Goal: Task Accomplishment & Management: Complete application form

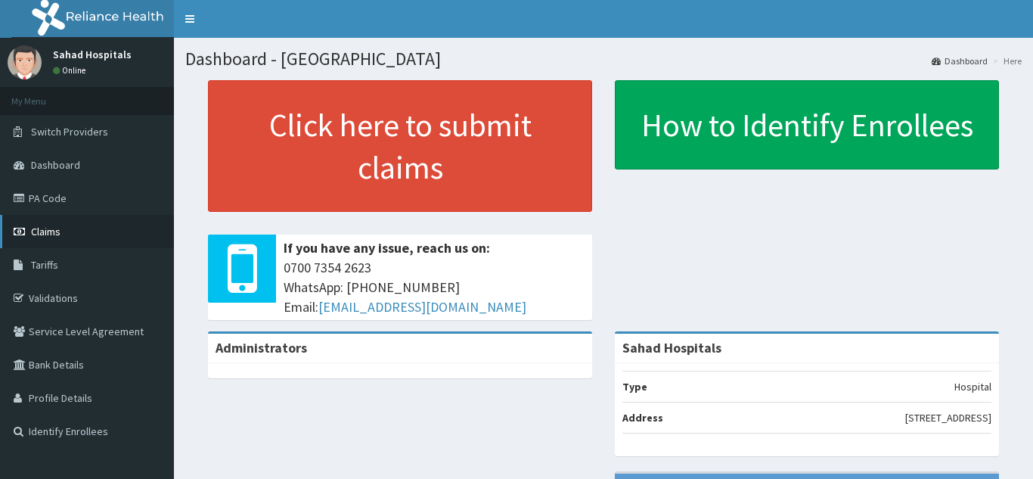
click at [49, 238] on span "Claims" at bounding box center [45, 232] width 29 height 14
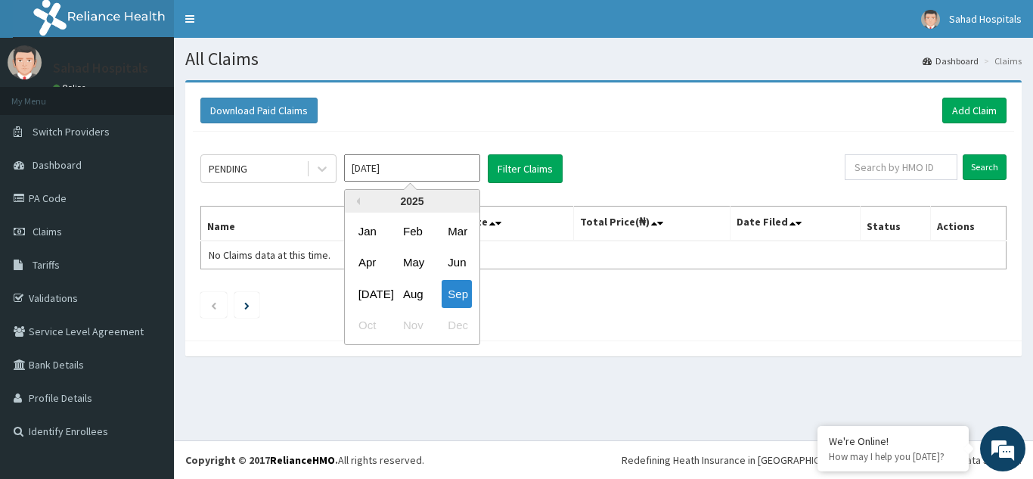
click at [403, 174] on input "Sep 2025" at bounding box center [412, 167] width 136 height 27
click at [407, 292] on div "Aug" at bounding box center [412, 294] width 30 height 28
type input "Aug 2025"
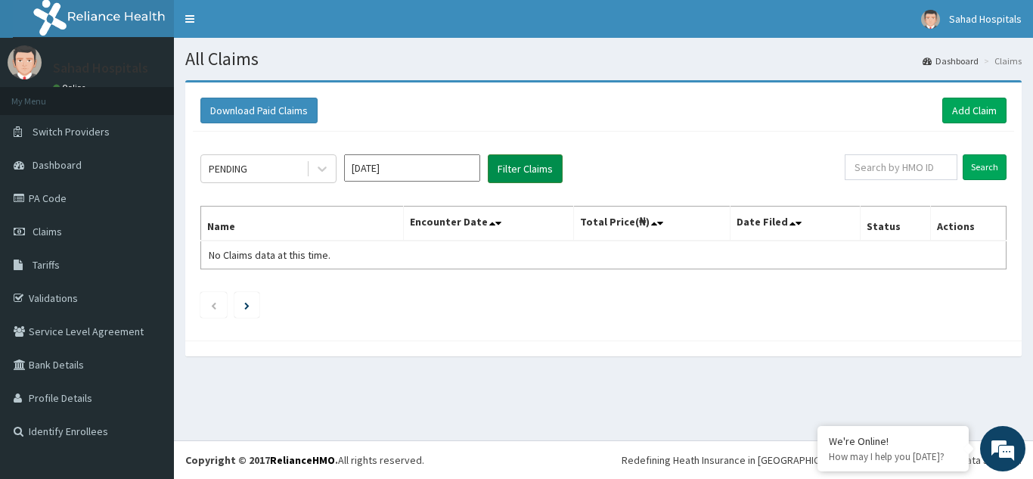
click at [522, 175] on button "Filter Claims" at bounding box center [525, 168] width 75 height 29
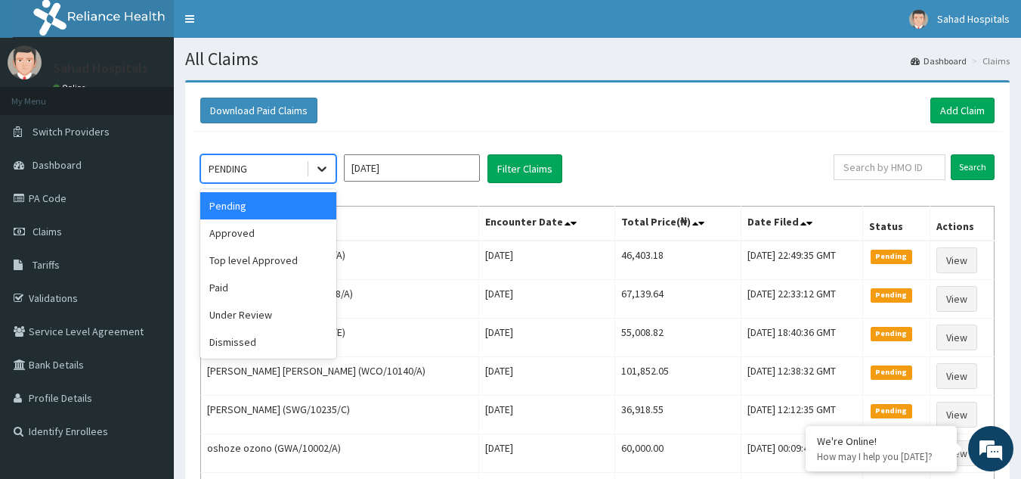
click at [323, 168] on icon at bounding box center [321, 168] width 15 height 15
click at [258, 234] on div "Approved" at bounding box center [268, 232] width 136 height 27
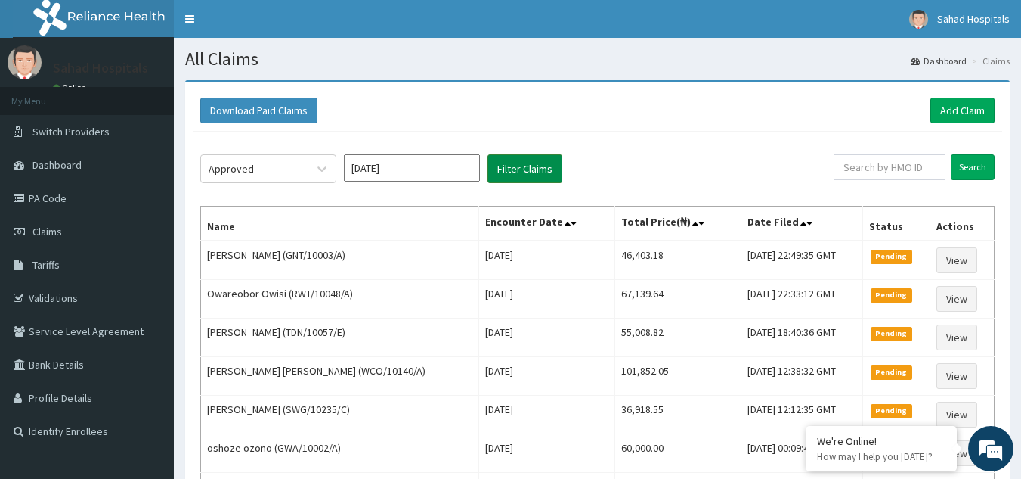
click at [529, 166] on button "Filter Claims" at bounding box center [525, 168] width 75 height 29
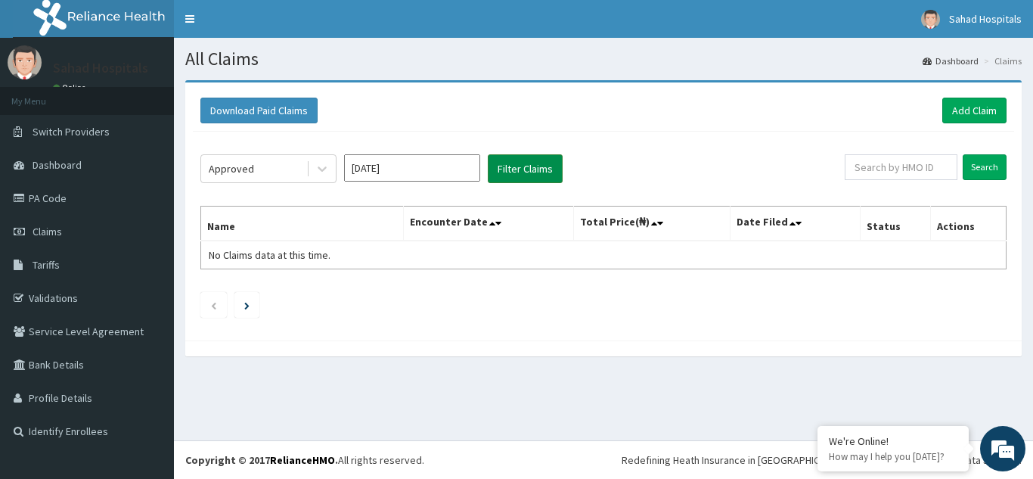
click at [529, 166] on button "Filter Claims" at bounding box center [525, 168] width 75 height 29
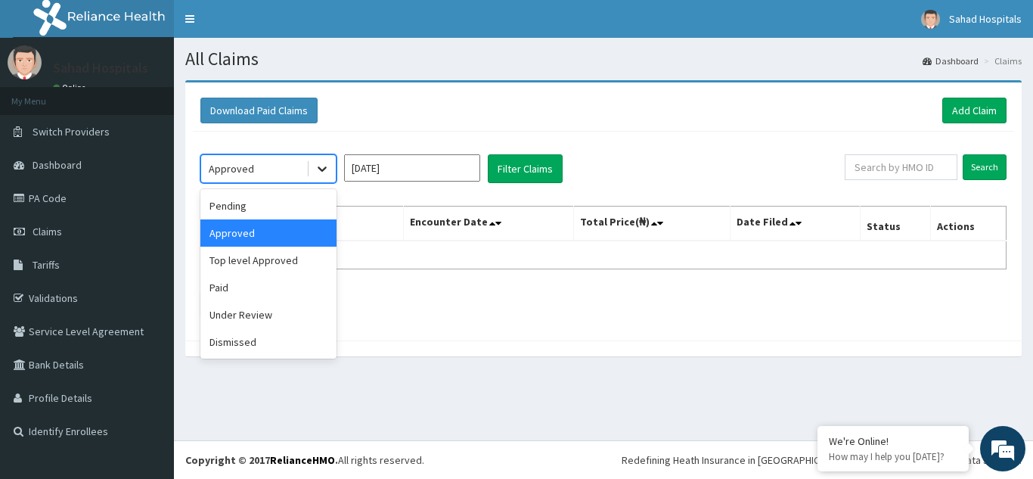
click at [314, 166] on icon at bounding box center [321, 168] width 15 height 15
click at [258, 262] on div "Top level Approved" at bounding box center [268, 259] width 136 height 27
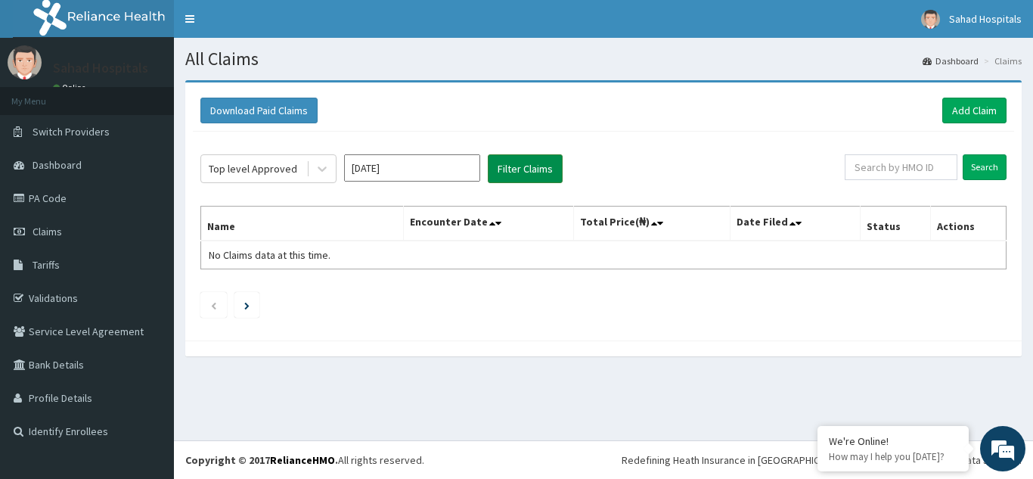
click at [537, 168] on button "Filter Claims" at bounding box center [525, 168] width 75 height 29
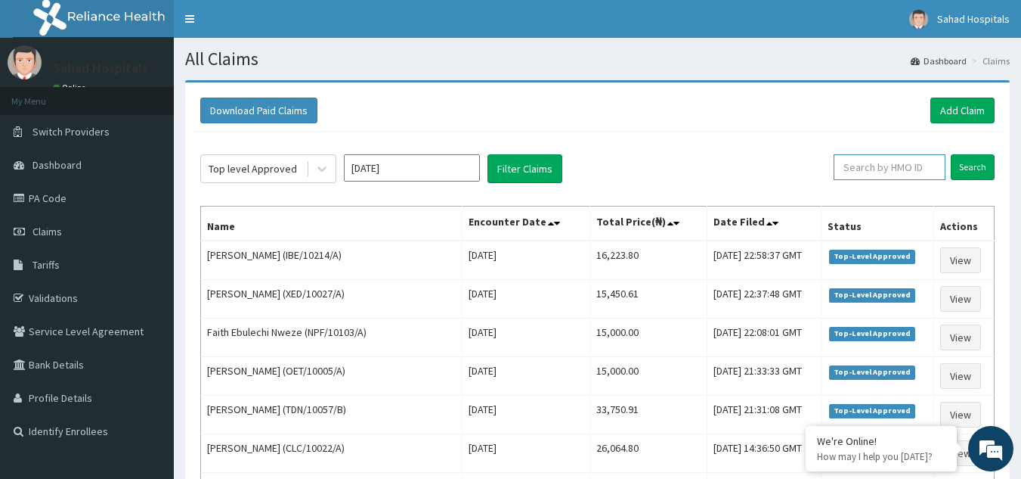
click at [875, 172] on input "text" at bounding box center [890, 167] width 112 height 26
paste input "EGB/10021/A"
type input "EGB/10021/A"
click at [978, 166] on input "Search" at bounding box center [973, 167] width 44 height 26
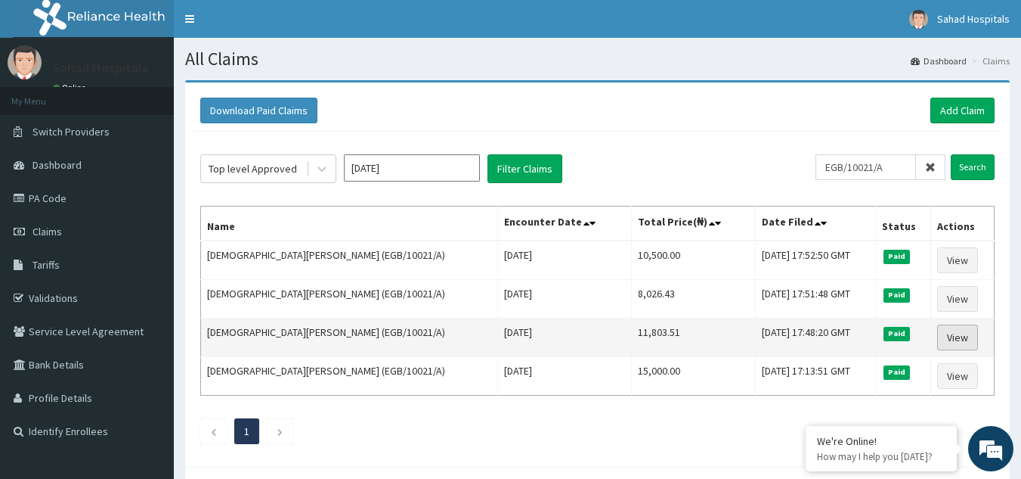
click at [947, 337] on link "View" at bounding box center [957, 337] width 41 height 26
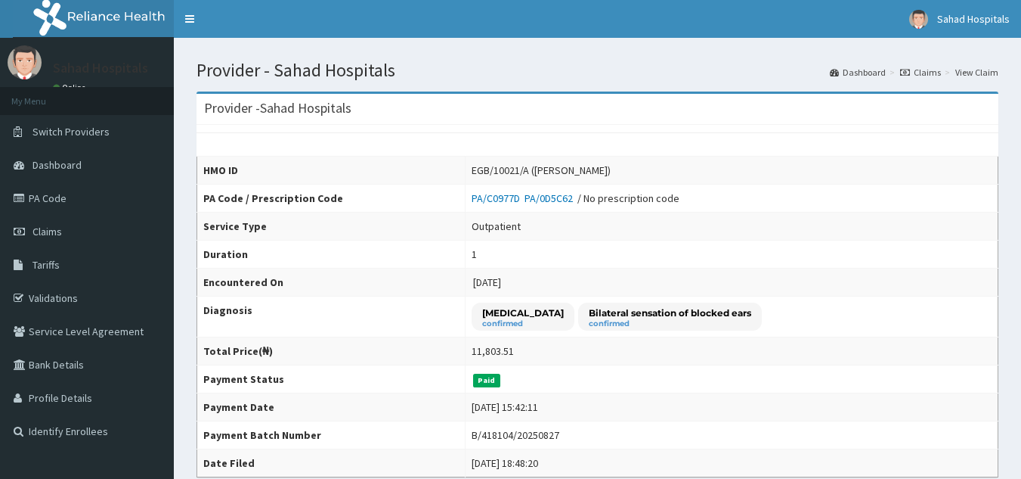
scroll to position [418, 0]
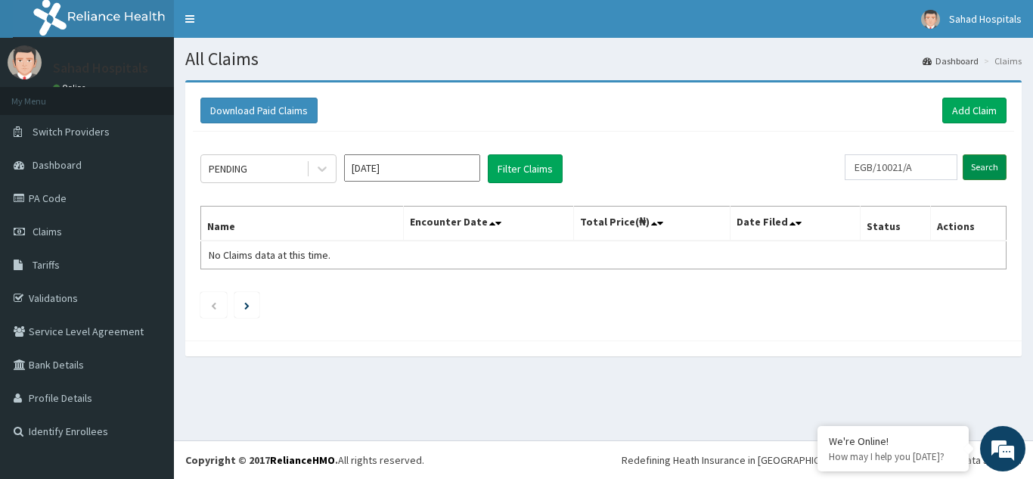
click at [987, 172] on input "Search" at bounding box center [984, 167] width 44 height 26
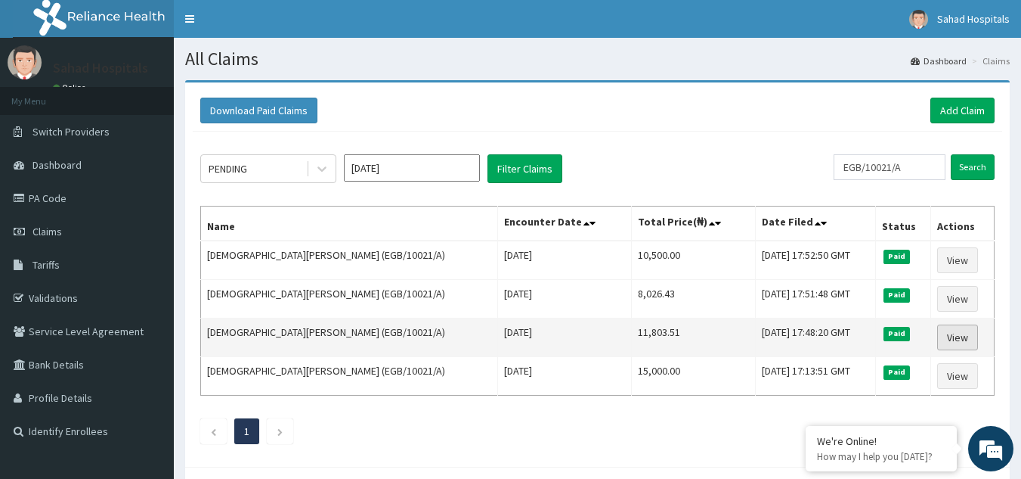
click at [955, 336] on link "View" at bounding box center [957, 337] width 41 height 26
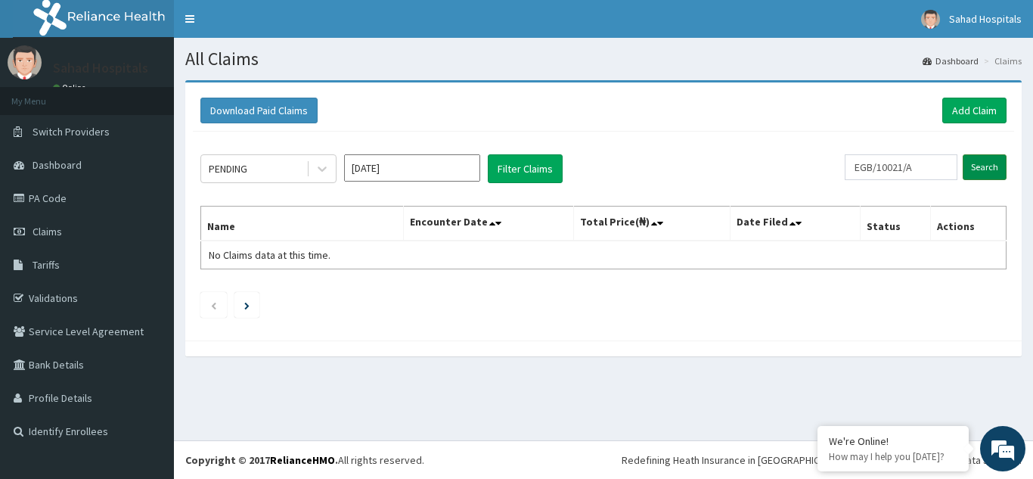
click at [982, 170] on input "Search" at bounding box center [984, 167] width 44 height 26
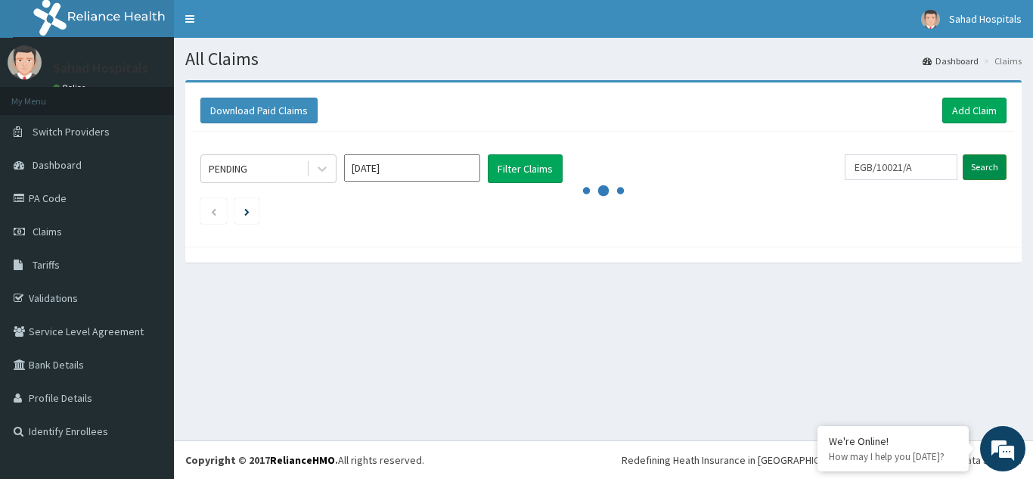
click at [982, 170] on input "Search" at bounding box center [984, 167] width 44 height 26
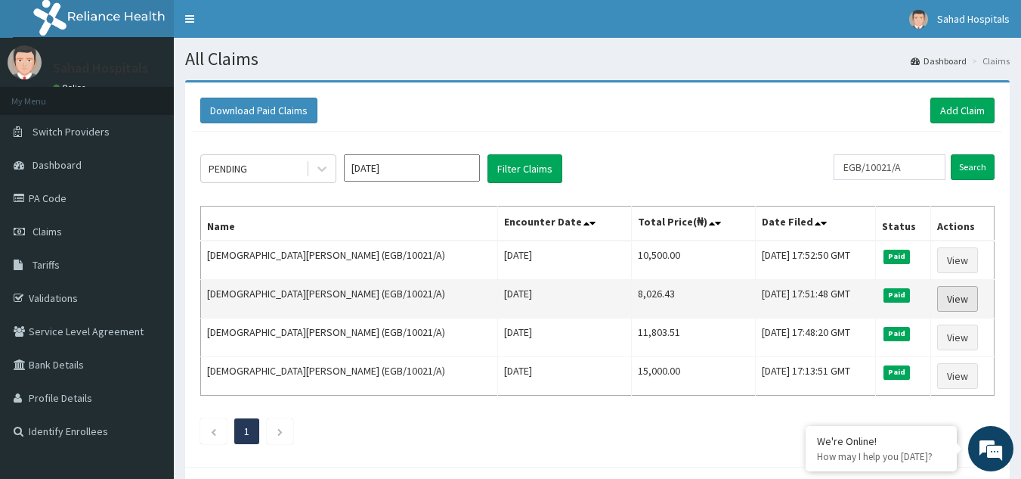
click at [953, 295] on link "View" at bounding box center [957, 299] width 41 height 26
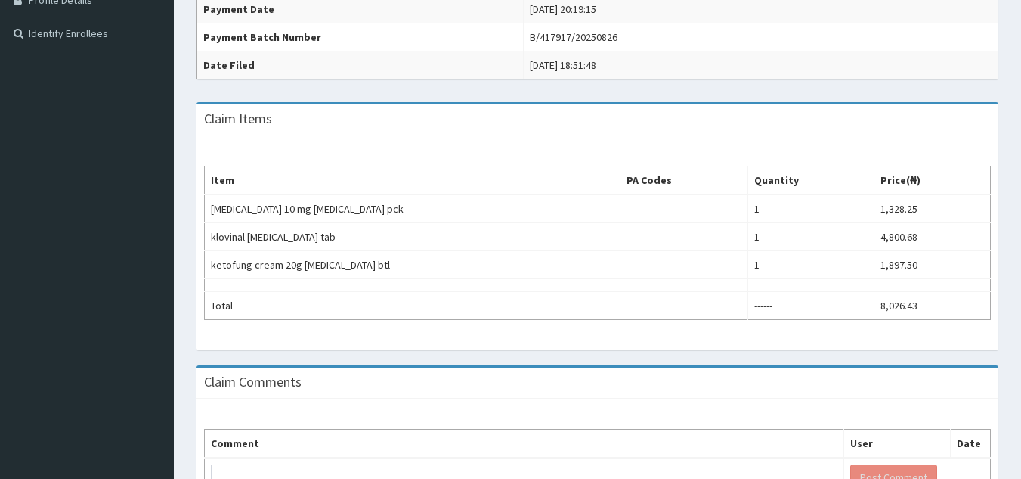
scroll to position [418, 0]
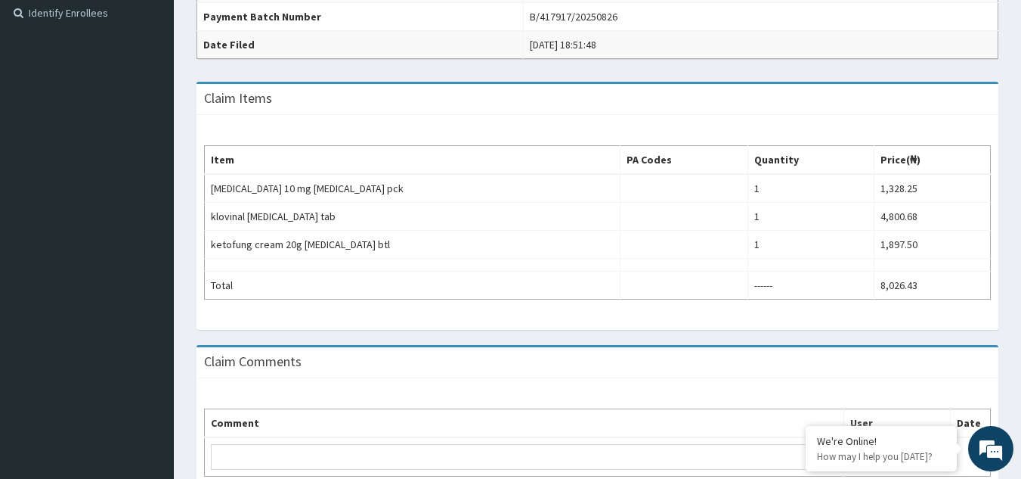
click at [1021, 316] on html "R EL Toggle navigation Sahad Hospitals Sahad Hospitals - info@sahadhospitals.co…" at bounding box center [510, 71] width 1021 height 978
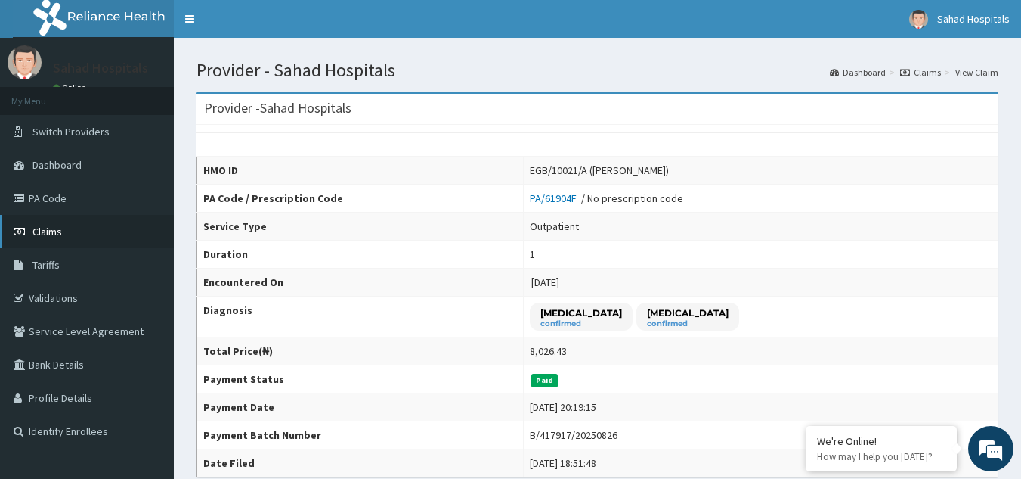
click at [56, 231] on span "Claims" at bounding box center [47, 232] width 29 height 14
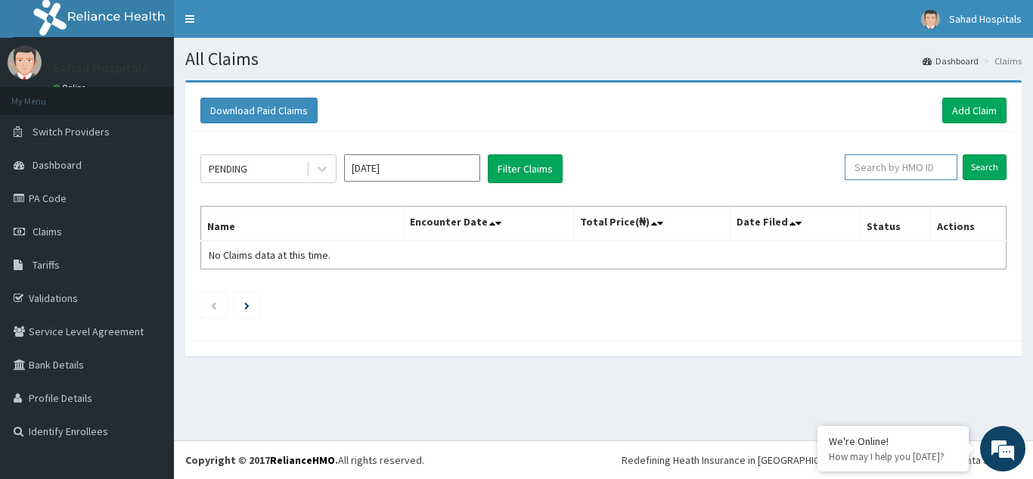
click at [890, 166] on input "text" at bounding box center [900, 167] width 113 height 26
paste input "EGB/10021/A"
type input "EGB/10021/A"
click at [993, 169] on input "Search" at bounding box center [984, 167] width 44 height 26
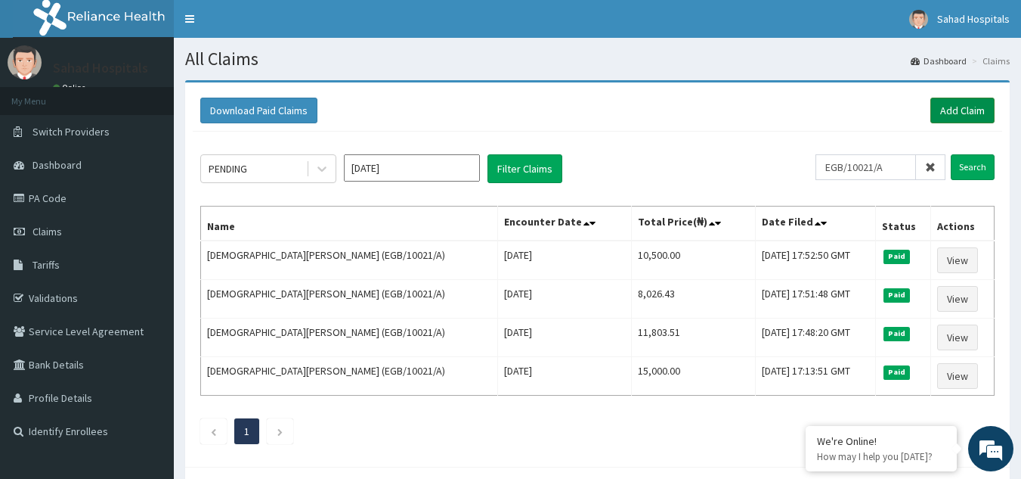
click at [966, 117] on link "Add Claim" at bounding box center [963, 111] width 64 height 26
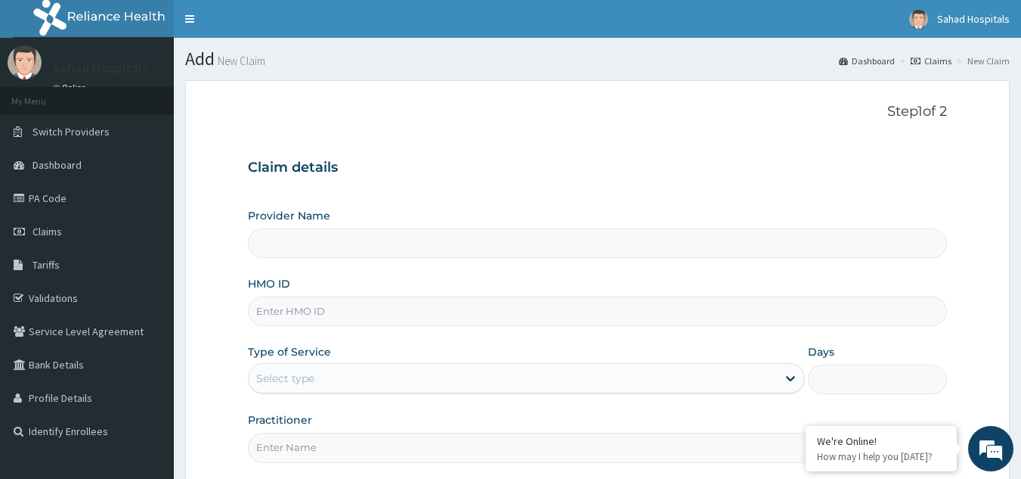
type input "Sahad Hospitals"
click at [288, 306] on input "HMO ID" at bounding box center [598, 310] width 700 height 29
paste input "EGB/10021/A"
type input "EGB/10021/A"
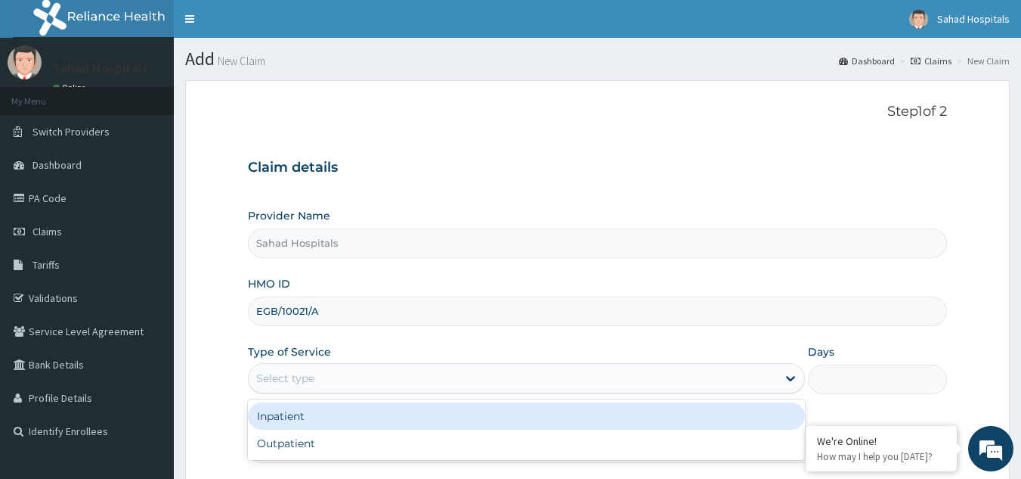
click at [283, 381] on div "Select type" at bounding box center [285, 377] width 58 height 15
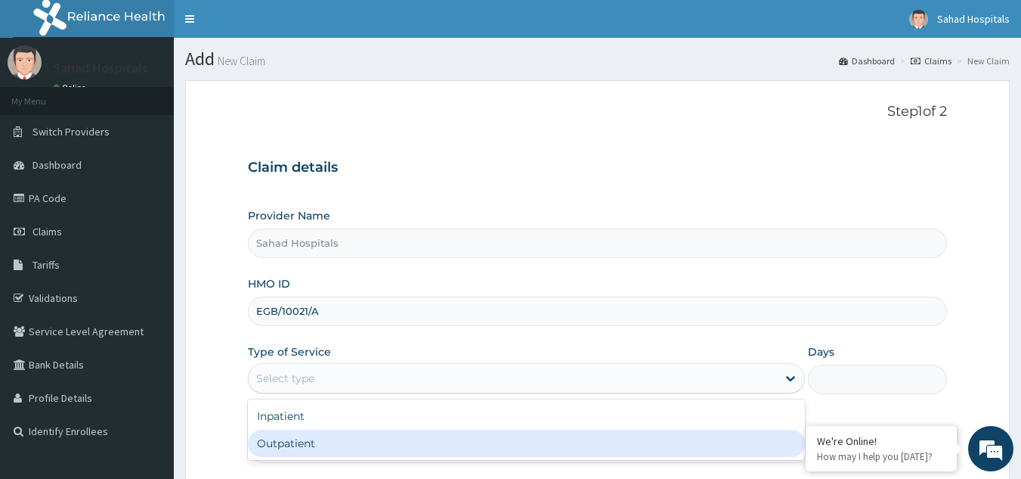
click at [287, 443] on div "Outpatient" at bounding box center [526, 442] width 557 height 27
type input "1"
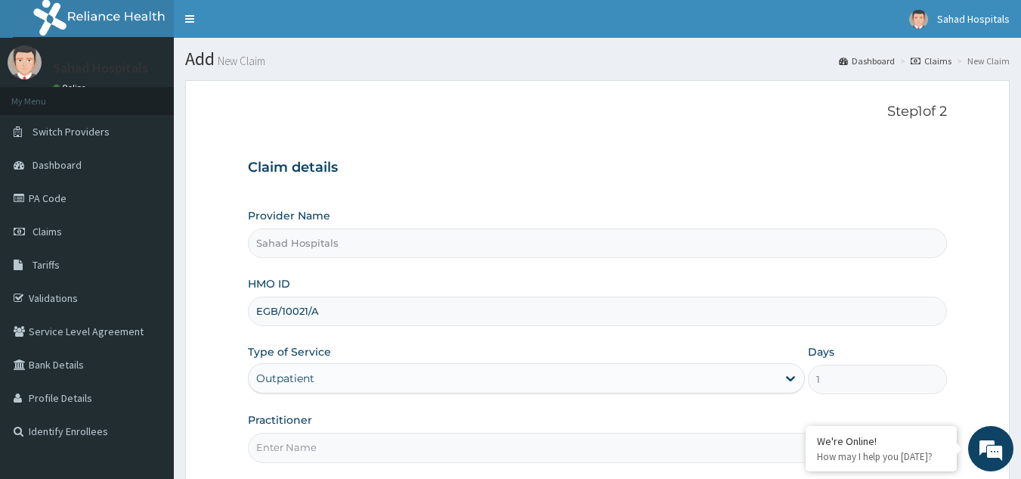
click at [287, 442] on input "Practitioner" at bounding box center [598, 446] width 700 height 29
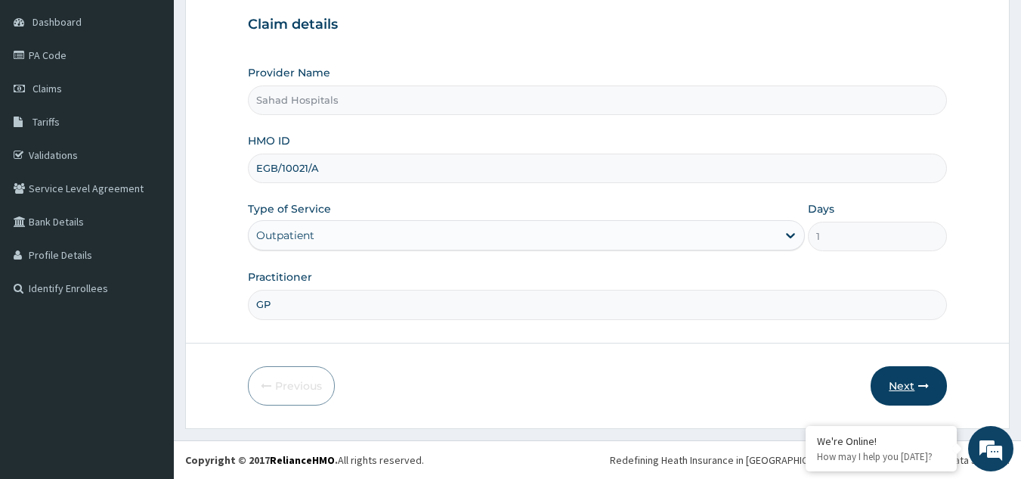
type input "GP"
click at [931, 378] on button "Next" at bounding box center [909, 385] width 76 height 39
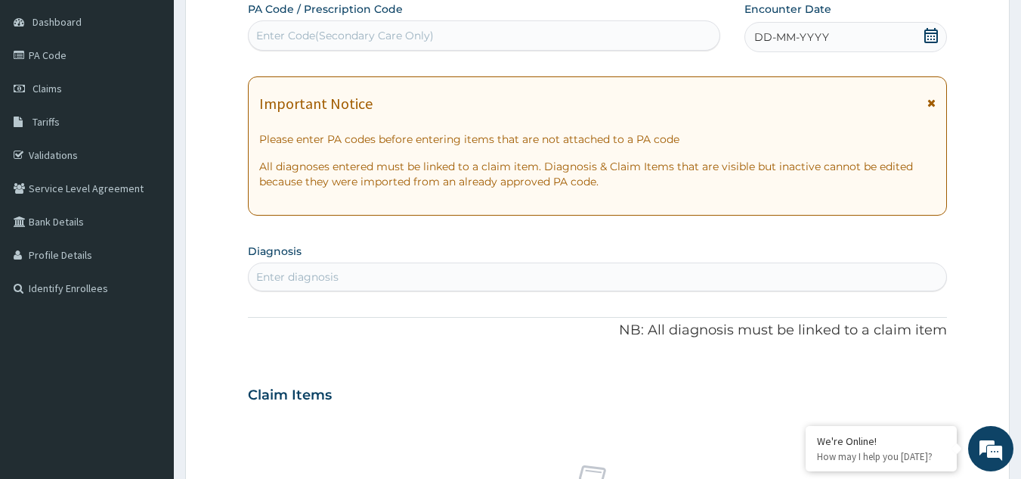
click at [938, 34] on icon at bounding box center [932, 35] width 14 height 15
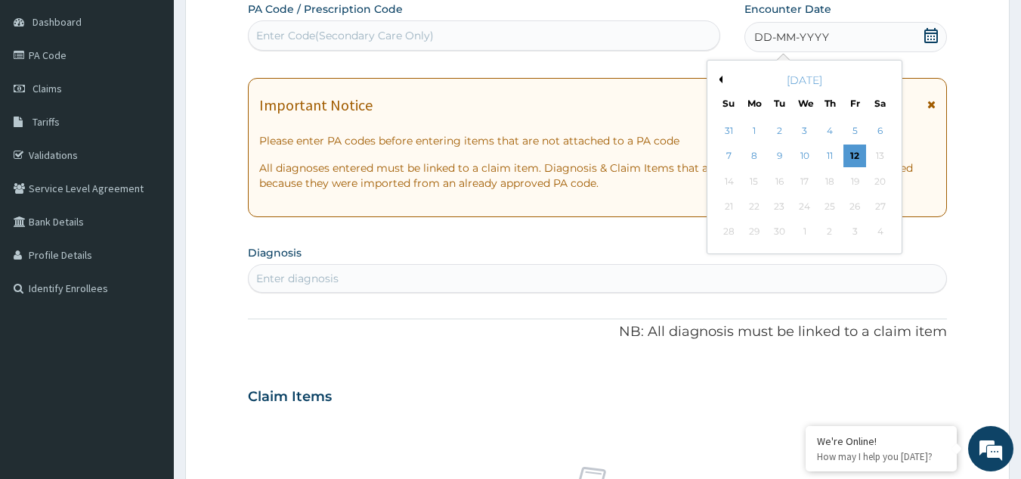
click at [722, 79] on button "Previous Month" at bounding box center [719, 80] width 8 height 8
click at [884, 179] on div "19" at bounding box center [880, 181] width 23 height 23
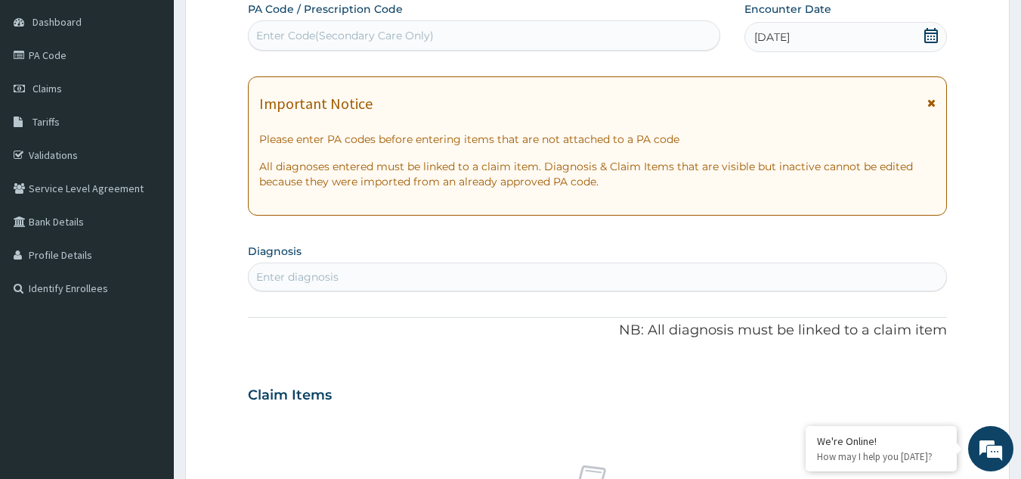
click at [333, 278] on div "Enter diagnosis" at bounding box center [297, 276] width 82 height 15
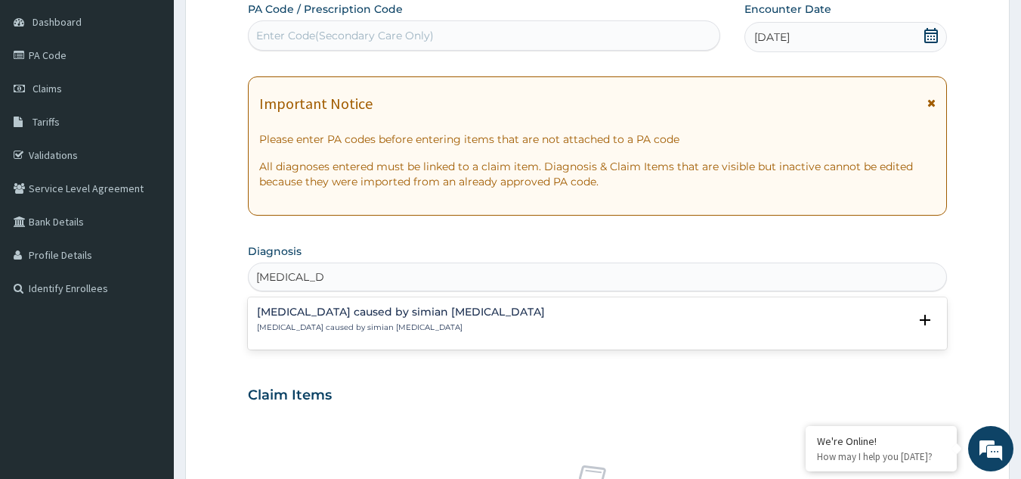
type input "PLASMODI"
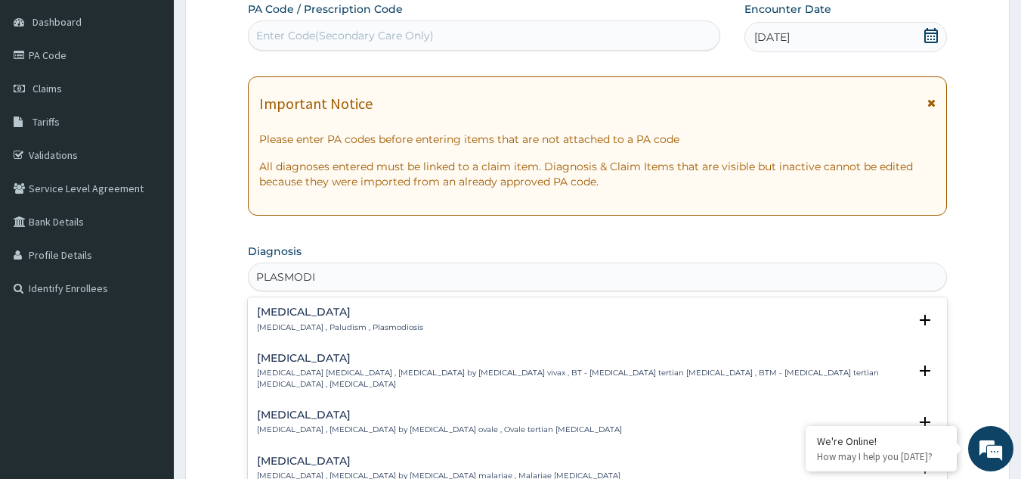
scroll to position [561, 0]
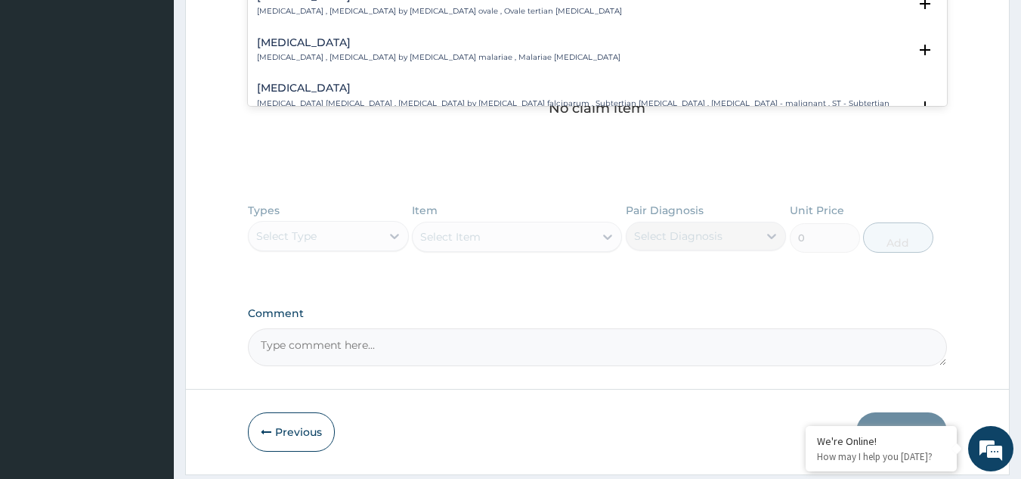
click at [352, 82] on h4 "Falciparum malaria" at bounding box center [583, 87] width 652 height 11
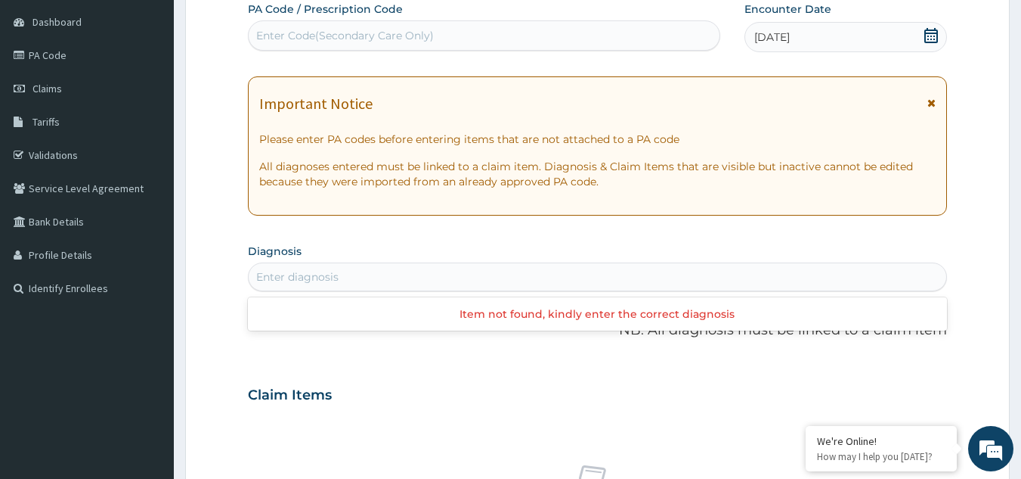
scroll to position [0, 0]
click at [361, 274] on div "Enter diagnosis" at bounding box center [598, 277] width 699 height 24
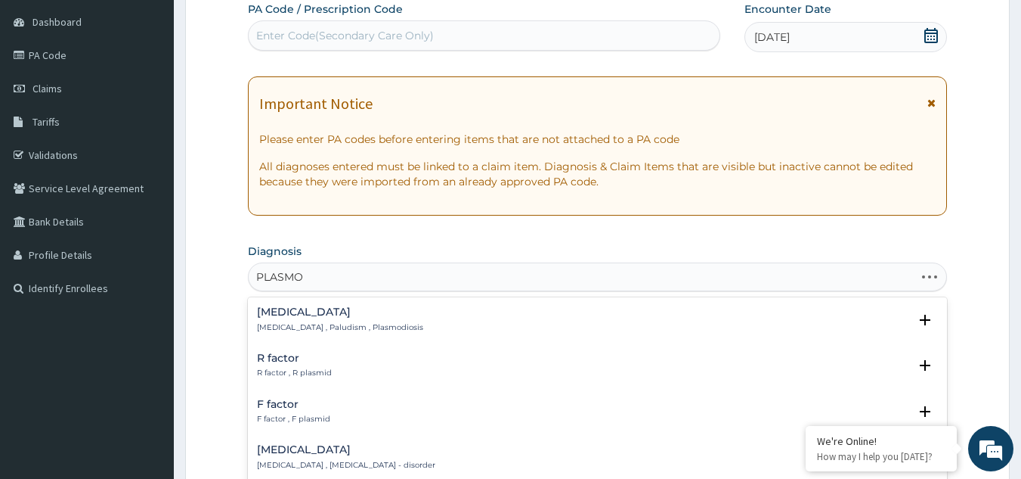
type input "PLASMOD"
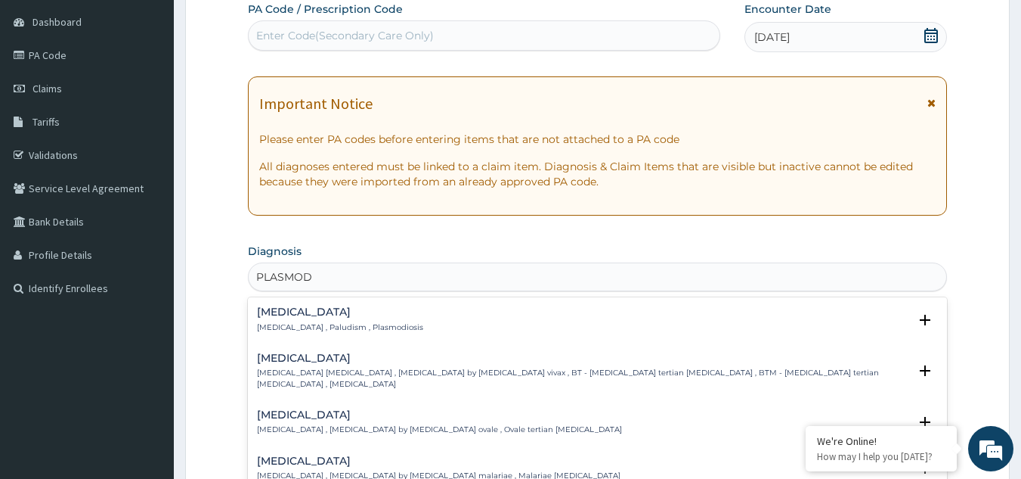
scroll to position [198, 0]
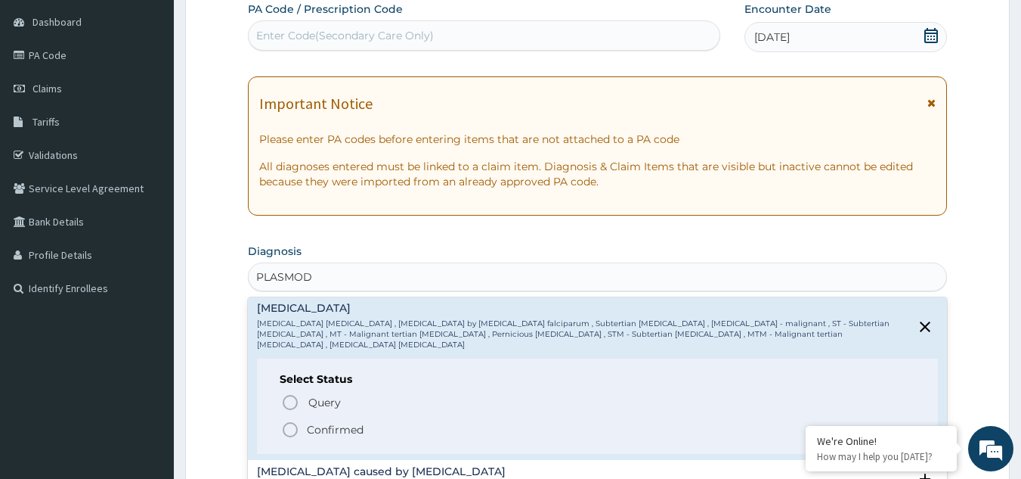
click at [293, 420] on icon "status option filled" at bounding box center [290, 429] width 18 height 18
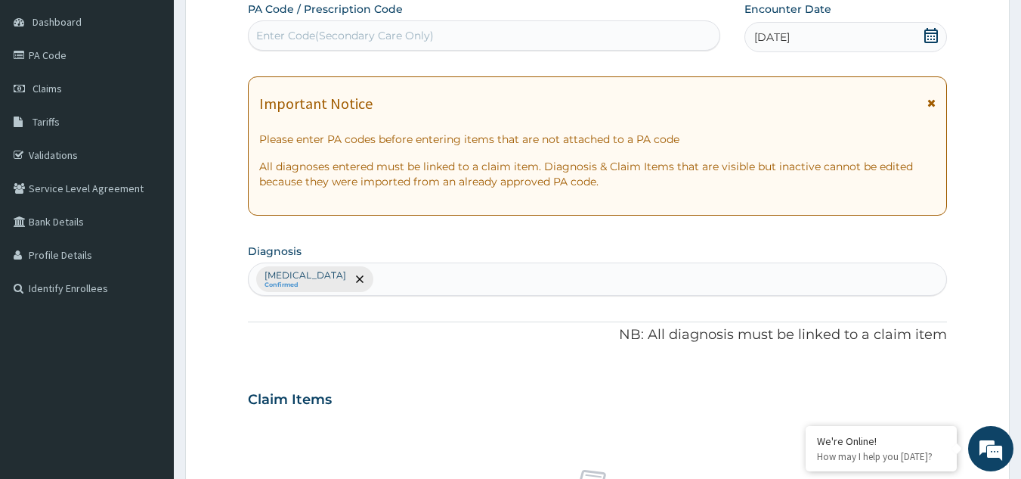
click at [404, 281] on div "Falciparum malaria Confirmed" at bounding box center [598, 279] width 699 height 32
type input "SEPSIS"
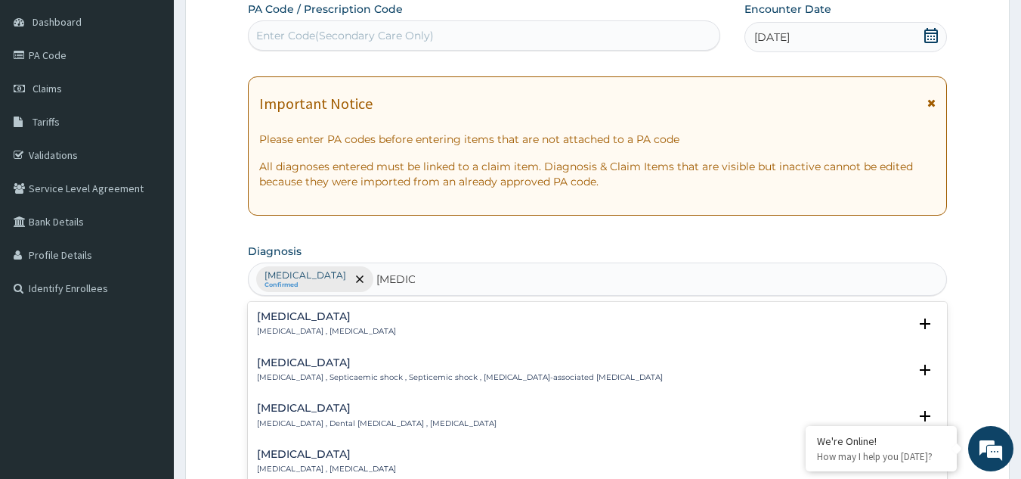
click at [345, 323] on div "Sepsis Systemic infection , Sepsis" at bounding box center [326, 324] width 139 height 26
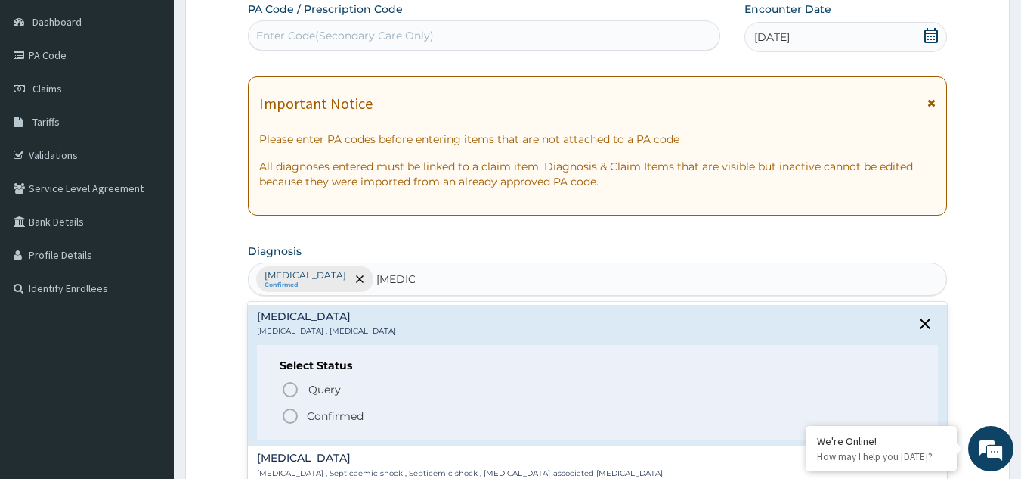
click at [284, 417] on circle "status option filled" at bounding box center [291, 416] width 14 height 14
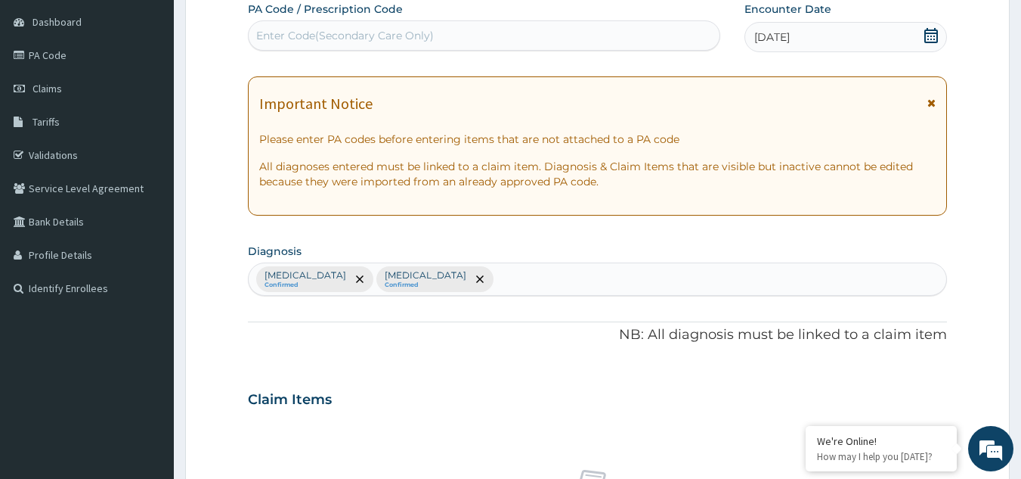
scroll to position [561, 0]
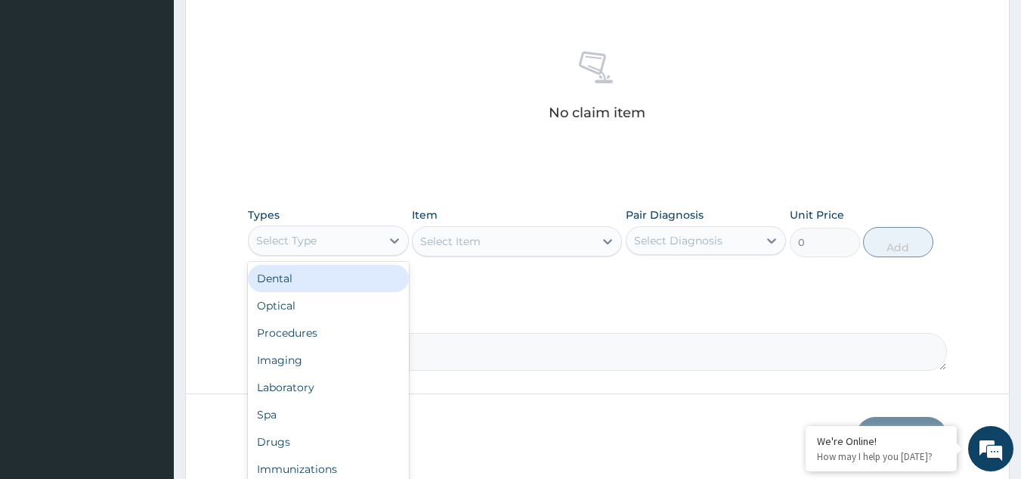
click at [377, 236] on div "Select Type" at bounding box center [315, 240] width 132 height 24
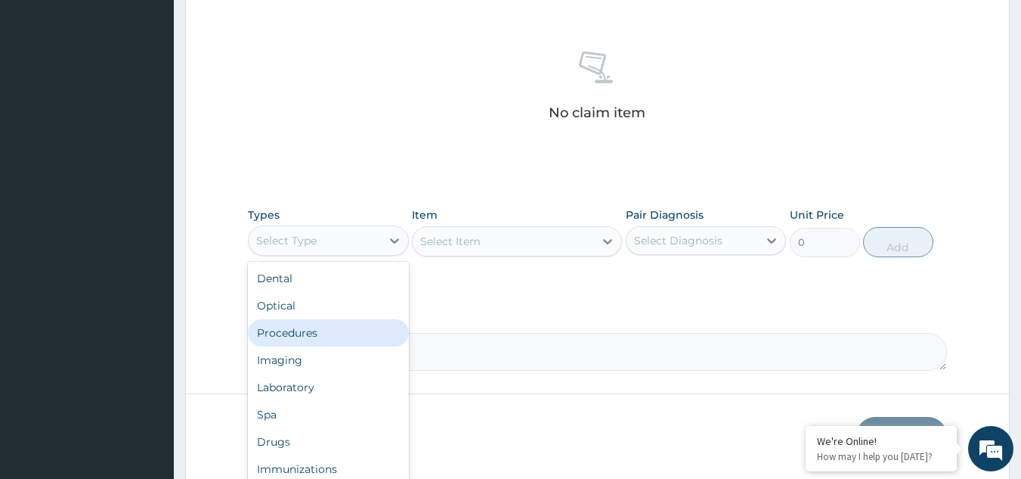
click at [285, 334] on div "Procedures" at bounding box center [328, 332] width 161 height 27
click at [398, 242] on icon at bounding box center [394, 240] width 15 height 15
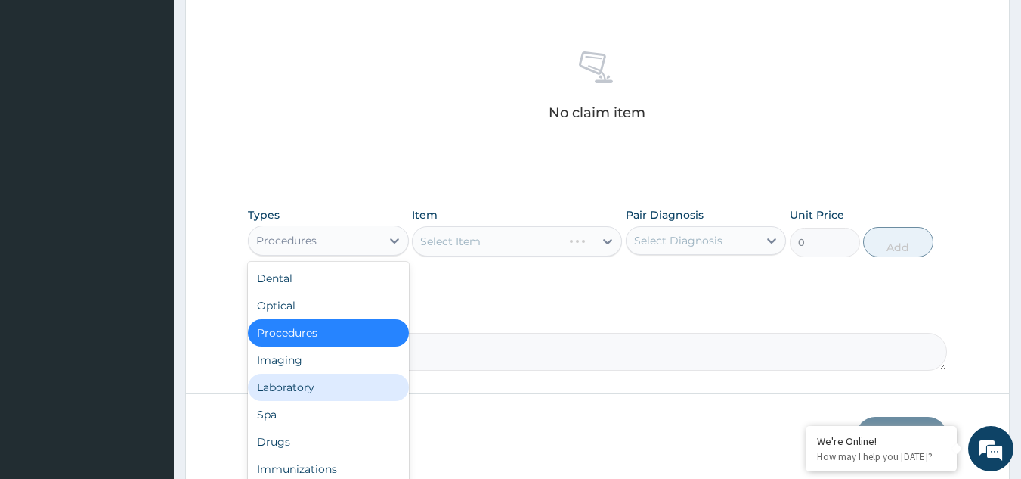
click at [290, 384] on div "Laboratory" at bounding box center [328, 386] width 161 height 27
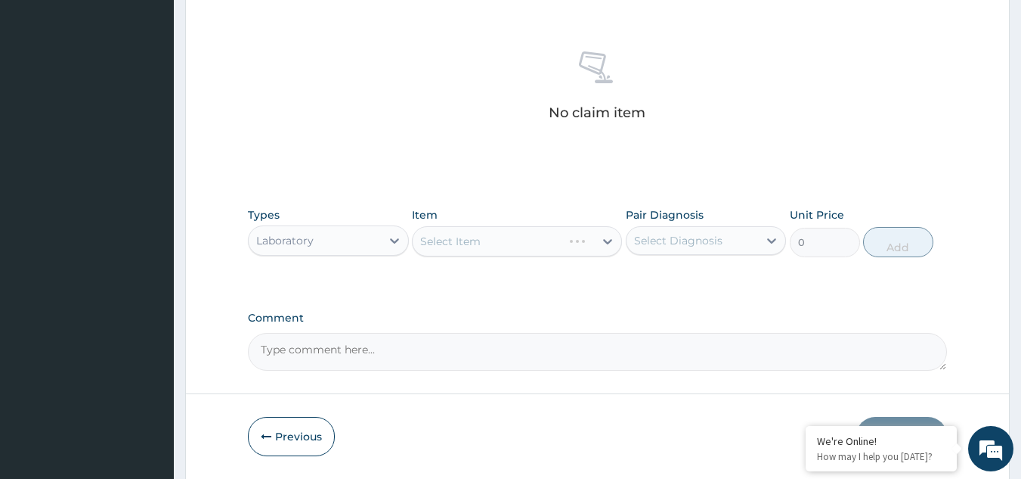
click at [487, 243] on div "Select Item" at bounding box center [517, 241] width 210 height 30
click at [502, 240] on div "Select Item" at bounding box center [503, 241] width 181 height 24
type input "MALARIA"
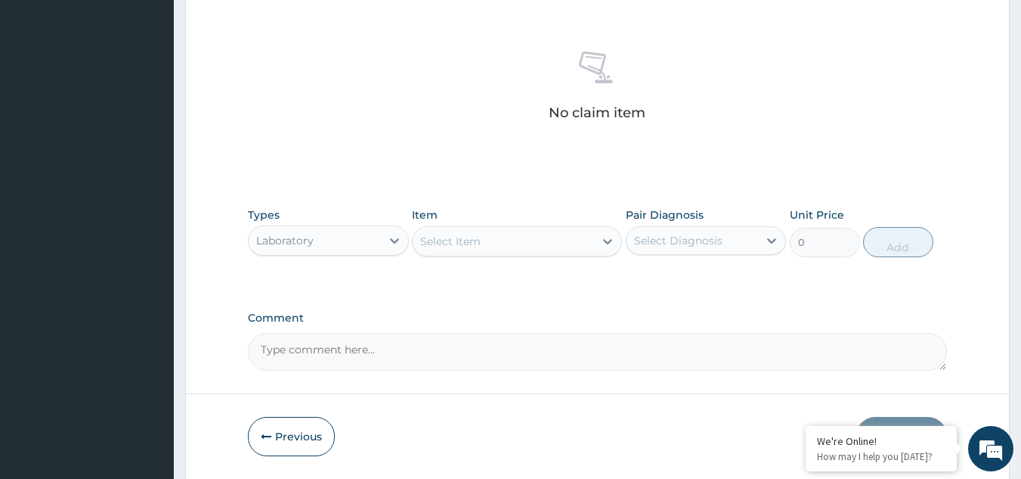
click at [485, 237] on div "Select Item" at bounding box center [503, 241] width 181 height 24
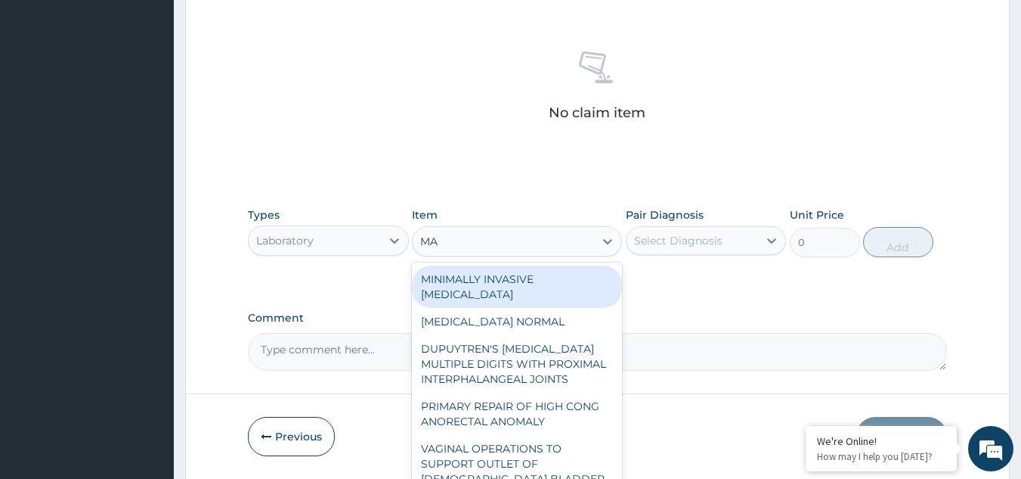
type input "M"
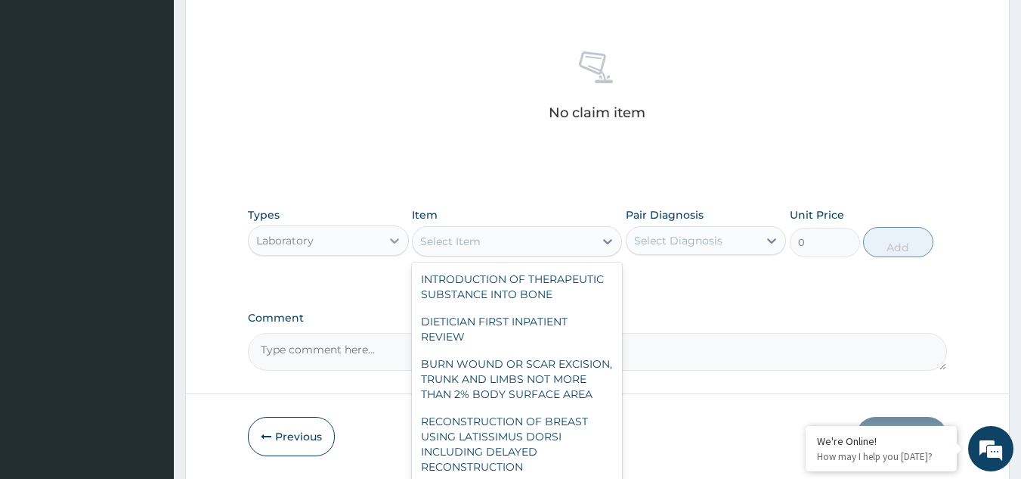
click at [392, 240] on icon at bounding box center [394, 240] width 9 height 5
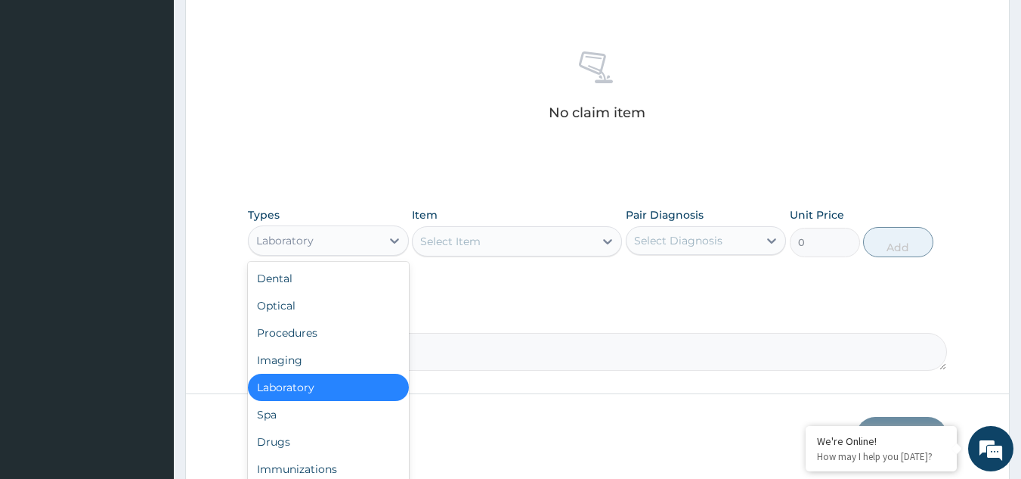
click at [321, 380] on div "Laboratory" at bounding box center [328, 386] width 161 height 27
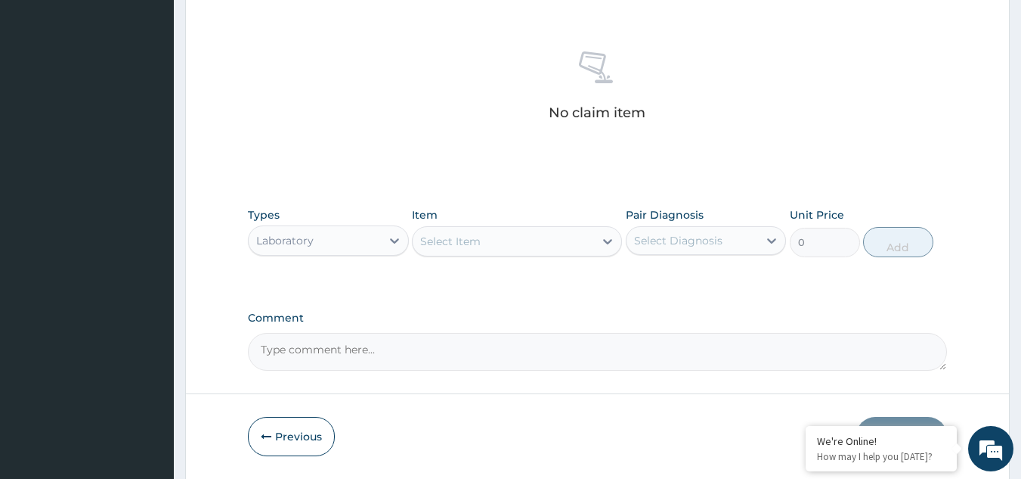
click at [461, 247] on div "Select Item" at bounding box center [450, 241] width 60 height 15
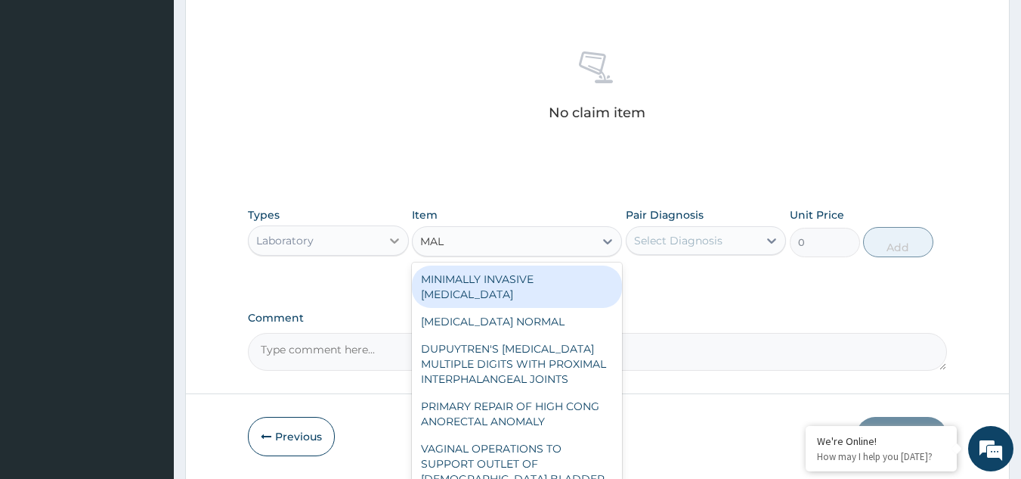
type input "MAL"
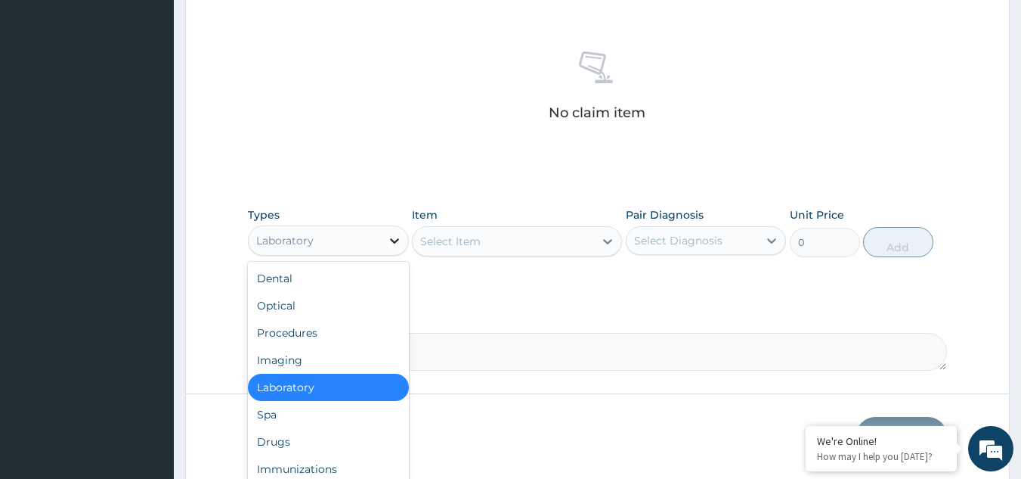
click at [398, 240] on icon at bounding box center [394, 240] width 15 height 15
click at [309, 398] on div "Laboratory" at bounding box center [328, 386] width 161 height 27
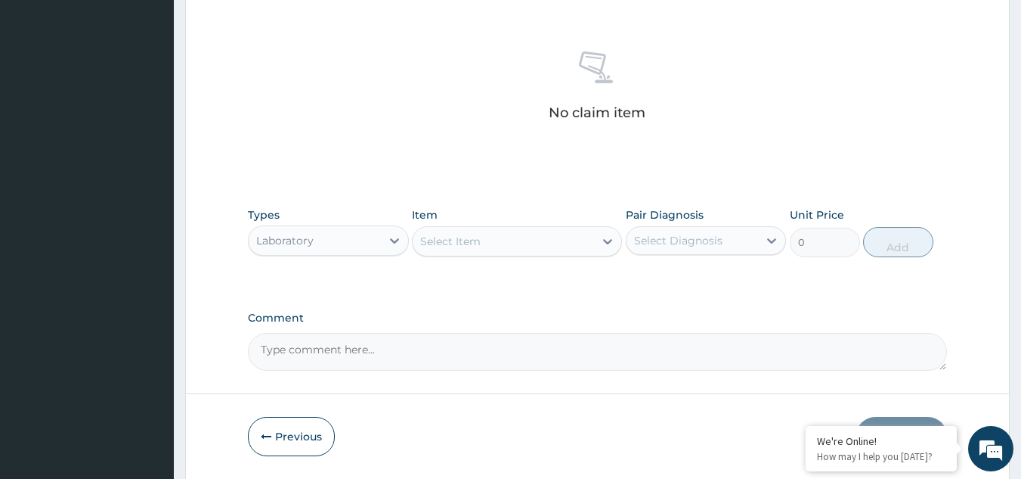
click at [460, 240] on div "Select Item" at bounding box center [450, 241] width 60 height 15
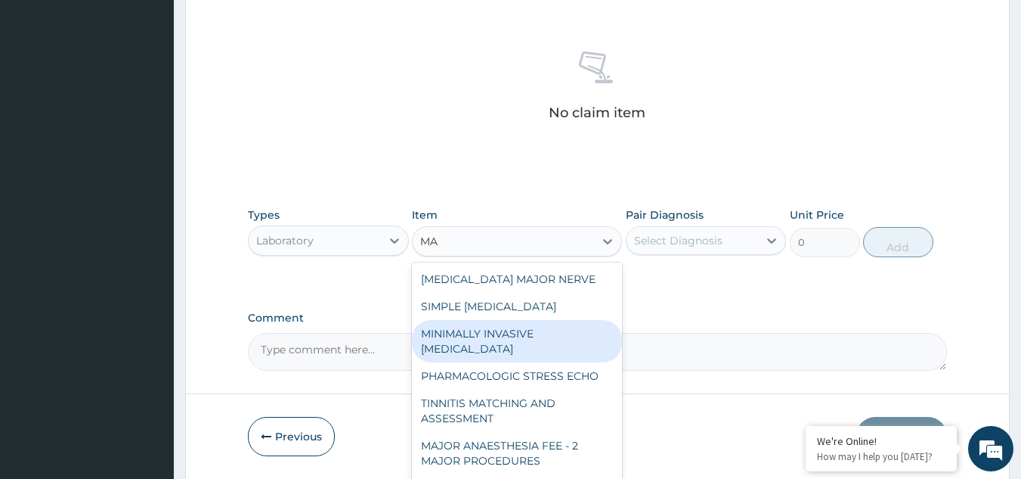
type input "M"
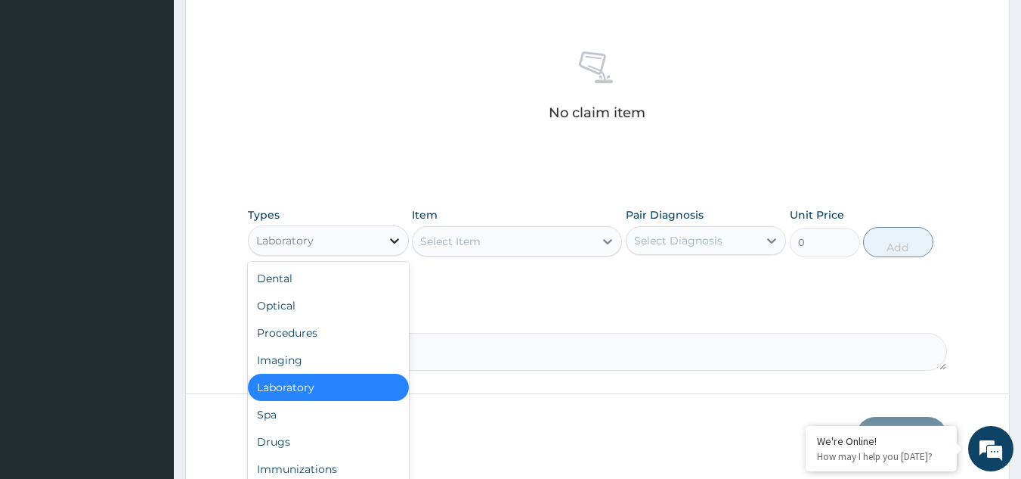
click at [395, 247] on icon at bounding box center [394, 240] width 15 height 15
click at [301, 444] on div "Drugs" at bounding box center [328, 441] width 161 height 27
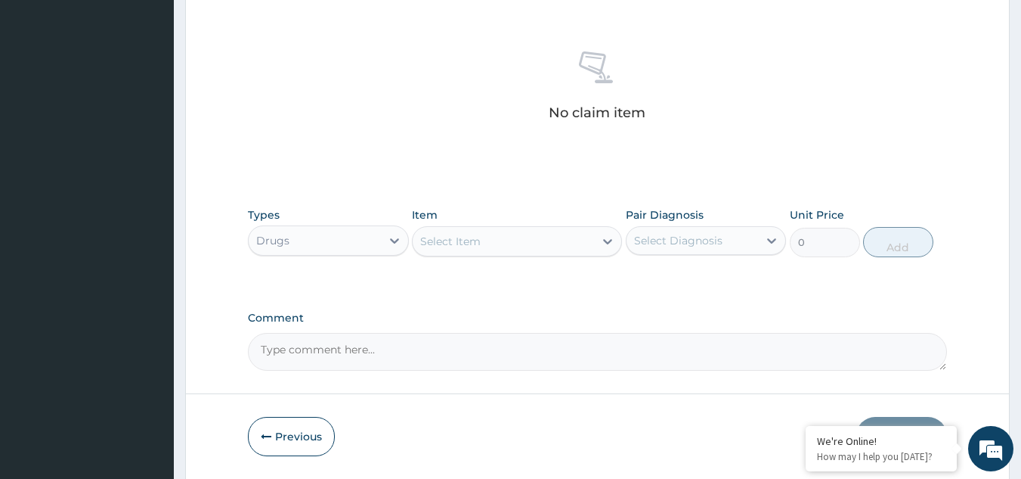
click at [469, 245] on div "Select Item" at bounding box center [450, 241] width 60 height 15
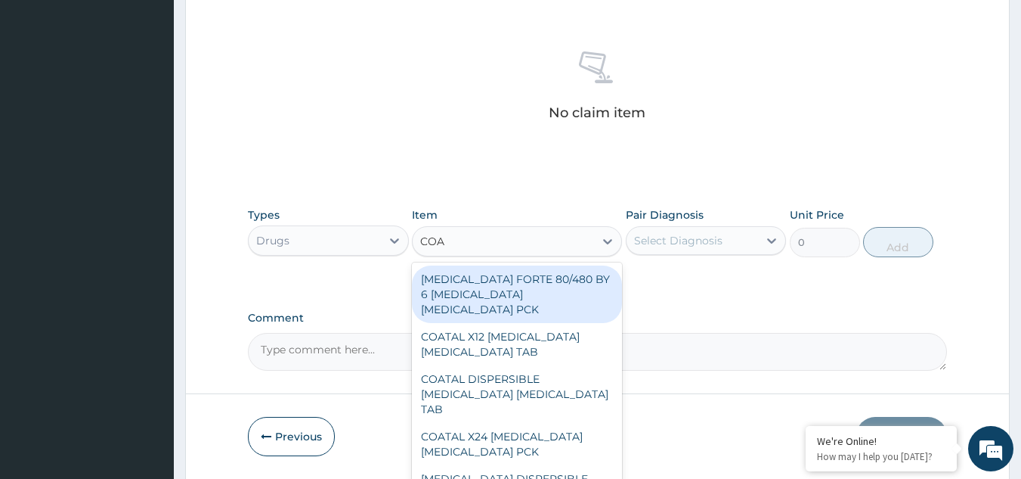
type input "COAR"
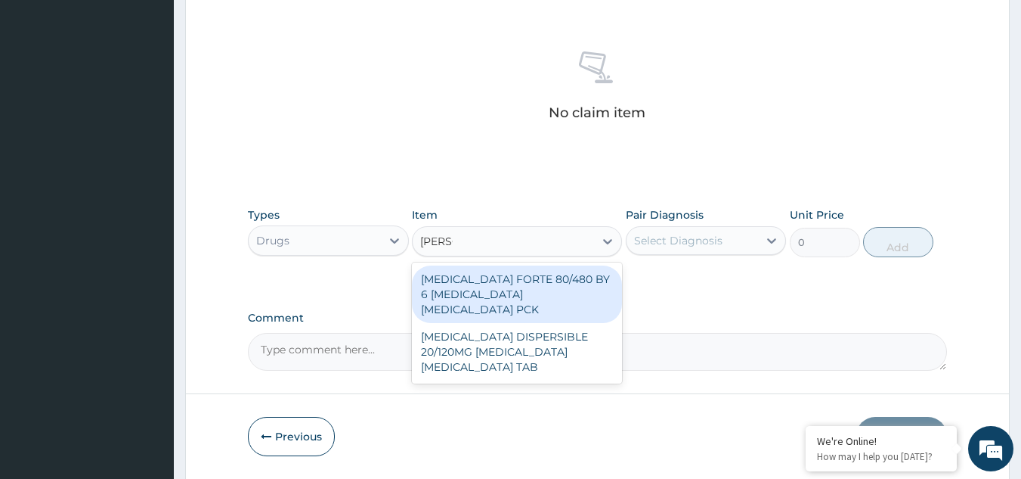
click at [491, 288] on div "COARTEM FORTE 80/480 BY 6 ARTEMETHER LUMEFANTRINE PCK" at bounding box center [517, 293] width 210 height 57
type input "5313"
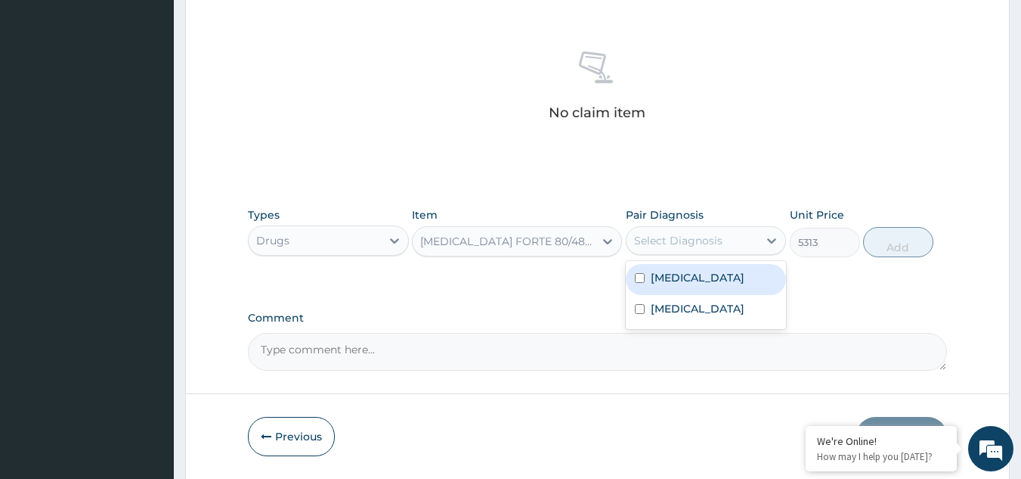
click at [702, 228] on div "Select Diagnosis" at bounding box center [693, 240] width 132 height 24
click at [641, 281] on input "checkbox" at bounding box center [640, 278] width 10 height 10
checkbox input "true"
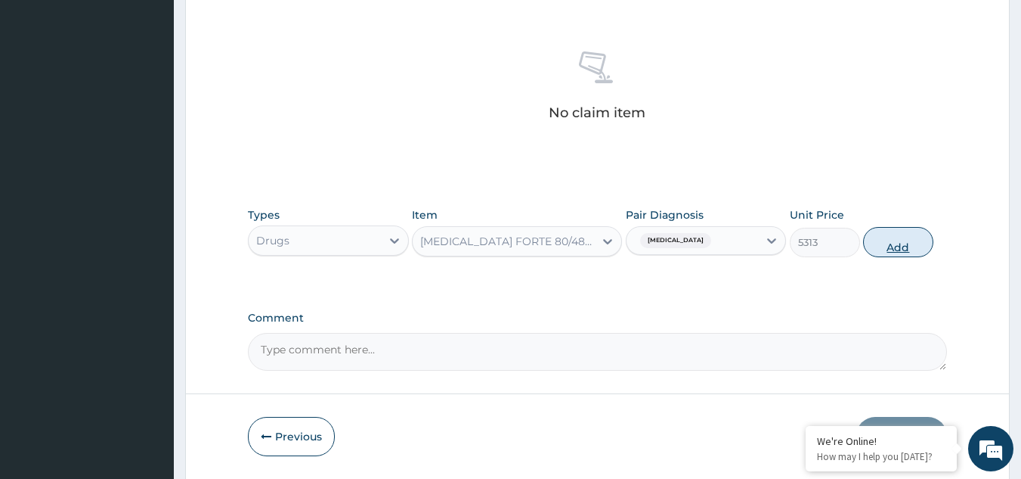
click at [885, 243] on button "Add" at bounding box center [898, 242] width 70 height 30
type input "0"
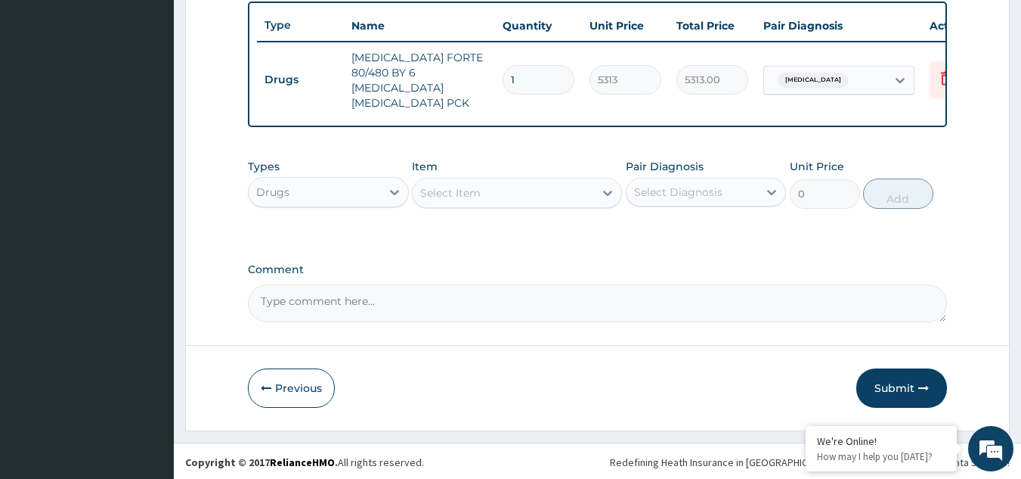
scroll to position [559, 0]
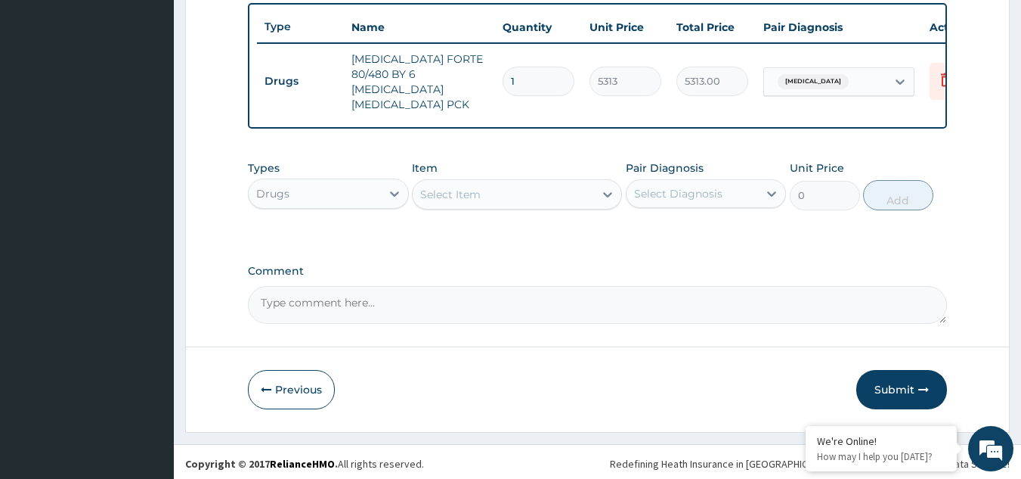
click at [465, 188] on div "Select Item" at bounding box center [450, 194] width 60 height 15
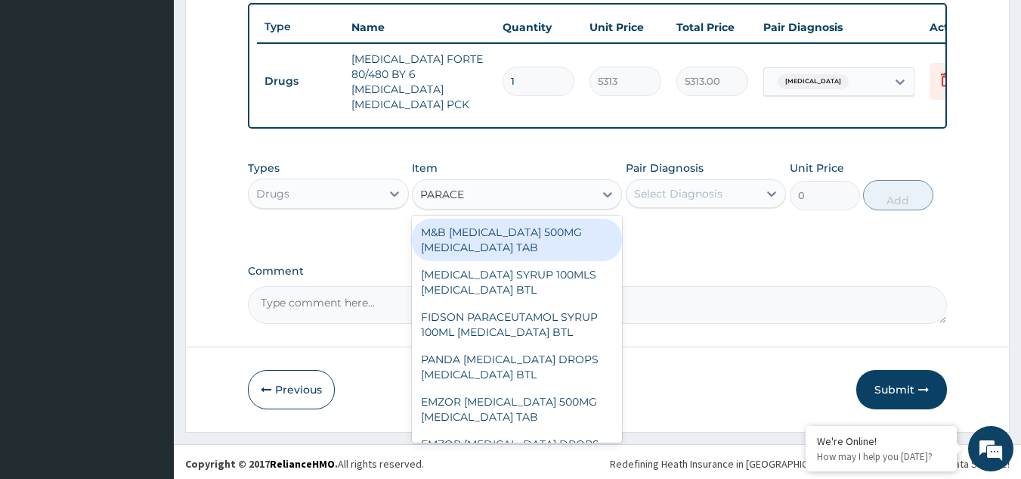
type input "PARACET"
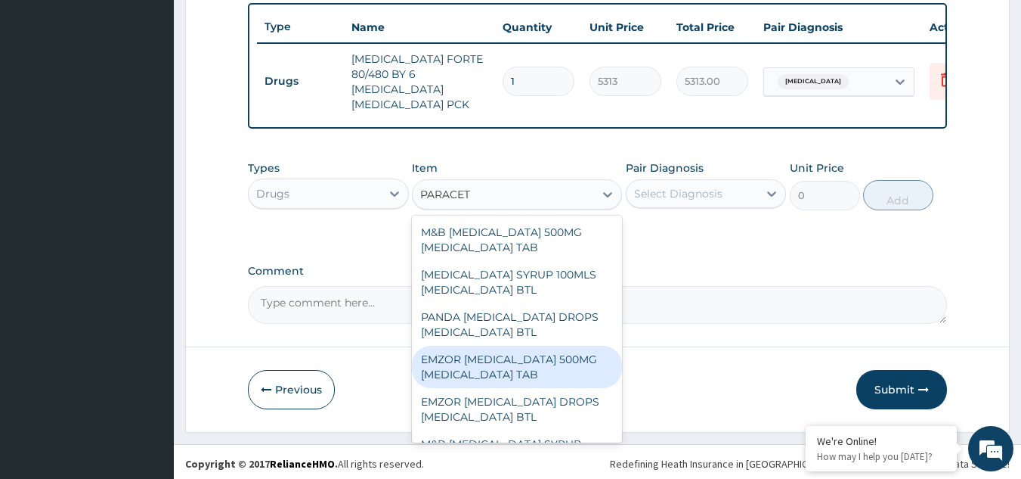
click at [521, 362] on div "EMZOR PARACETAMOL 500MG ACETAMINOPHEN TAB" at bounding box center [517, 366] width 210 height 42
type input "18.97999954223633"
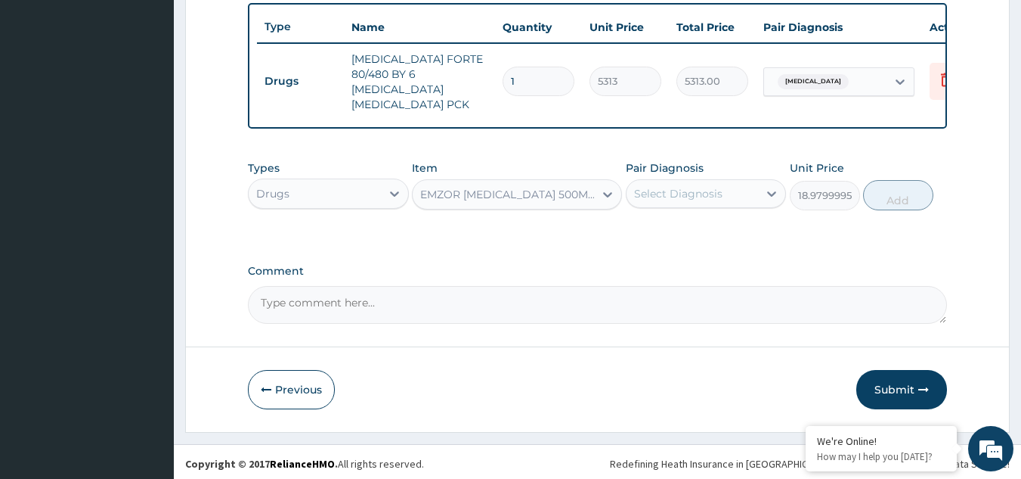
click at [689, 203] on div "Select Diagnosis" at bounding box center [706, 193] width 161 height 29
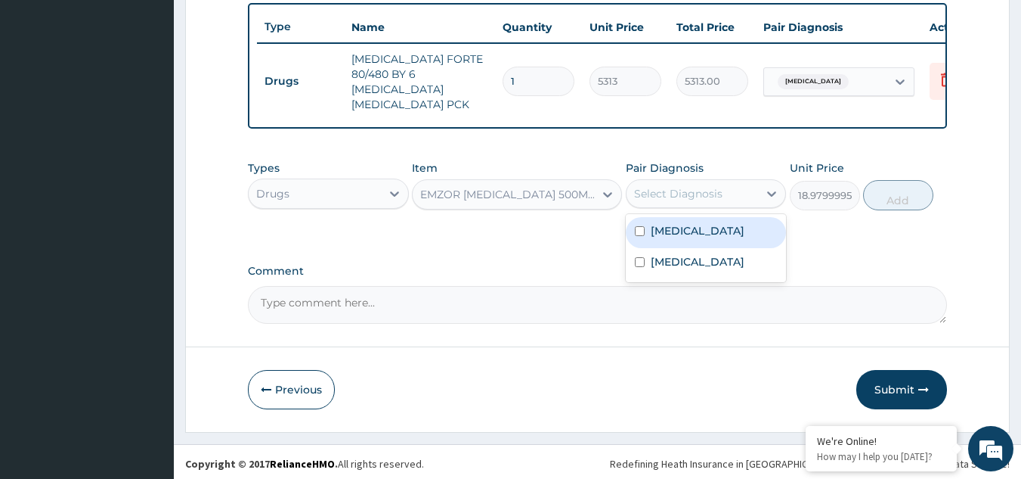
click at [641, 231] on input "checkbox" at bounding box center [640, 231] width 10 height 10
checkbox input "true"
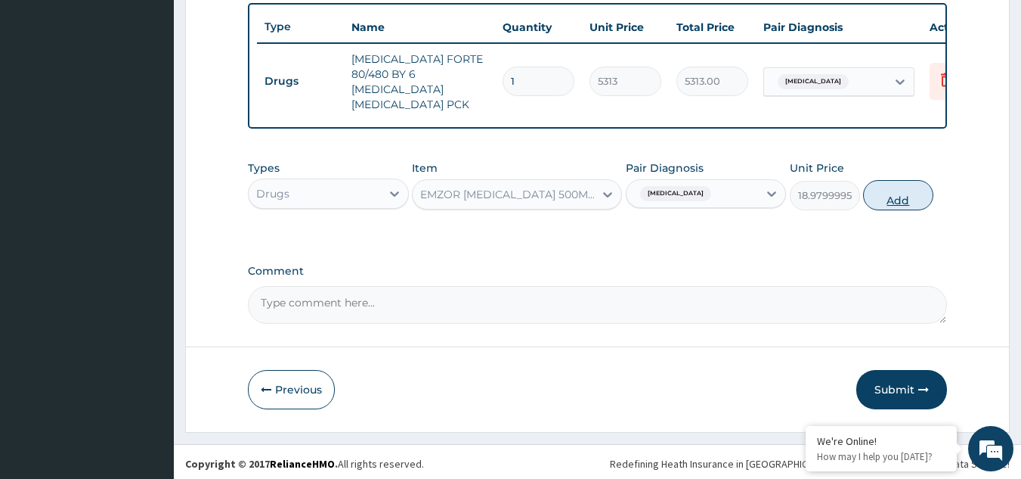
click at [910, 200] on button "Add" at bounding box center [898, 195] width 70 height 30
type input "0"
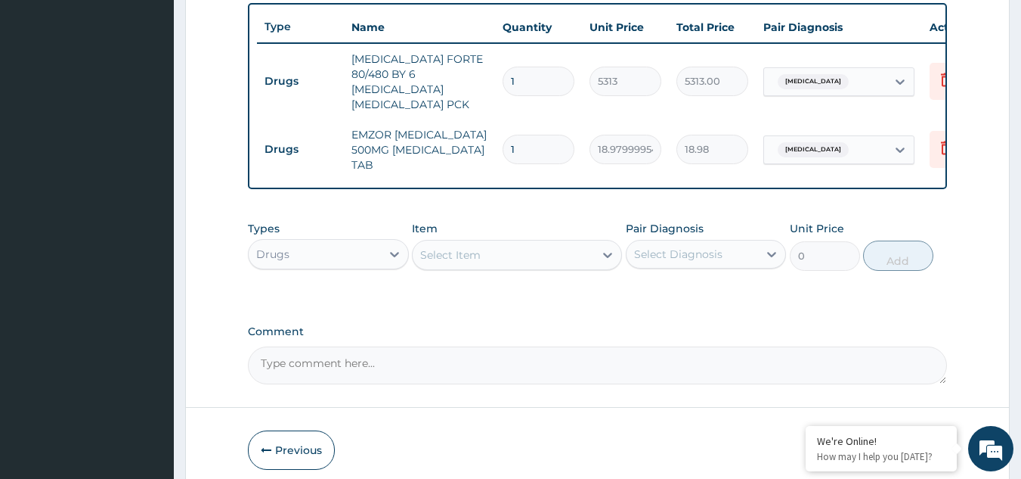
type input "18"
type input "341.64"
type input "18"
click at [453, 256] on div "Select Item" at bounding box center [450, 254] width 60 height 15
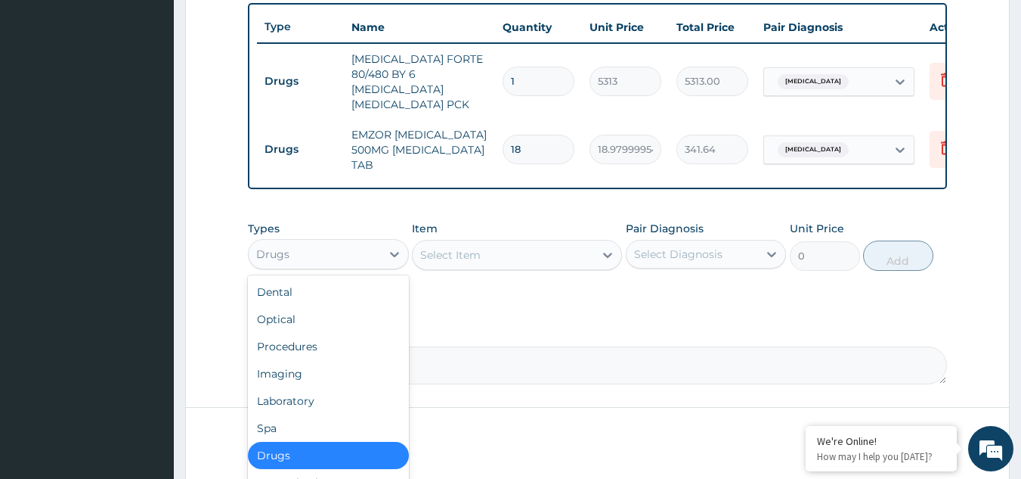
click at [332, 243] on div "Drugs" at bounding box center [315, 254] width 132 height 24
click at [295, 390] on div "Laboratory" at bounding box center [328, 400] width 161 height 27
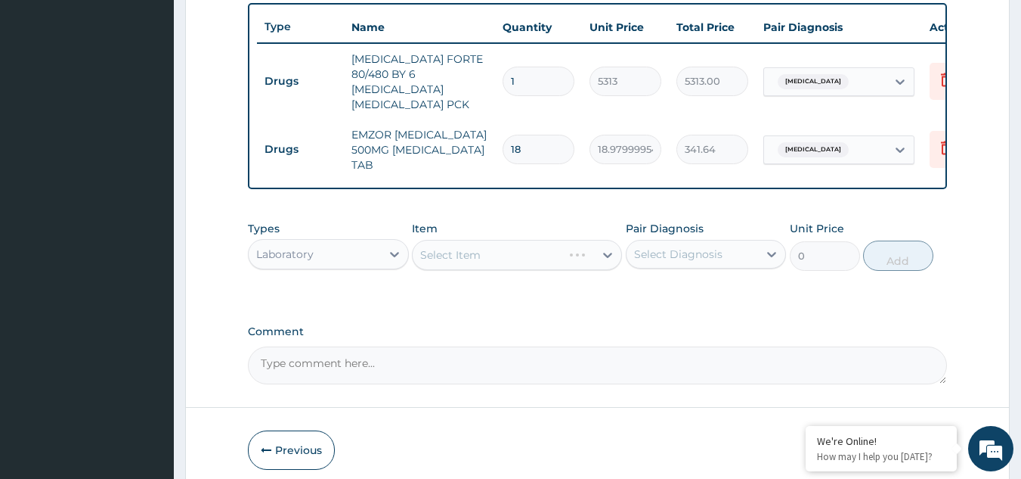
click at [462, 252] on div "Select Item" at bounding box center [517, 255] width 210 height 30
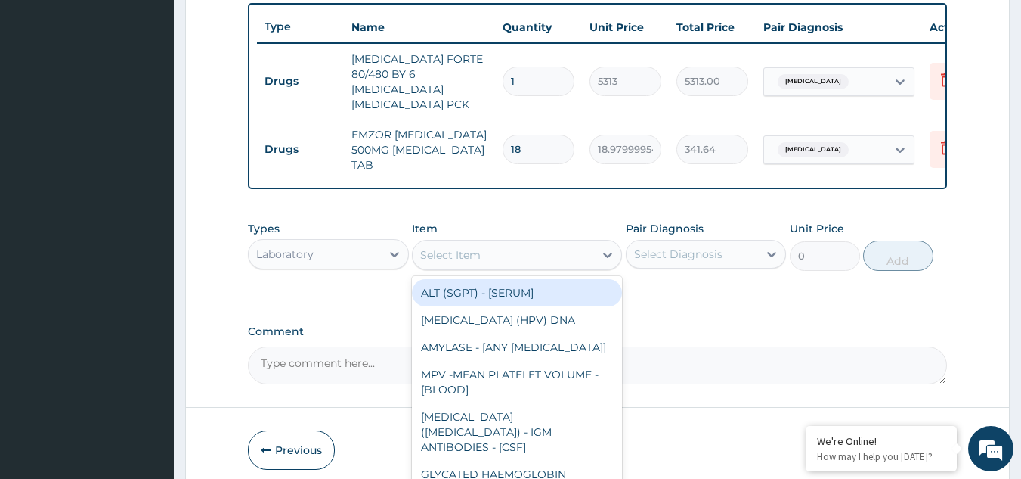
click at [462, 252] on div "Select Item" at bounding box center [450, 254] width 60 height 15
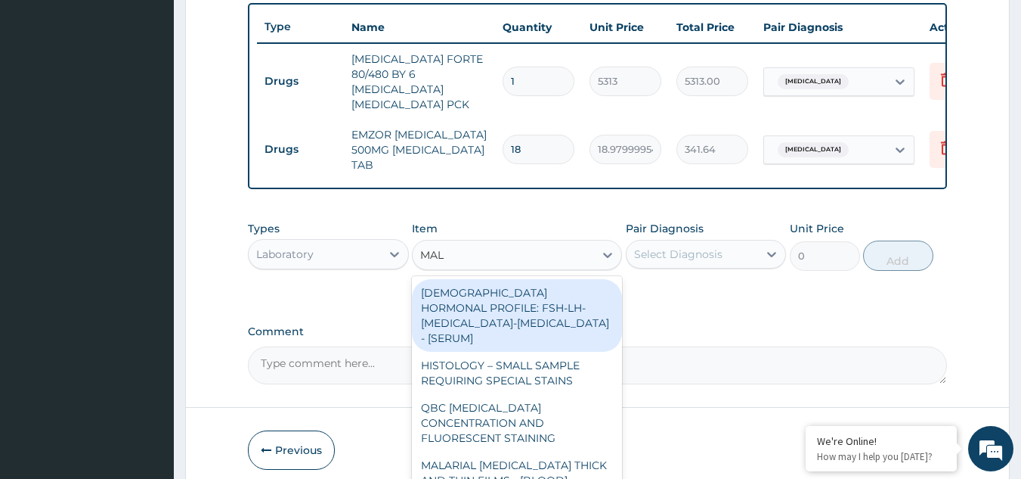
type input "MALA"
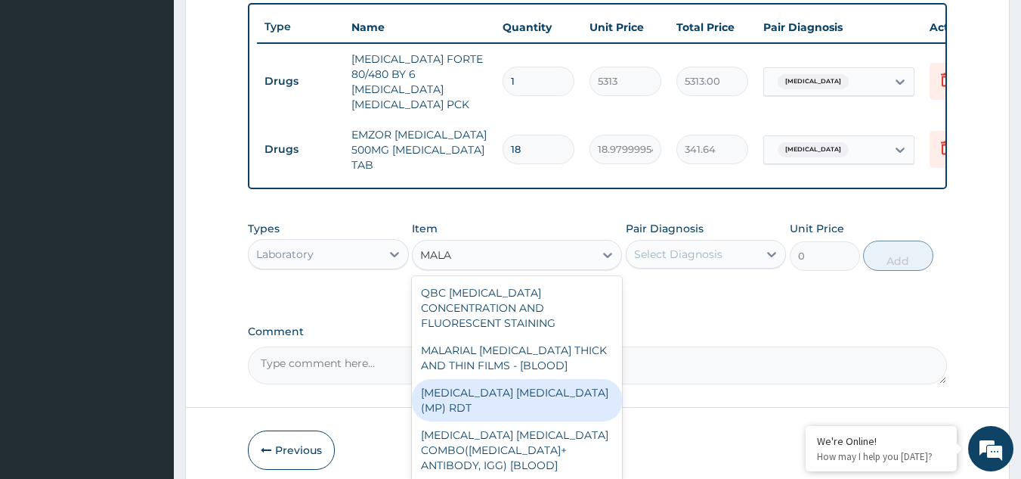
click at [519, 379] on div "MALARIA PARASITE (MP) RDT" at bounding box center [517, 400] width 210 height 42
type input "1500"
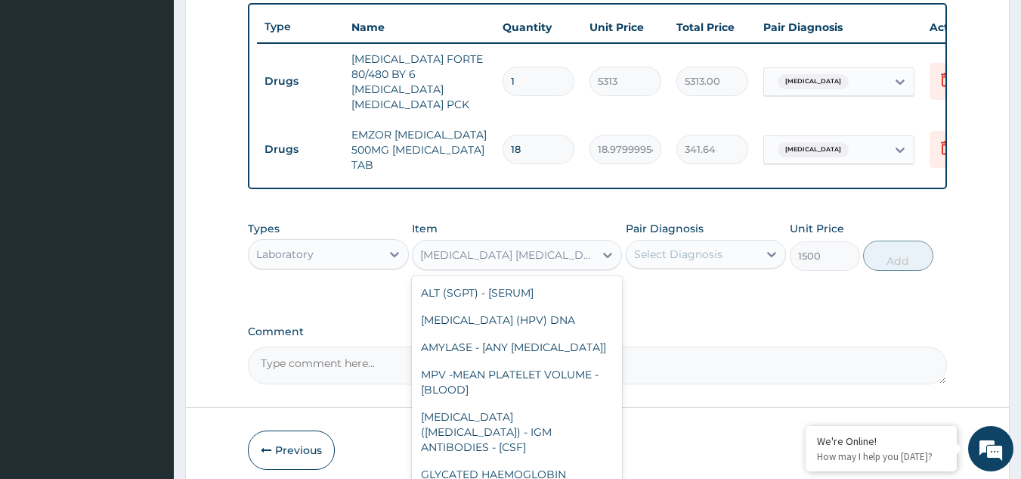
click at [550, 251] on div "MALARIA PARASITE (MP) RDT" at bounding box center [507, 254] width 175 height 15
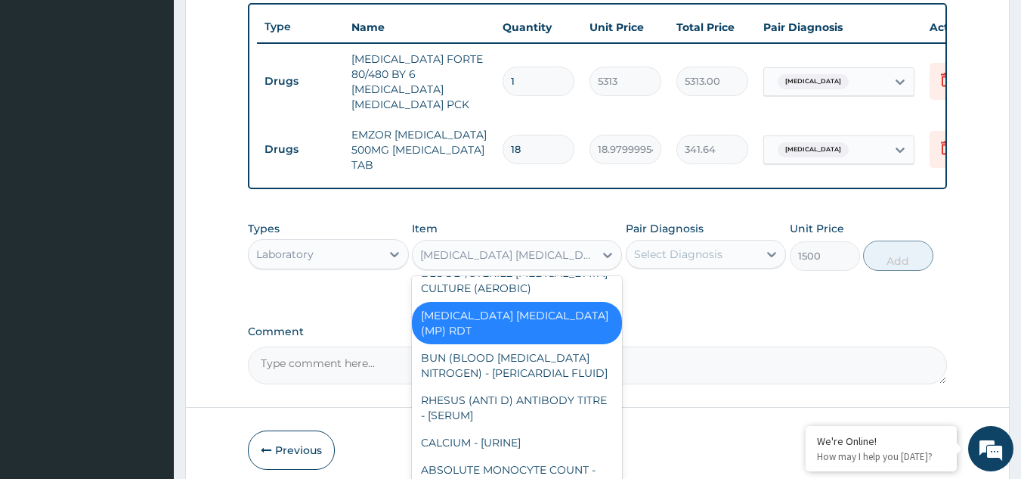
scroll to position [9723, 0]
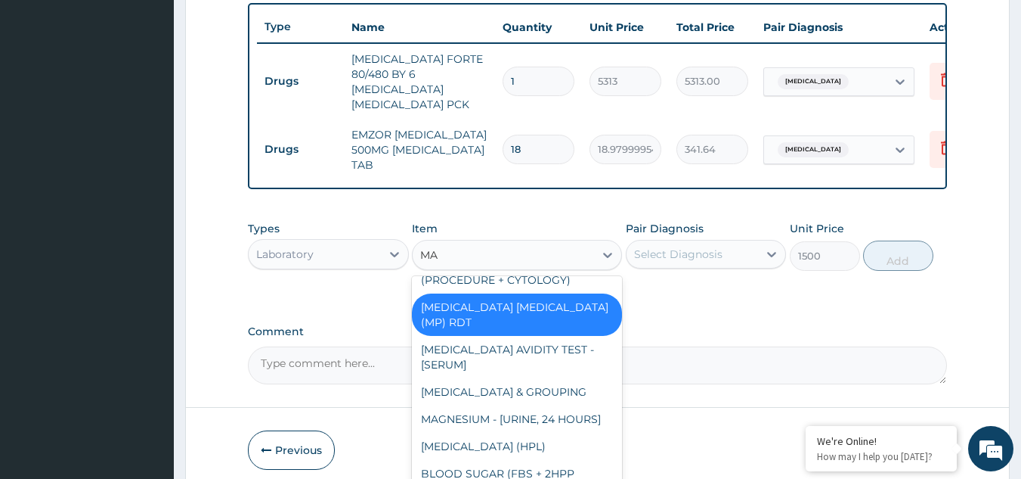
type input "MAL"
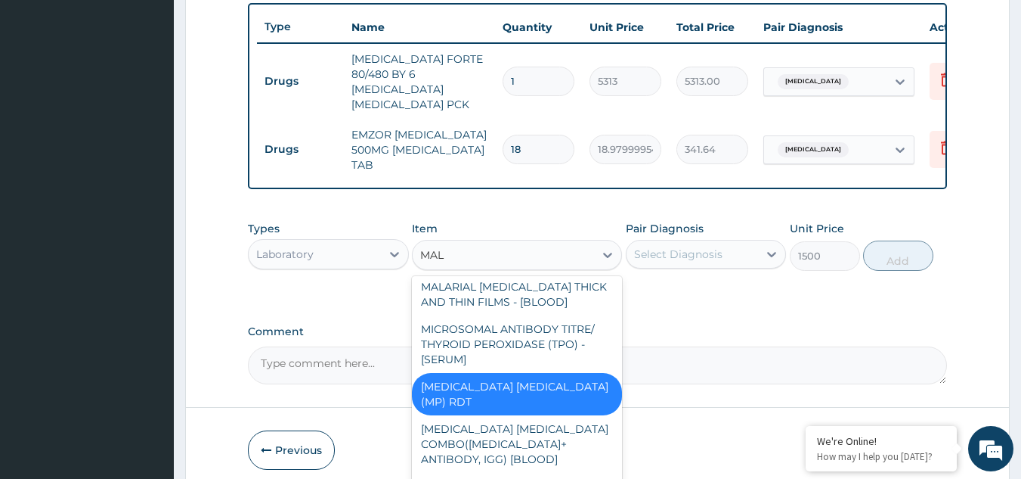
scroll to position [133, 0]
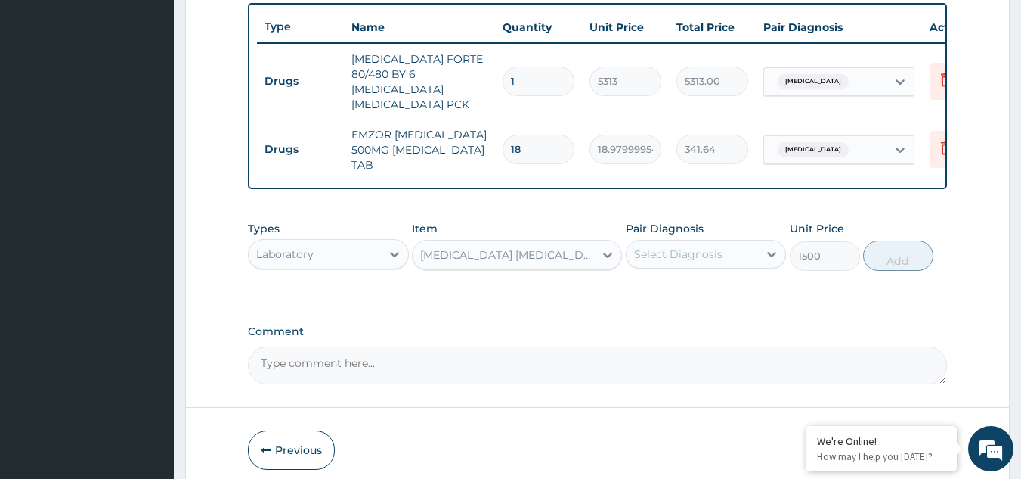
type input "2000"
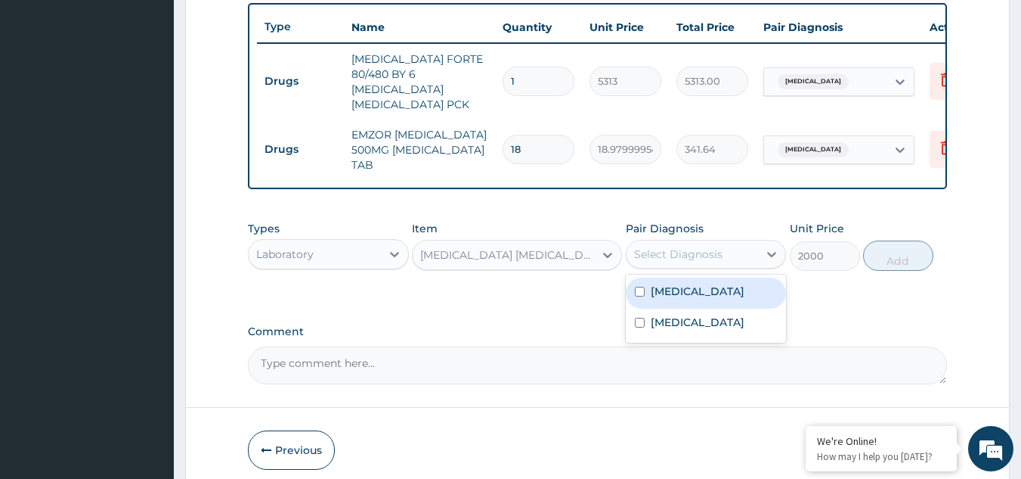
click at [691, 256] on div "Select Diagnosis" at bounding box center [678, 253] width 88 height 15
click at [643, 287] on input "checkbox" at bounding box center [640, 292] width 10 height 10
checkbox input "true"
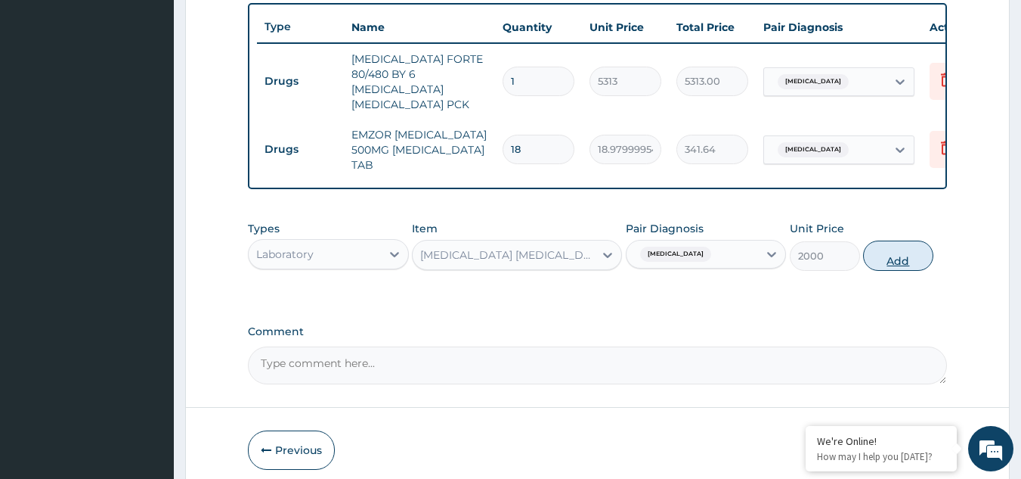
click at [899, 266] on button "Add" at bounding box center [898, 255] width 70 height 30
type input "0"
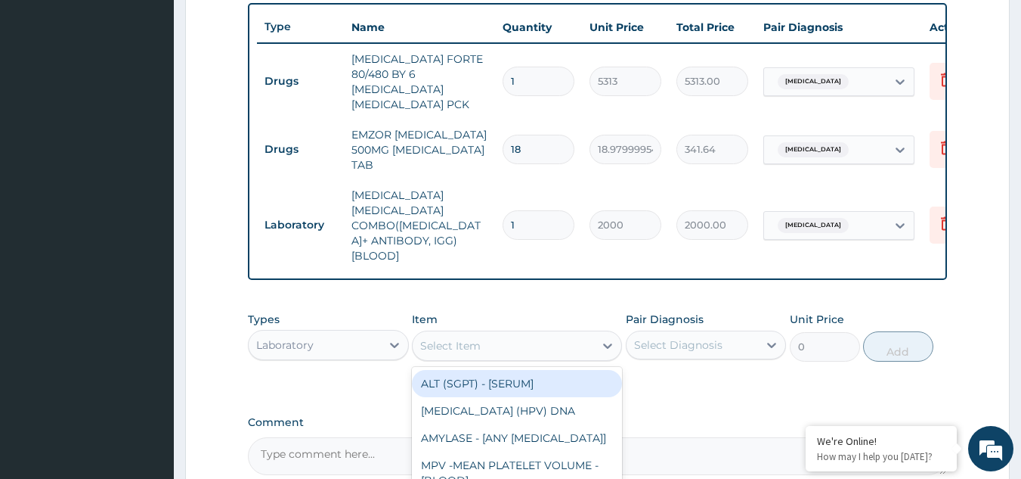
click at [469, 338] on div "Select Item" at bounding box center [450, 345] width 60 height 15
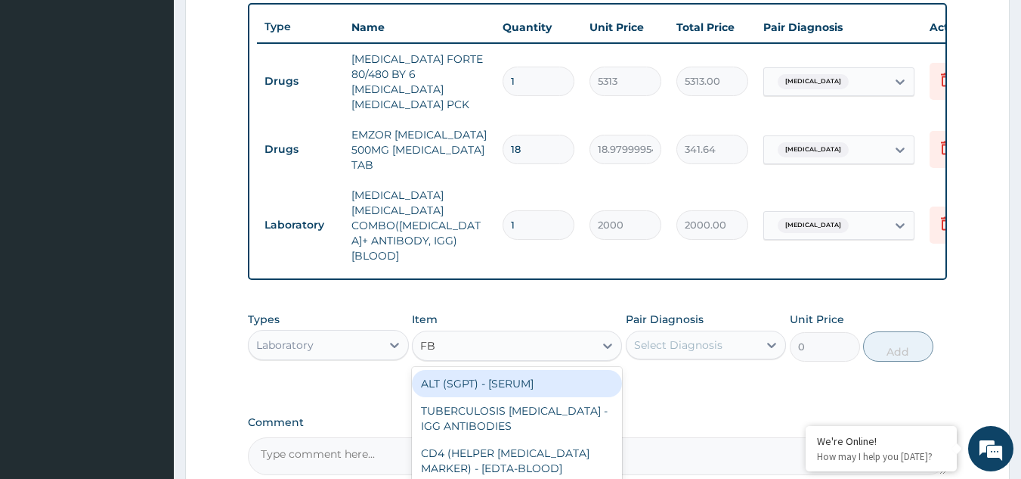
type input "FBC"
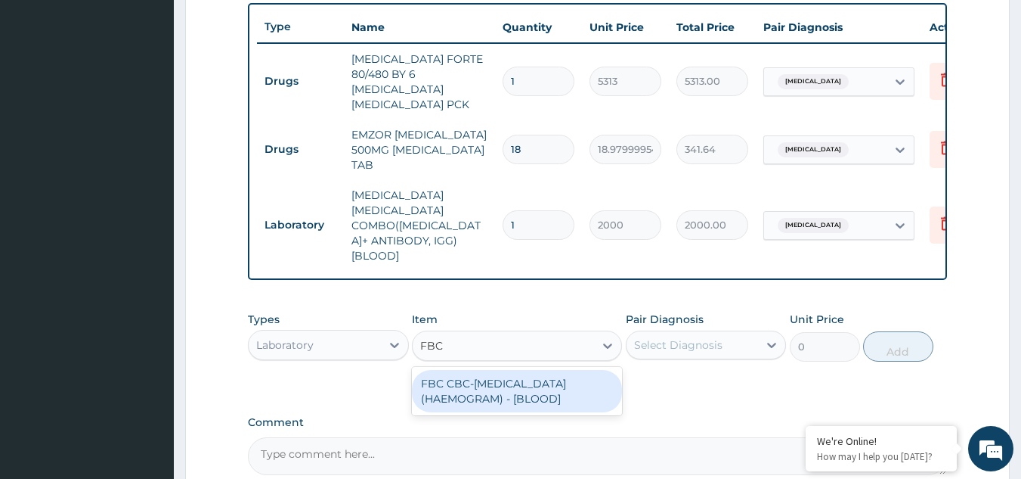
click at [478, 370] on div "FBC CBC-COMPLETE BLOOD COUNT (HAEMOGRAM) - [BLOOD]" at bounding box center [517, 391] width 210 height 42
type input "3000"
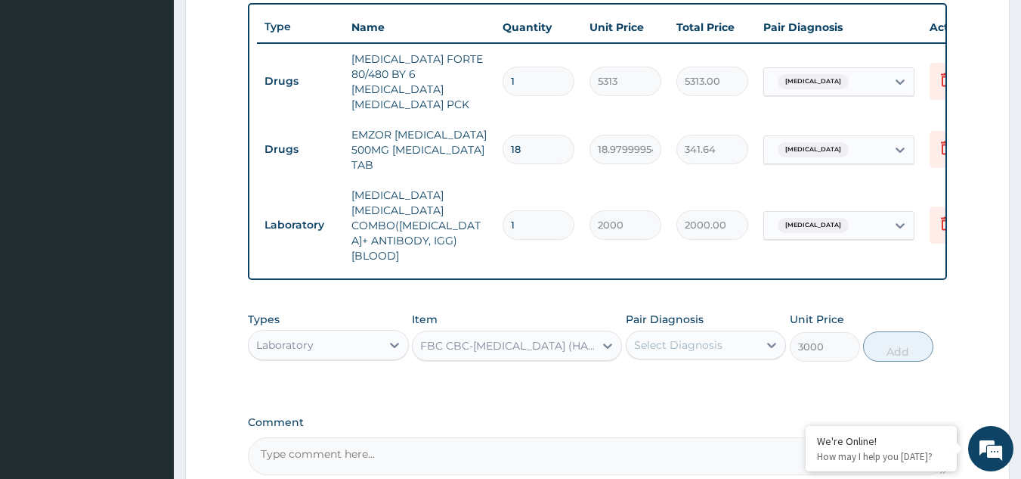
click at [653, 330] on div "Select Diagnosis" at bounding box center [706, 344] width 161 height 29
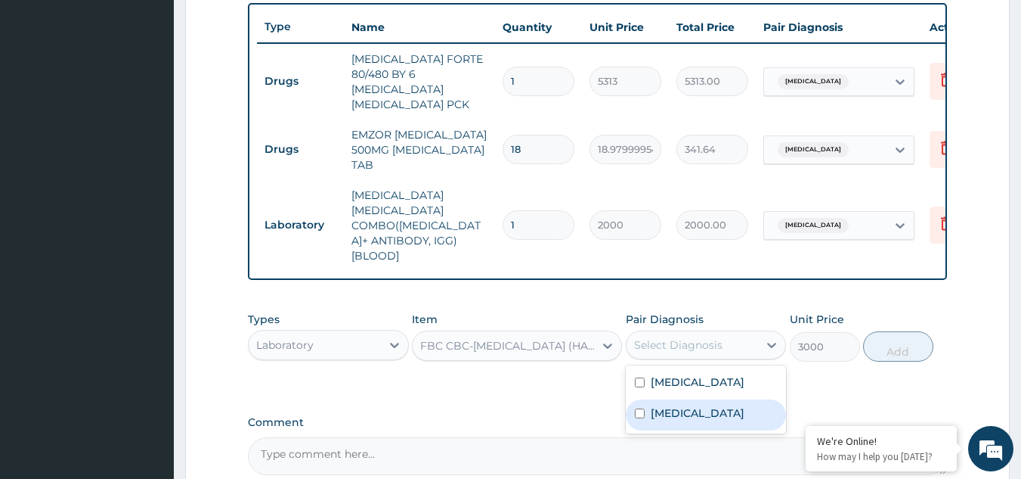
click at [641, 408] on input "checkbox" at bounding box center [640, 413] width 10 height 10
checkbox input "true"
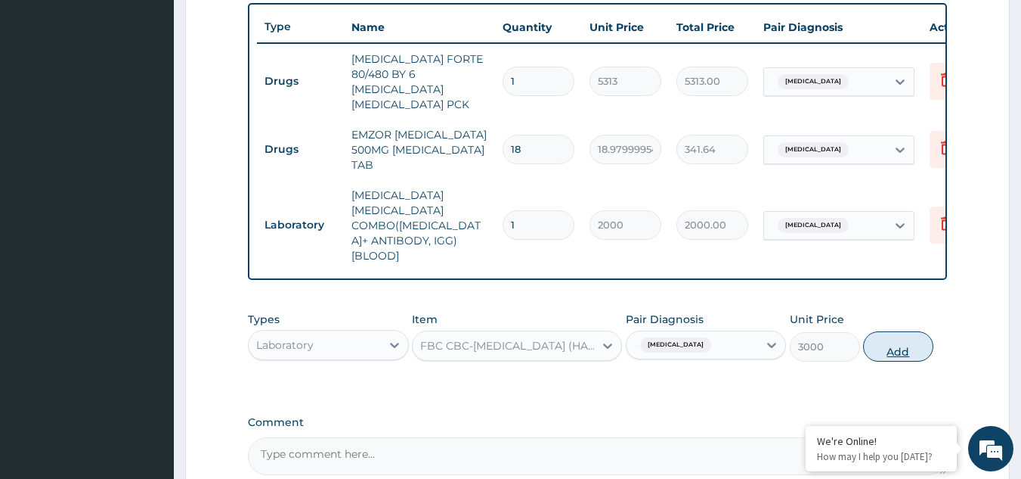
click at [900, 331] on button "Add" at bounding box center [898, 346] width 70 height 30
type input "0"
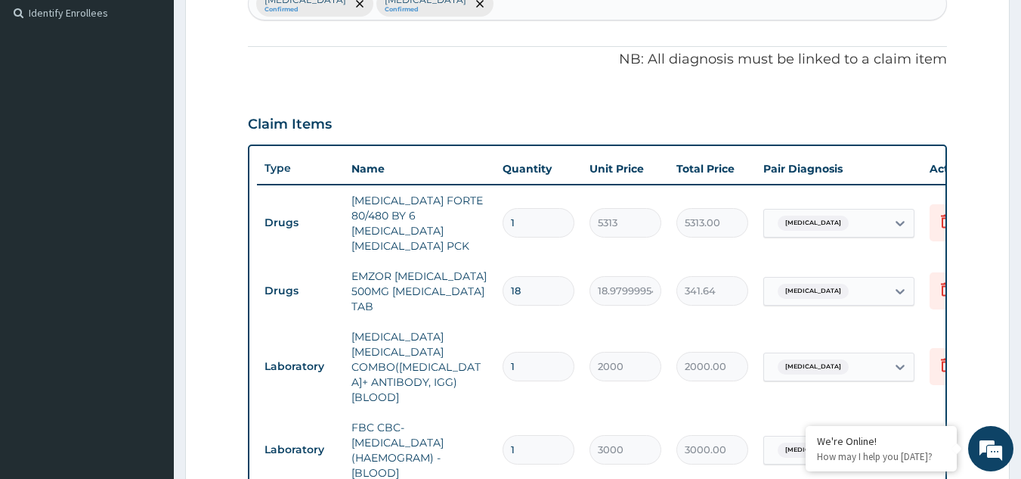
scroll to position [756, 0]
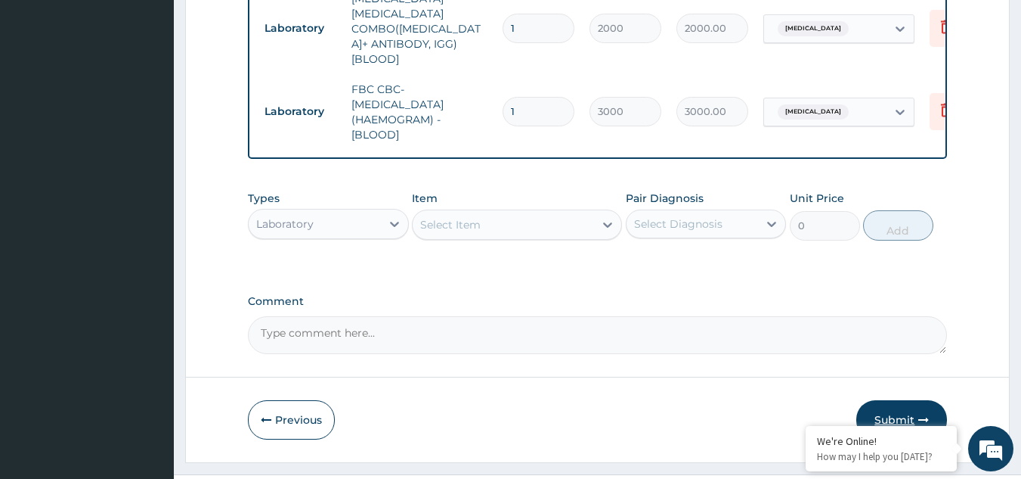
click at [900, 400] on button "Submit" at bounding box center [902, 419] width 91 height 39
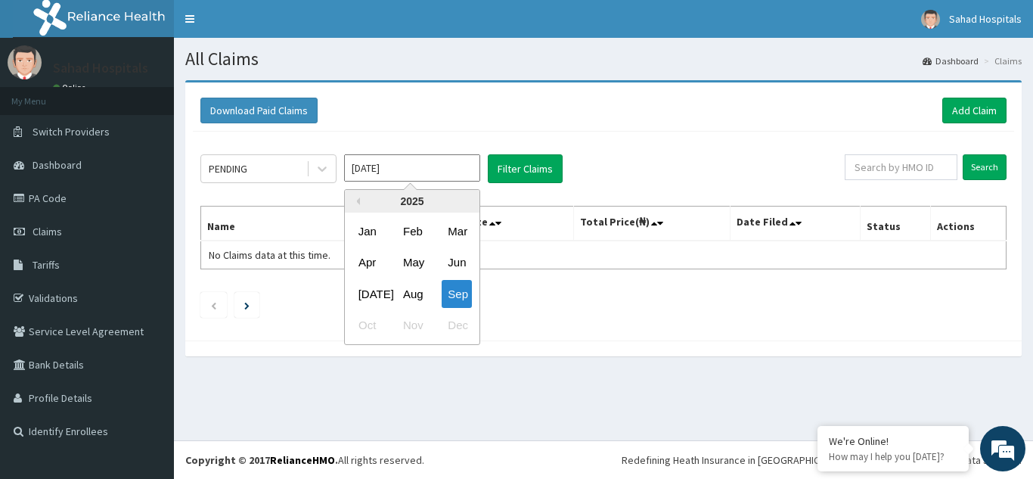
click at [405, 167] on input "[DATE]" at bounding box center [412, 167] width 136 height 27
click at [363, 291] on div "[DATE]" at bounding box center [367, 294] width 30 height 28
type input "[DATE]"
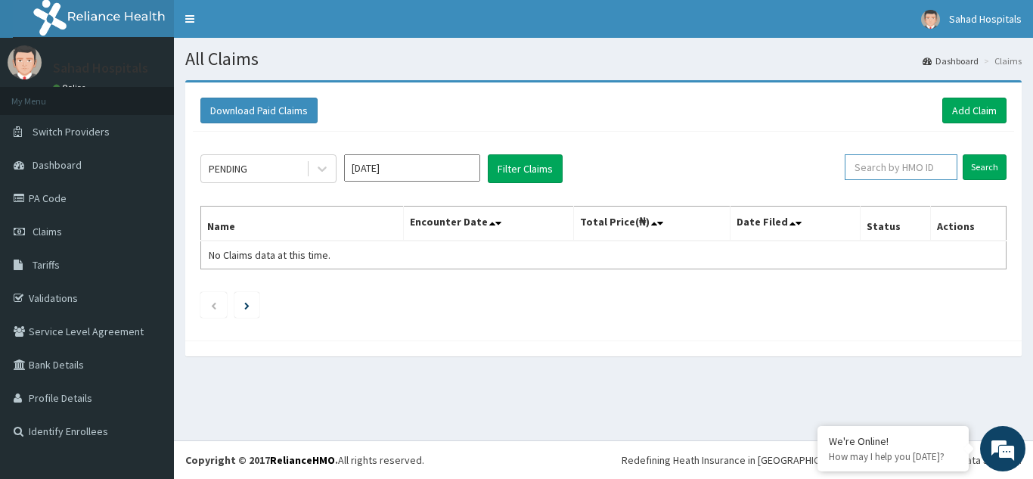
click at [875, 166] on input "text" at bounding box center [900, 167] width 113 height 26
paste input "EGB/10021/A"
click at [984, 170] on input "Search" at bounding box center [984, 167] width 44 height 26
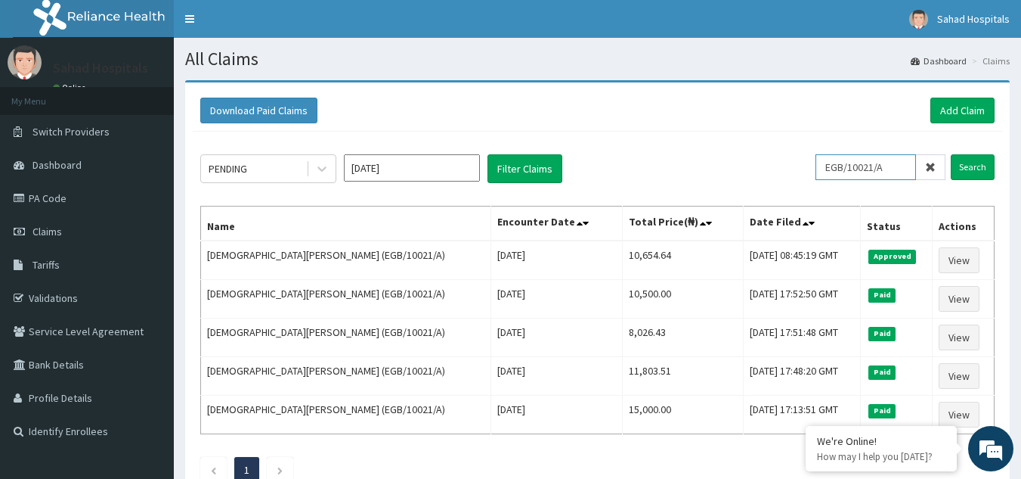
click at [896, 173] on input "EGB/10021/A" at bounding box center [866, 167] width 101 height 26
paste input "DTS/10079/B"
type input "EGB/100DTS/10079/B"
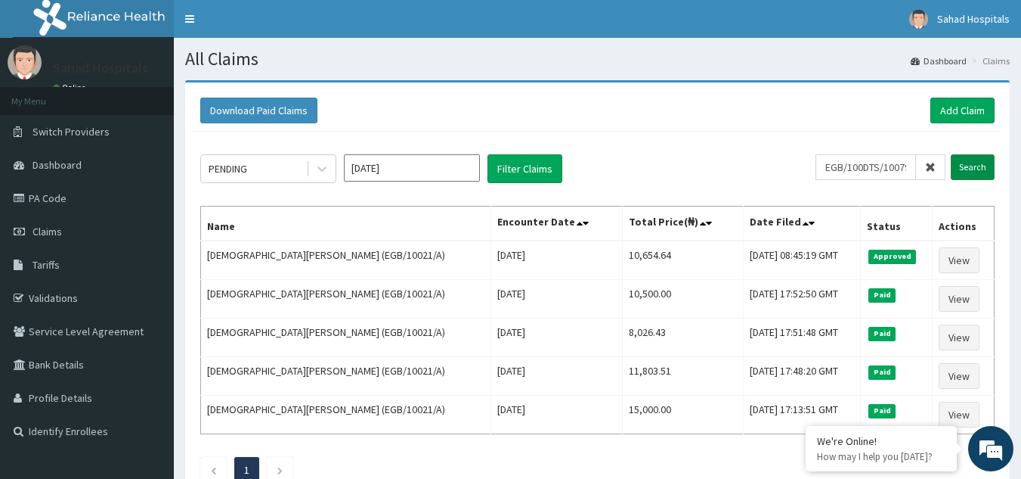
click at [974, 163] on input "Search" at bounding box center [973, 167] width 44 height 26
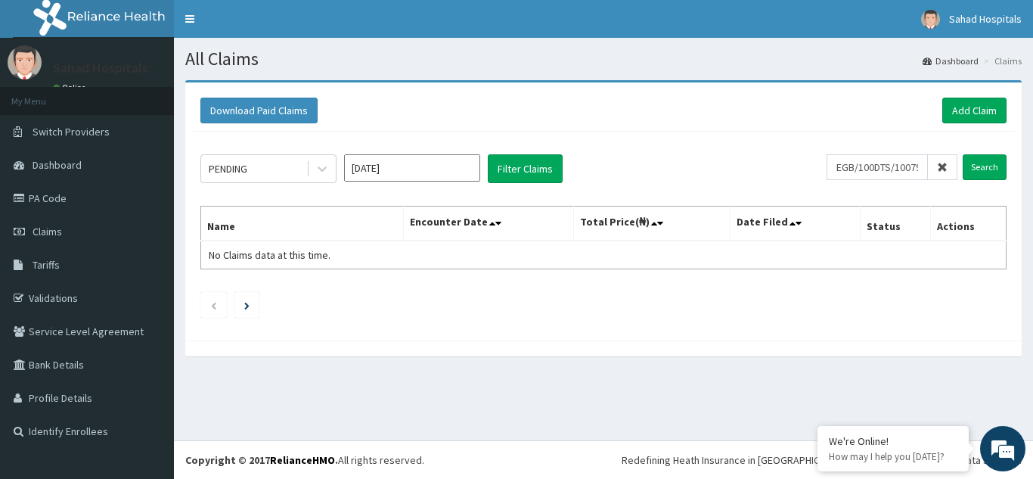
click at [943, 163] on icon at bounding box center [942, 167] width 11 height 11
click at [881, 163] on input "text" at bounding box center [900, 167] width 113 height 26
paste input "DTS/10079/B"
type input "DTS/10079/B"
click at [989, 167] on input "Search" at bounding box center [984, 167] width 44 height 26
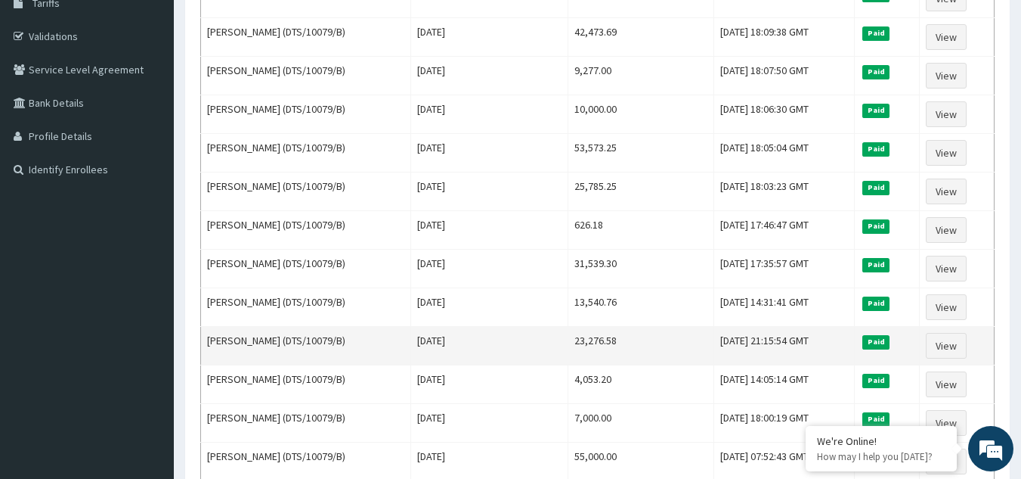
scroll to position [259, 0]
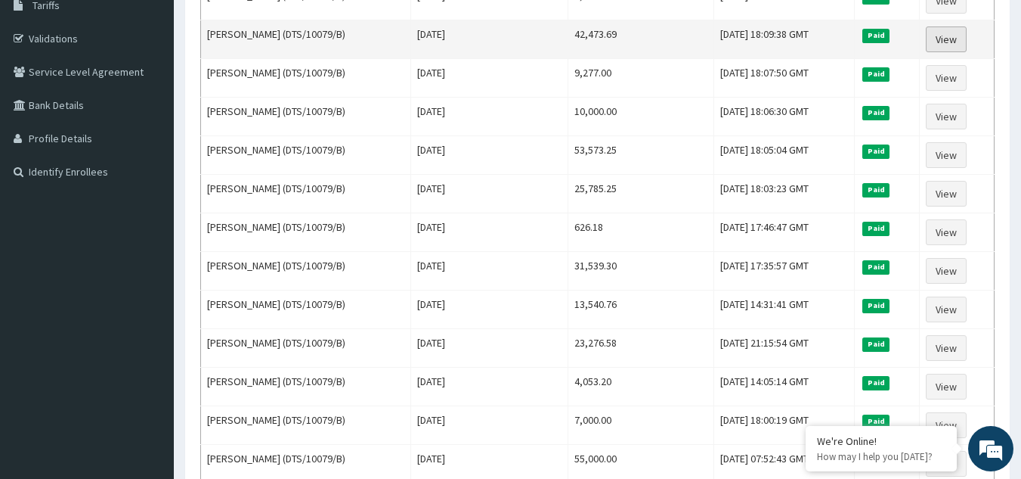
click at [946, 43] on link "View" at bounding box center [946, 39] width 41 height 26
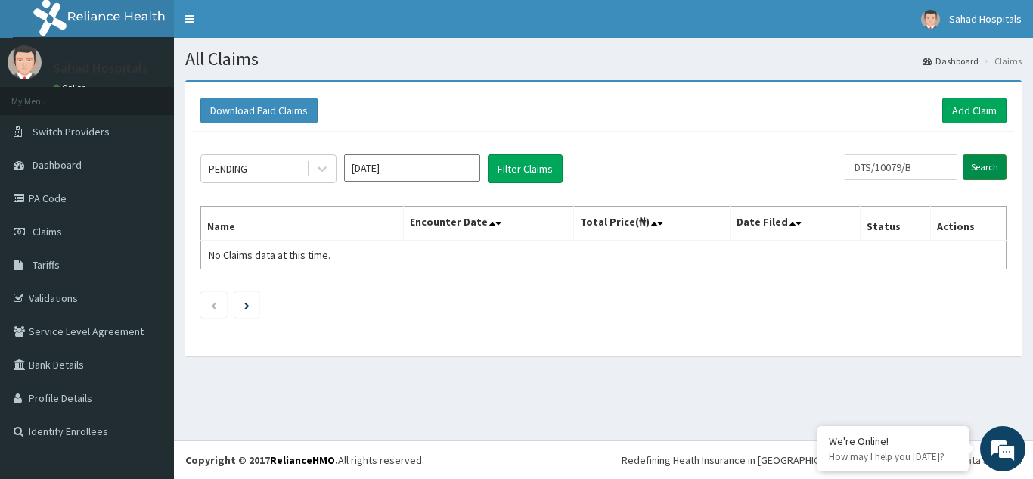
click at [993, 173] on input "Search" at bounding box center [984, 167] width 44 height 26
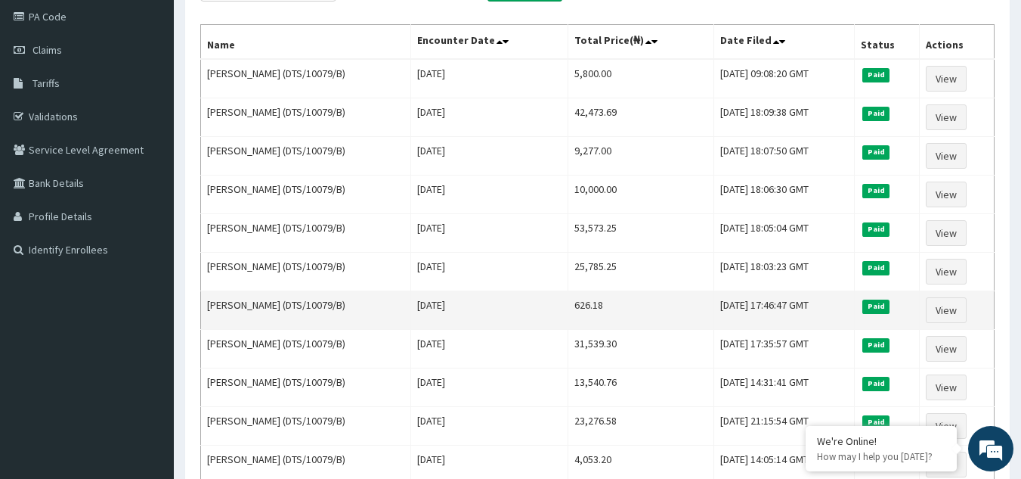
scroll to position [151, 0]
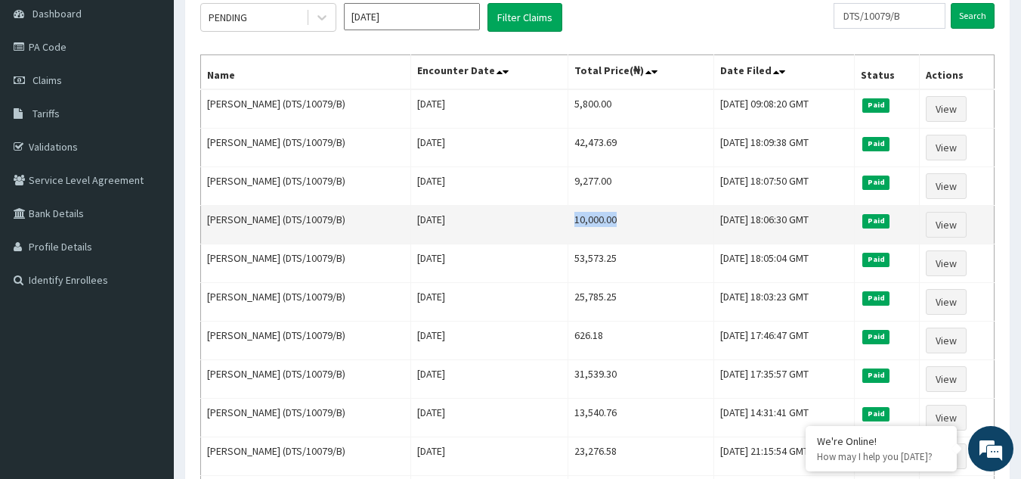
drag, startPoint x: 593, startPoint y: 218, endPoint x: 531, endPoint y: 225, distance: 61.5
click at [569, 225] on td "10,000.00" at bounding box center [642, 225] width 146 height 39
copy td "10,000.00"
click at [956, 228] on link "View" at bounding box center [946, 225] width 41 height 26
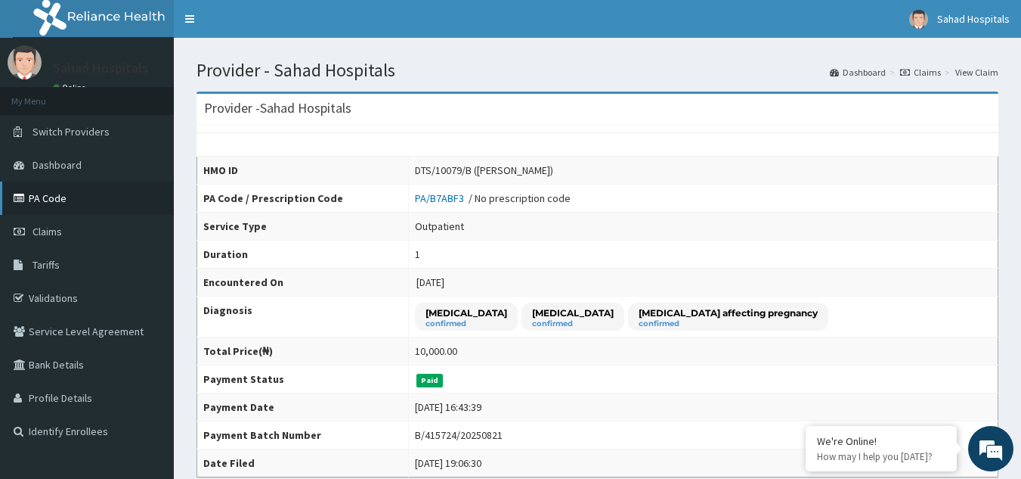
click at [39, 194] on link "PA Code" at bounding box center [87, 197] width 174 height 33
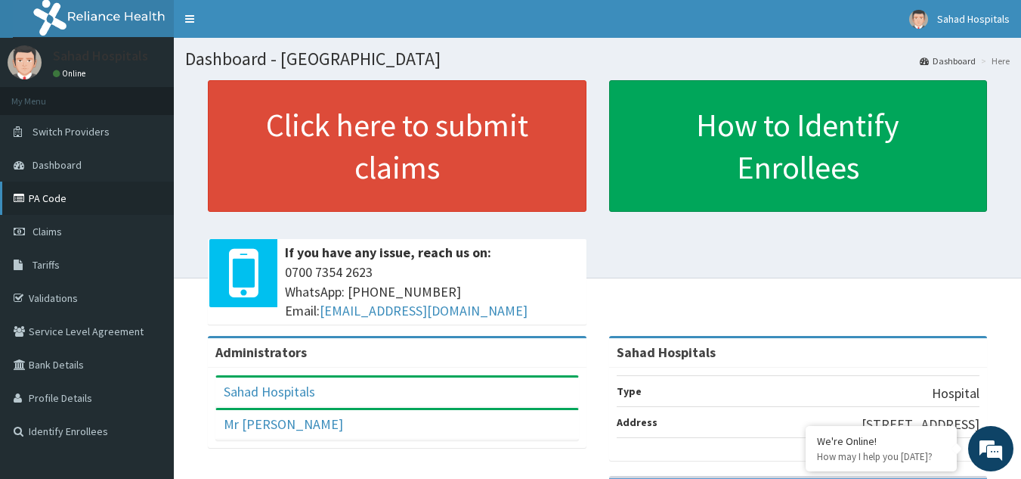
click at [36, 197] on link "PA Code" at bounding box center [87, 197] width 174 height 33
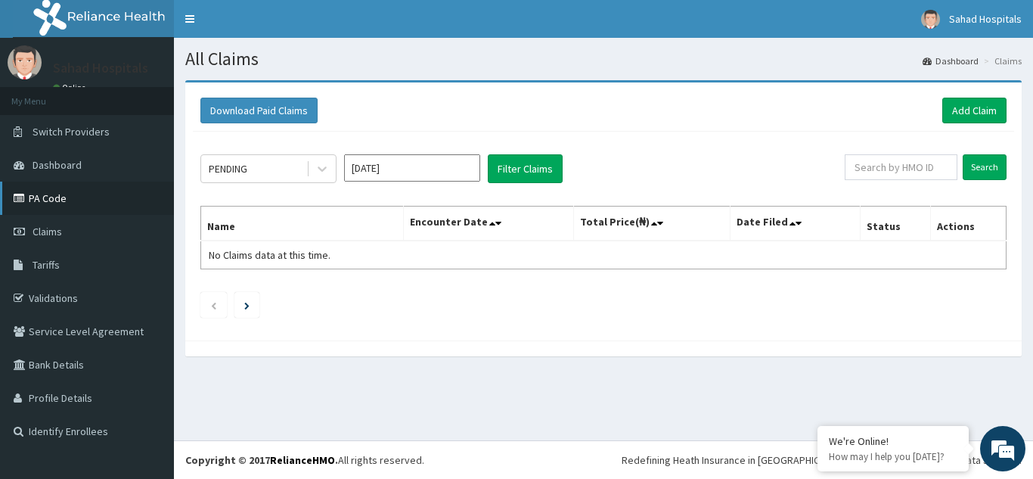
click at [51, 200] on link "PA Code" at bounding box center [87, 197] width 174 height 33
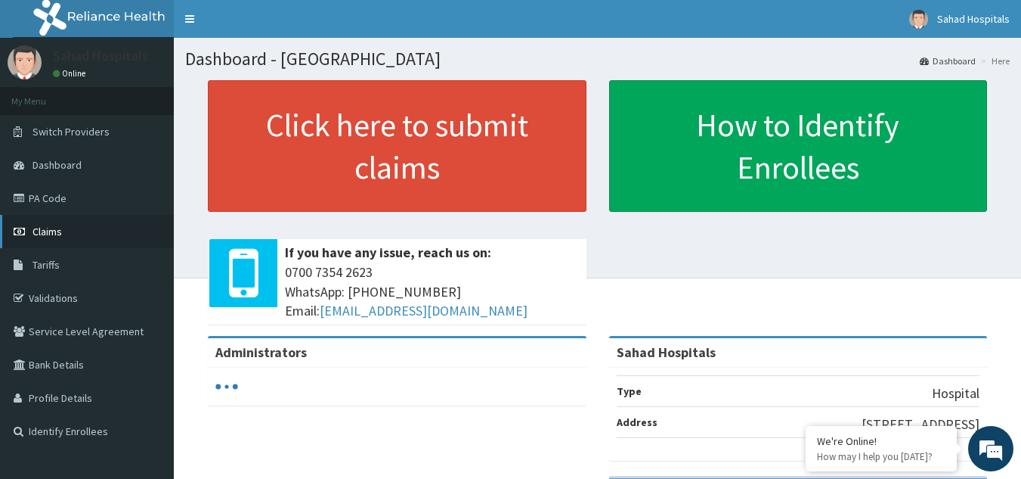
click at [55, 231] on span "Claims" at bounding box center [47, 232] width 29 height 14
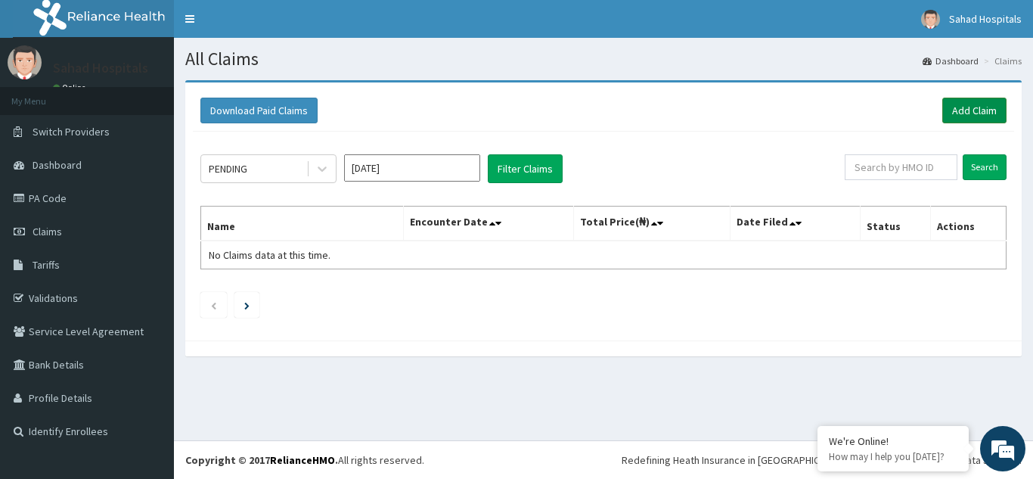
click at [962, 107] on link "Add Claim" at bounding box center [974, 111] width 64 height 26
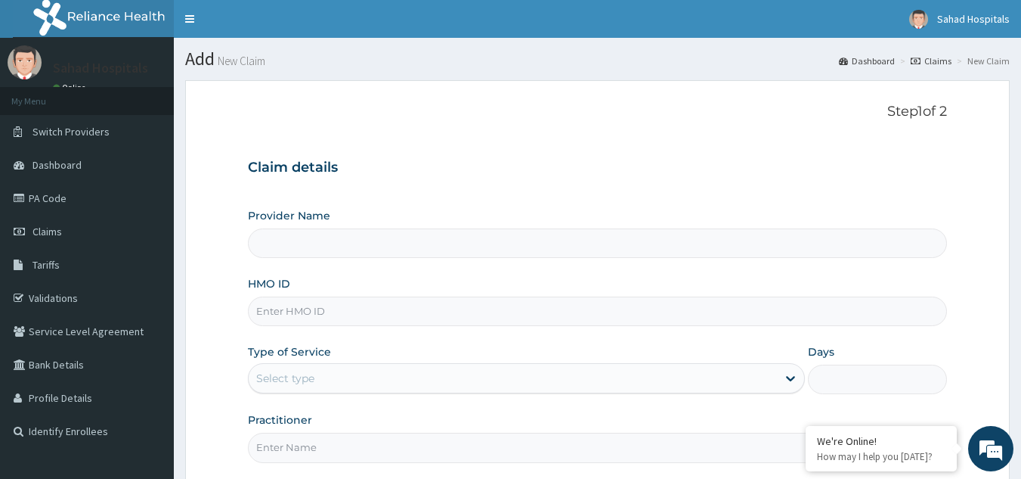
type input "Sahad Hospitals"
click at [274, 318] on input "HMO ID" at bounding box center [598, 310] width 700 height 29
paste input "GVL/10039/A"
type input "GVL/10039/A"
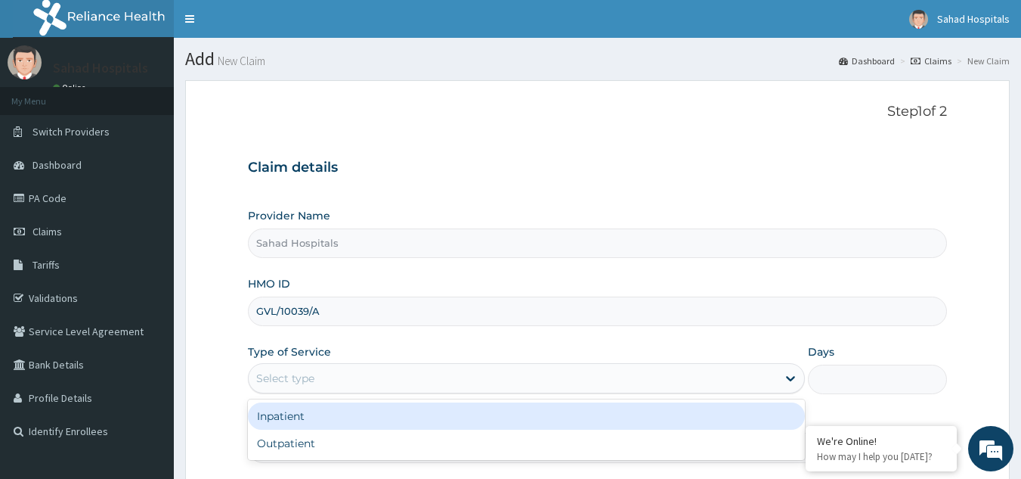
click at [296, 379] on div "Select type" at bounding box center [285, 377] width 58 height 15
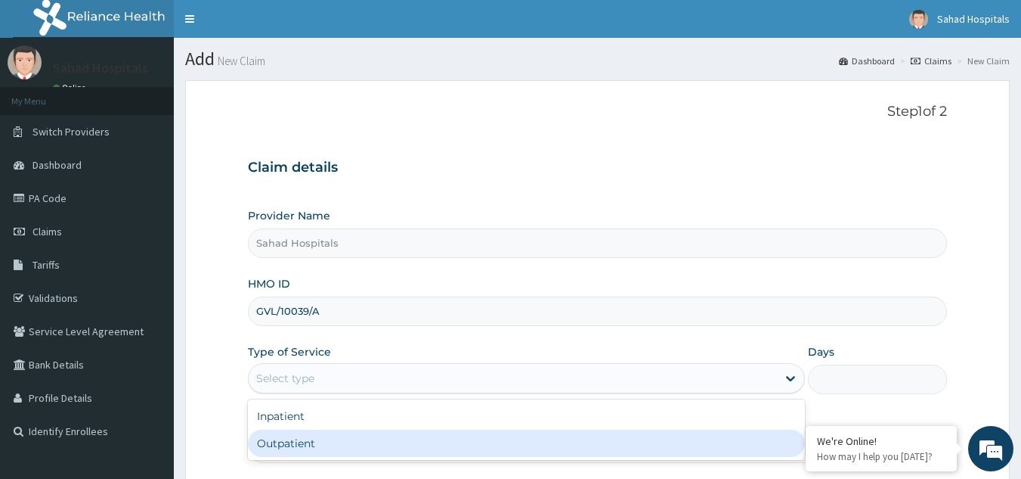
click at [284, 446] on div "Outpatient" at bounding box center [526, 442] width 557 height 27
type input "1"
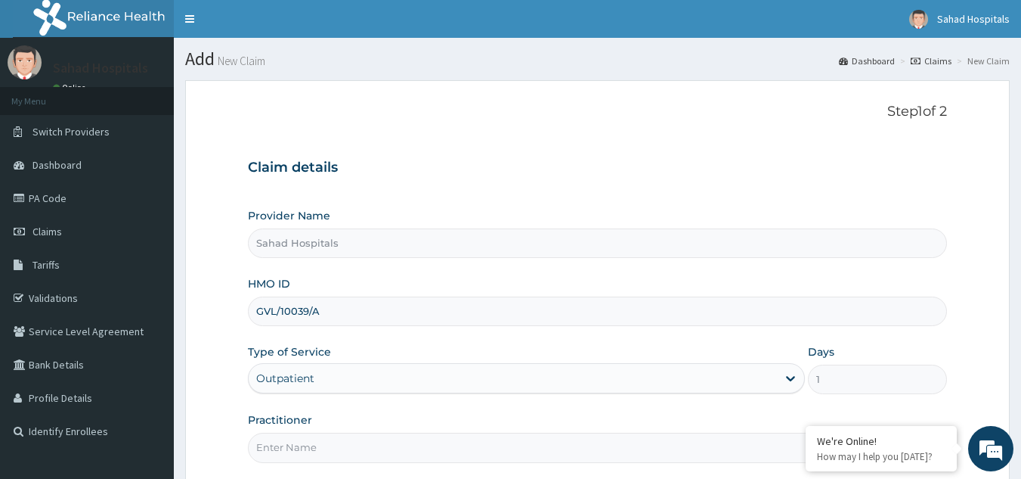
click at [284, 446] on input "Practitioner" at bounding box center [598, 446] width 700 height 29
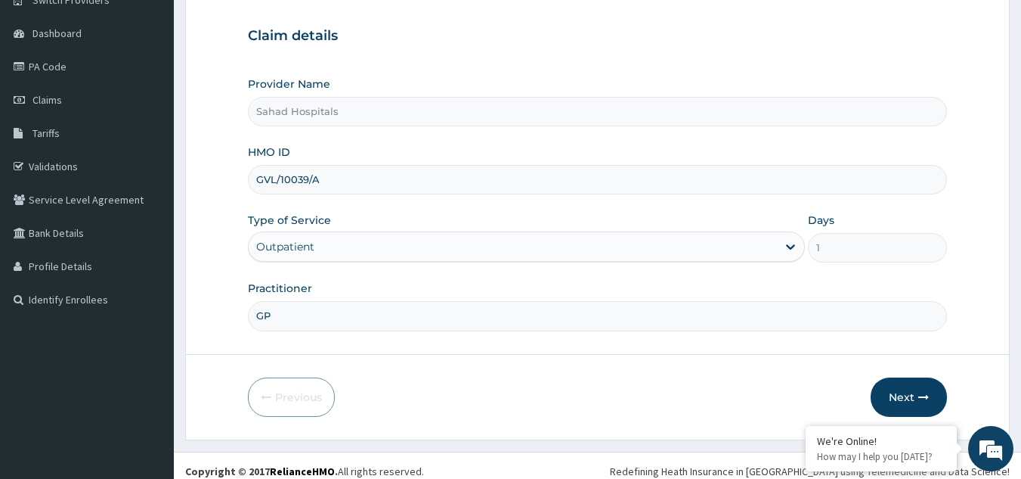
scroll to position [143, 0]
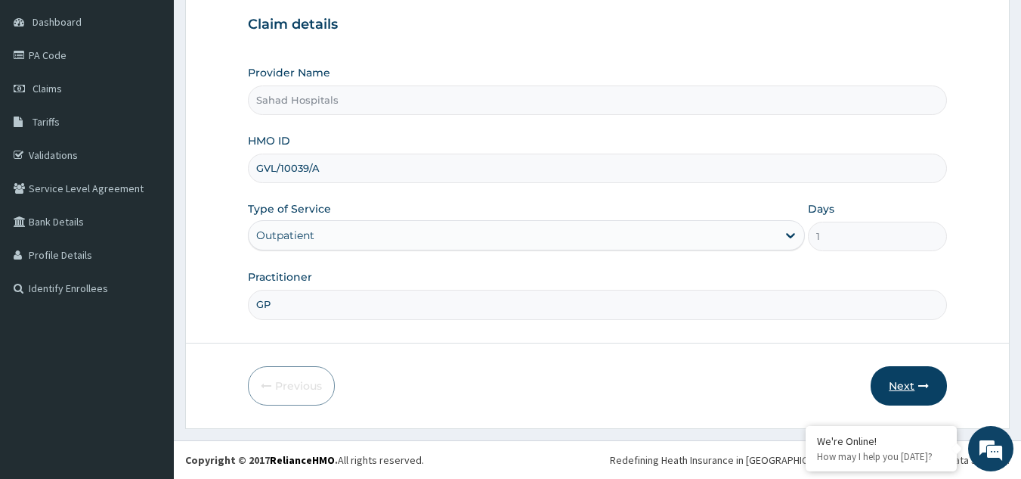
type input "GP"
click at [908, 380] on button "Next" at bounding box center [909, 385] width 76 height 39
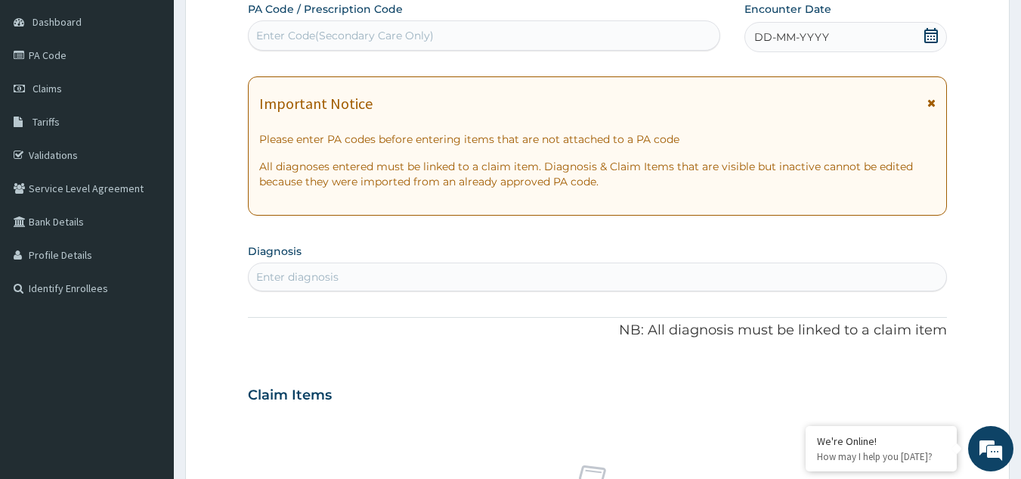
scroll to position [0, 0]
click at [50, 88] on span "Claims" at bounding box center [47, 89] width 29 height 14
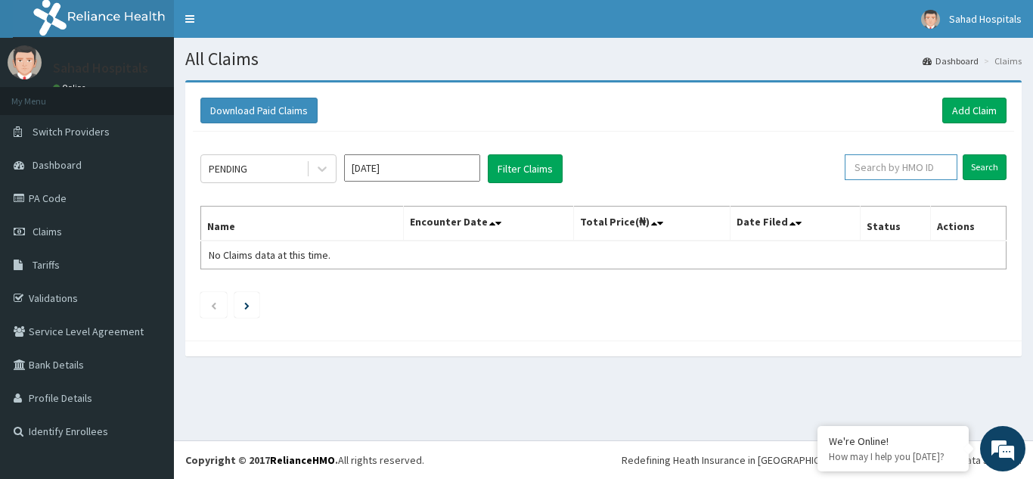
click at [880, 169] on input "text" at bounding box center [900, 167] width 113 height 26
paste input "GVL/10039/A"
click at [982, 162] on input "Search" at bounding box center [984, 167] width 44 height 26
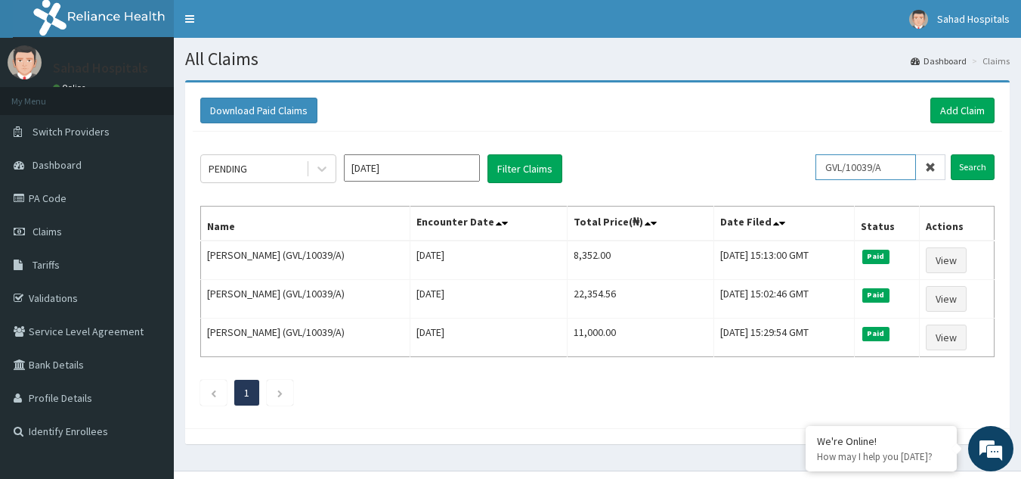
click at [903, 169] on input "GVL/10039/A" at bounding box center [866, 167] width 101 height 26
type input "G"
paste input "NGL/10084/D"
click at [968, 172] on input "Search" at bounding box center [973, 167] width 44 height 26
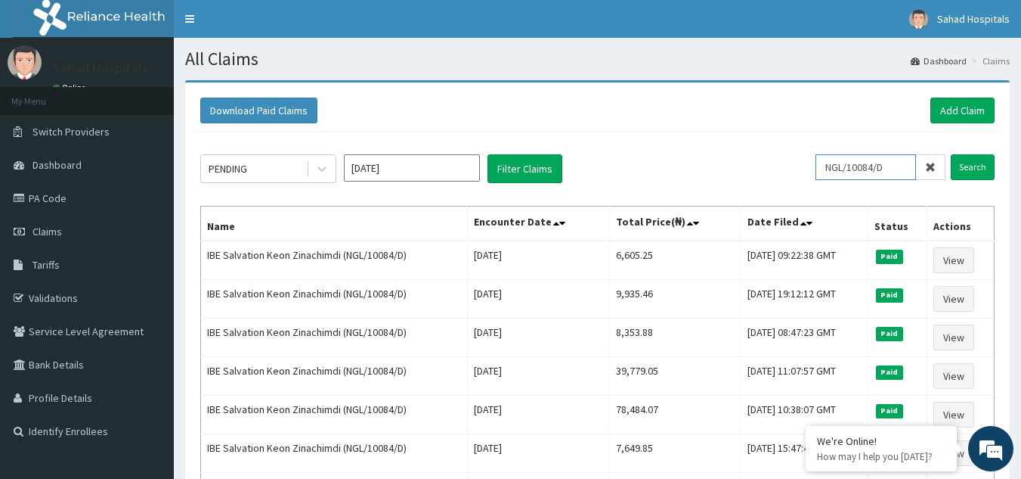
click at [896, 170] on input "NGL/10084/D" at bounding box center [866, 167] width 101 height 26
type input "N"
paste input "OET/10015/E"
type input "OET/10015/E"
click at [984, 170] on input "Search" at bounding box center [973, 167] width 44 height 26
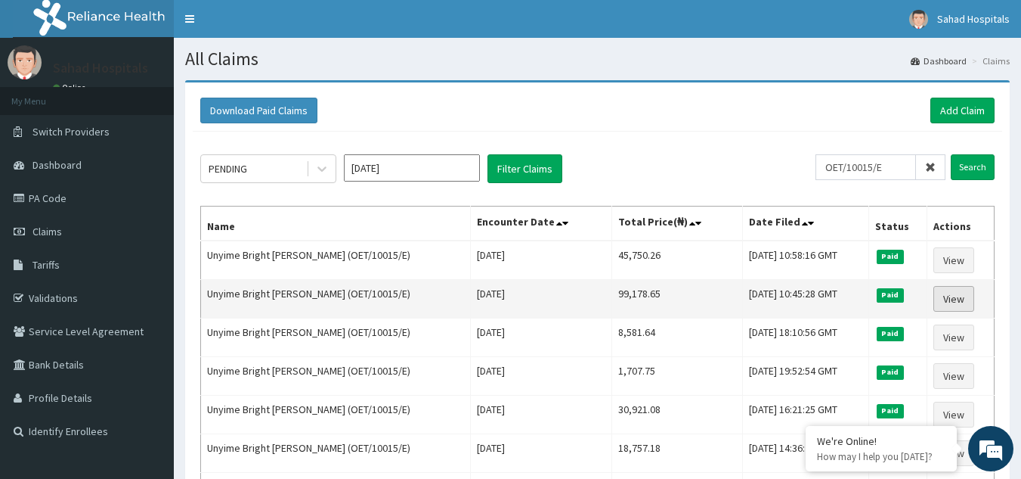
click at [956, 305] on link "View" at bounding box center [954, 299] width 41 height 26
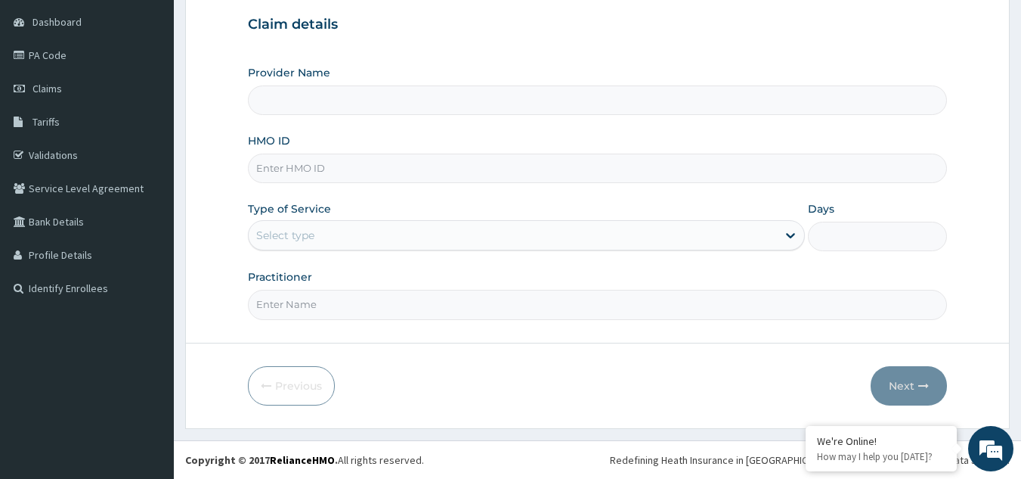
scroll to position [143, 0]
type input "Sahad Hospitals"
click at [66, 86] on link "Claims" at bounding box center [87, 88] width 174 height 33
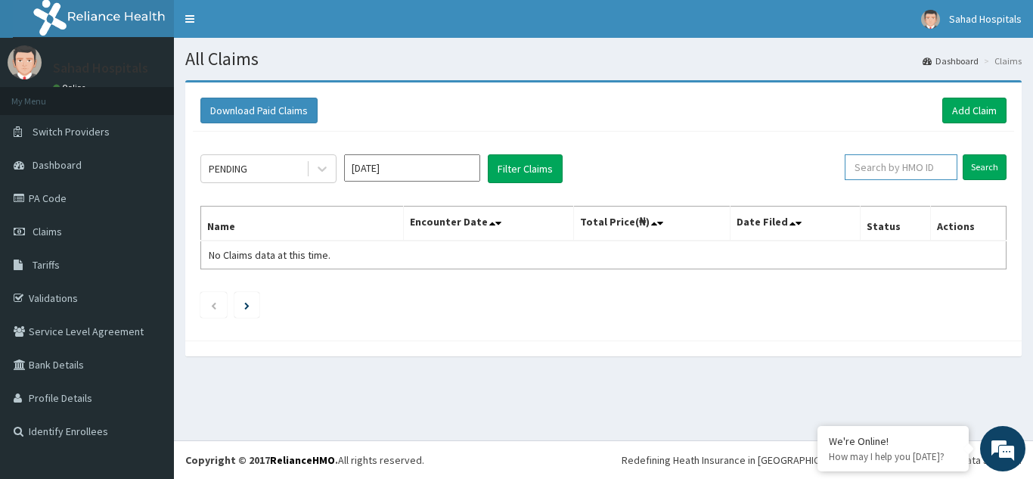
click at [888, 179] on input "text" at bounding box center [900, 167] width 113 height 26
paste input "OET/10015/E"
type input "OET/10015/E"
click at [989, 161] on input "Search" at bounding box center [984, 167] width 44 height 26
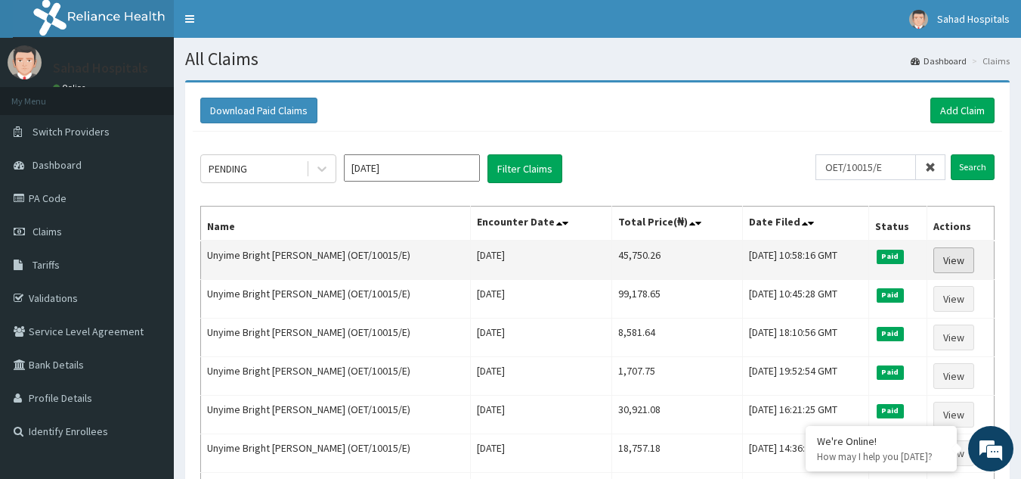
click at [952, 262] on link "View" at bounding box center [954, 260] width 41 height 26
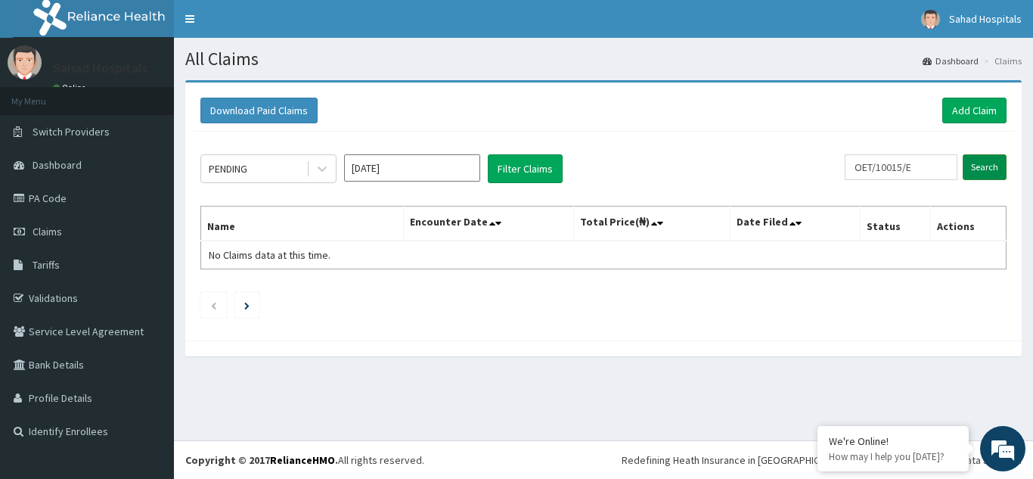
click at [1001, 170] on input "Search" at bounding box center [984, 167] width 44 height 26
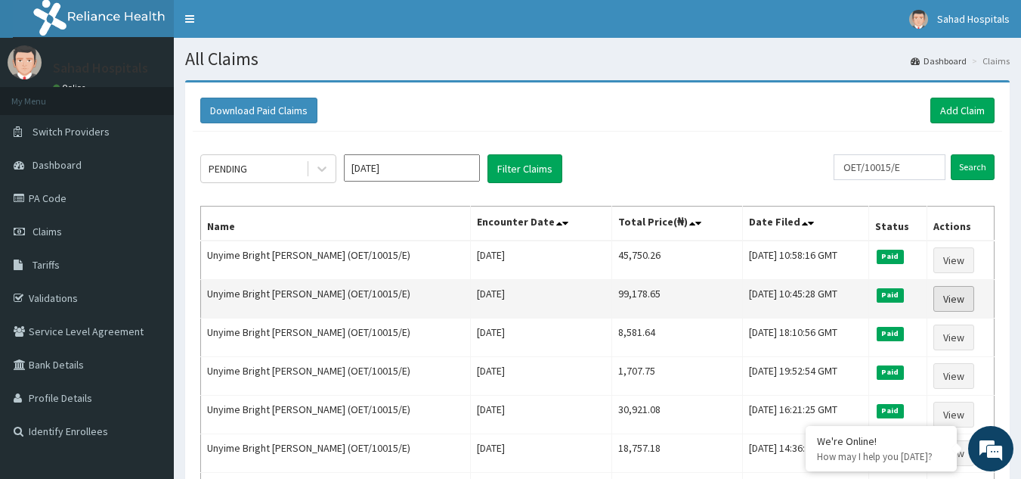
click at [958, 308] on link "View" at bounding box center [954, 299] width 41 height 26
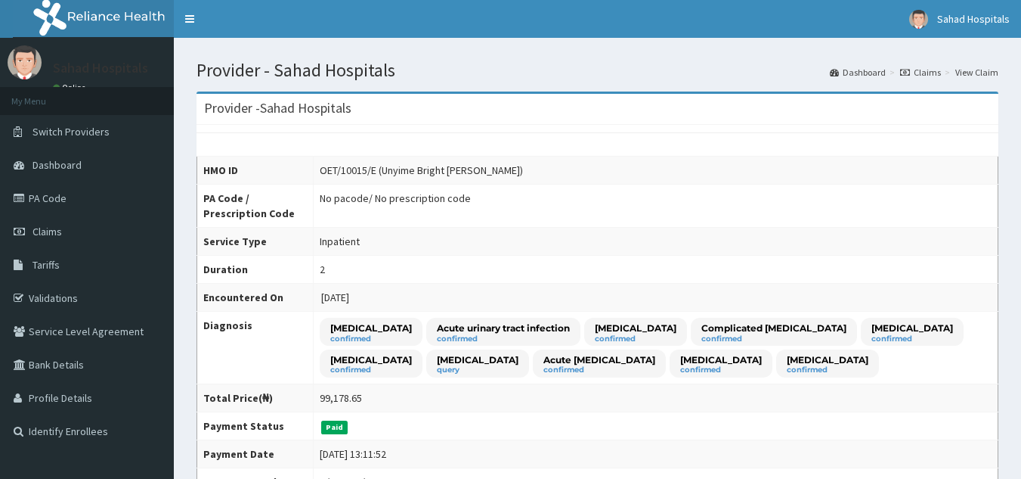
scroll to position [418, 0]
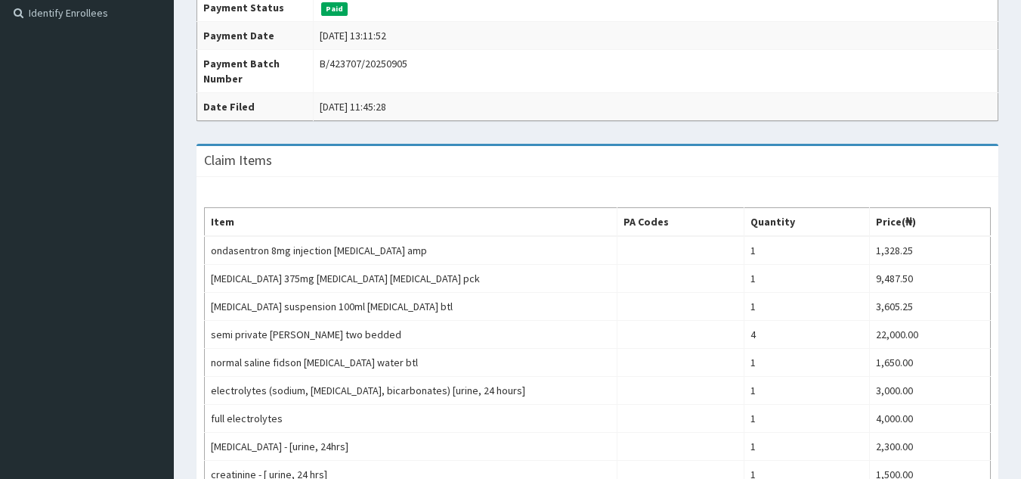
click at [1021, 335] on html "R EL Toggle navigation [GEOGRAPHIC_DATA] - [EMAIL_ADDRESS][DOMAIN_NAME] Member …" at bounding box center [510, 334] width 1021 height 1505
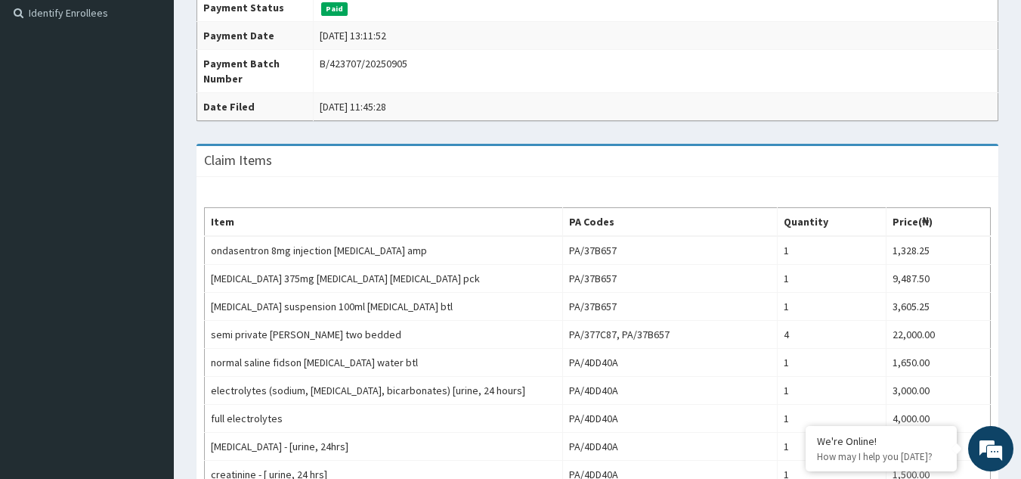
scroll to position [0, 0]
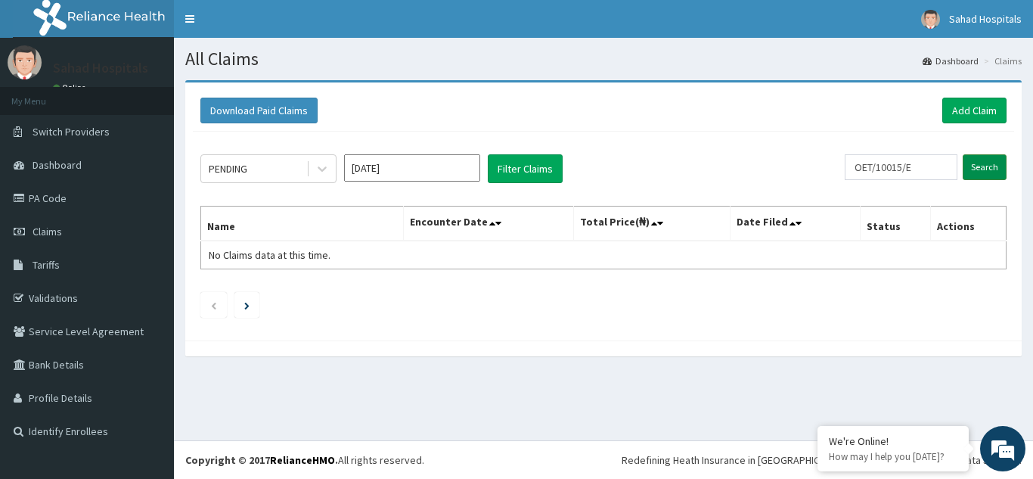
click at [987, 171] on input "Search" at bounding box center [984, 167] width 44 height 26
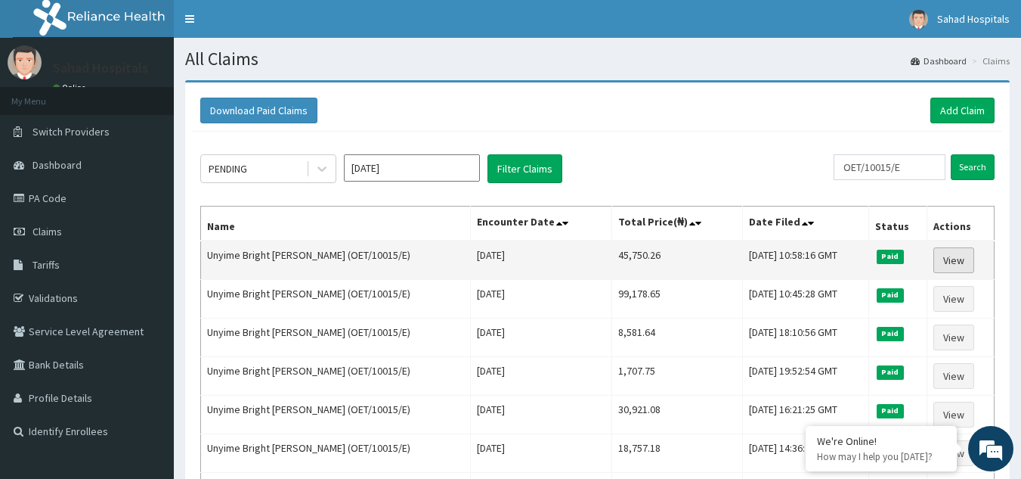
click at [951, 256] on link "View" at bounding box center [954, 260] width 41 height 26
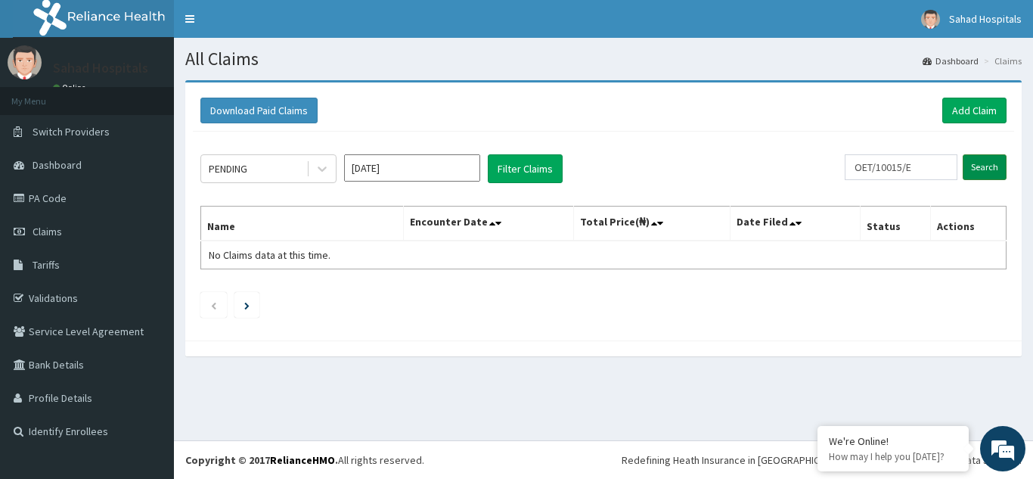
click at [978, 166] on input "Search" at bounding box center [984, 167] width 44 height 26
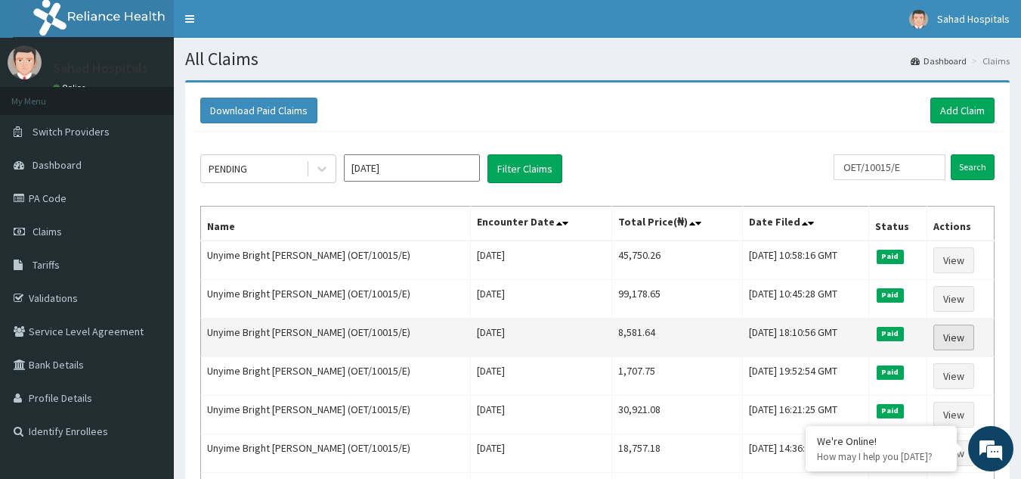
click at [950, 347] on link "View" at bounding box center [954, 337] width 41 height 26
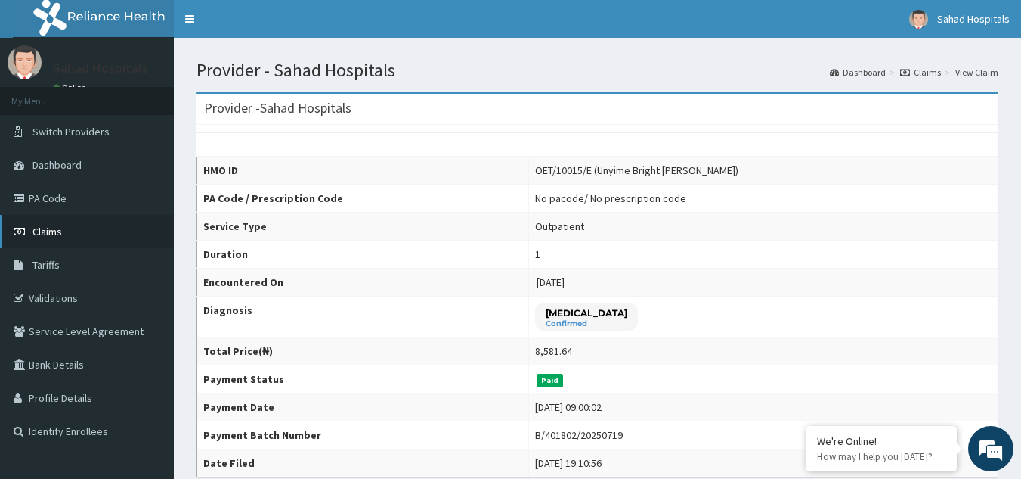
click at [41, 224] on link "Claims" at bounding box center [87, 231] width 174 height 33
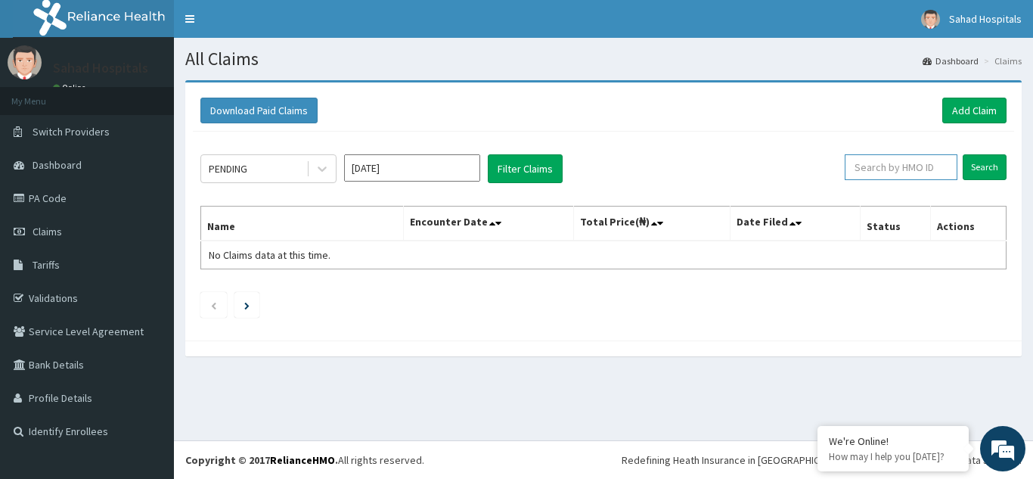
click at [897, 160] on input "text" at bounding box center [900, 167] width 113 height 26
paste input "OET/10015/E"
type input "OET/10015/E"
click at [984, 165] on input "Search" at bounding box center [984, 167] width 44 height 26
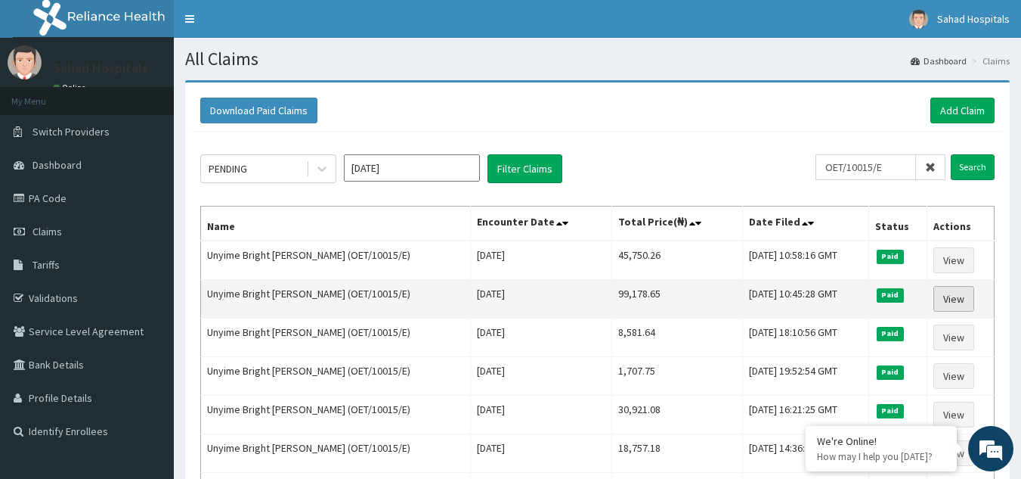
click at [945, 296] on link "View" at bounding box center [954, 299] width 41 height 26
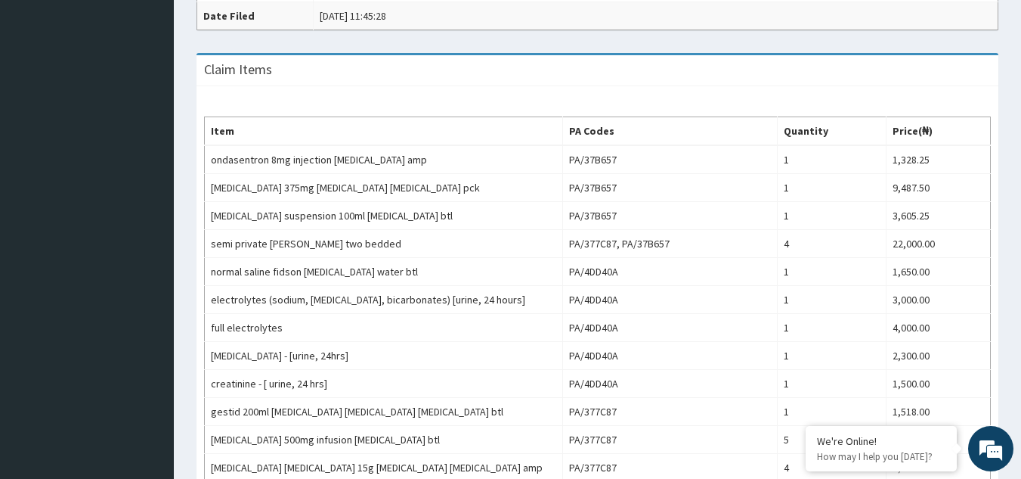
scroll to position [91, 0]
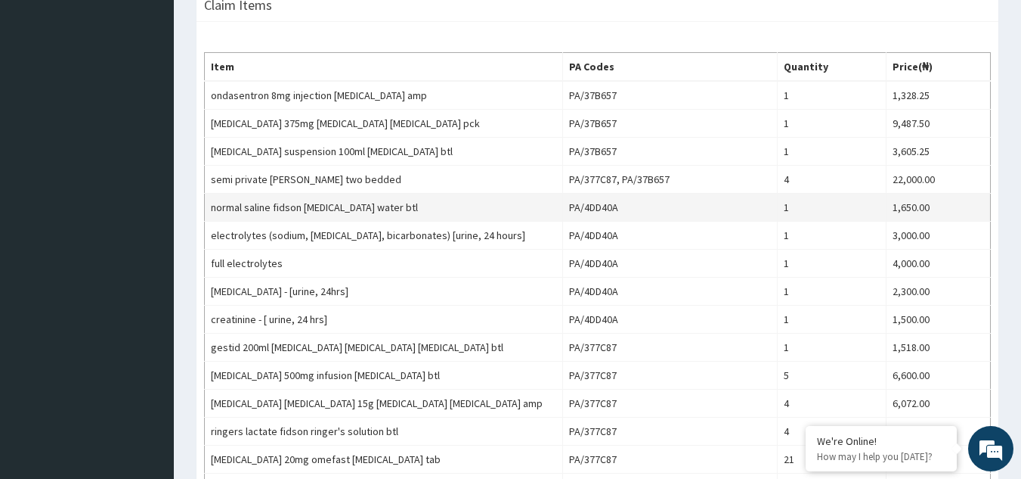
scroll to position [569, 0]
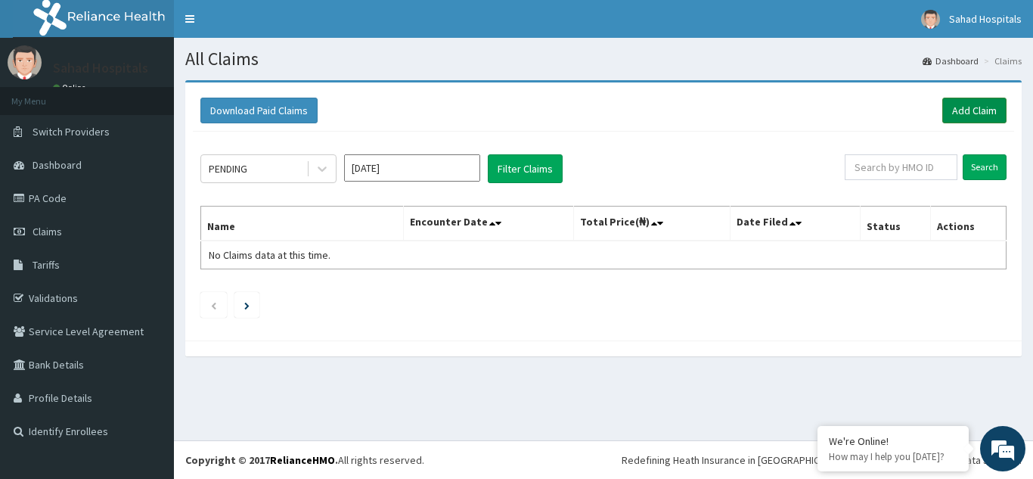
click at [985, 113] on link "Add Claim" at bounding box center [974, 111] width 64 height 26
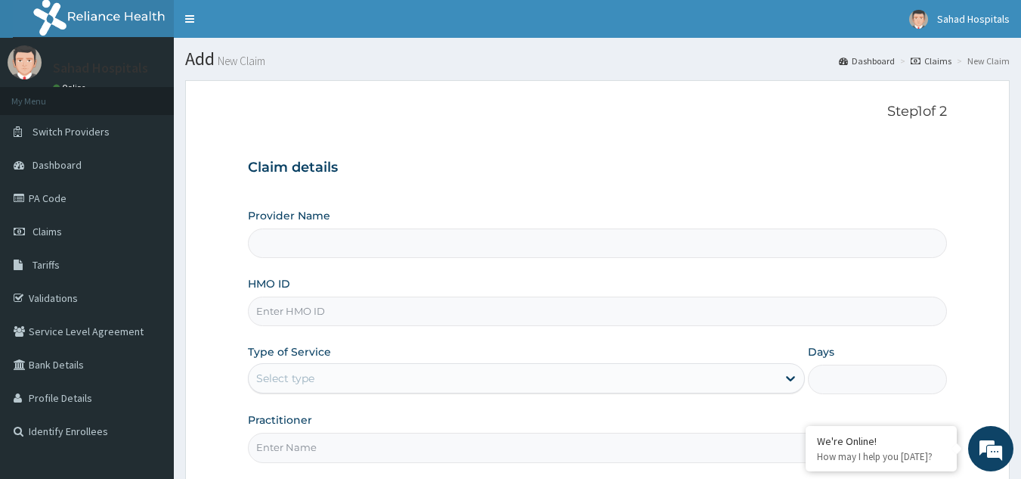
type input "Sahad Hospitals"
click at [303, 315] on input "HMO ID" at bounding box center [598, 310] width 700 height 29
paste input "OET/10015/E"
type input "OET/10015/E"
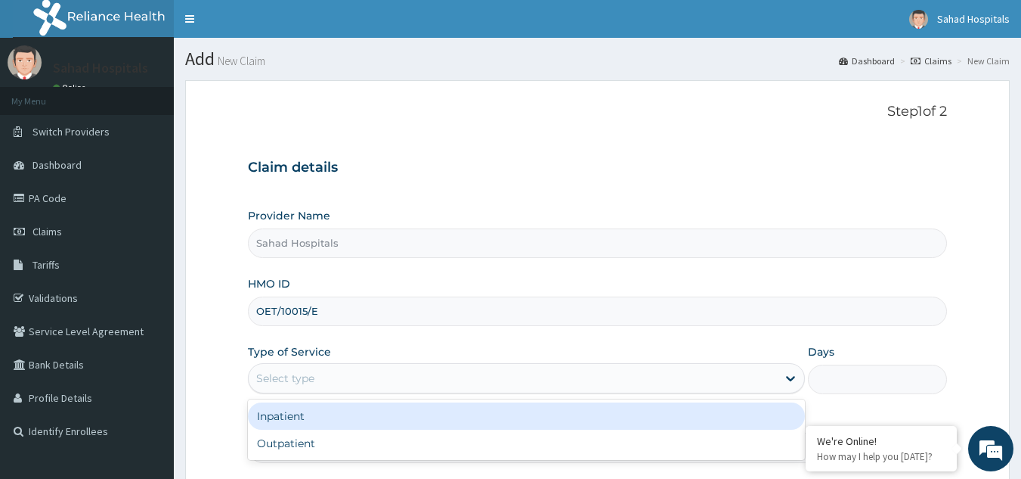
click at [305, 382] on div "Select type" at bounding box center [285, 377] width 58 height 15
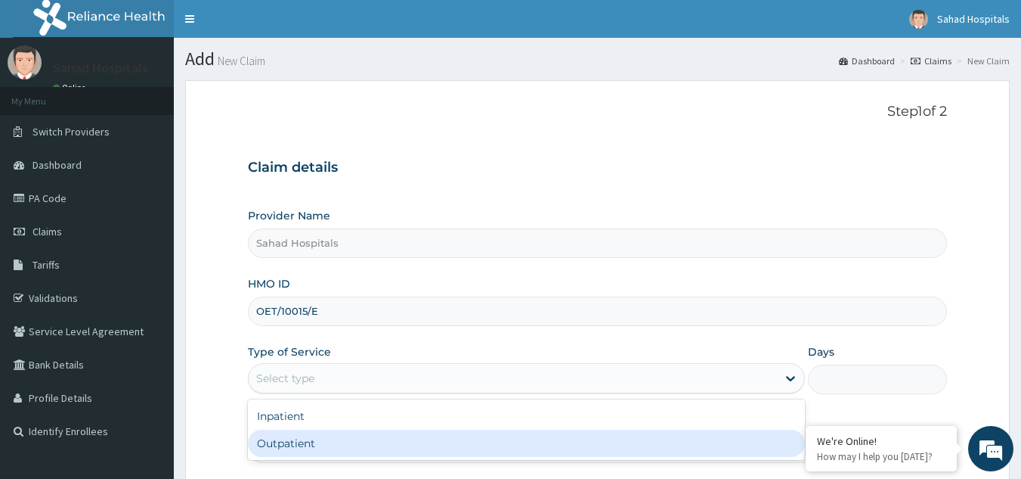
click at [296, 445] on div "Outpatient" at bounding box center [526, 442] width 557 height 27
type input "1"
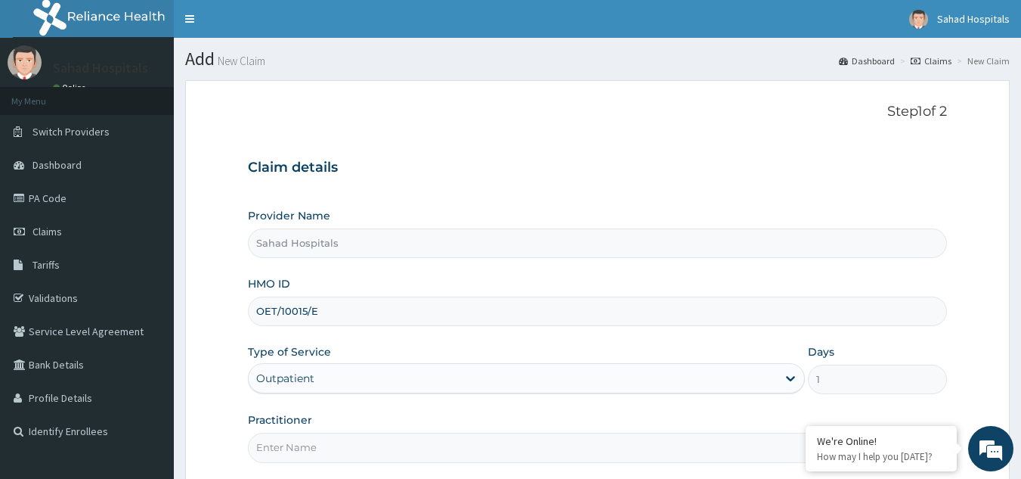
click at [387, 436] on input "Practitioner" at bounding box center [598, 446] width 700 height 29
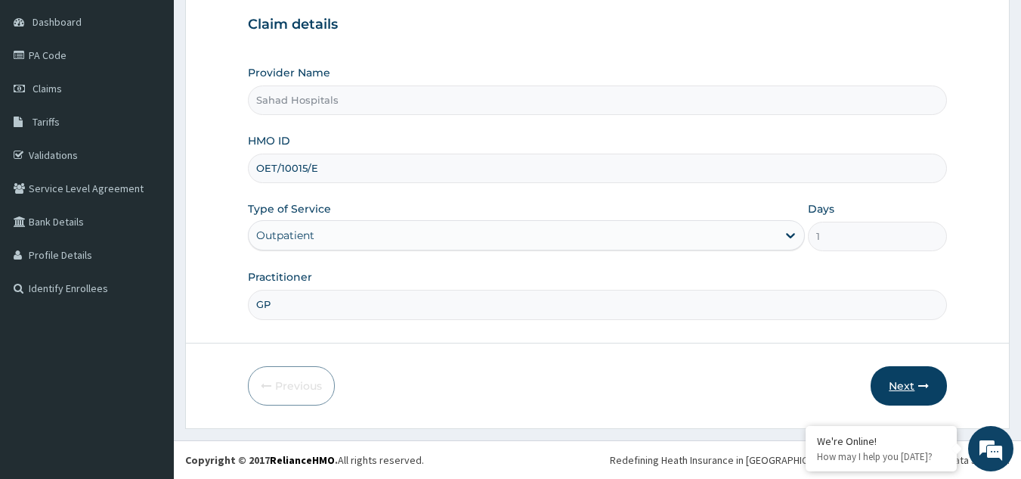
type input "GP"
click at [904, 377] on button "Next" at bounding box center [909, 385] width 76 height 39
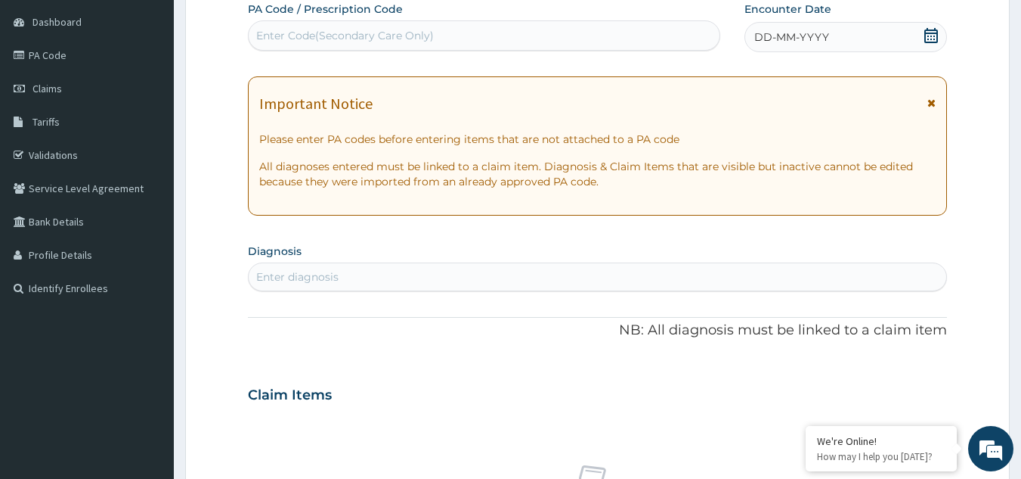
click at [928, 35] on icon at bounding box center [931, 35] width 15 height 15
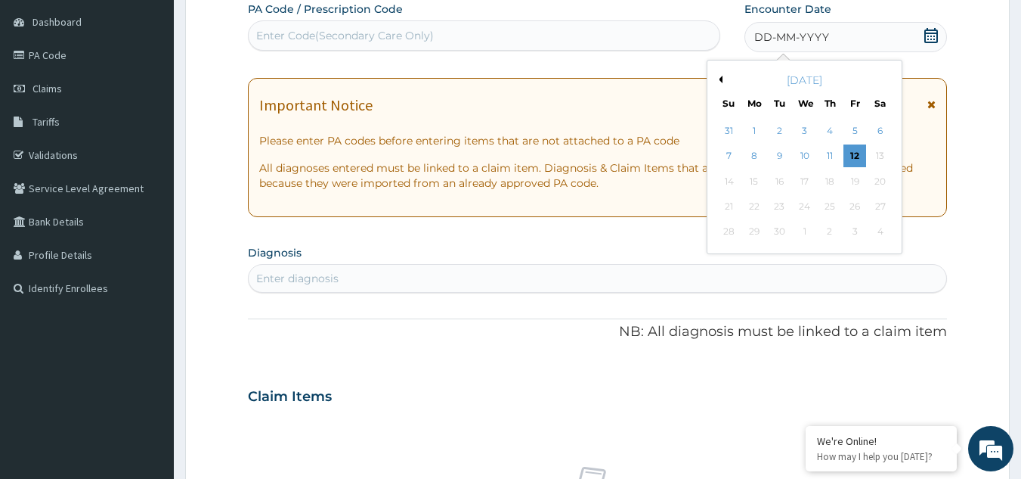
click at [722, 79] on button "Previous Month" at bounding box center [719, 80] width 8 height 8
click at [810, 207] on div "23" at bounding box center [805, 206] width 23 height 23
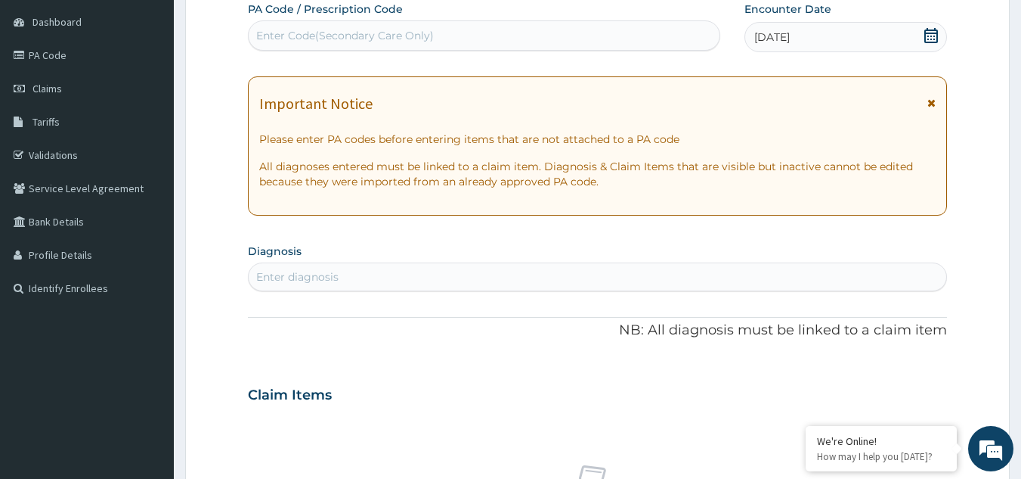
click at [323, 279] on div "Enter diagnosis" at bounding box center [297, 276] width 82 height 15
type input "PLASMOD"
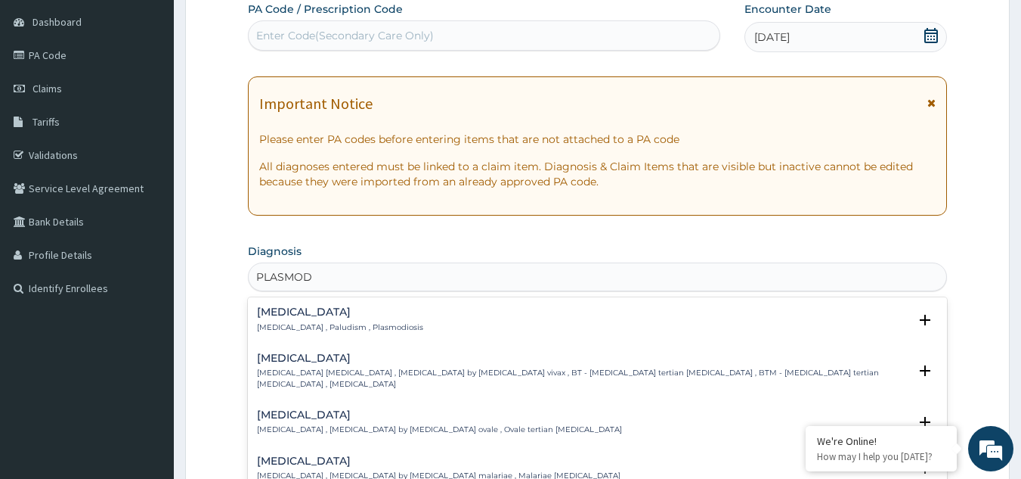
click at [291, 314] on h4 "Malaria" at bounding box center [340, 311] width 166 height 11
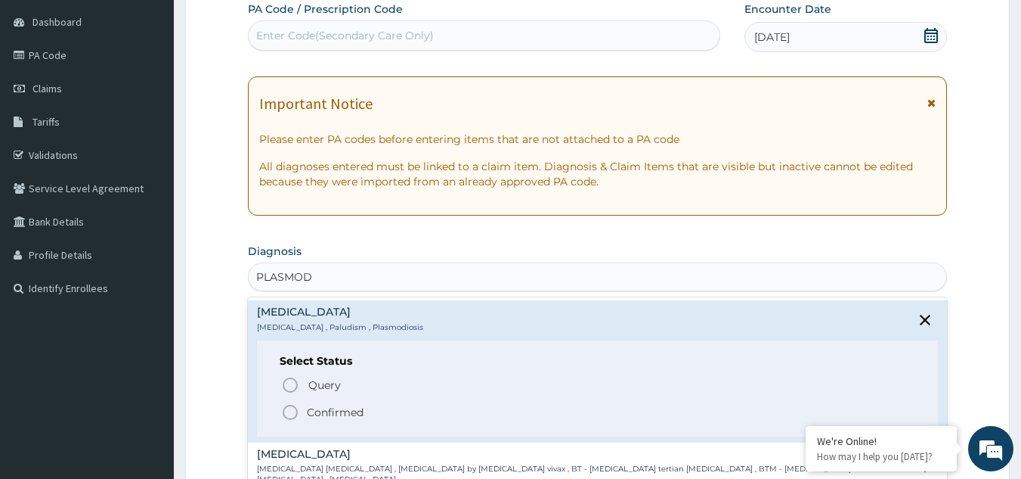
click at [294, 414] on icon "status option filled" at bounding box center [290, 412] width 18 height 18
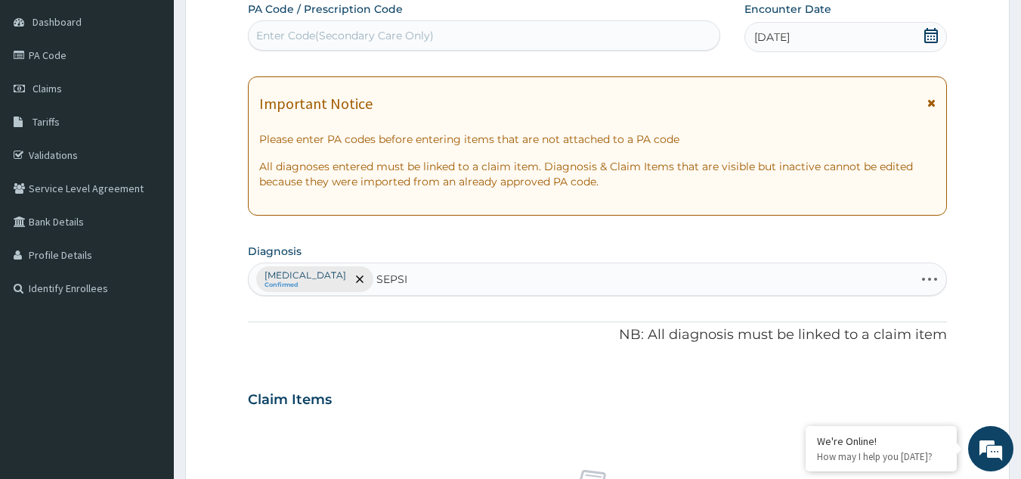
type input "SEPSIS"
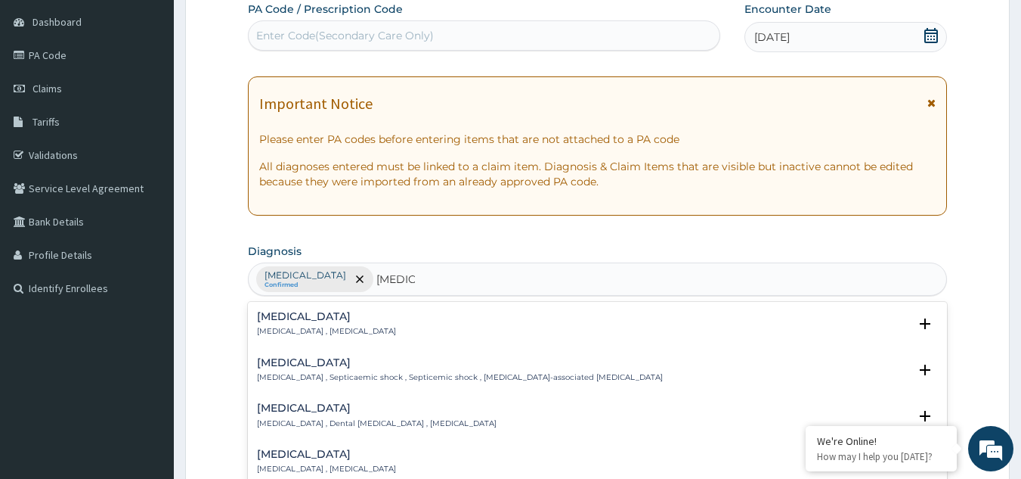
click at [301, 321] on h4 "Sepsis" at bounding box center [326, 316] width 139 height 11
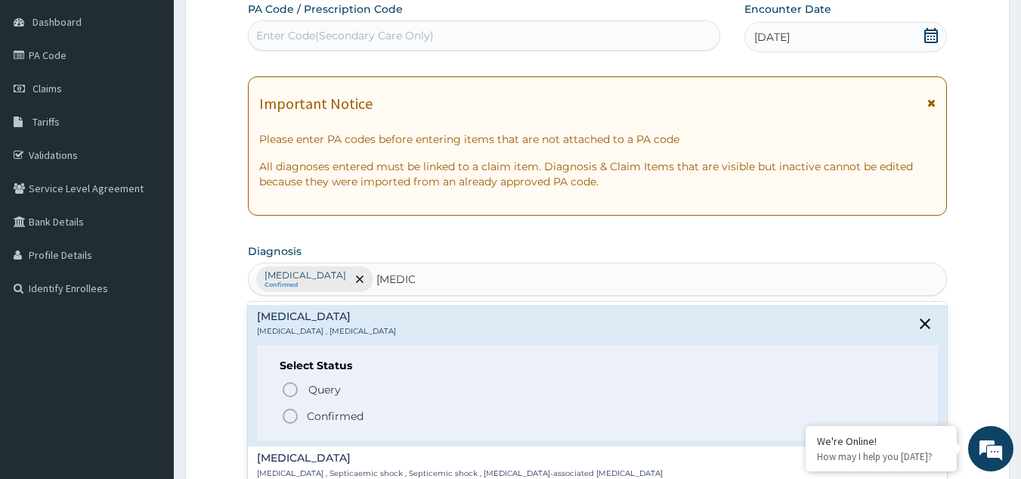
click at [292, 420] on icon "status option filled" at bounding box center [290, 416] width 18 height 18
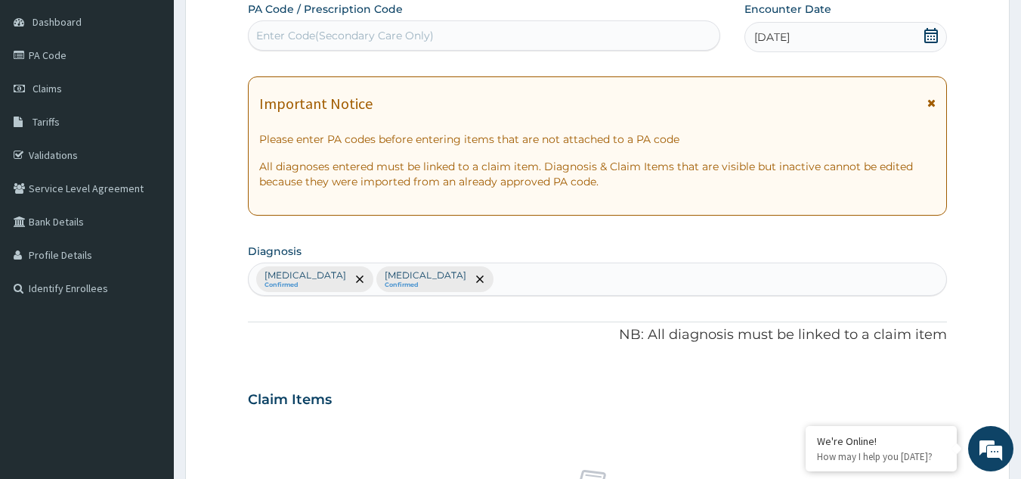
scroll to position [561, 0]
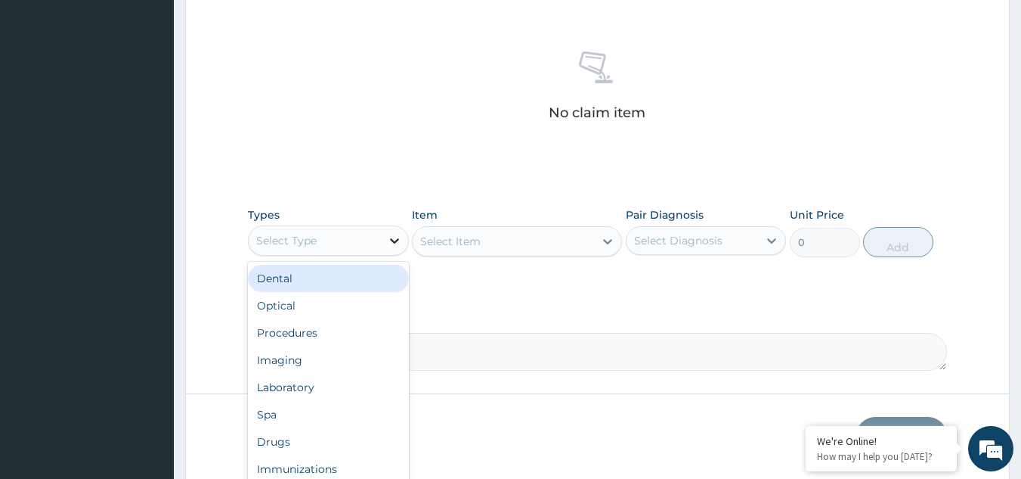
click at [388, 246] on icon at bounding box center [394, 240] width 15 height 15
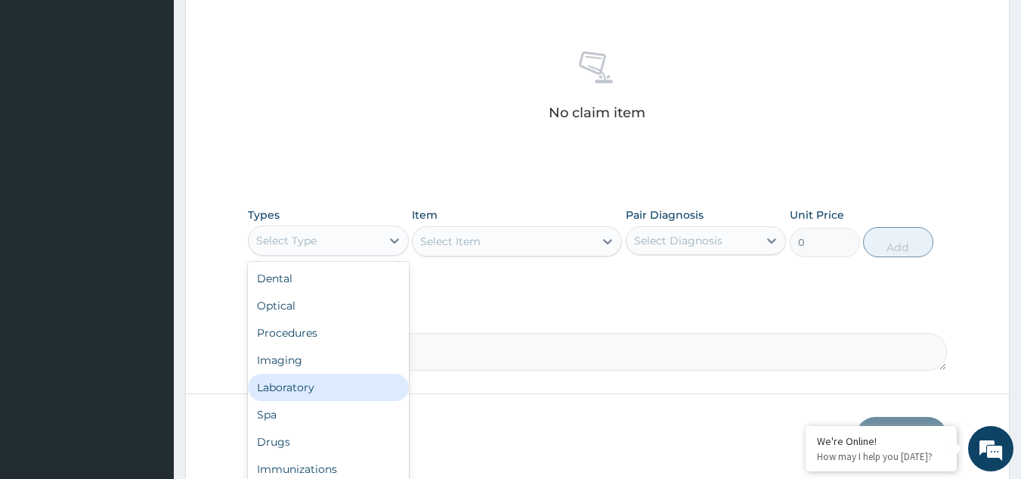
click at [322, 383] on div "Laboratory" at bounding box center [328, 386] width 161 height 27
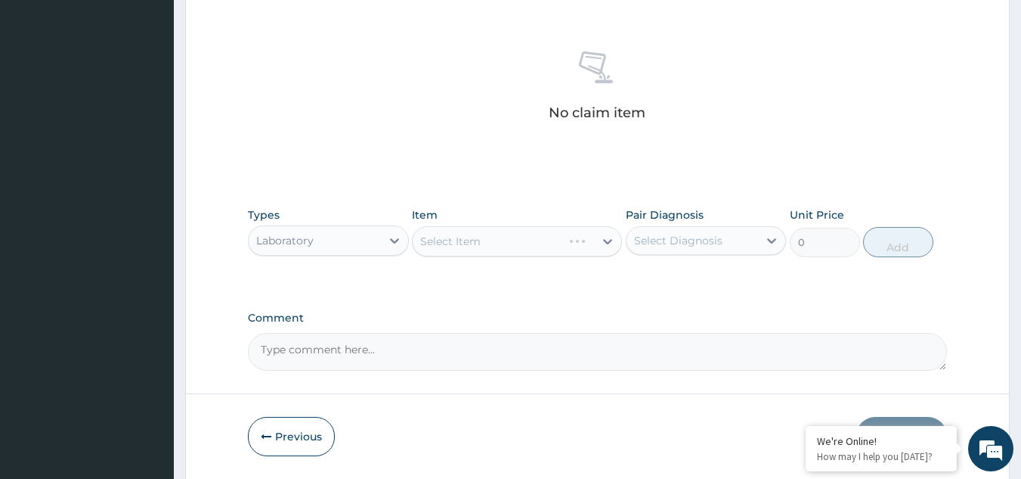
click at [494, 246] on div "Select Item" at bounding box center [517, 241] width 210 height 30
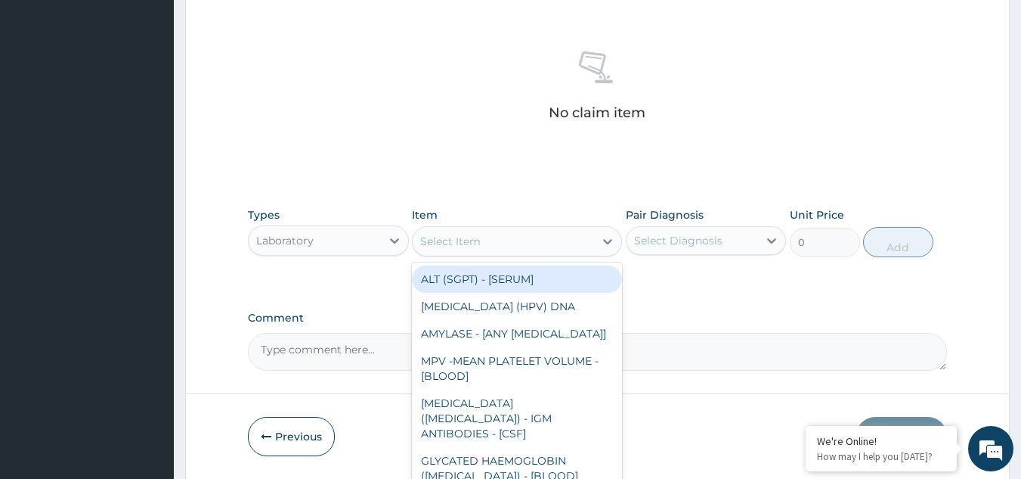
click at [494, 246] on div "Select Item" at bounding box center [503, 241] width 181 height 24
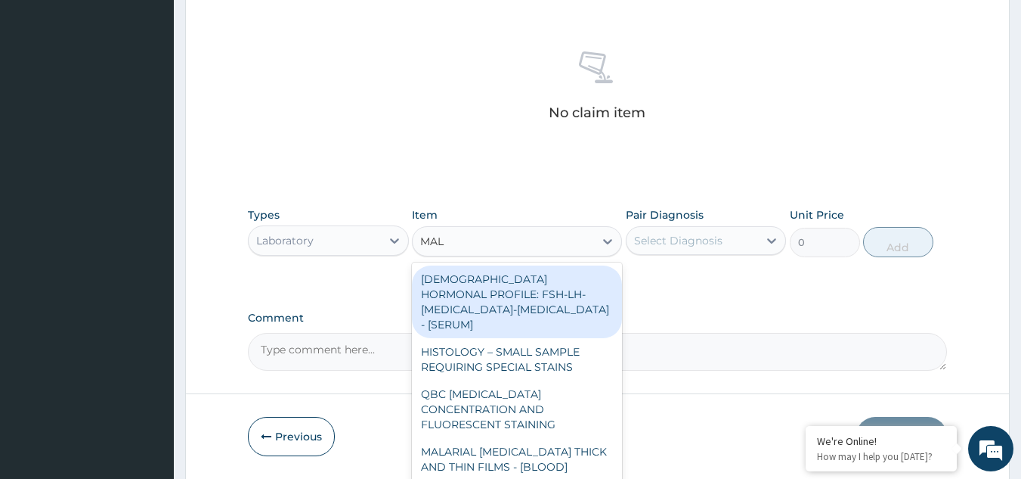
type input "MALA"
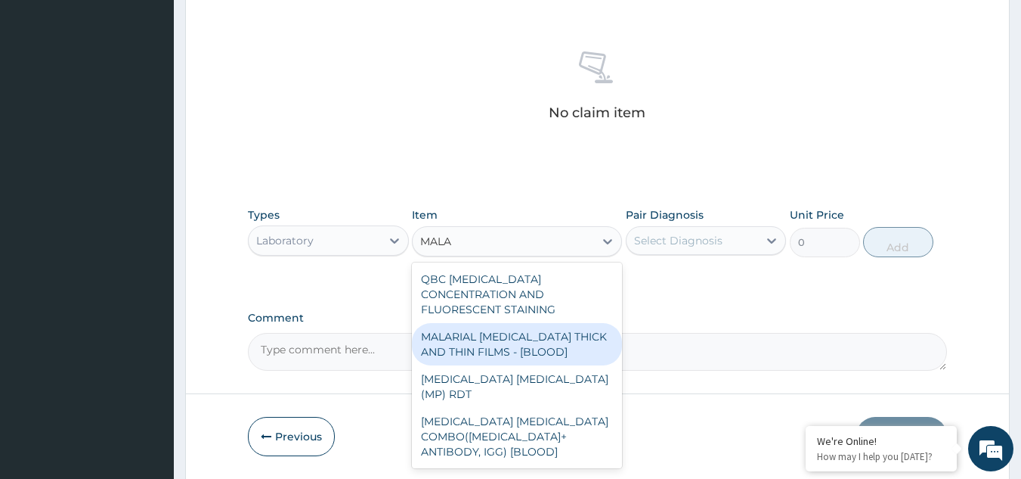
click at [513, 325] on div "MALARIAL PARASITE THICK AND THIN FILMS - [BLOOD]" at bounding box center [517, 344] width 210 height 42
type input "1500"
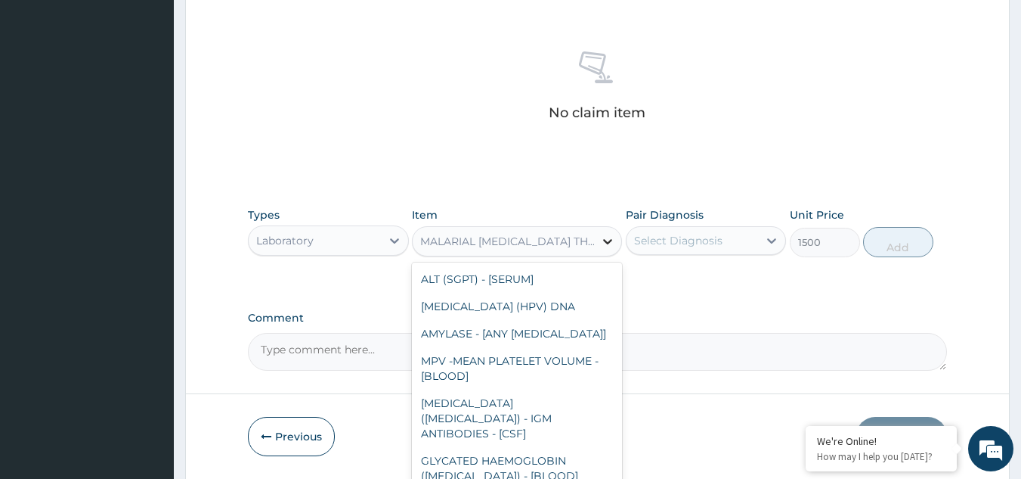
click at [597, 237] on div at bounding box center [607, 241] width 27 height 27
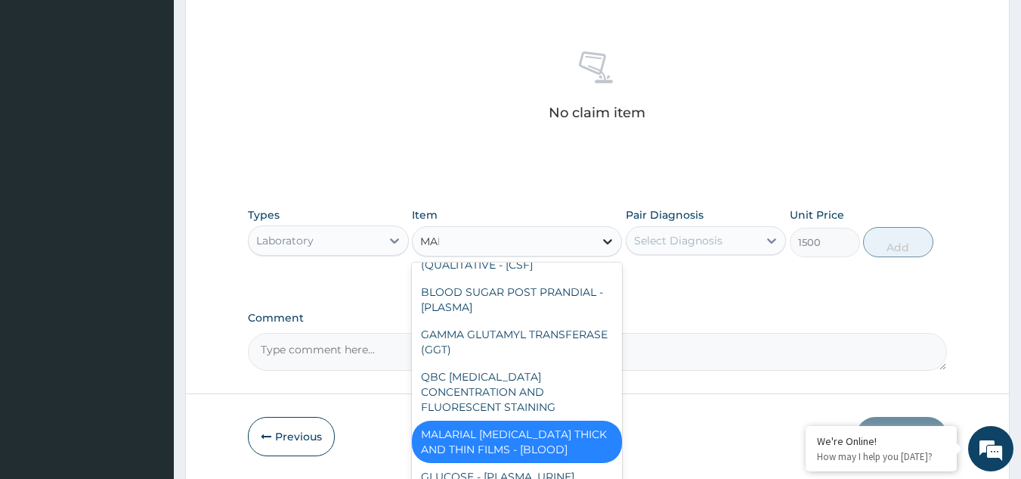
scroll to position [2, 0]
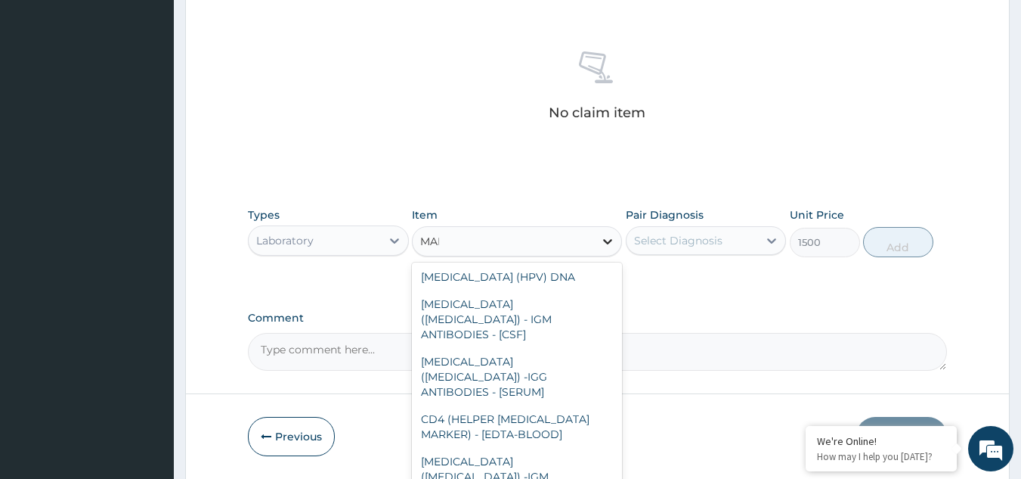
type input "MALA"
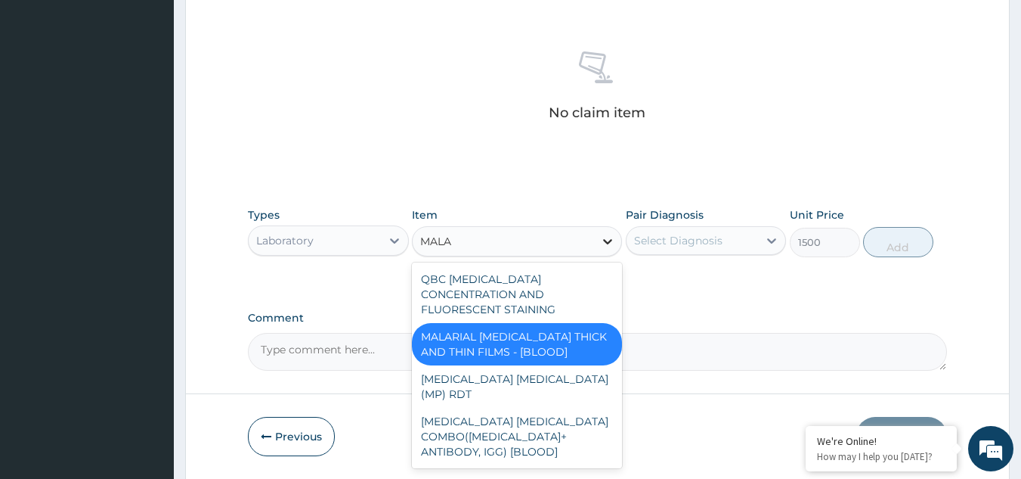
scroll to position [0, 0]
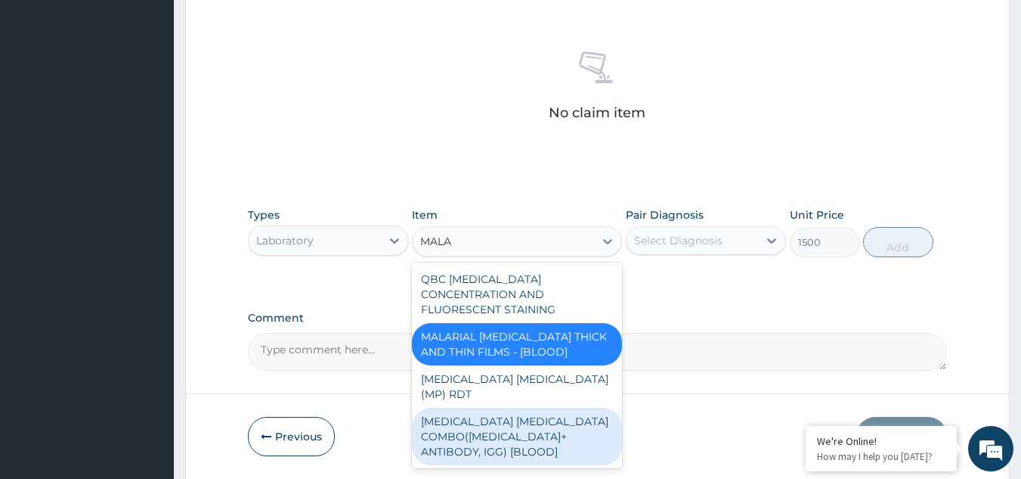
click at [539, 407] on div "MALARIA PARASITE COMBO(BLOOD FILM+ ANTIBODY, IGG) [BLOOD]" at bounding box center [517, 435] width 210 height 57
type input "2000"
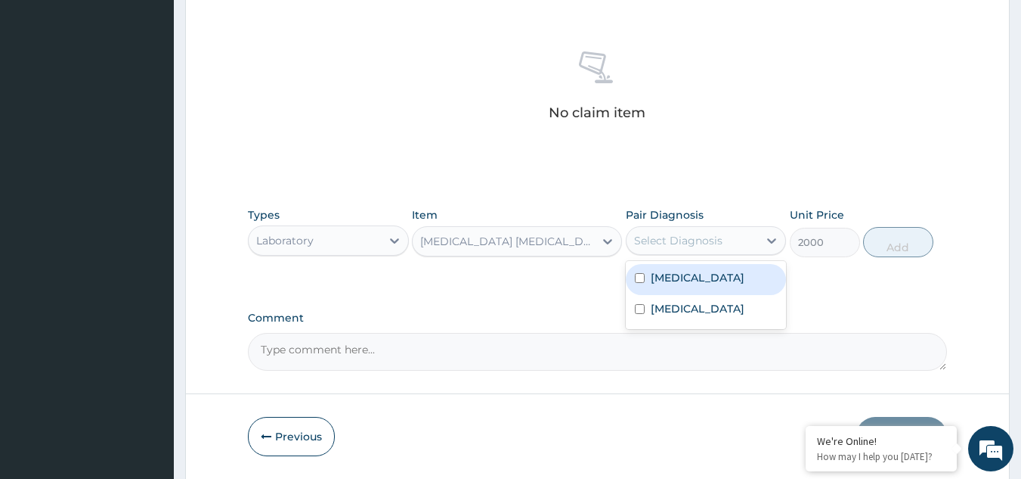
click at [717, 249] on div "Select Diagnosis" at bounding box center [693, 240] width 132 height 24
click at [632, 284] on div "Malaria" at bounding box center [706, 279] width 161 height 31
checkbox input "true"
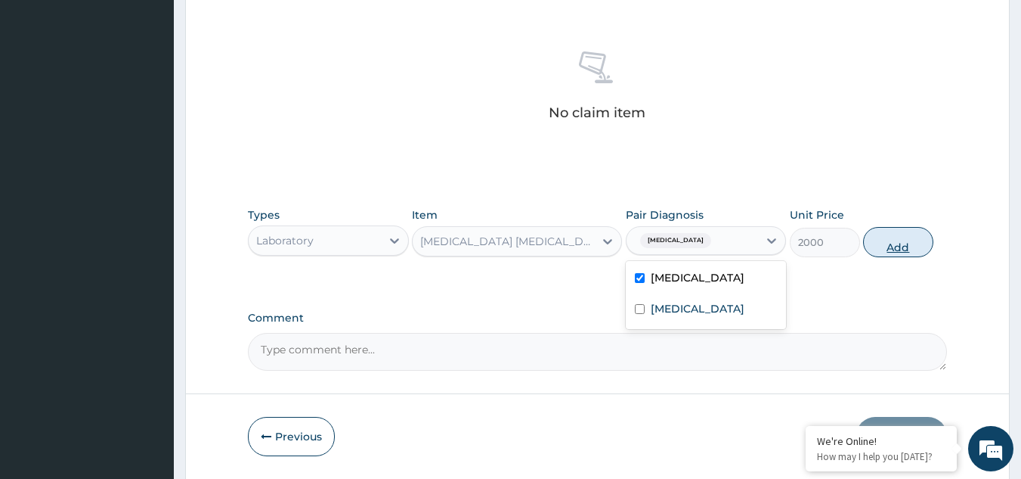
click at [887, 252] on button "Add" at bounding box center [898, 242] width 70 height 30
type input "0"
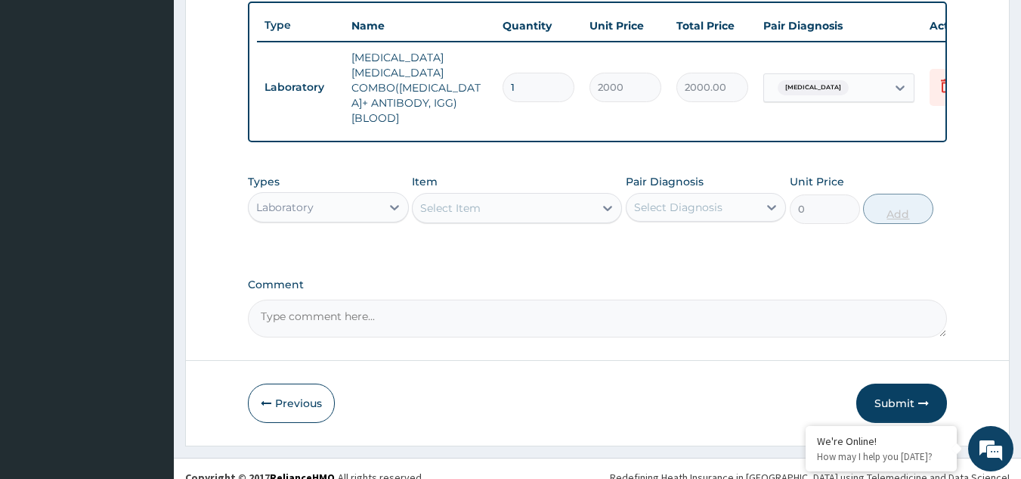
scroll to position [559, 0]
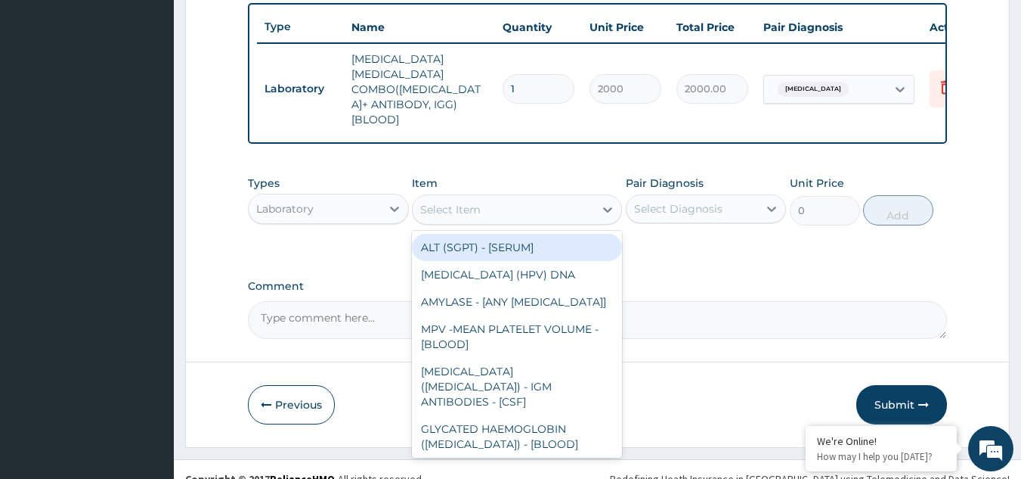
click at [470, 199] on div "Select Item" at bounding box center [503, 209] width 181 height 24
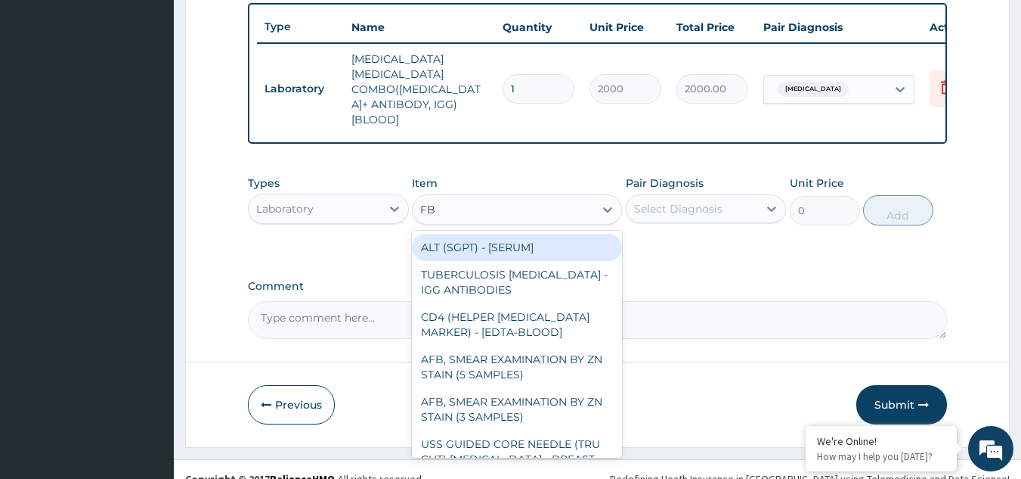
type input "FBC"
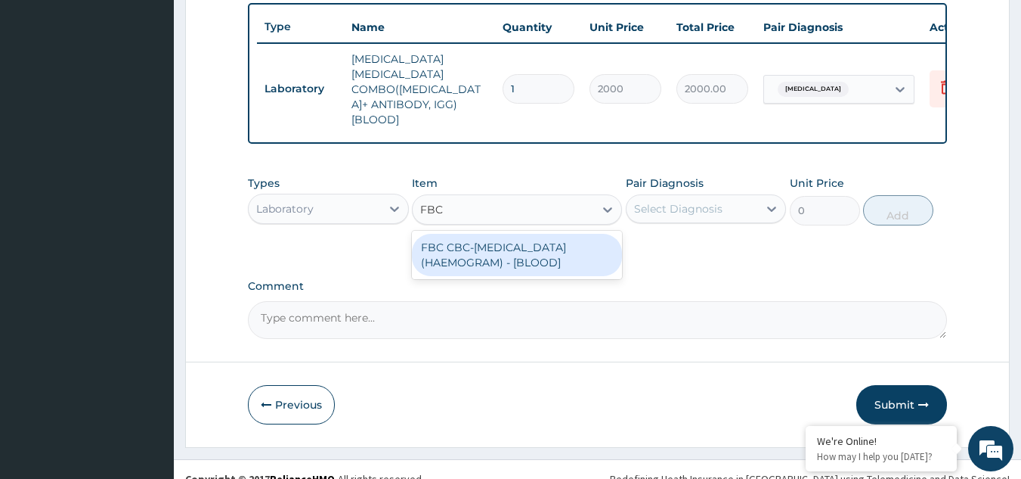
click at [476, 234] on div "FBC CBC-COMPLETE BLOOD COUNT (HAEMOGRAM) - [BLOOD]" at bounding box center [517, 255] width 210 height 42
type input "3000"
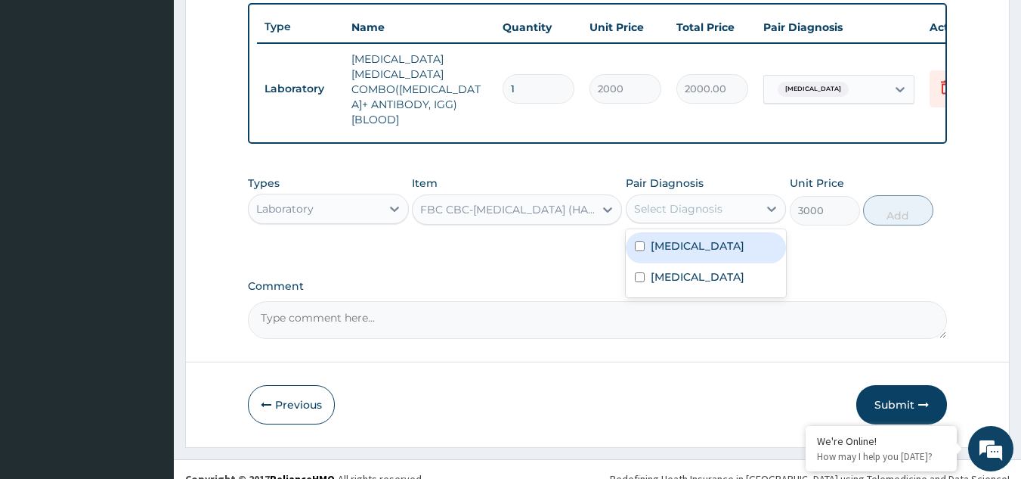
click at [730, 197] on div "Select Diagnosis" at bounding box center [693, 209] width 132 height 24
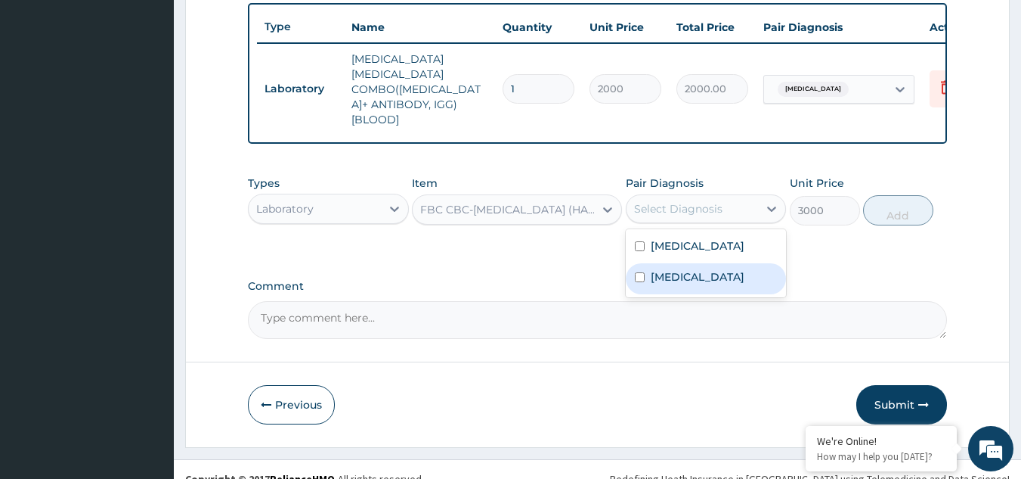
click at [642, 272] on input "checkbox" at bounding box center [640, 277] width 10 height 10
checkbox input "true"
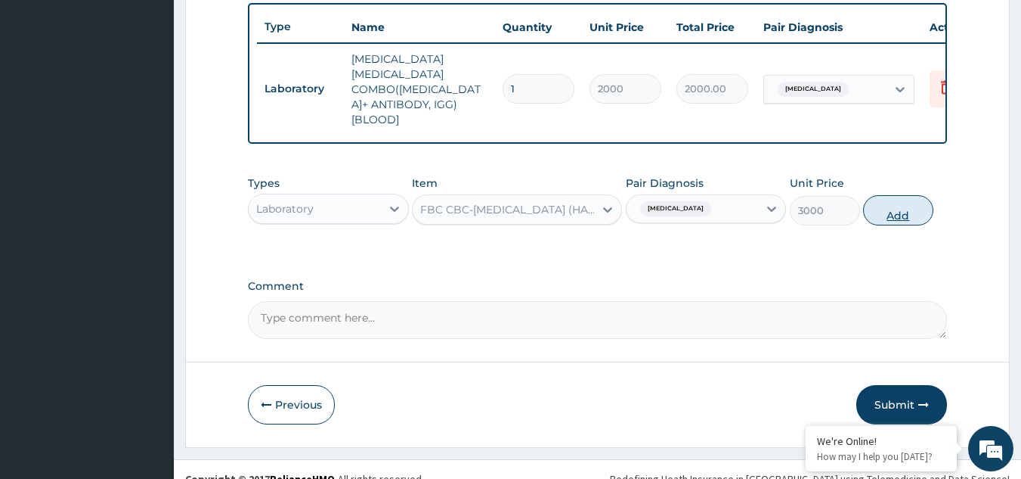
click at [895, 195] on button "Add" at bounding box center [898, 210] width 70 height 30
type input "0"
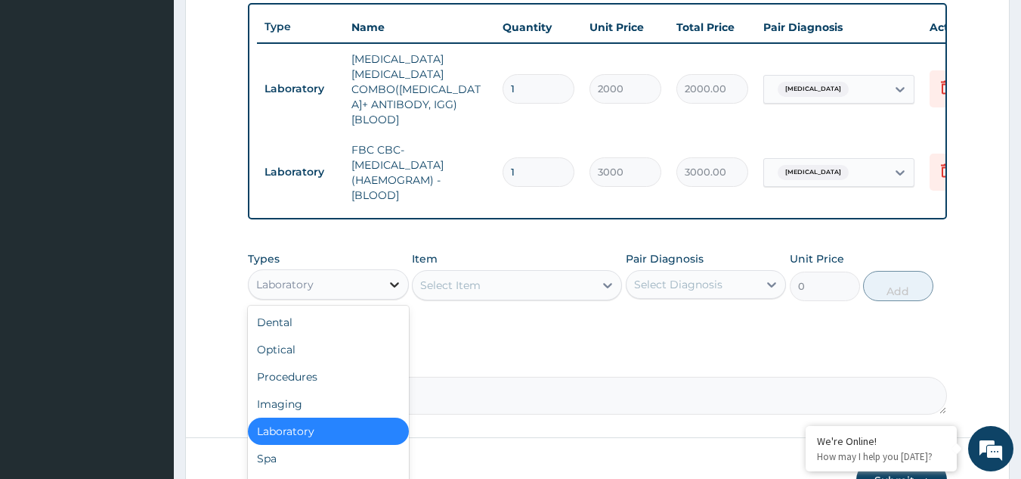
click at [395, 282] on icon at bounding box center [394, 284] width 9 height 5
click at [289, 477] on div "Drugs" at bounding box center [328, 485] width 161 height 27
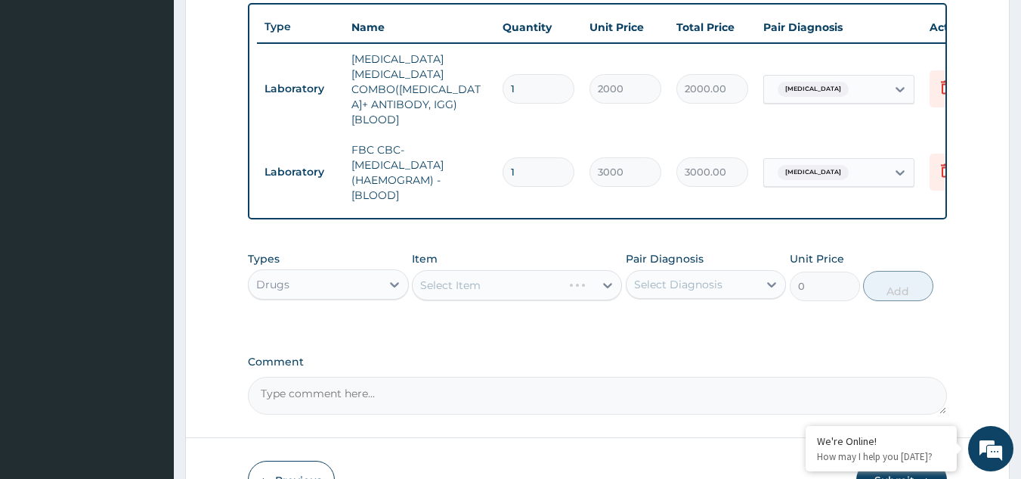
click at [474, 270] on div "Select Item" at bounding box center [517, 285] width 210 height 30
click at [474, 277] on div "Select Item" at bounding box center [450, 284] width 60 height 15
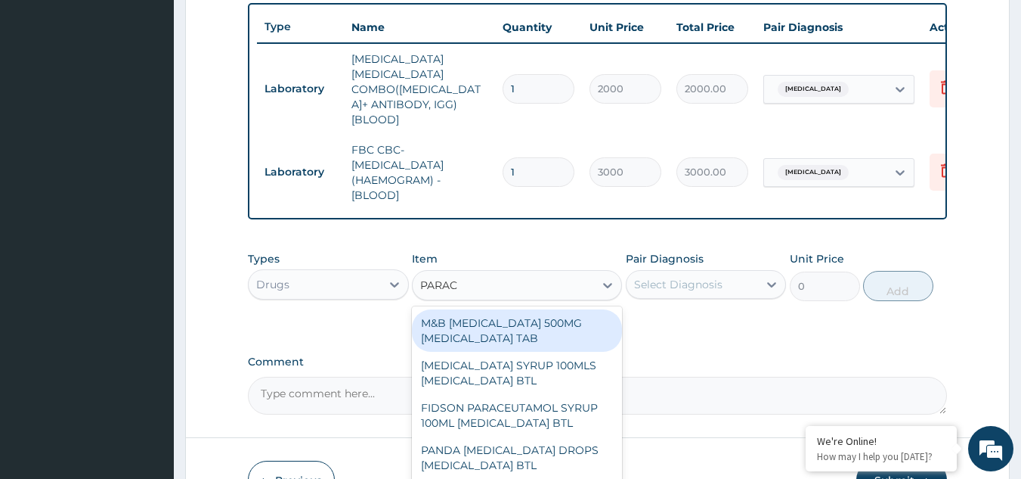
type input "PARACE"
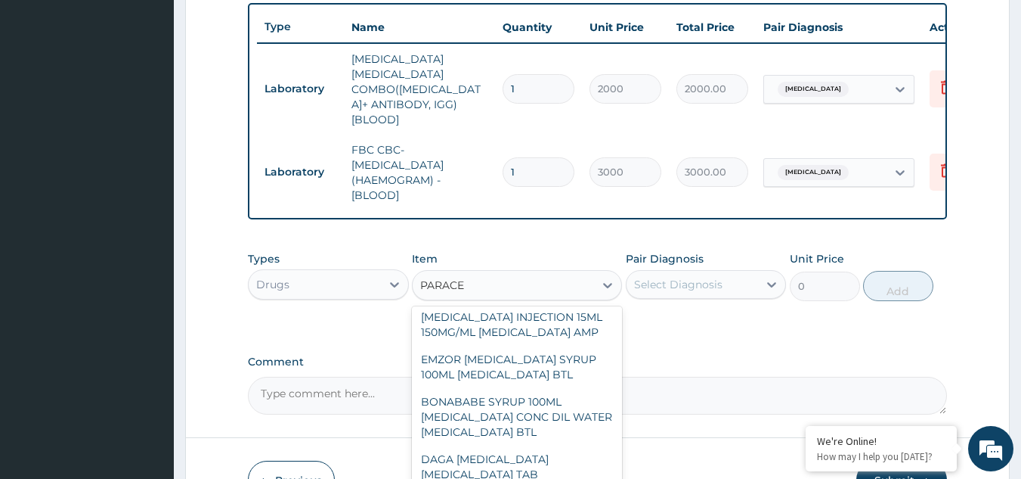
scroll to position [396, 0]
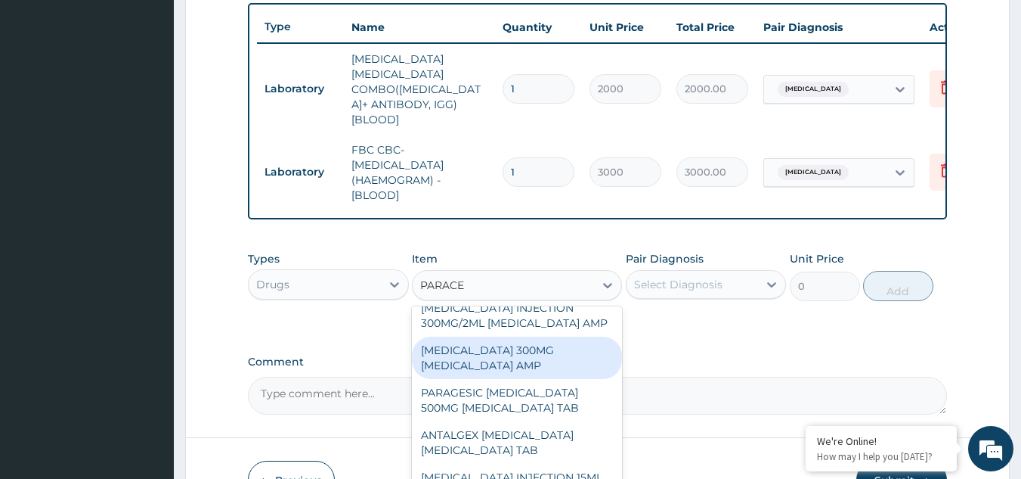
click at [485, 353] on div "PARACETAMOL 300MG ACETAMINOPHEN AMP" at bounding box center [517, 357] width 210 height 42
type input "379.5"
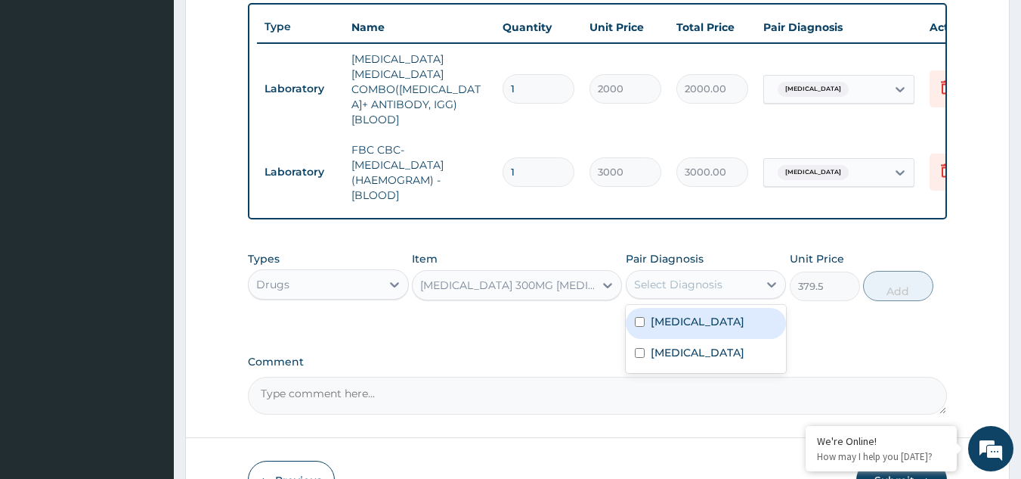
click at [689, 277] on div "Select Diagnosis" at bounding box center [678, 284] width 88 height 15
click at [637, 317] on input "checkbox" at bounding box center [640, 322] width 10 height 10
checkbox input "true"
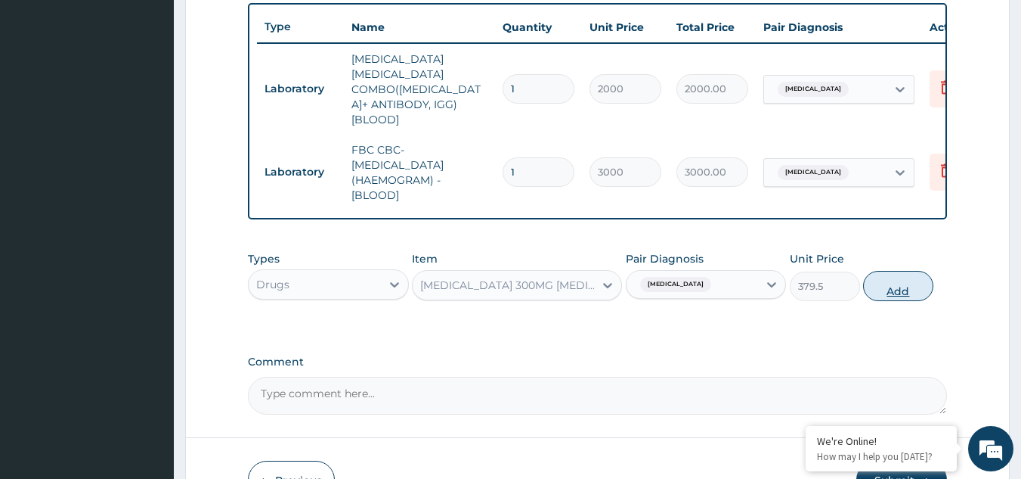
click at [903, 271] on button "Add" at bounding box center [898, 286] width 70 height 30
type input "0"
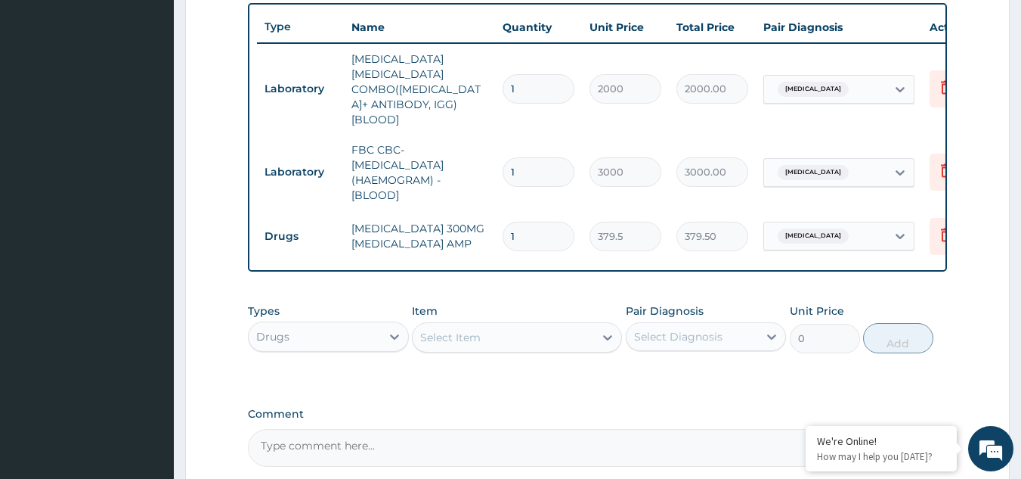
type input "0.00"
type input "5"
type input "1897.50"
type input "5"
click at [509, 325] on div "Select Item" at bounding box center [503, 337] width 181 height 24
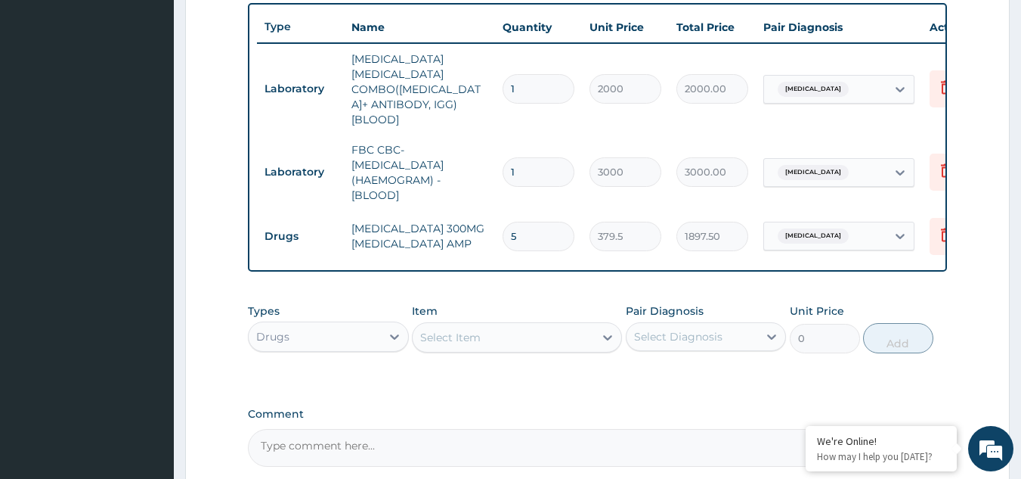
click at [484, 325] on div "Select Item" at bounding box center [503, 337] width 181 height 24
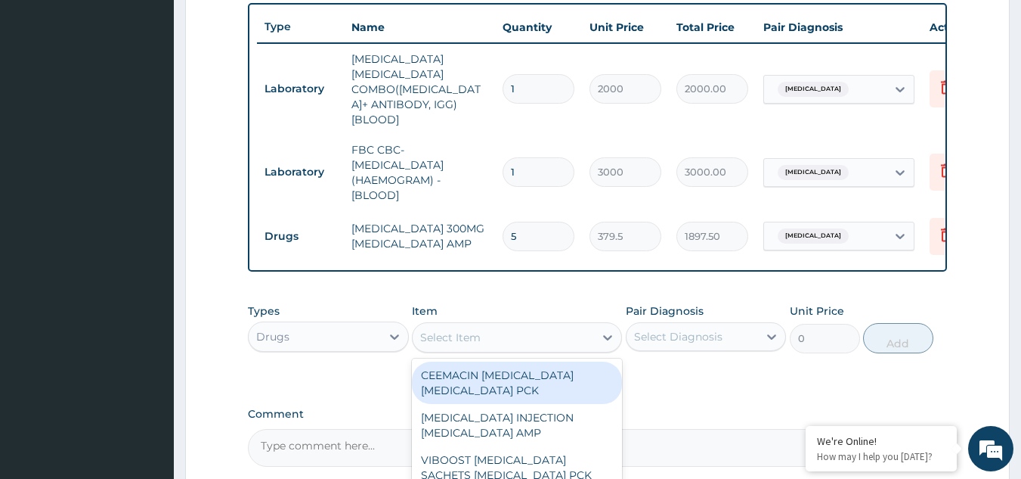
type input "L"
type input "AMAT"
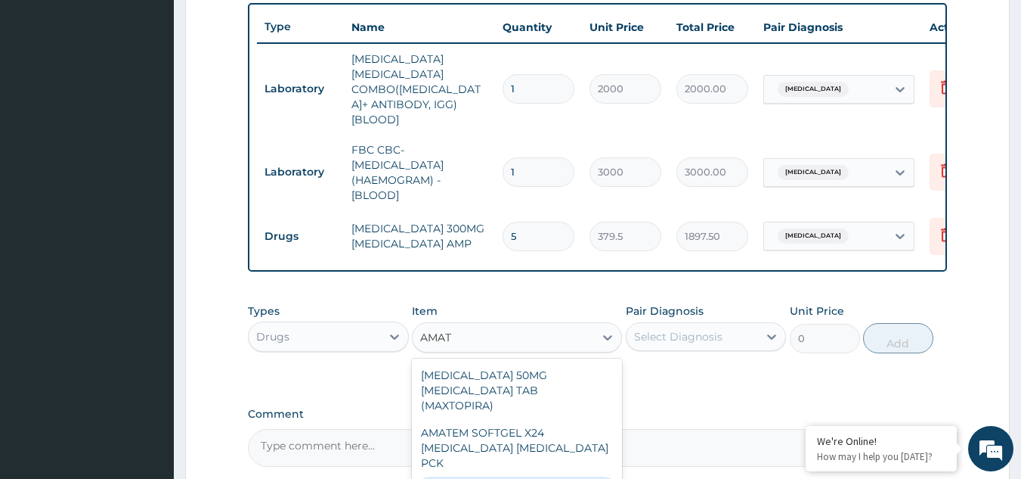
type input "1157.47998046875"
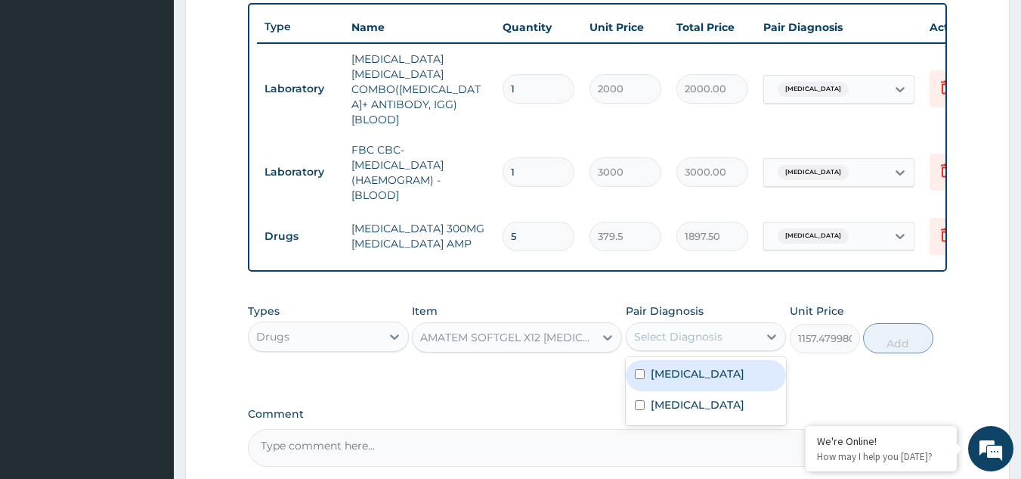
click at [720, 329] on div "Select Diagnosis" at bounding box center [678, 336] width 88 height 15
click at [639, 369] on input "checkbox" at bounding box center [640, 374] width 10 height 10
checkbox input "true"
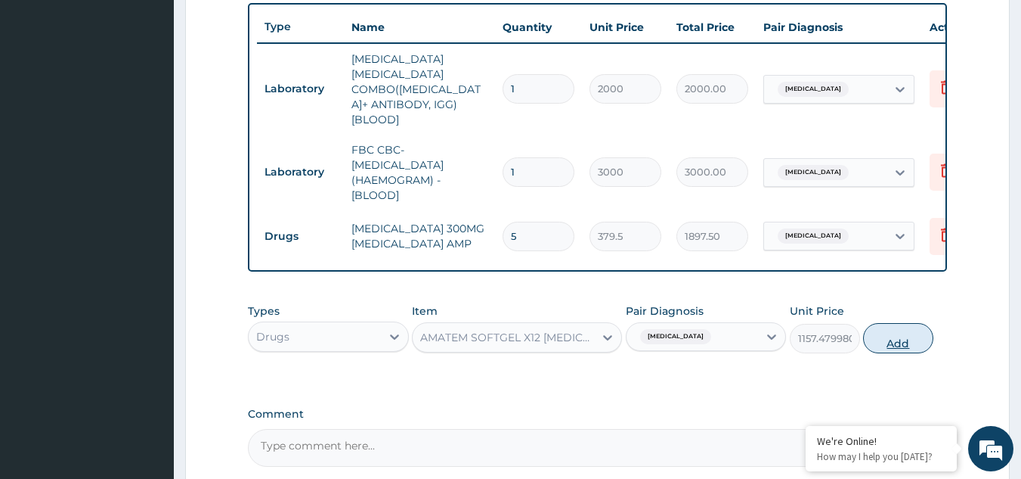
click at [897, 327] on button "Add" at bounding box center [898, 338] width 70 height 30
type input "0"
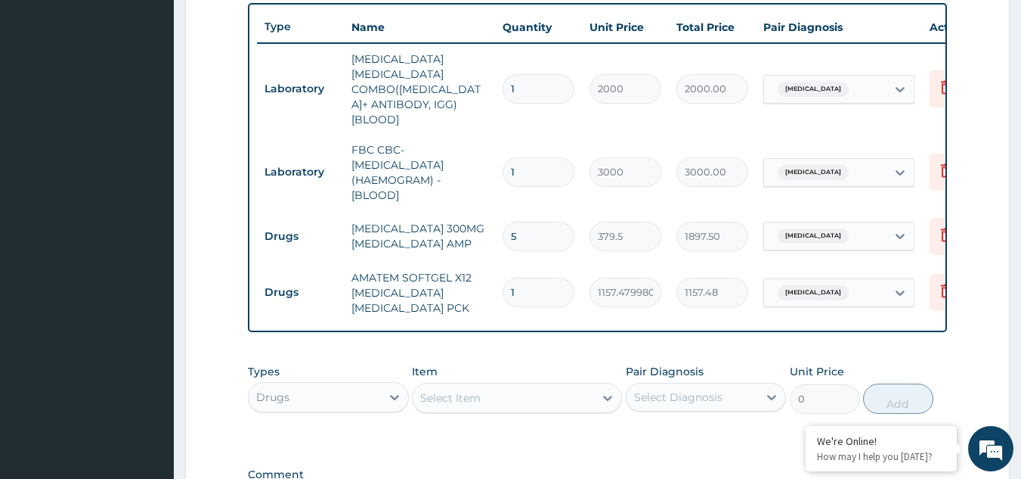
scroll to position [748, 0]
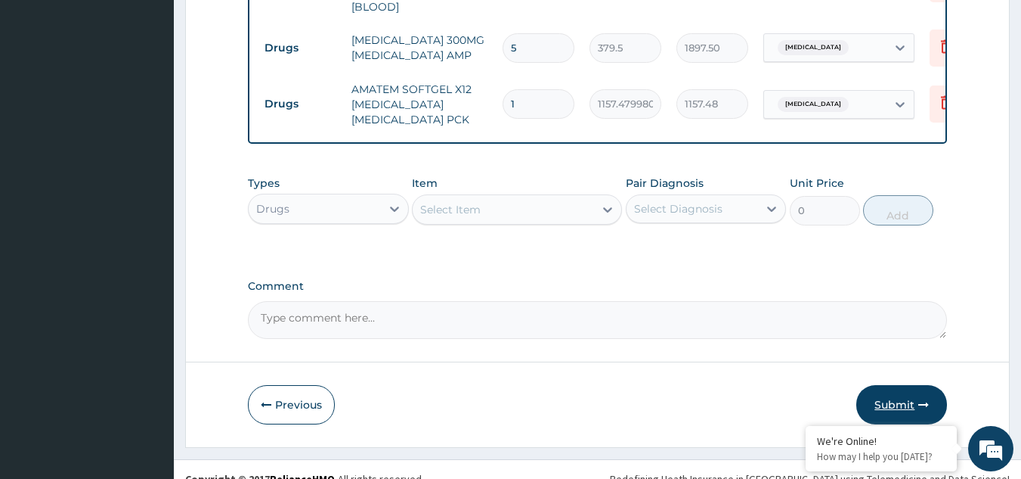
click at [902, 385] on button "Submit" at bounding box center [902, 404] width 91 height 39
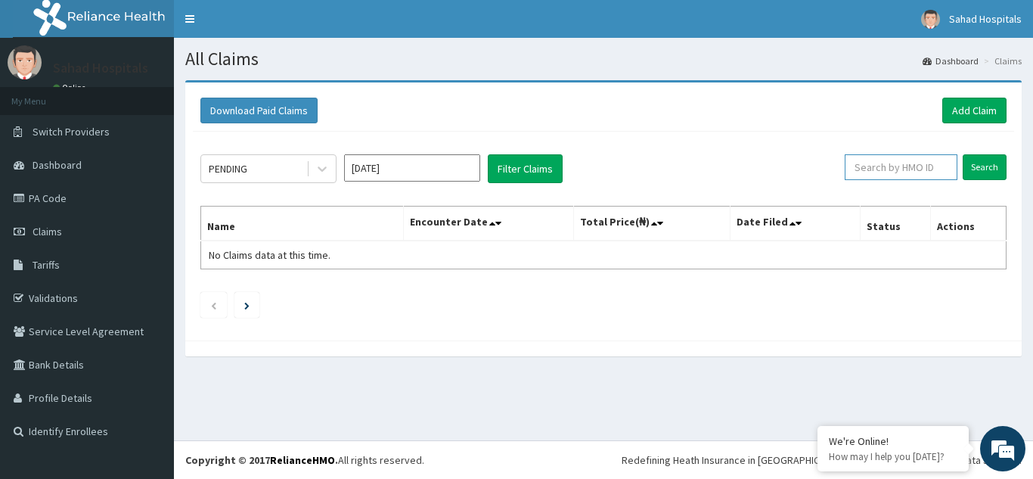
click at [889, 176] on input "text" at bounding box center [900, 167] width 113 height 26
paste input "OET/10015/E"
type input "OET/10015/E"
click at [985, 168] on input "Search" at bounding box center [984, 167] width 44 height 26
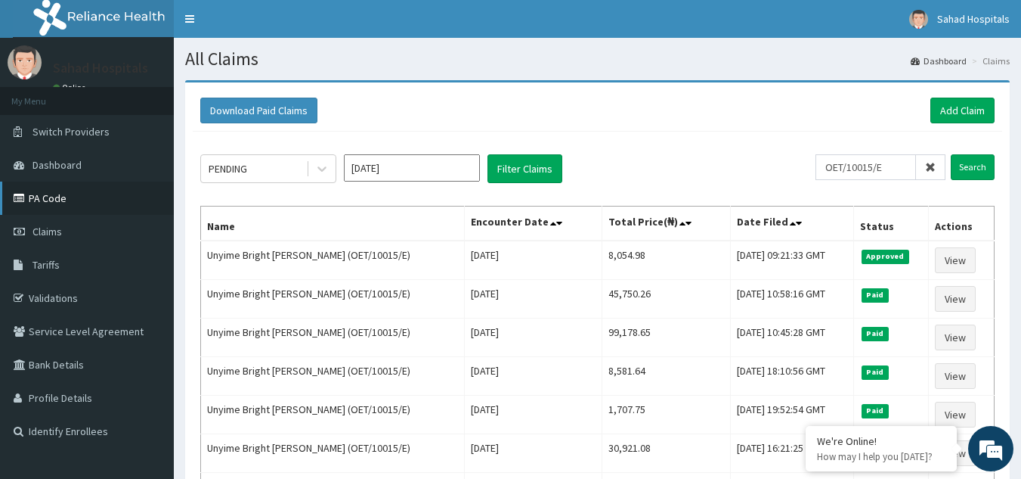
click at [59, 193] on link "PA Code" at bounding box center [87, 197] width 174 height 33
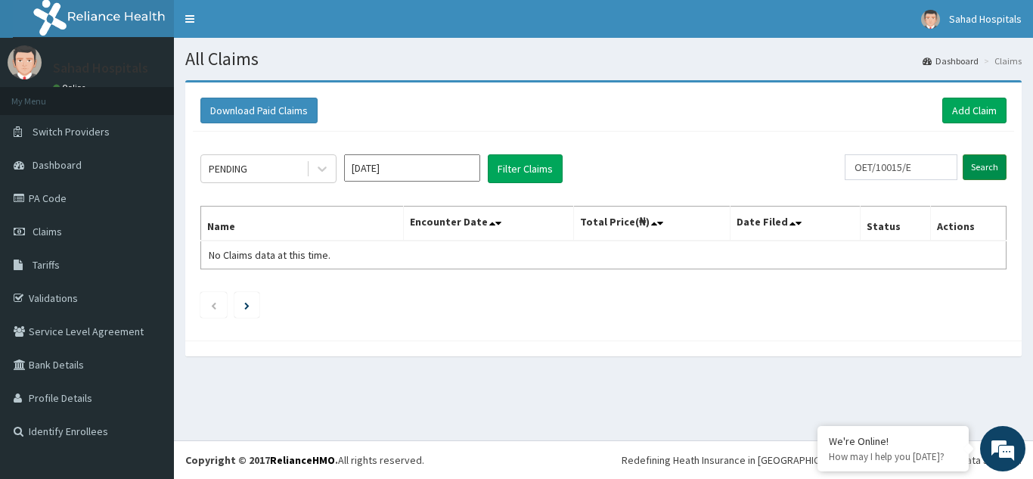
click at [975, 174] on input "Search" at bounding box center [984, 167] width 44 height 26
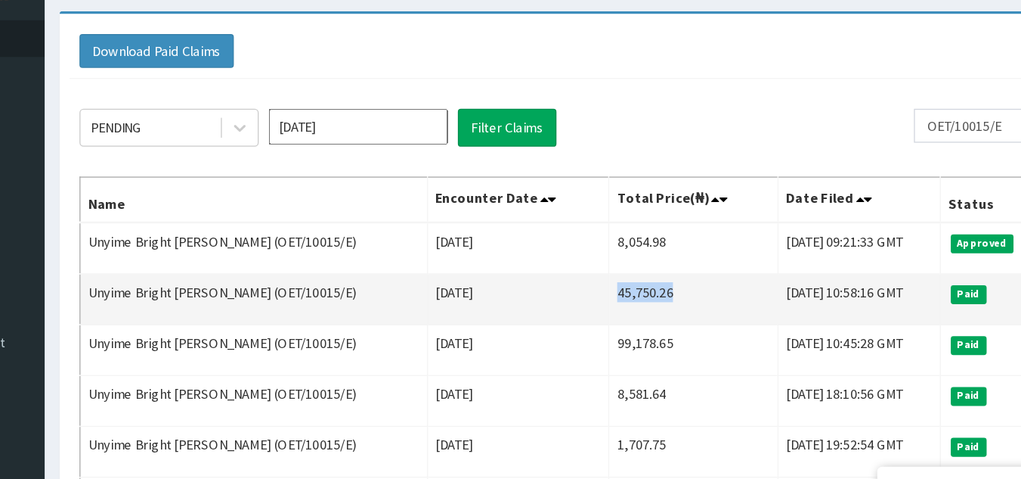
drag, startPoint x: 616, startPoint y: 294, endPoint x: 551, endPoint y: 296, distance: 65.0
click at [603, 296] on td "45,750.26" at bounding box center [667, 299] width 128 height 39
copy td "45,750.26"
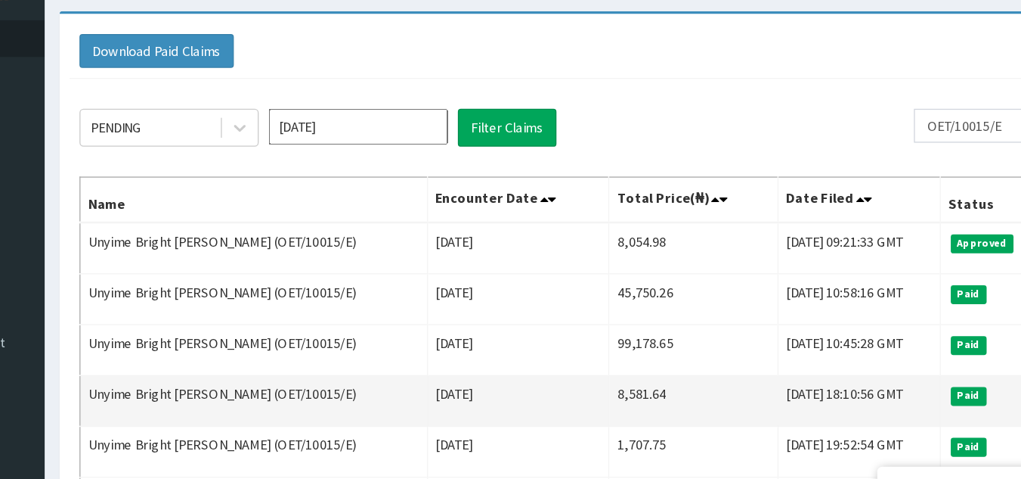
click at [912, 367] on td "Paid" at bounding box center [891, 376] width 75 height 39
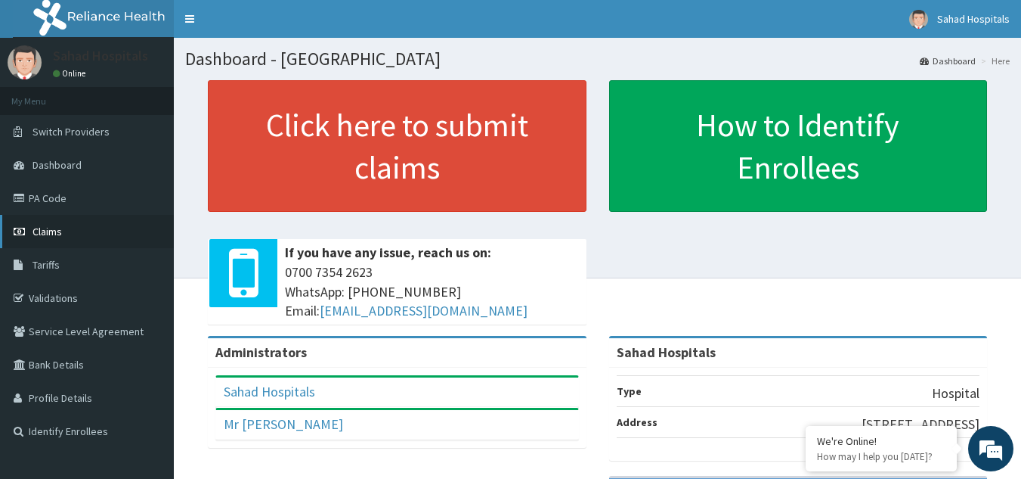
click at [48, 231] on span "Claims" at bounding box center [47, 232] width 29 height 14
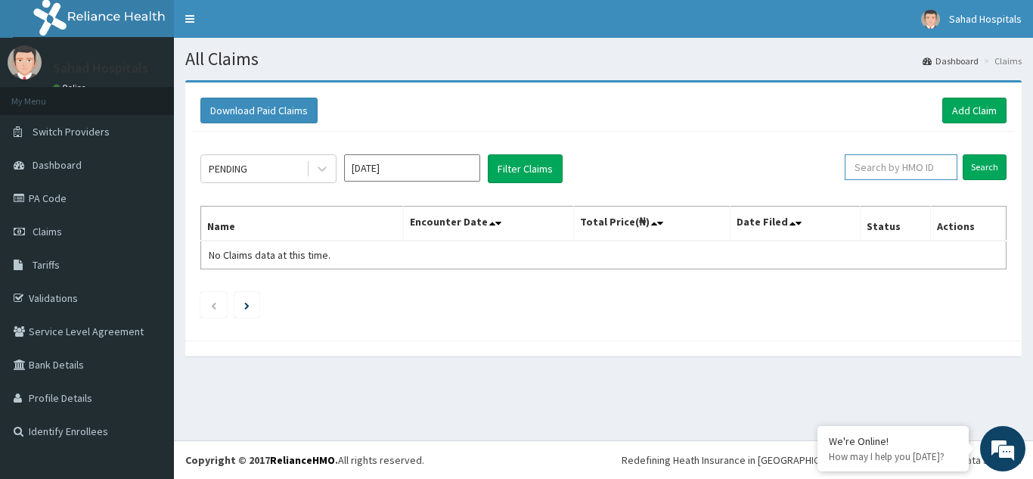
click at [871, 174] on input "text" at bounding box center [900, 167] width 113 height 26
paste input "" EGB/10026/A""
click at [871, 174] on input "" EGB/10026/A"" at bounding box center [876, 167] width 101 height 26
click at [918, 164] on input "" EGB/10026/A"" at bounding box center [876, 167] width 101 height 26
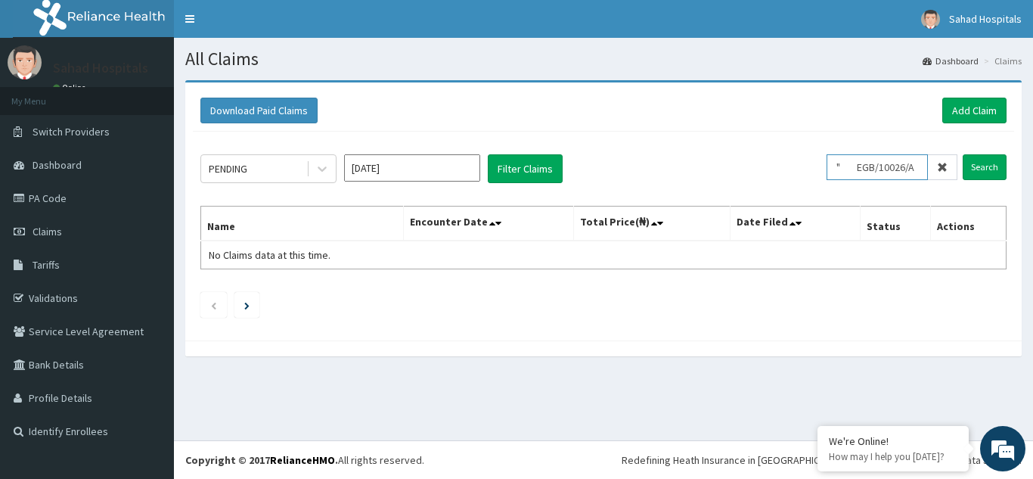
scroll to position [0, 4]
click at [862, 166] on input "" EGB/10026/A" at bounding box center [876, 167] width 101 height 26
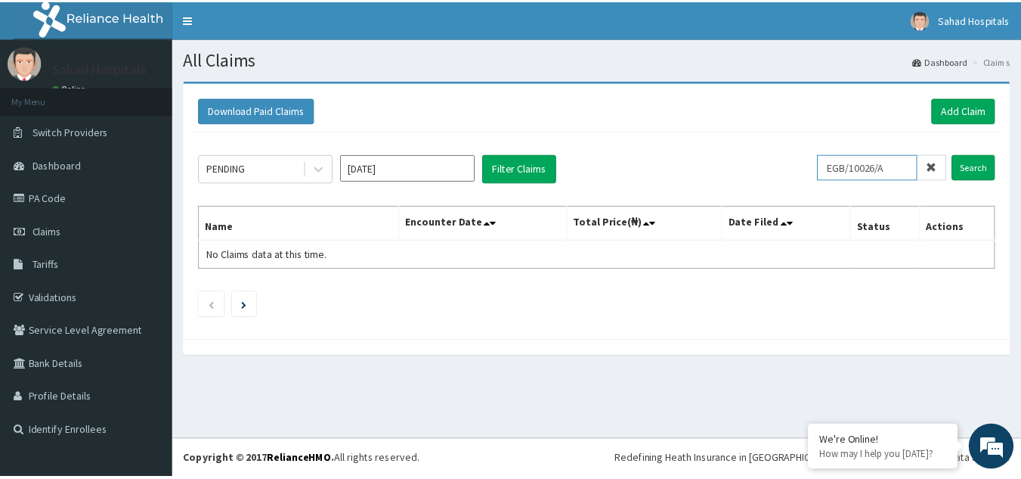
scroll to position [0, 0]
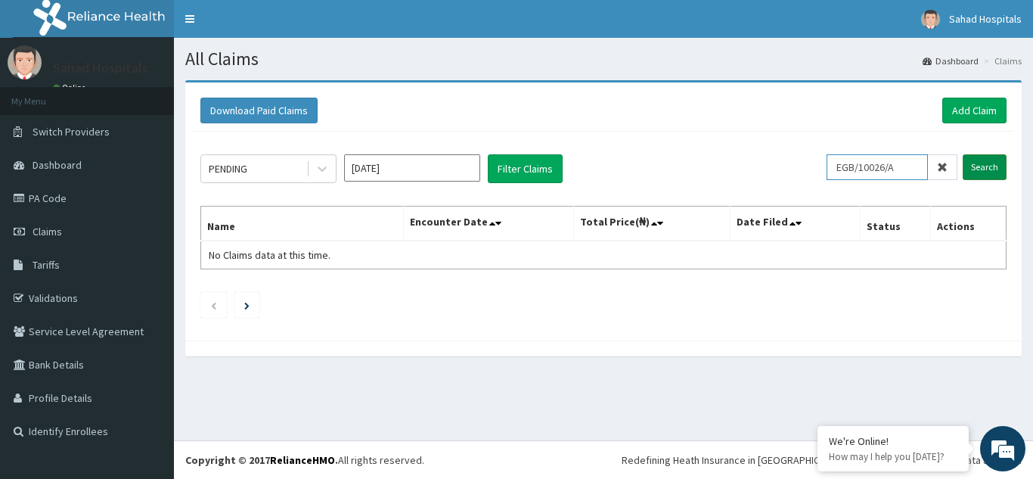
type input "EGB/10026/A"
click at [977, 174] on input "Search" at bounding box center [984, 167] width 44 height 26
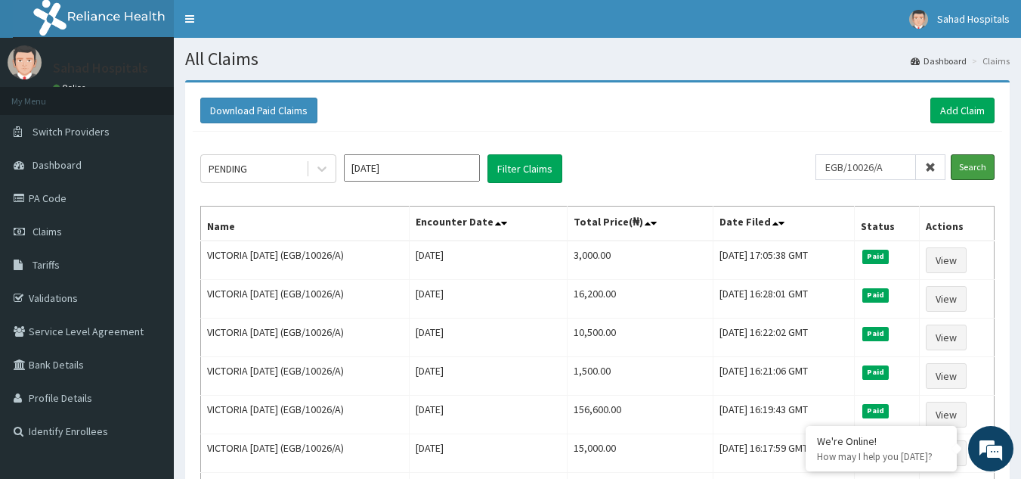
scroll to position [184, 0]
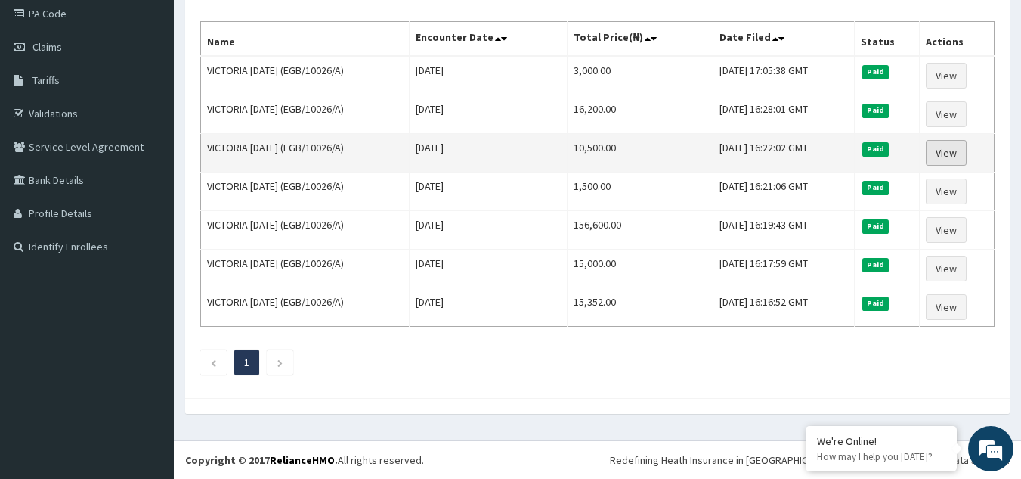
click at [954, 153] on link "View" at bounding box center [946, 153] width 41 height 26
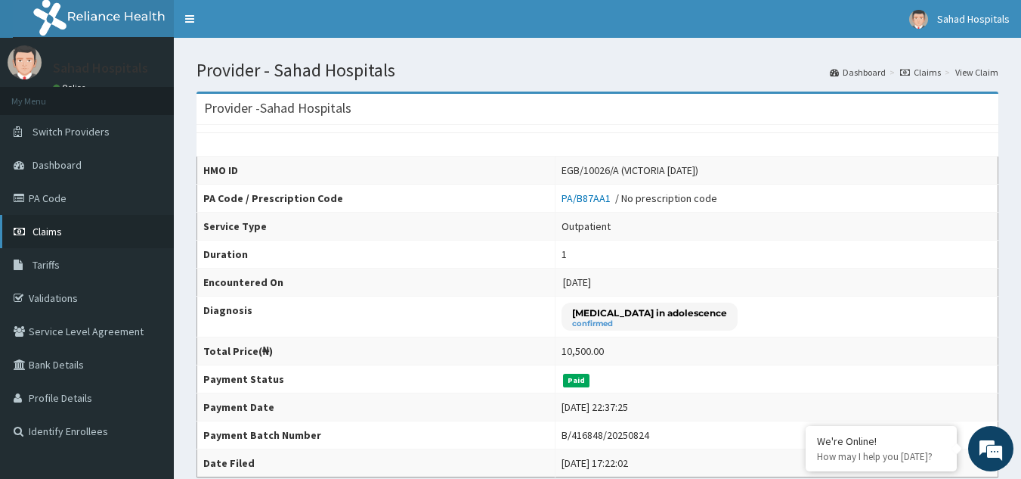
click at [42, 227] on span "Claims" at bounding box center [47, 232] width 29 height 14
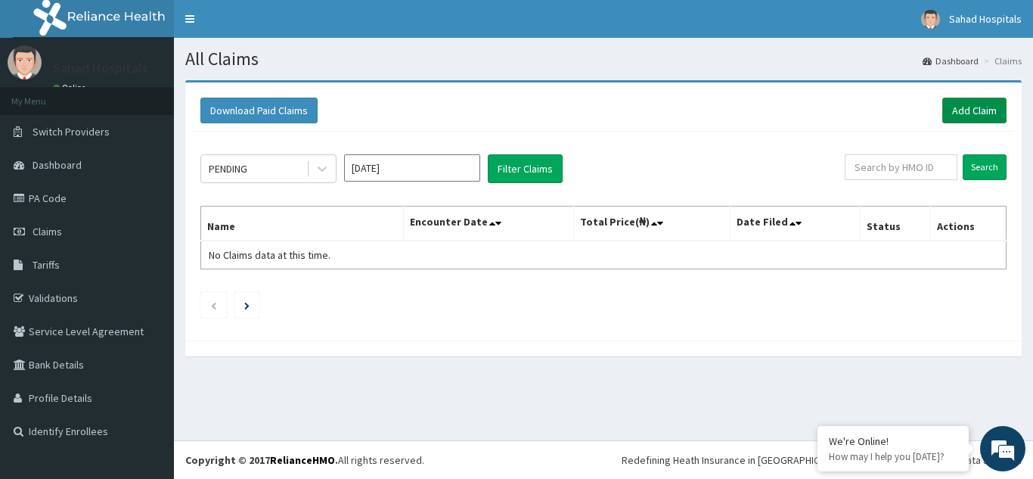
click at [966, 110] on link "Add Claim" at bounding box center [974, 111] width 64 height 26
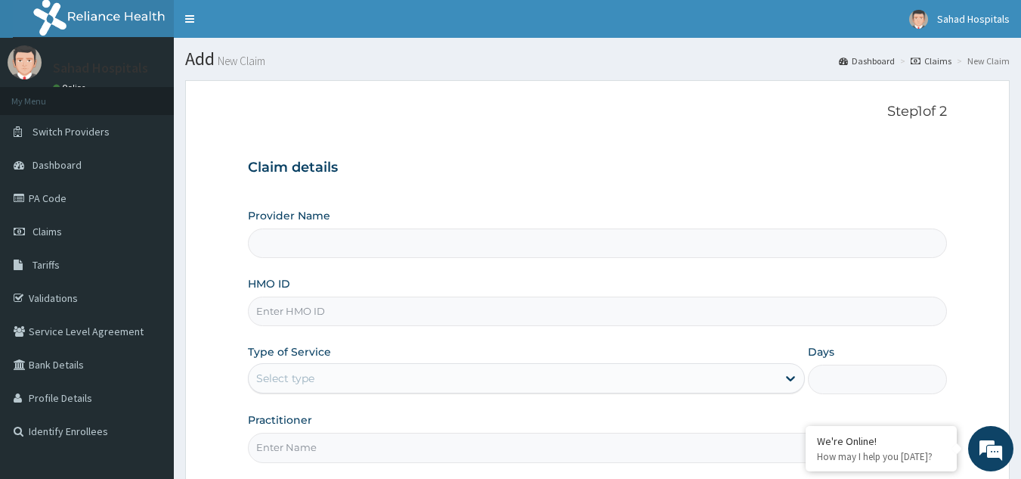
click at [290, 312] on input "HMO ID" at bounding box center [598, 310] width 700 height 29
paste input "EGB/10026/A"
type input "EGB/10026/A"
click at [290, 312] on input "EGB/10026/A" at bounding box center [598, 310] width 700 height 29
type input "Sahad Hospitals"
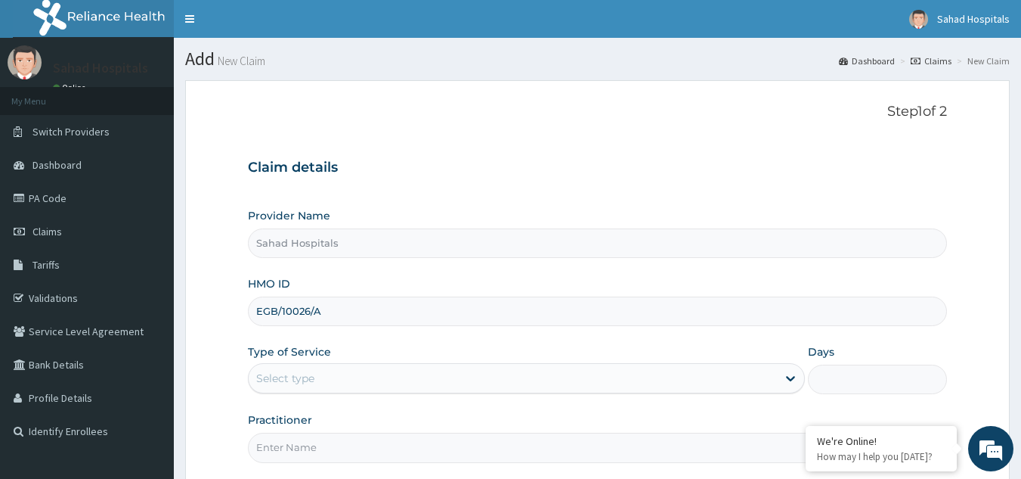
type input "EGB/10026/A"
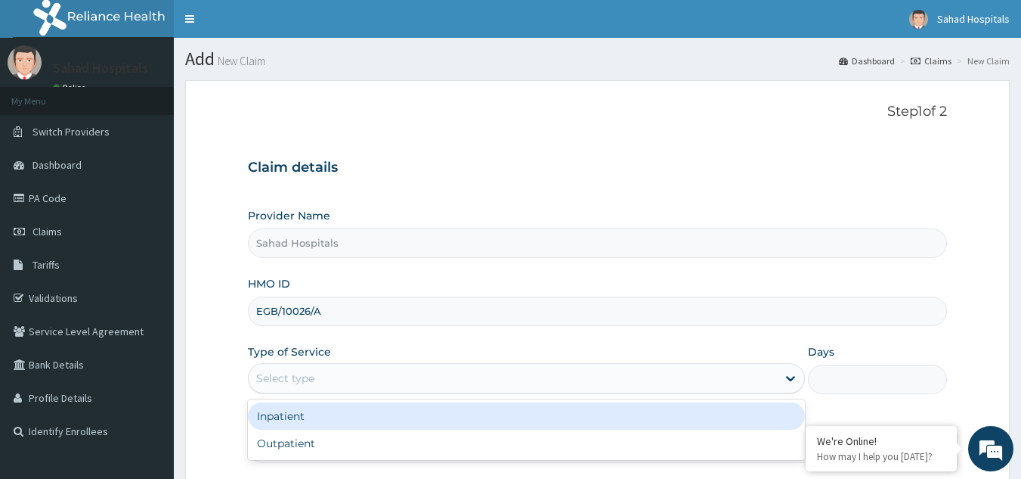
click at [282, 380] on div "Select type" at bounding box center [285, 377] width 58 height 15
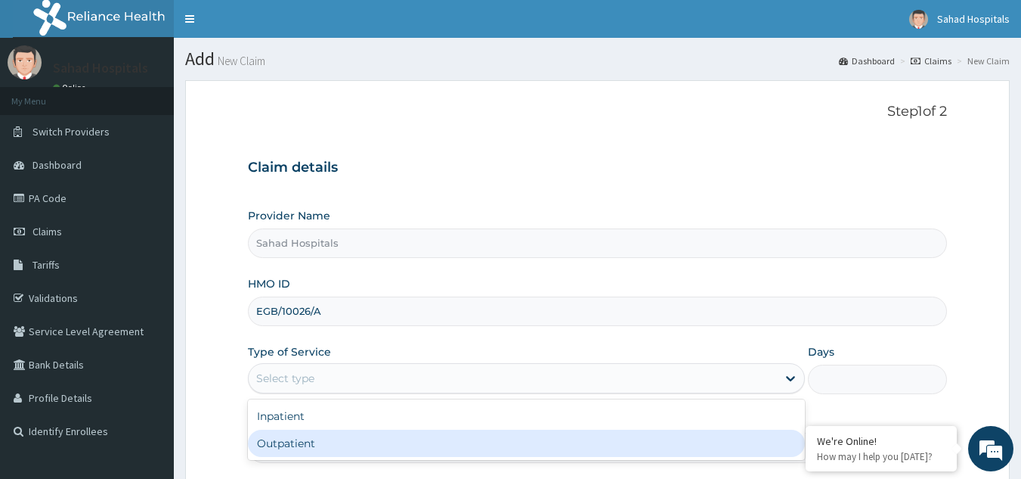
click at [280, 450] on div "Outpatient" at bounding box center [526, 442] width 557 height 27
type input "1"
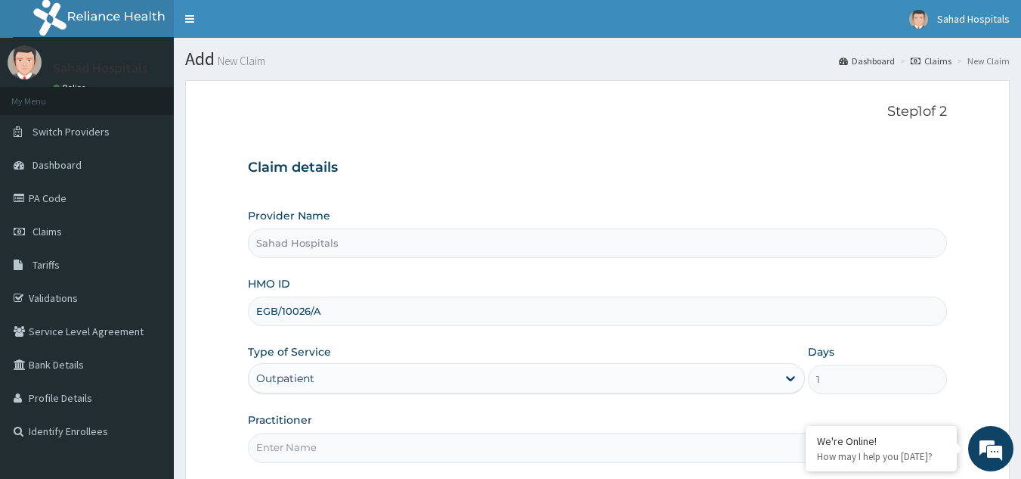
click at [279, 438] on input "Practitioner" at bounding box center [598, 446] width 700 height 29
type input "G"
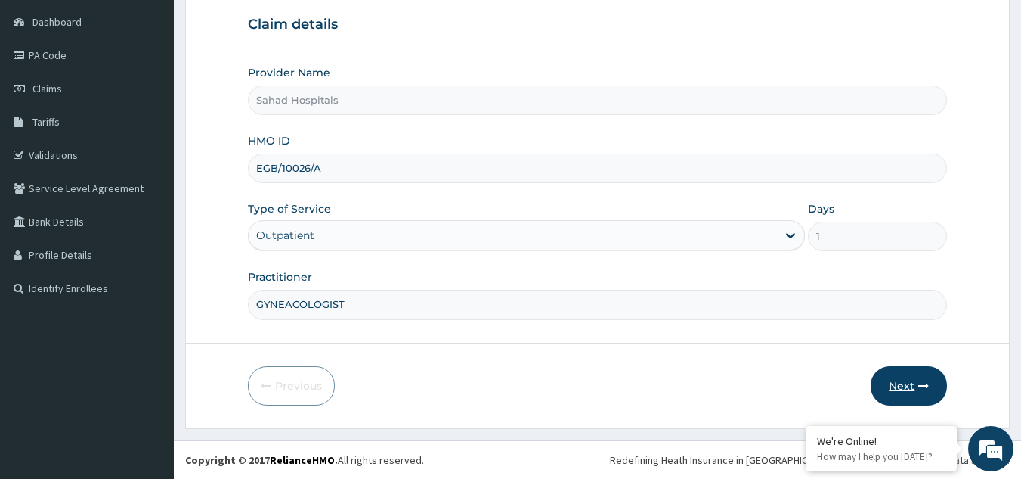
type input "GYNEACOLOGIST"
click at [906, 385] on button "Next" at bounding box center [909, 385] width 76 height 39
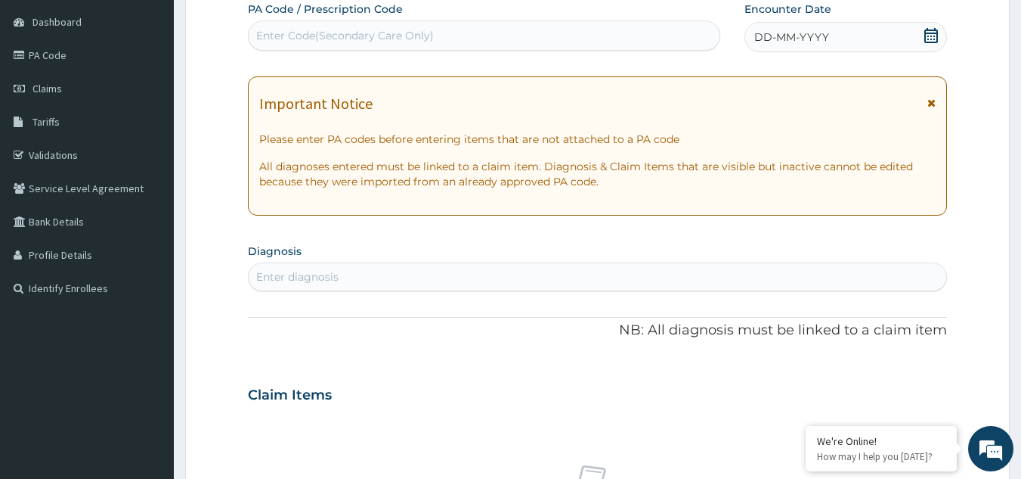
click at [326, 26] on div "Enter Code(Secondary Care Only)" at bounding box center [485, 35] width 472 height 24
paste input "PA/DD1828"
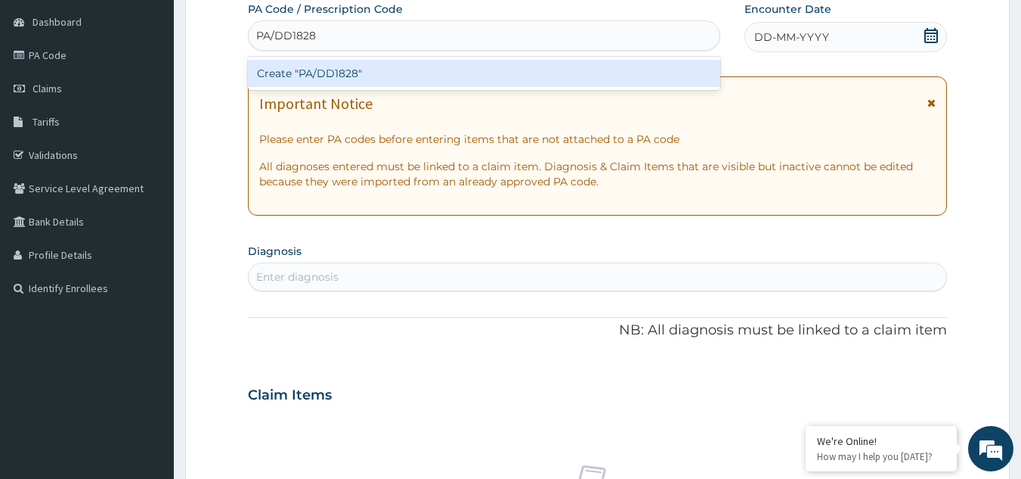
type input "PA/DD1828"
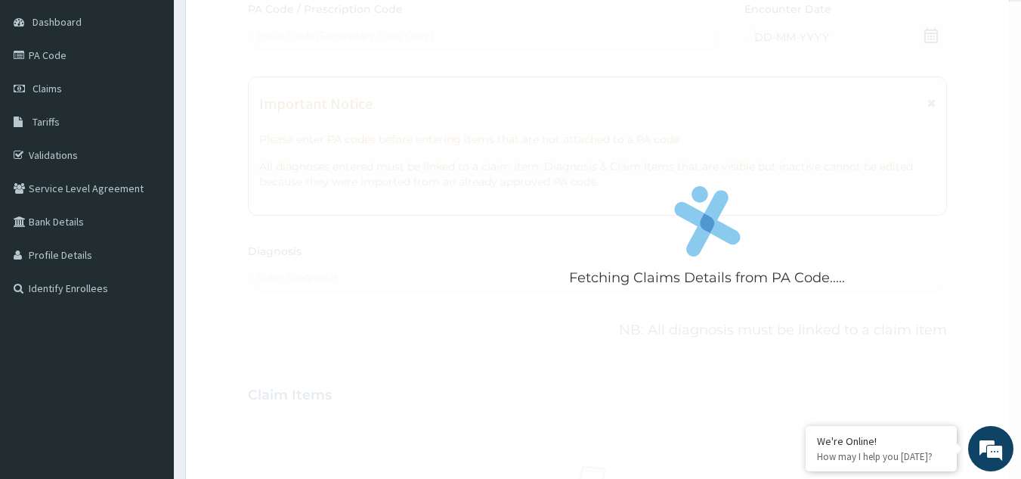
click at [355, 240] on div "Fetching Claims Details from PA Code..... PA Code / Prescription Code Enter Cod…" at bounding box center [598, 393] width 700 height 782
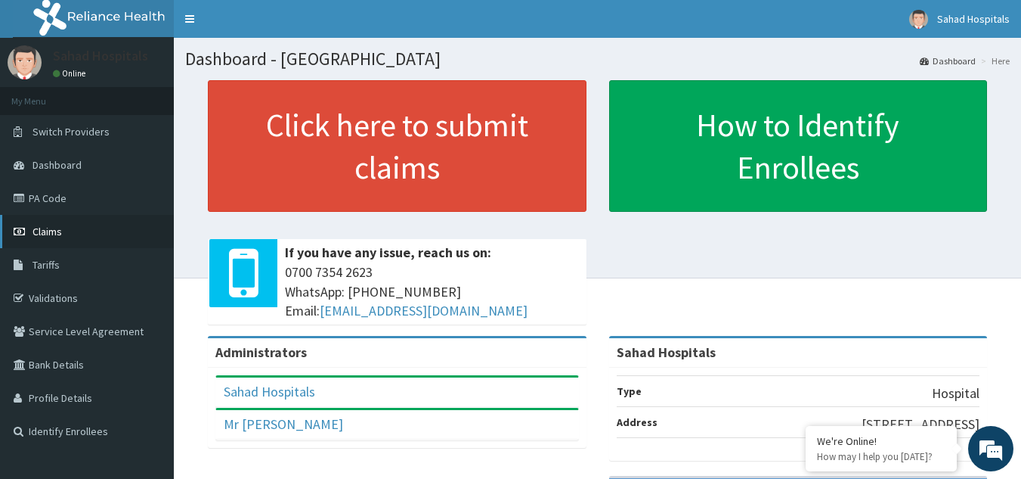
click at [45, 232] on span "Claims" at bounding box center [47, 232] width 29 height 14
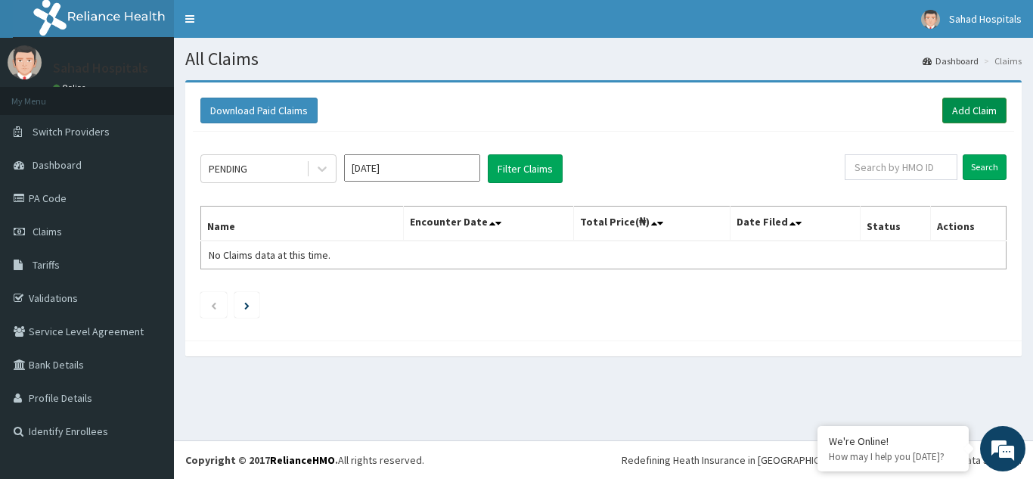
click at [987, 122] on link "Add Claim" at bounding box center [974, 111] width 64 height 26
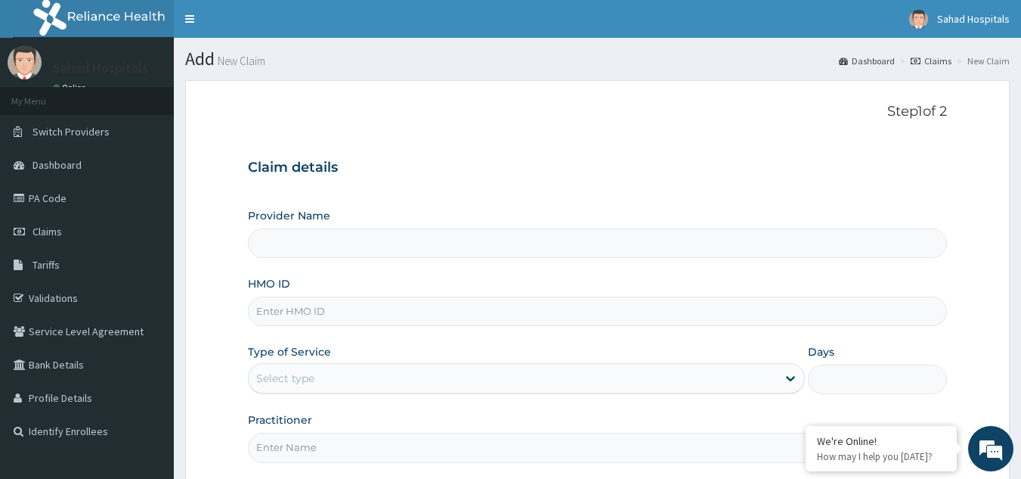
click at [302, 314] on input "HMO ID" at bounding box center [598, 310] width 700 height 29
paste input "PA/DD1828"
type input "PA/DD1828"
type input "Sahad Hospitals"
type input "P"
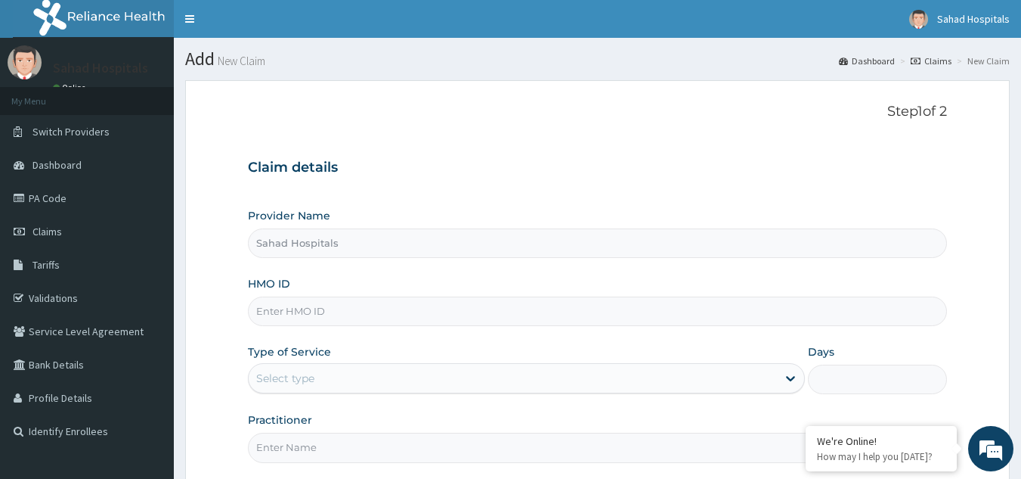
click at [271, 310] on input "HMO ID" at bounding box center [598, 310] width 700 height 29
paste input "EGB/10026/A"
type input "EGB/10026/A"
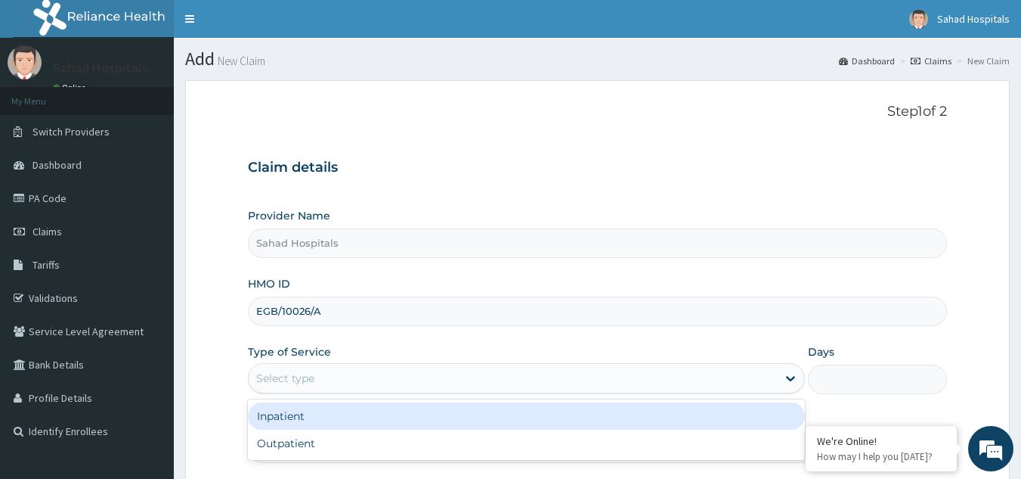
click at [316, 383] on div "Select type" at bounding box center [513, 378] width 528 height 24
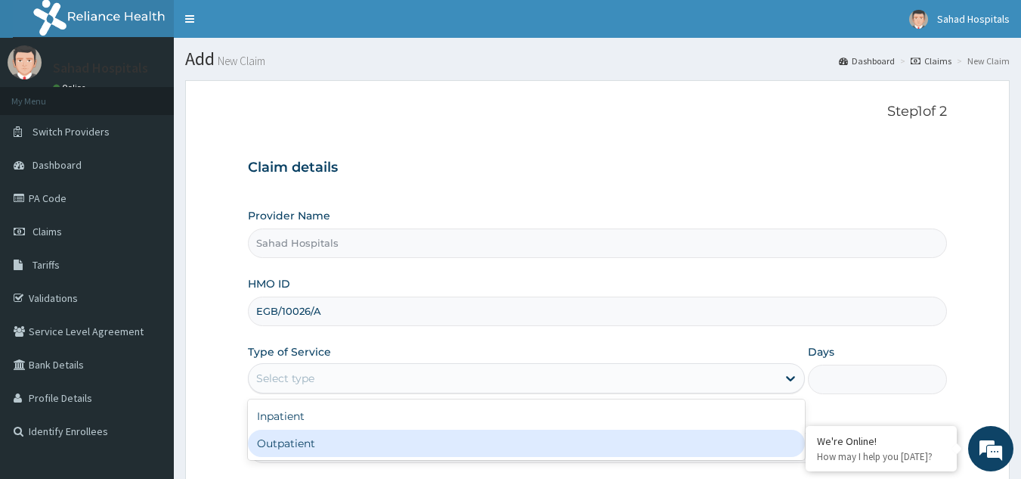
click at [291, 446] on div "Outpatient" at bounding box center [526, 442] width 557 height 27
type input "1"
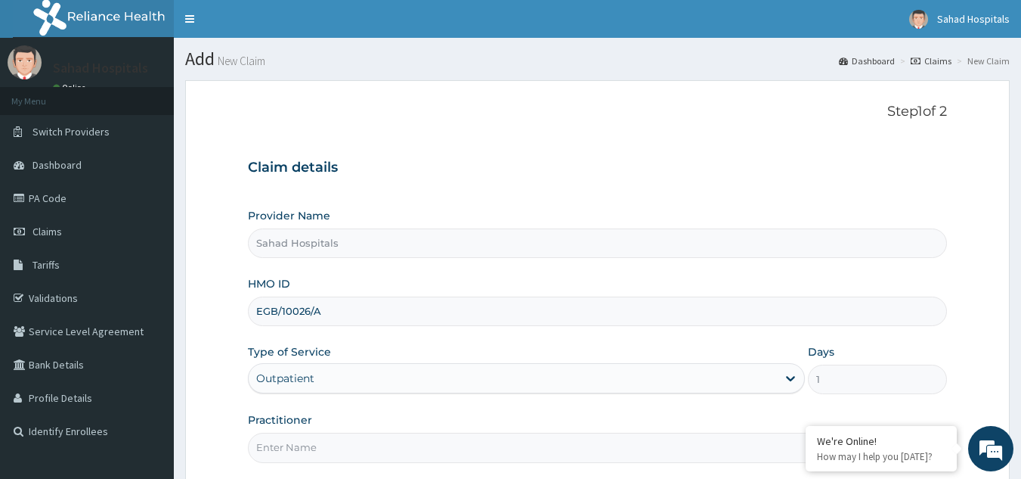
click at [291, 446] on input "Practitioner" at bounding box center [598, 446] width 700 height 29
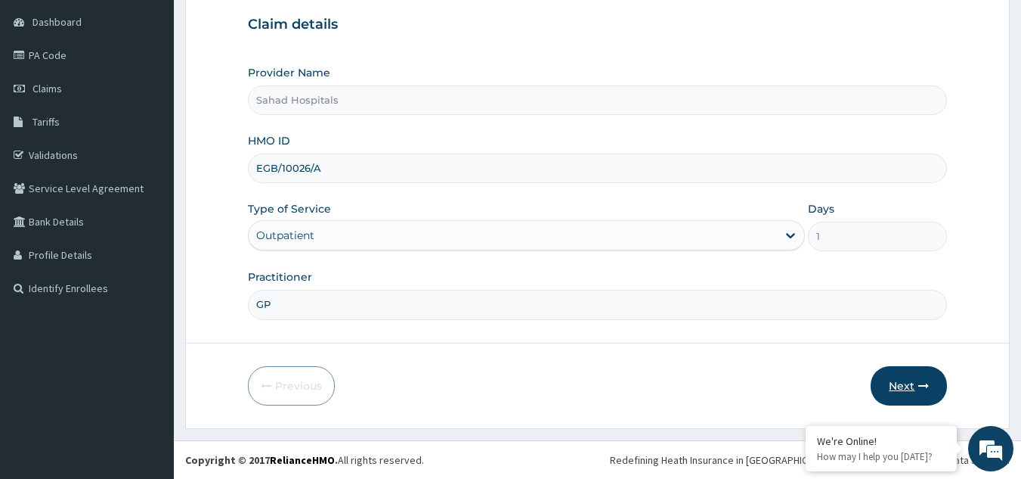
type input "GP"
click at [919, 385] on icon "button" at bounding box center [924, 385] width 11 height 11
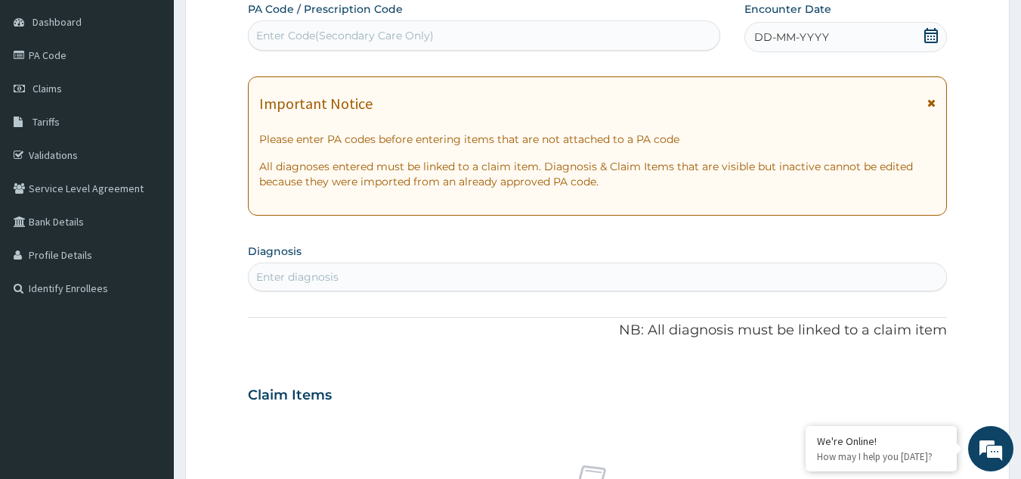
click at [300, 34] on div "Enter Code(Secondary Care Only)" at bounding box center [345, 35] width 178 height 15
paste input "PA/DD1828"
type input "PA/DD1828"
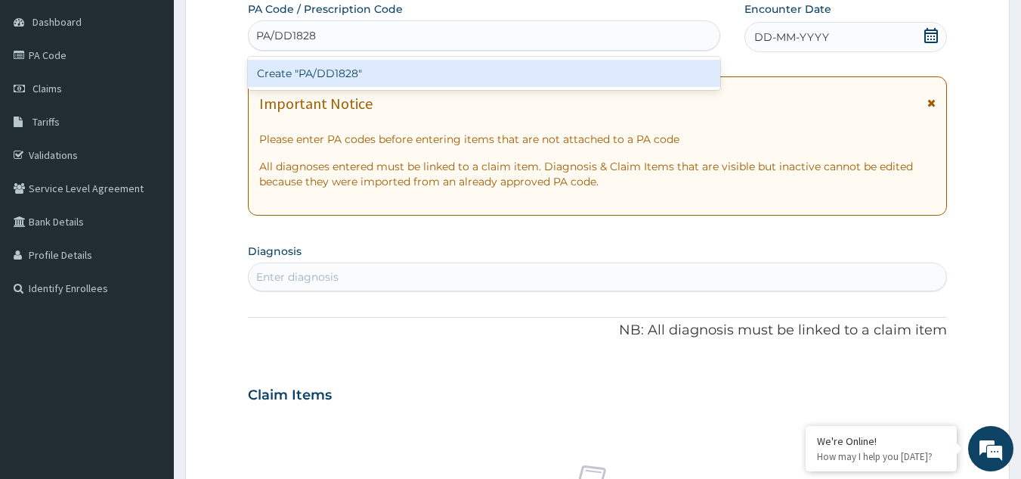
click at [329, 67] on div "Create "PA/DD1828"" at bounding box center [484, 73] width 473 height 27
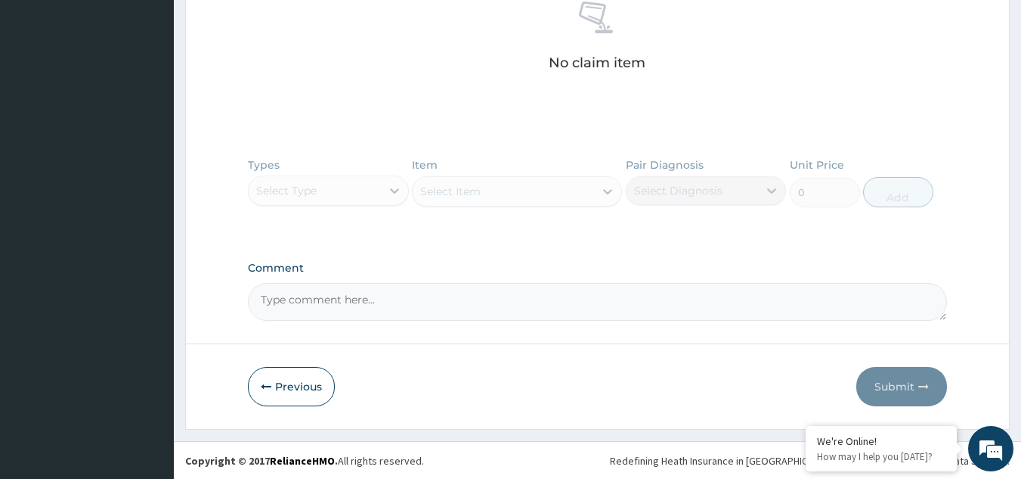
scroll to position [621, 0]
click at [283, 383] on button "Previous" at bounding box center [291, 385] width 87 height 39
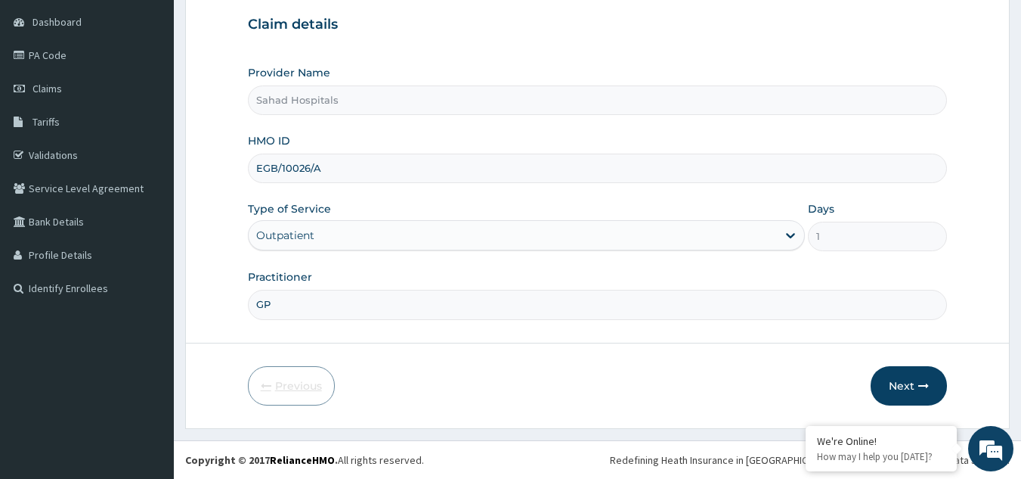
scroll to position [143, 0]
click at [327, 164] on input "EGB/10026/A" at bounding box center [598, 167] width 700 height 29
drag, startPoint x: 327, startPoint y: 164, endPoint x: 260, endPoint y: 163, distance: 67.3
click at [260, 163] on input "EGB/10026/A" at bounding box center [598, 167] width 700 height 29
click at [921, 380] on button "Next" at bounding box center [909, 385] width 76 height 39
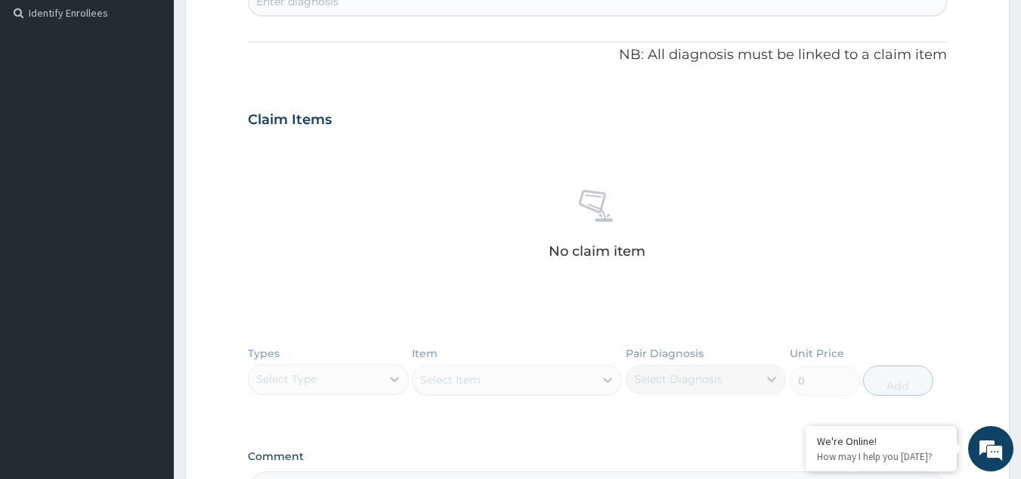
scroll to position [0, 0]
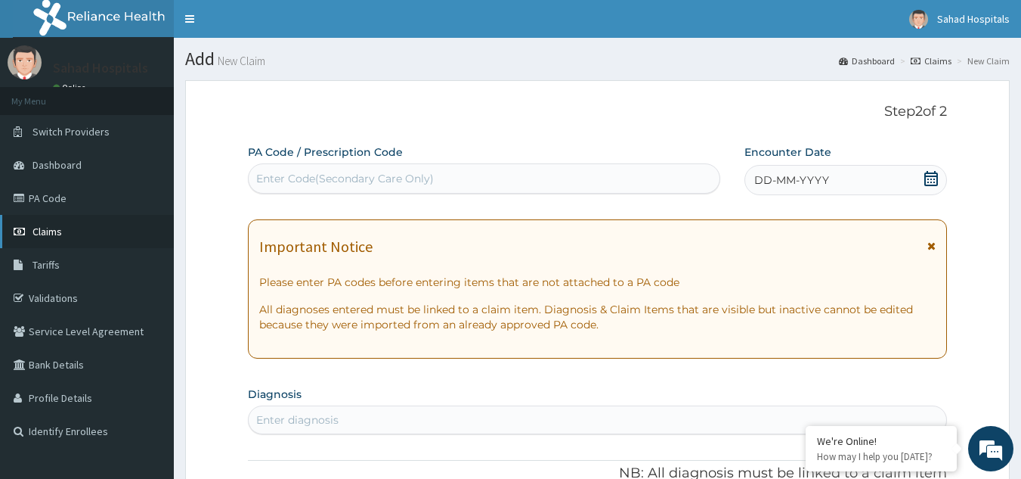
click at [54, 234] on span "Claims" at bounding box center [47, 232] width 29 height 14
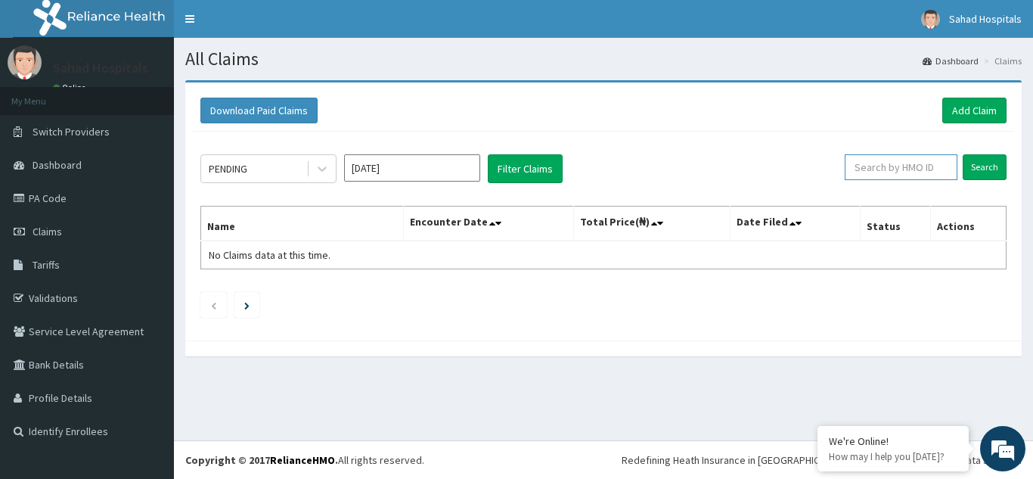
click at [917, 179] on input "text" at bounding box center [900, 167] width 113 height 26
paste input "EGB/10026/A"
click at [917, 179] on input "EGB/10026/A" at bounding box center [876, 167] width 101 height 26
type input "EGB/10026/A"
click at [990, 166] on input "Search" at bounding box center [984, 167] width 44 height 26
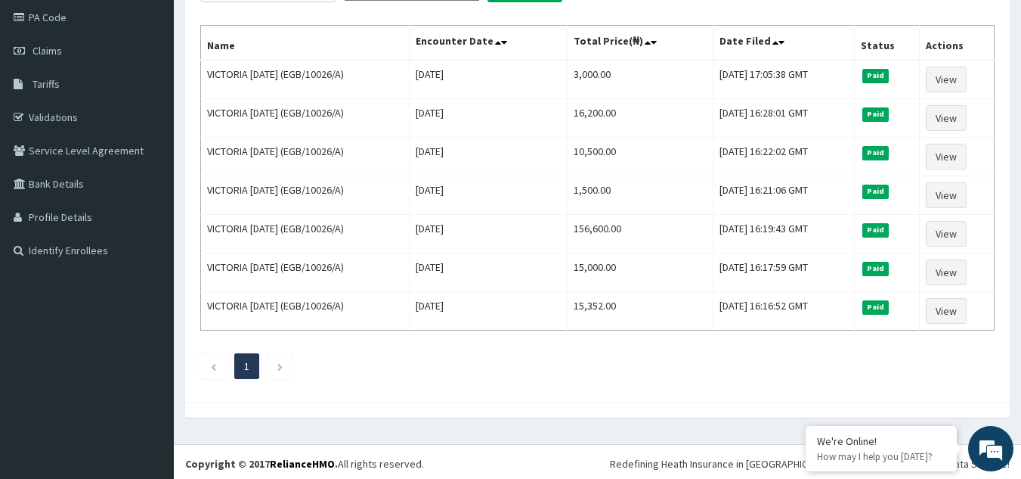
scroll to position [184, 0]
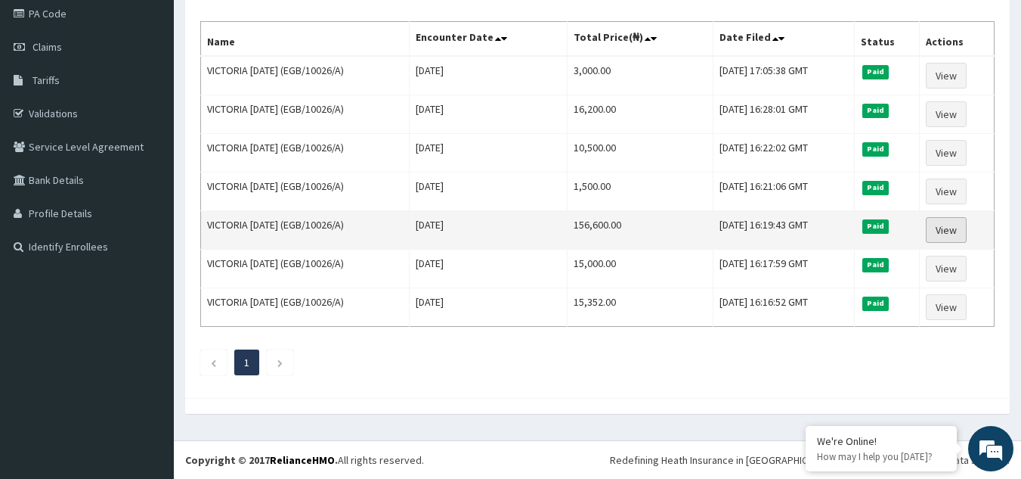
click at [955, 233] on link "View" at bounding box center [946, 230] width 41 height 26
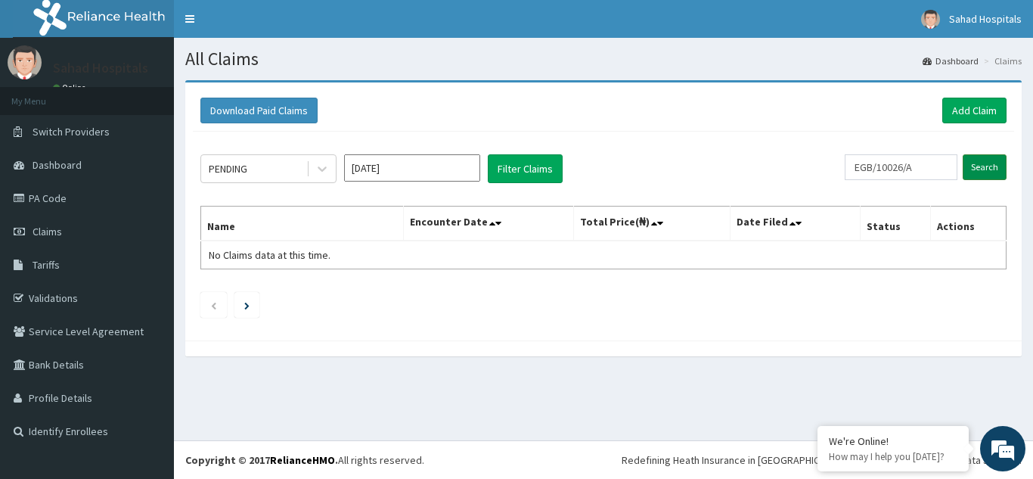
click at [986, 169] on input "Search" at bounding box center [984, 167] width 44 height 26
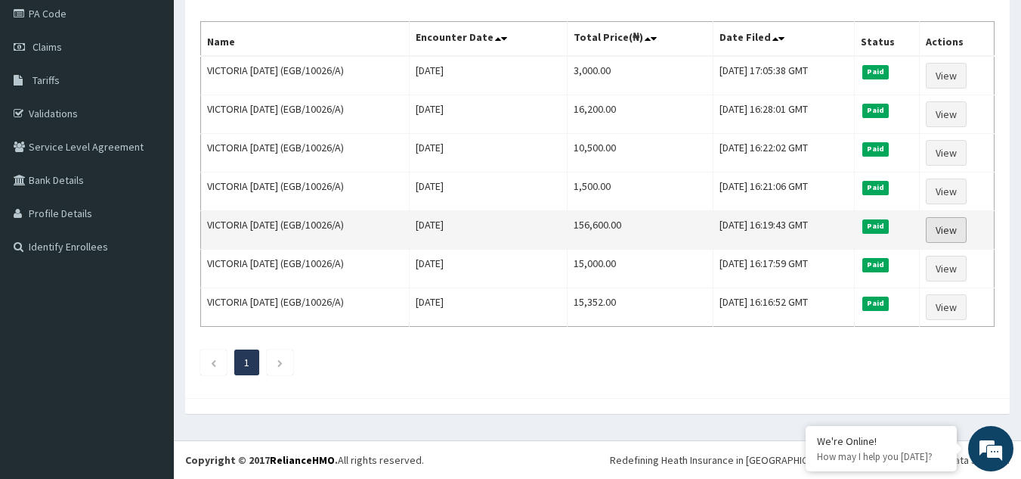
click at [956, 224] on link "View" at bounding box center [946, 230] width 41 height 26
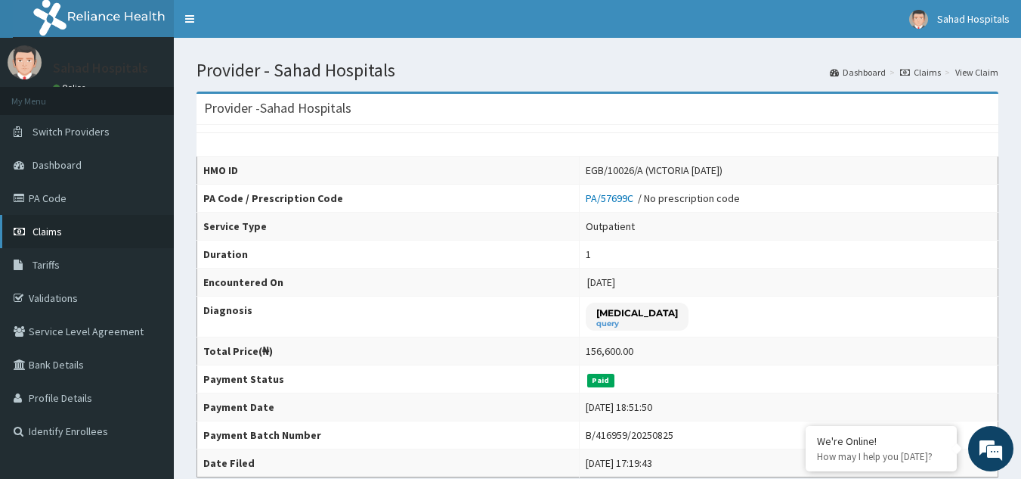
click at [45, 237] on span "Claims" at bounding box center [47, 232] width 29 height 14
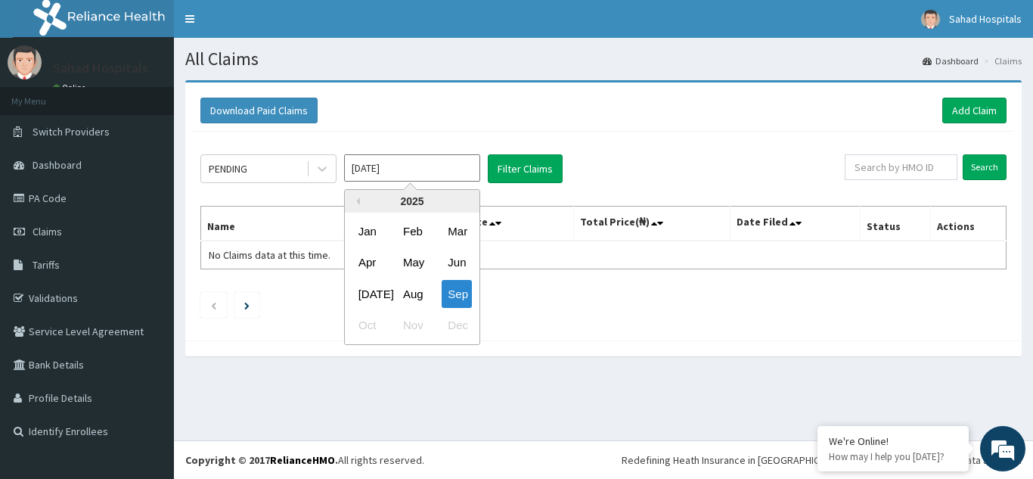
click at [397, 166] on input "[DATE]" at bounding box center [412, 167] width 136 height 27
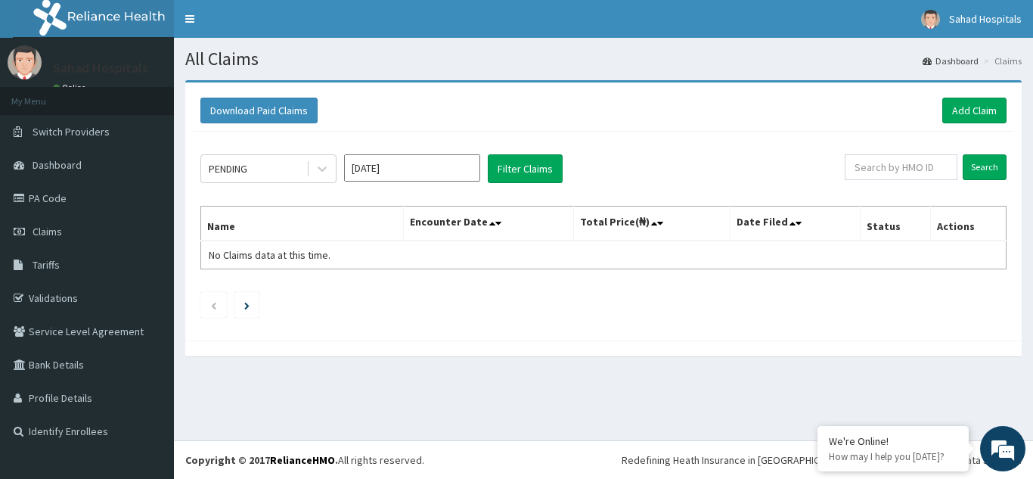
click at [652, 268] on table "Name Encounter Date Total Price(₦) Date Filed Status Actions No Claims data at …" at bounding box center [603, 238] width 806 height 64
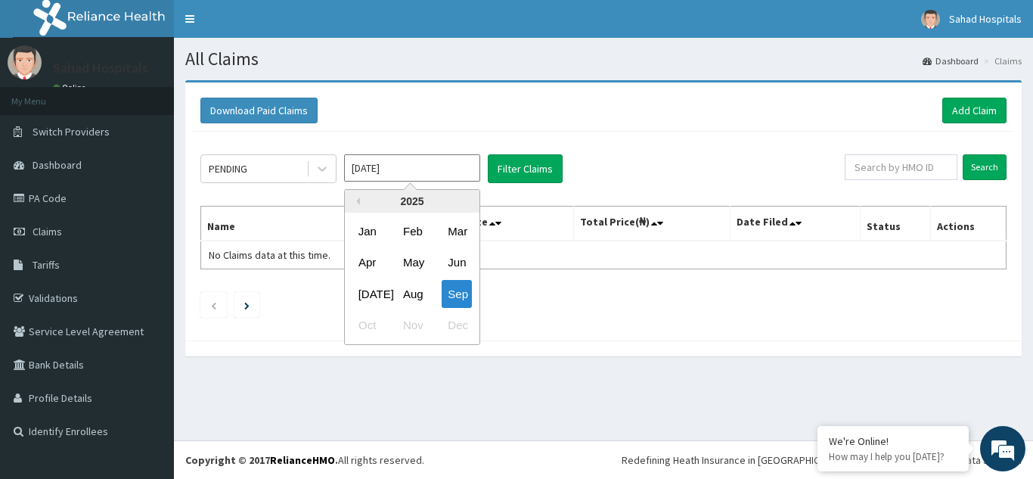
click at [407, 154] on input "[DATE]" at bounding box center [412, 167] width 136 height 27
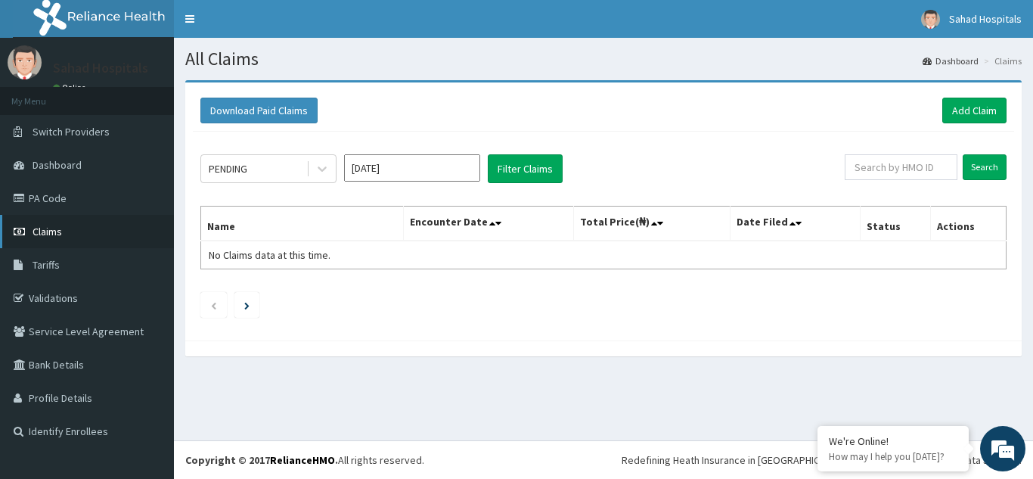
click at [60, 230] on span "Claims" at bounding box center [47, 232] width 29 height 14
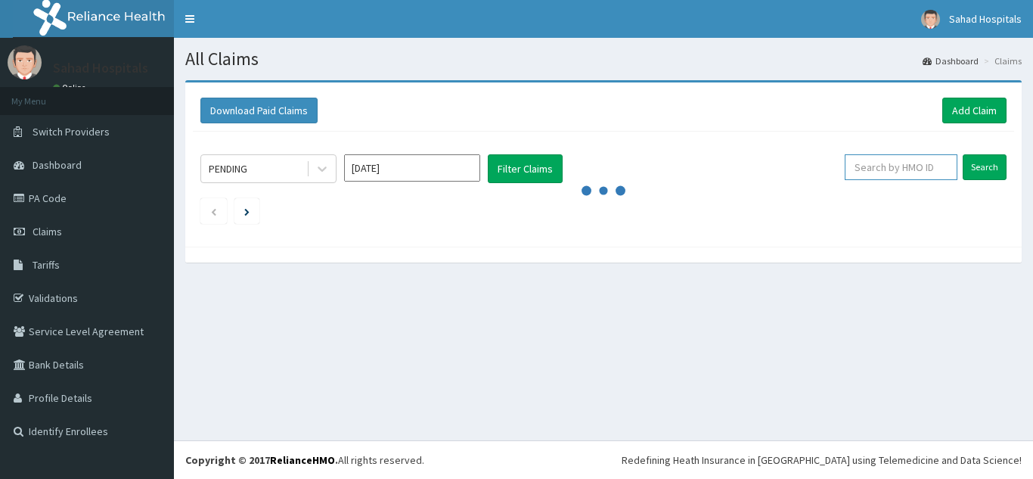
click at [888, 161] on input "text" at bounding box center [900, 167] width 113 height 26
paste input "EGB/10026/A"
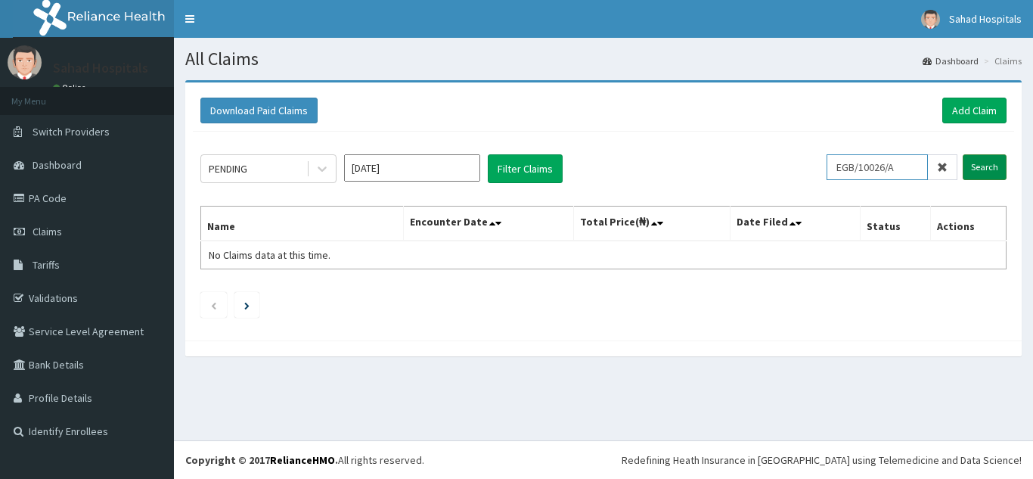
type input "EGB/10026/A"
click at [999, 167] on input "Search" at bounding box center [984, 167] width 44 height 26
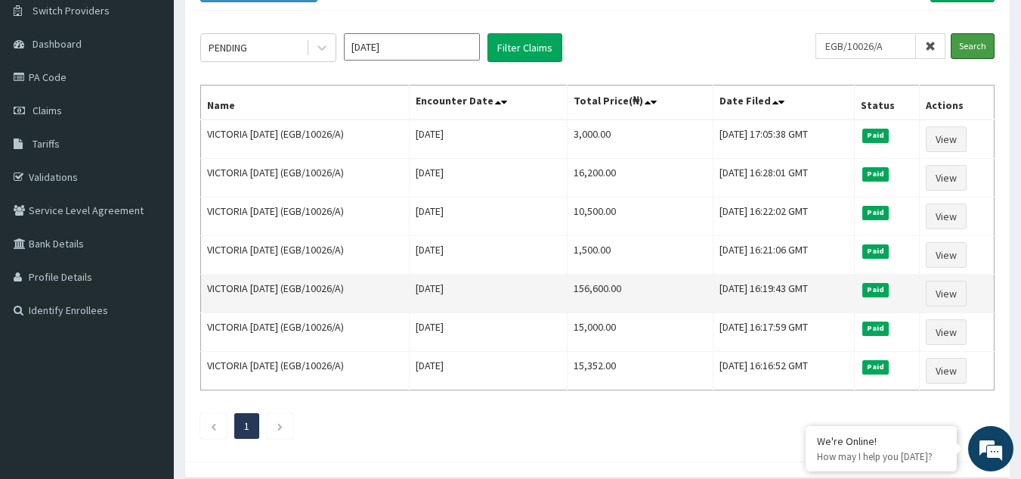
scroll to position [151, 0]
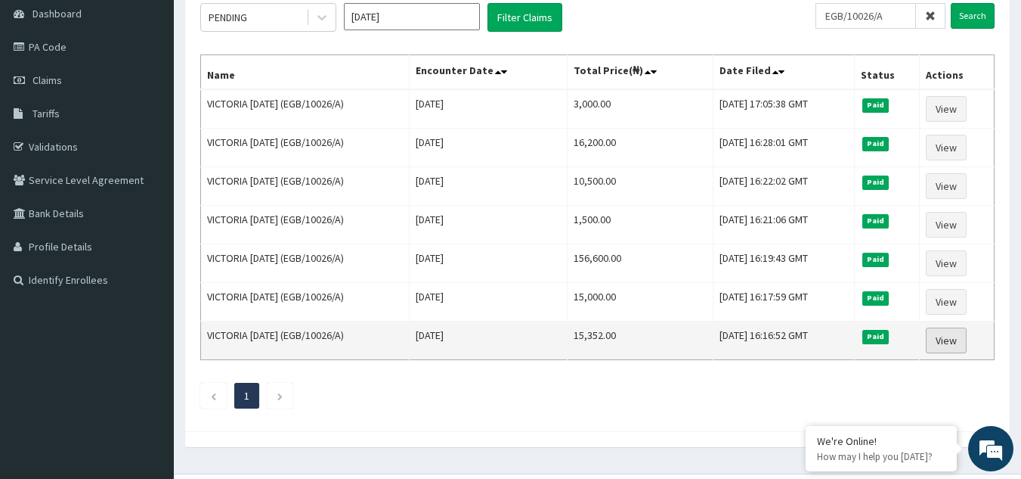
click at [959, 340] on link "View" at bounding box center [946, 340] width 41 height 26
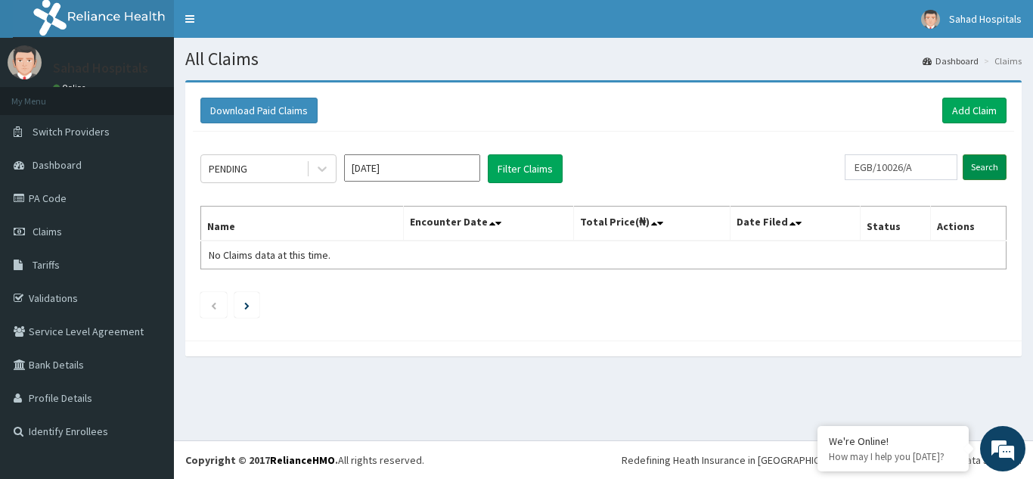
click at [985, 167] on input "Search" at bounding box center [984, 167] width 44 height 26
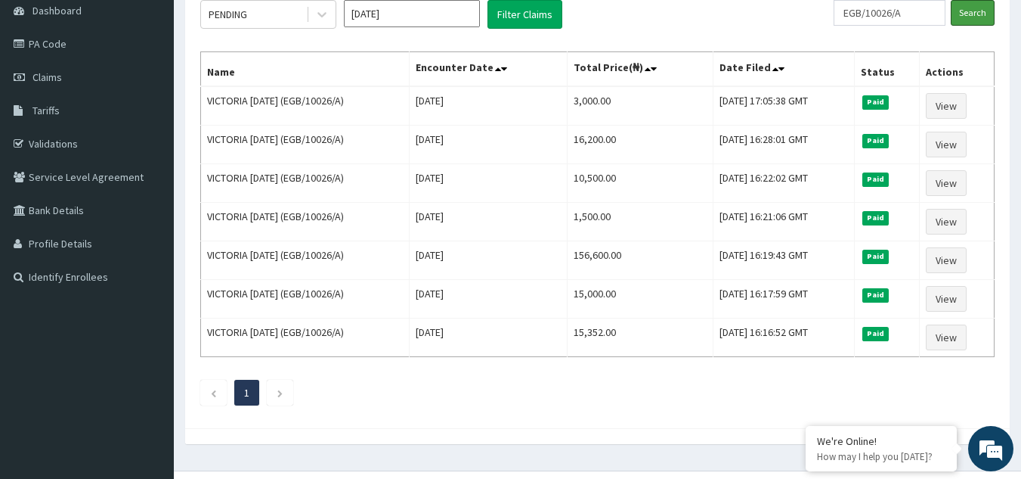
scroll to position [184, 0]
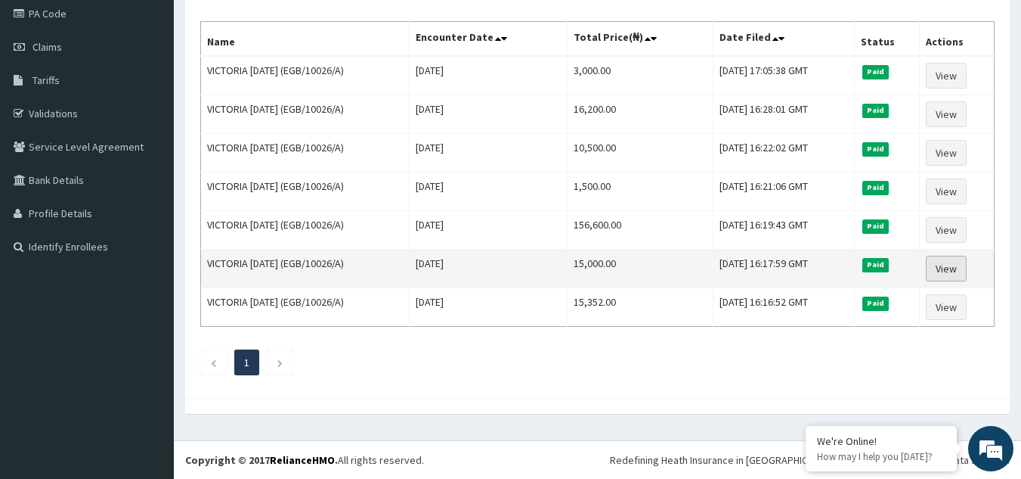
click at [946, 266] on link "View" at bounding box center [946, 269] width 41 height 26
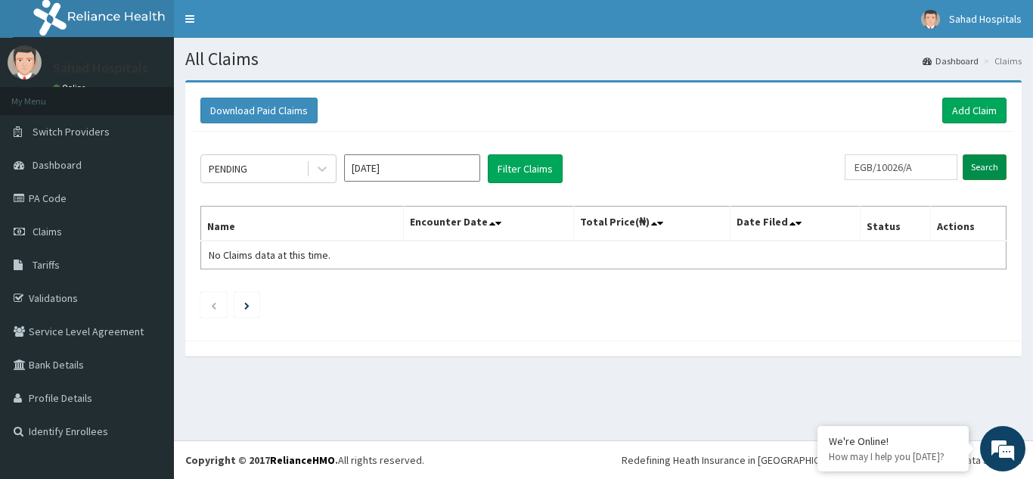
click at [984, 167] on input "Search" at bounding box center [984, 167] width 44 height 26
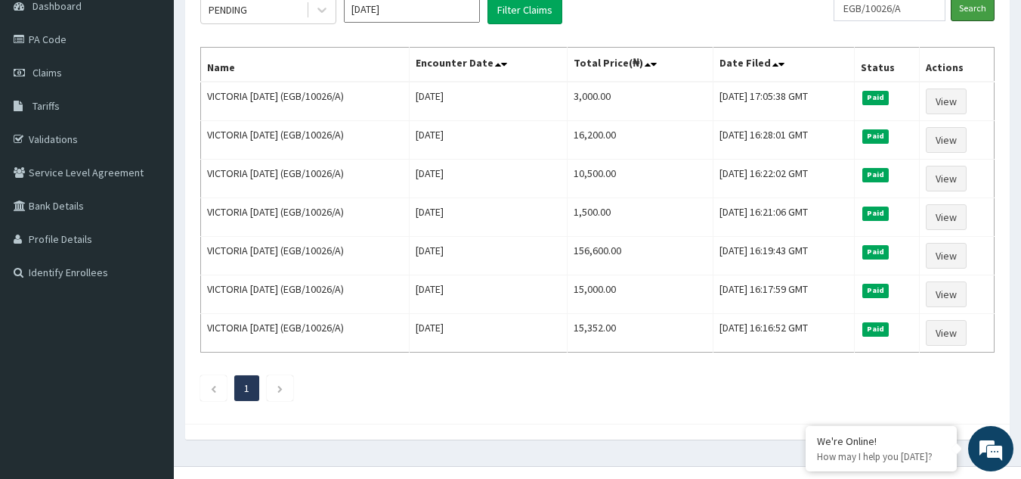
scroll to position [184, 0]
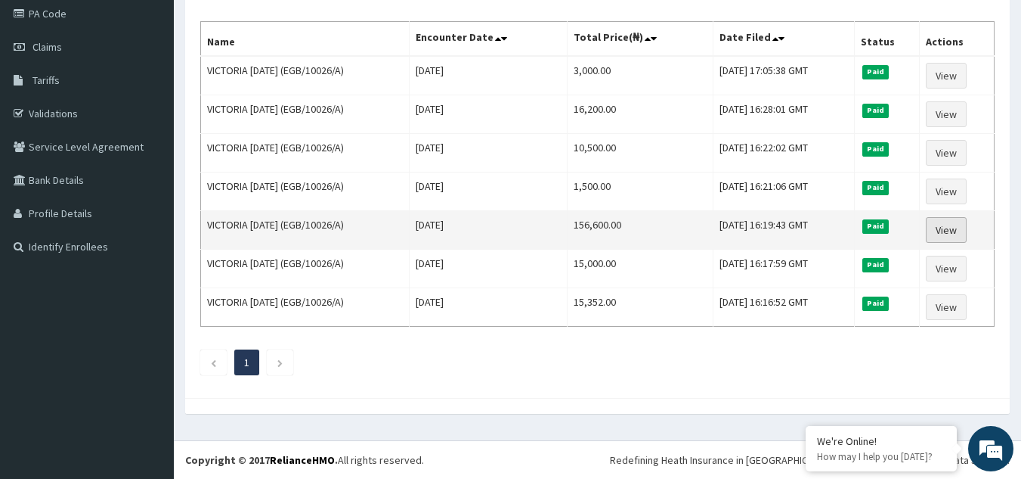
click at [950, 227] on link "View" at bounding box center [946, 230] width 41 height 26
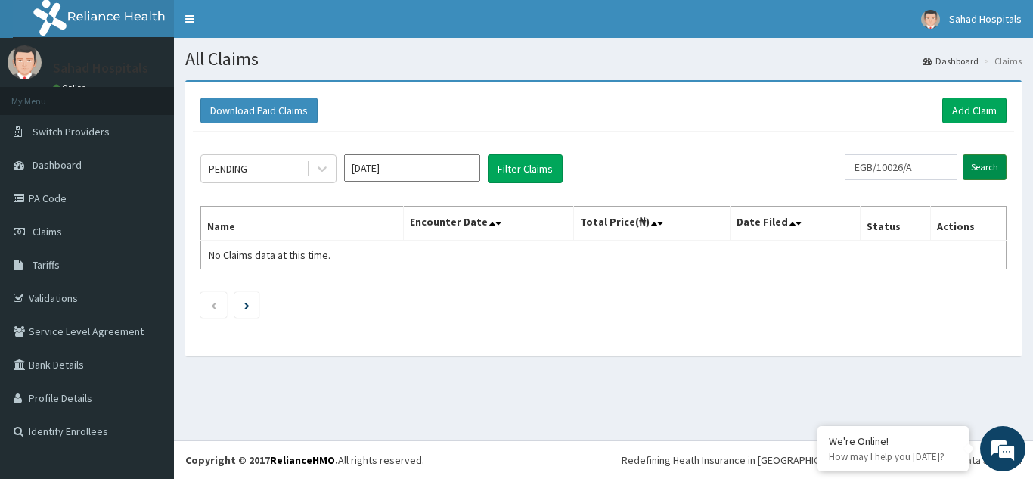
click at [982, 160] on input "Search" at bounding box center [984, 167] width 44 height 26
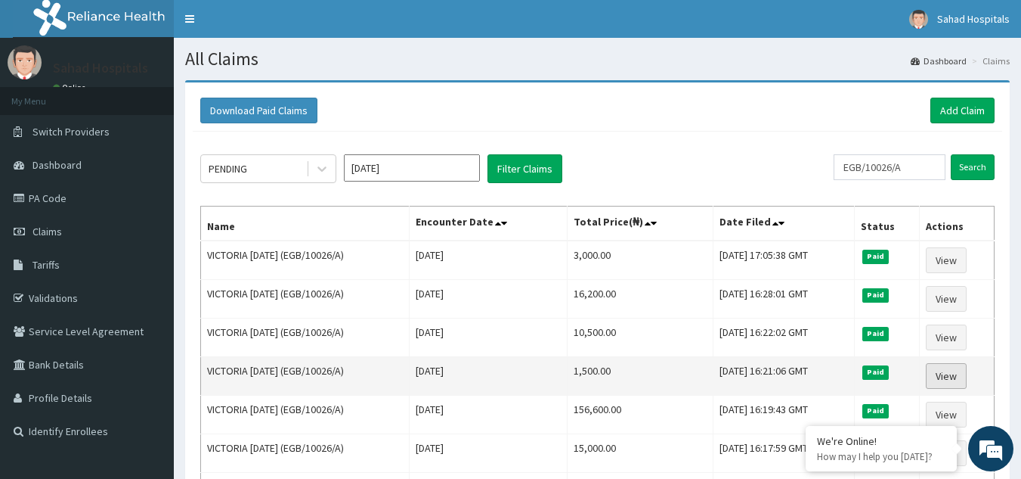
click at [956, 376] on link "View" at bounding box center [946, 376] width 41 height 26
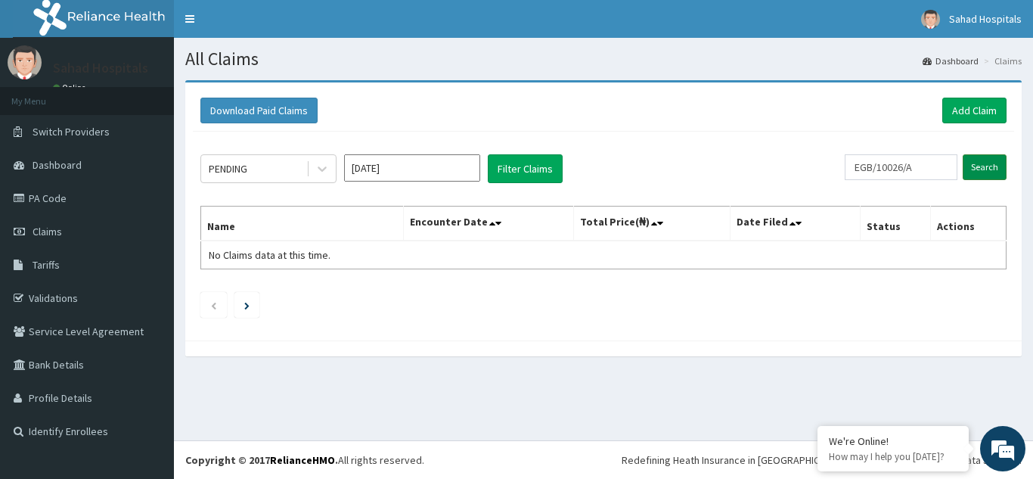
click at [981, 163] on input "Search" at bounding box center [984, 167] width 44 height 26
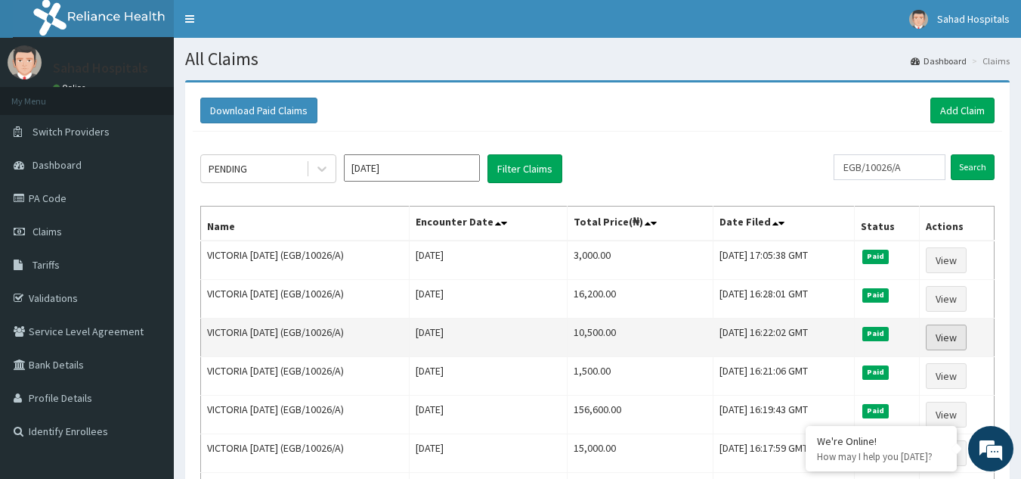
click at [953, 333] on link "View" at bounding box center [946, 337] width 41 height 26
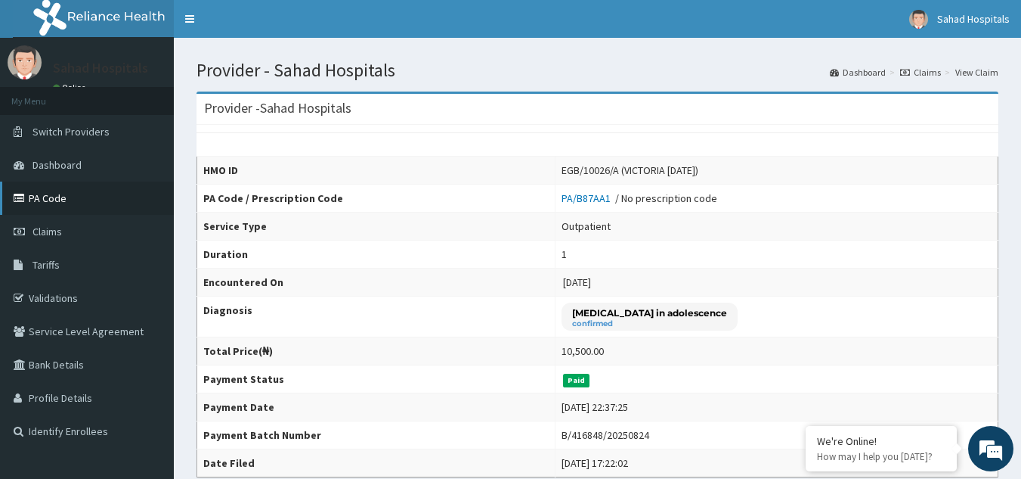
click at [58, 187] on link "PA Code" at bounding box center [87, 197] width 174 height 33
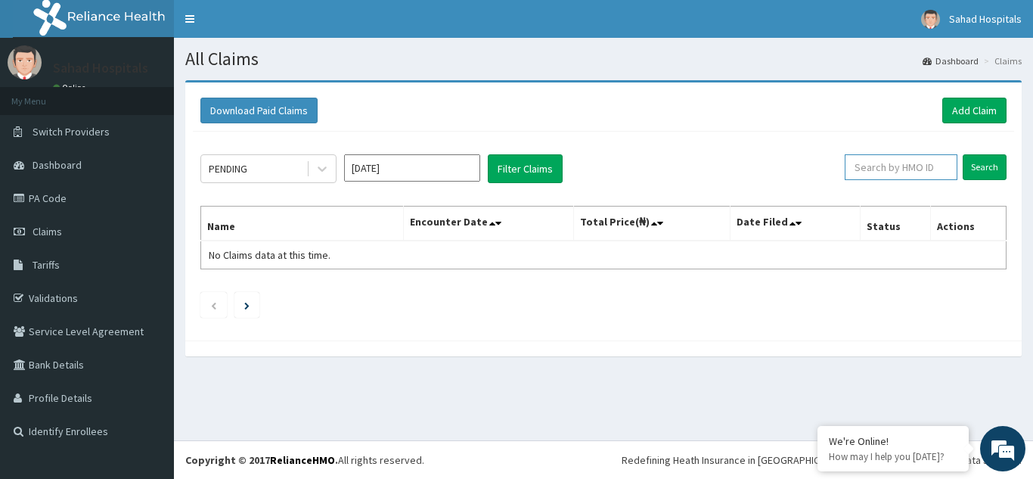
click at [910, 172] on input "text" at bounding box center [900, 167] width 113 height 26
paste input "EGB/10026/A"
type input "EGB/10026/A"
click at [985, 161] on input "Search" at bounding box center [984, 167] width 44 height 26
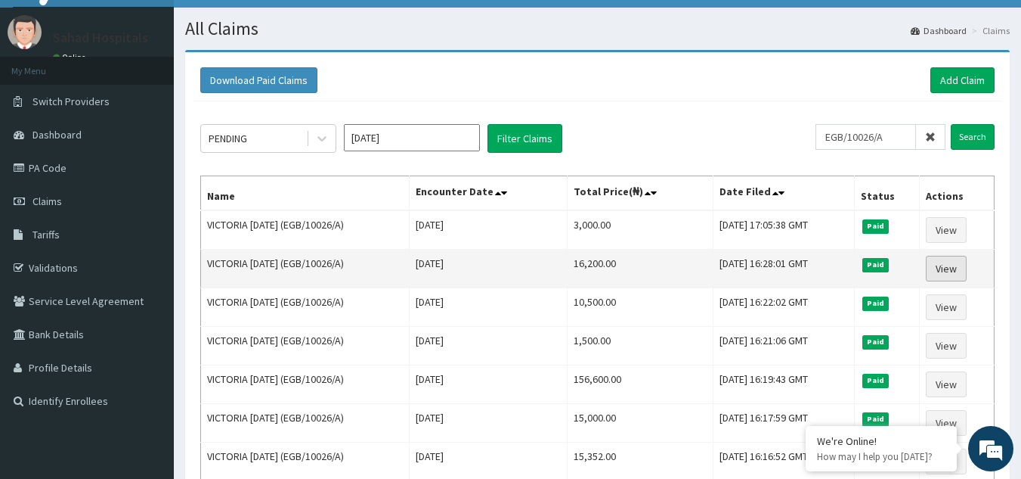
click at [955, 266] on link "View" at bounding box center [946, 269] width 41 height 26
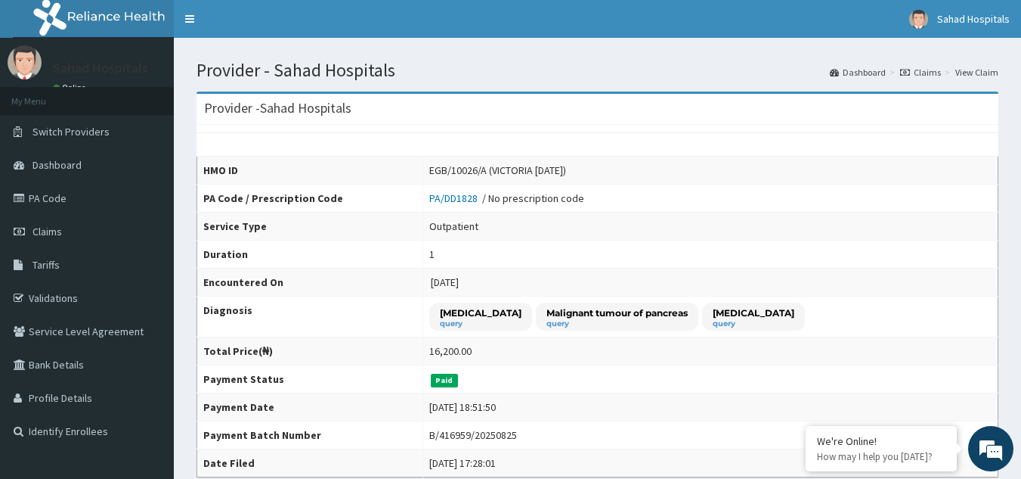
scroll to position [418, 0]
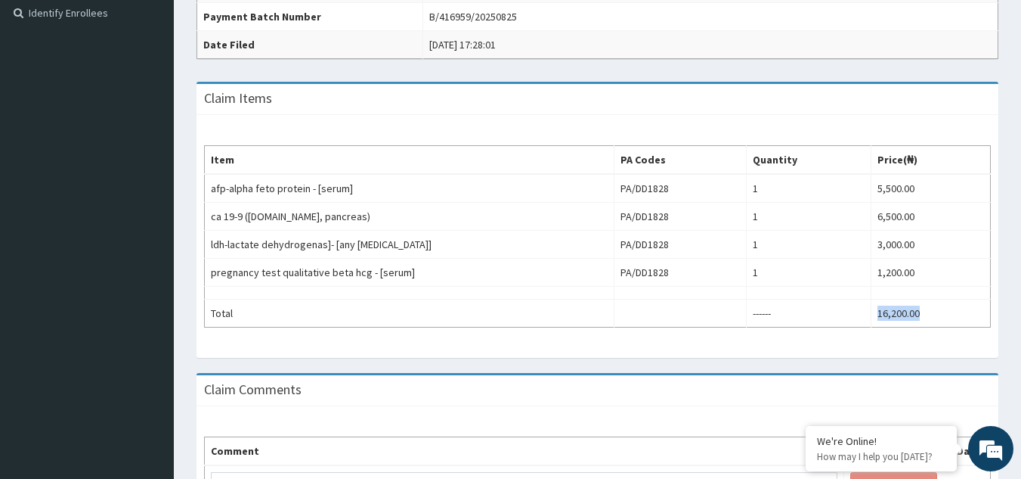
drag, startPoint x: 940, startPoint y: 313, endPoint x: 872, endPoint y: 327, distance: 69.5
click at [872, 327] on table "Item PA Codes Quantity Price(₦) afp-alpha feto protein - [serum] PA/DD1828 1 5,…" at bounding box center [597, 236] width 787 height 182
copy td "16,200.00"
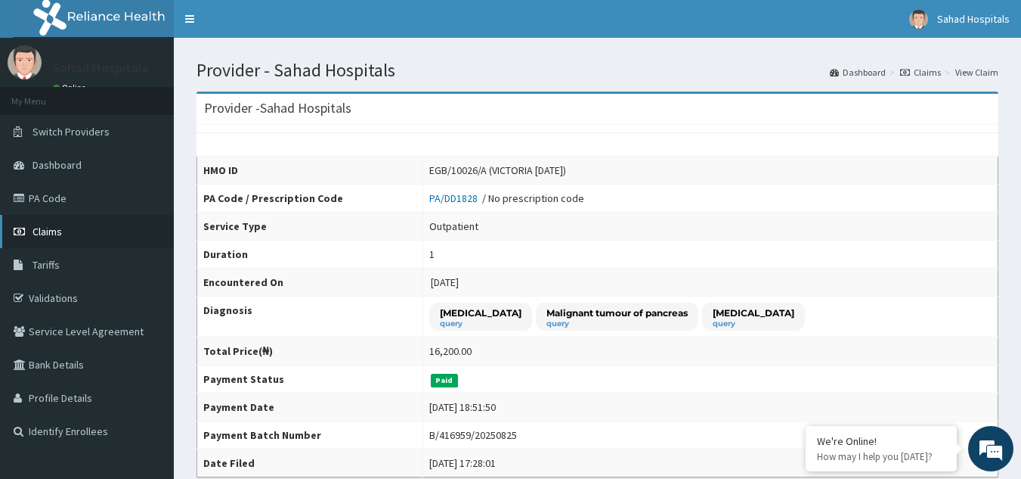
click at [54, 226] on span "Claims" at bounding box center [47, 232] width 29 height 14
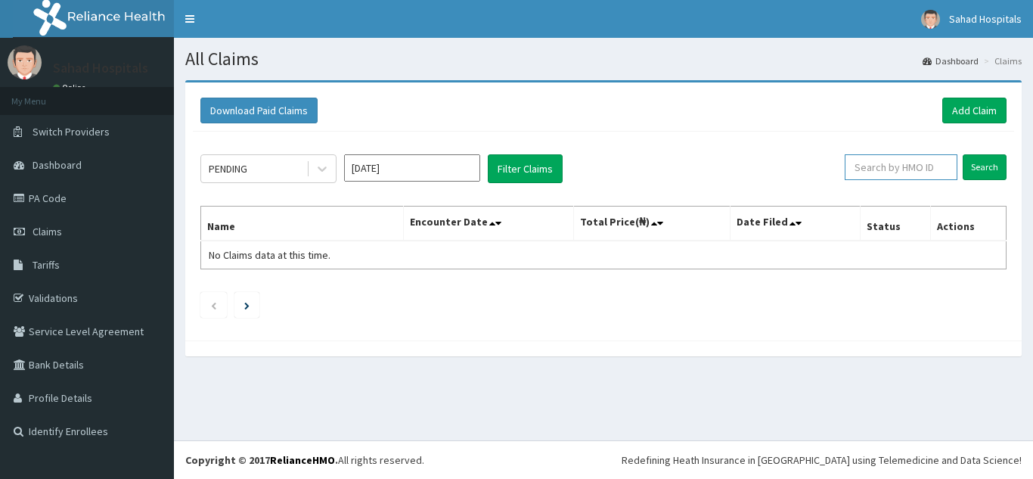
click at [882, 172] on input "text" at bounding box center [900, 167] width 113 height 26
paste input "DTS/10079/B"
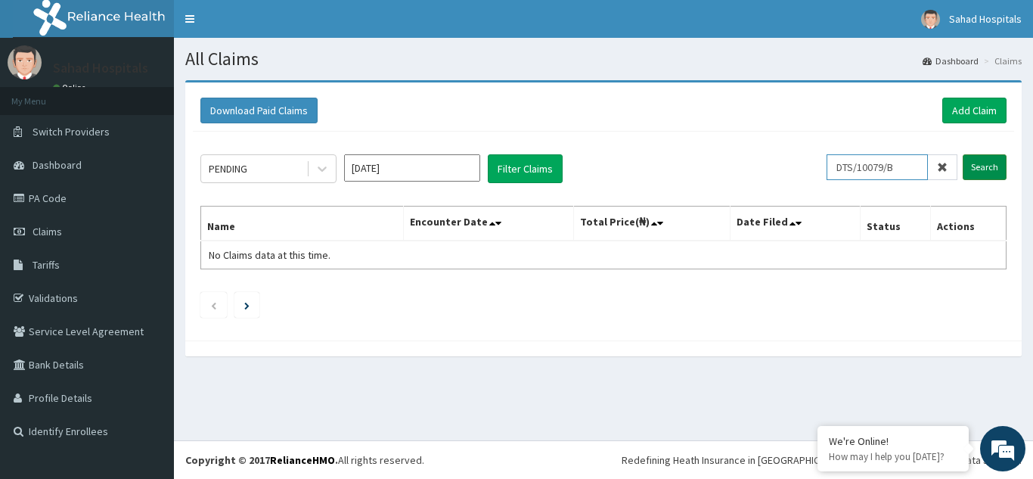
type input "DTS/10079/B"
click at [984, 170] on input "Search" at bounding box center [984, 167] width 44 height 26
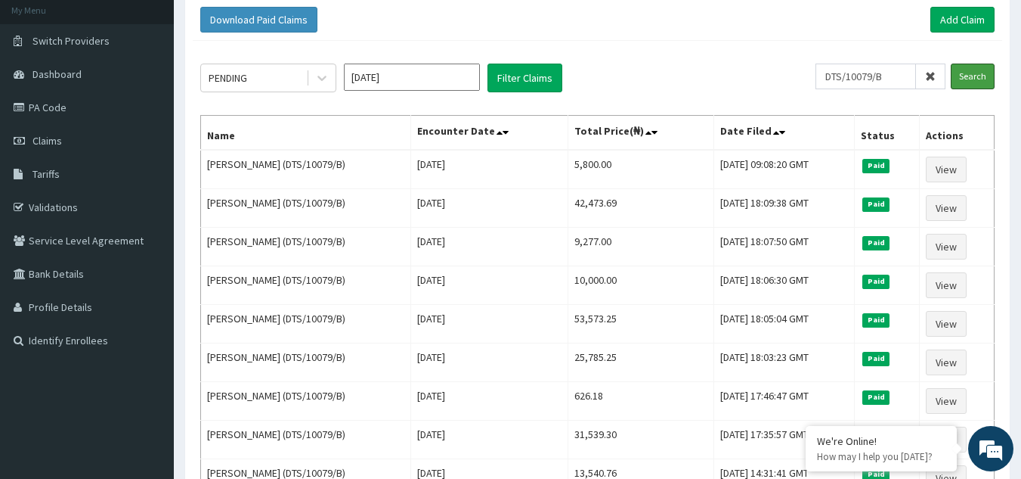
scroll to position [60, 0]
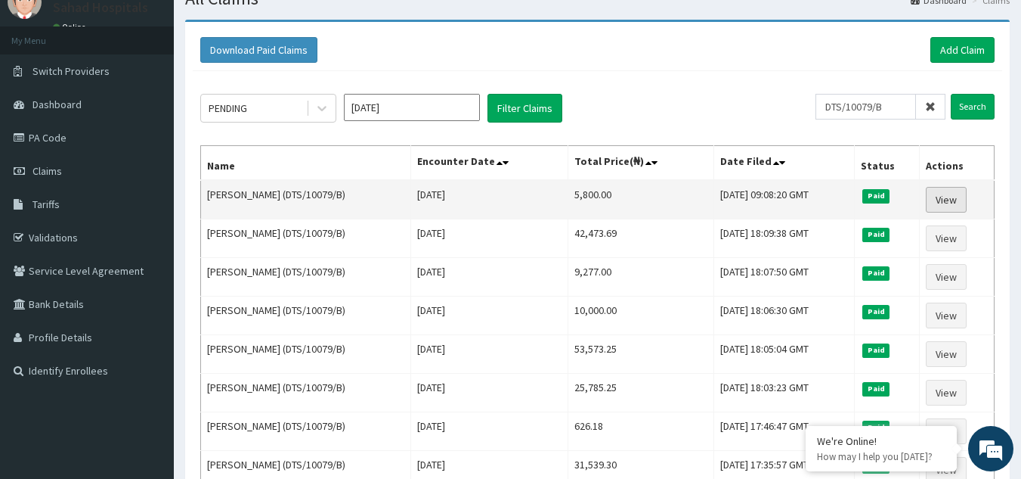
click at [950, 207] on link "View" at bounding box center [946, 200] width 41 height 26
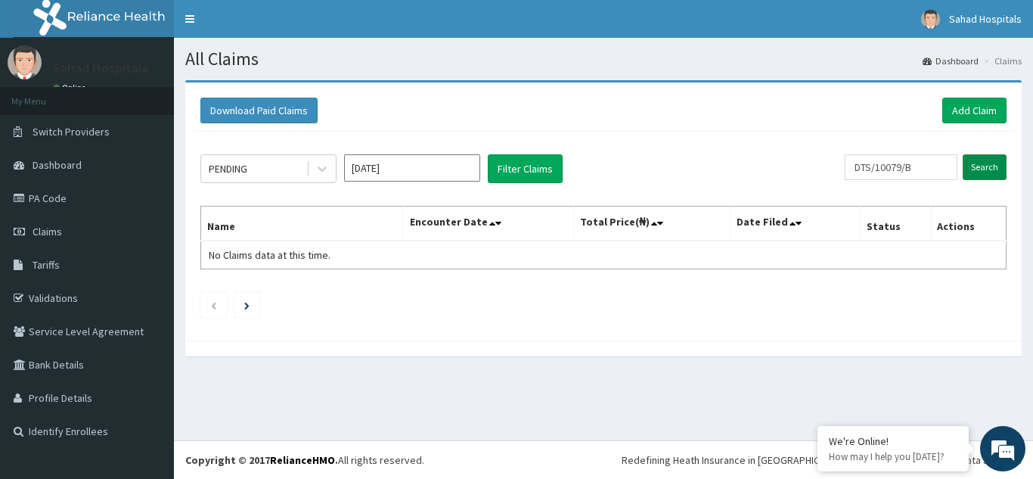
click at [981, 166] on input "Search" at bounding box center [984, 167] width 44 height 26
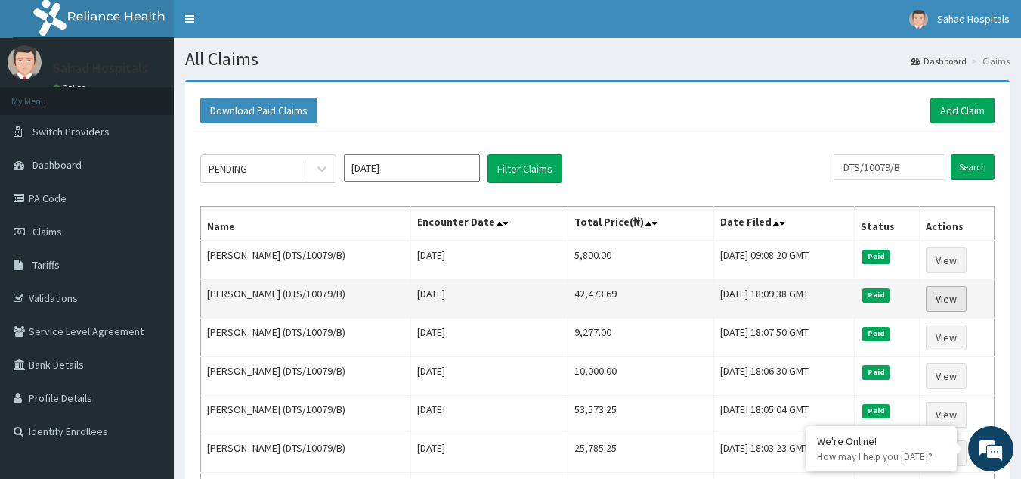
click at [951, 302] on link "View" at bounding box center [946, 299] width 41 height 26
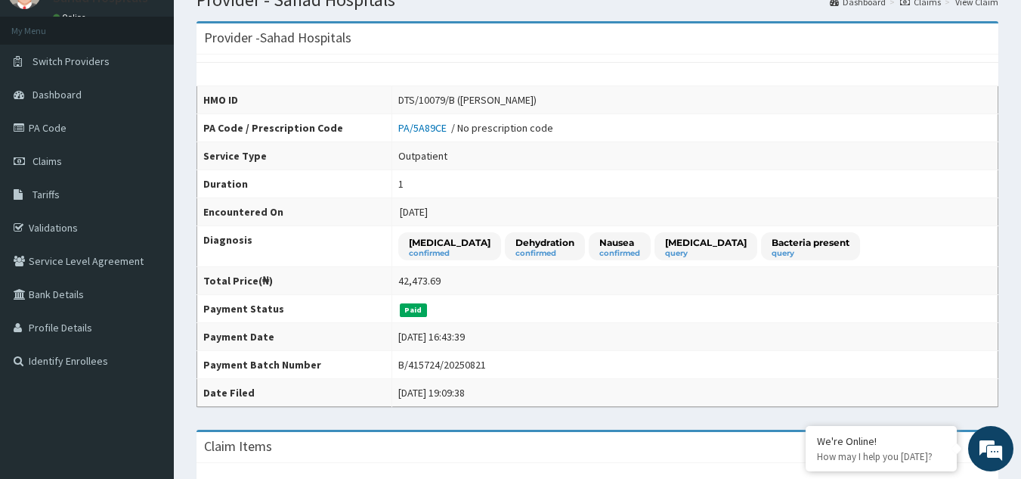
scroll to position [55, 0]
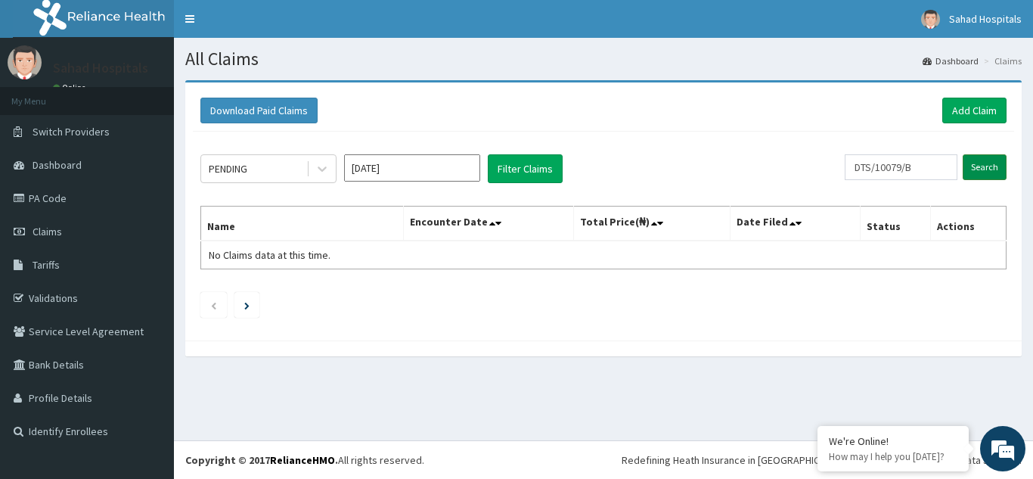
click at [980, 169] on input "Search" at bounding box center [984, 167] width 44 height 26
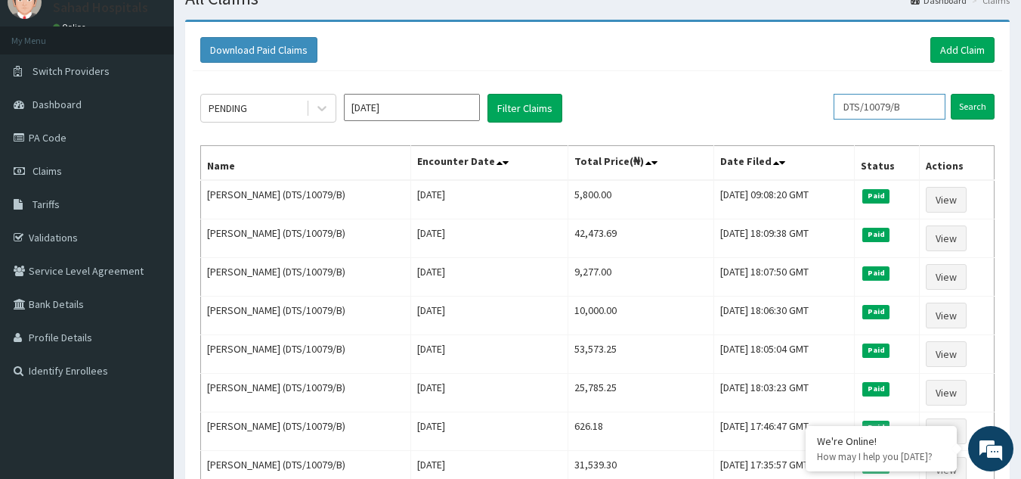
click at [921, 110] on input "DTS/10079/B" at bounding box center [890, 107] width 112 height 26
type input "D"
paste input "NIT/10018/B"
click at [975, 109] on input "Search" at bounding box center [973, 107] width 44 height 26
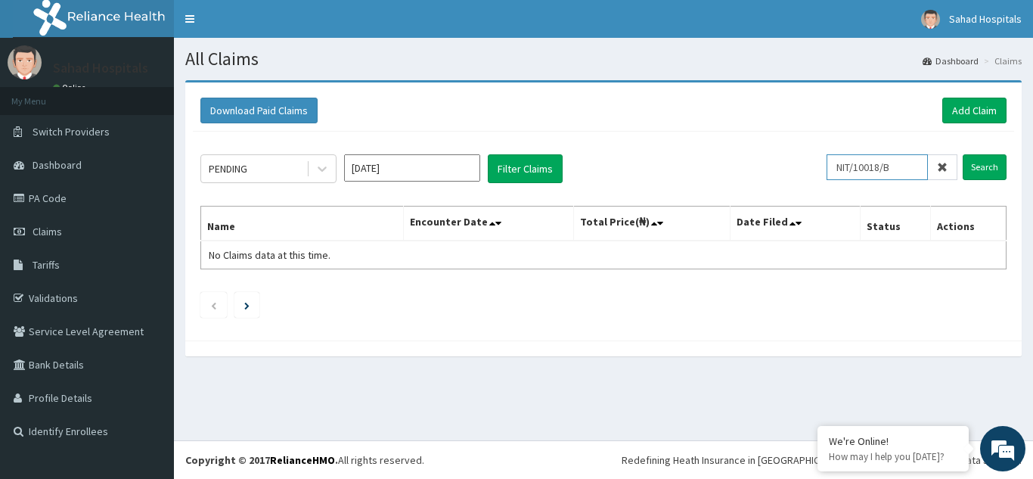
click at [847, 169] on input "NIT/10018/B" at bounding box center [876, 167] width 101 height 26
click at [974, 166] on input "Search" at bounding box center [984, 167] width 44 height 26
click at [845, 169] on input "NIT/10018/B" at bounding box center [876, 167] width 101 height 26
click at [983, 170] on input "Search" at bounding box center [984, 167] width 44 height 26
click at [898, 165] on input "NIT/10018/B" at bounding box center [876, 167] width 101 height 26
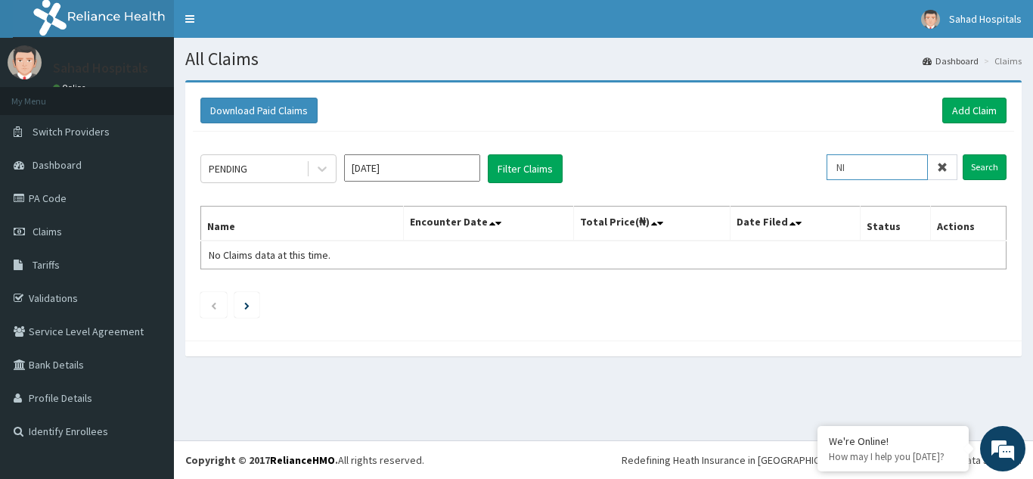
type input "N"
paste input "NIT/10018/B"
type input "NIT/10018/B"
click at [980, 167] on input "Search" at bounding box center [984, 167] width 44 height 26
click at [847, 168] on input "NIT/10018/B" at bounding box center [876, 167] width 101 height 26
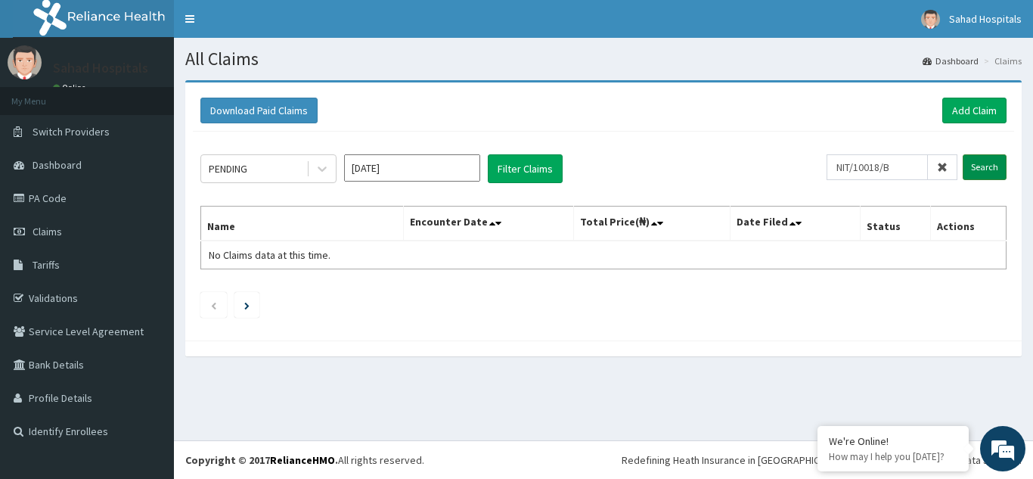
click at [978, 161] on input "Search" at bounding box center [984, 167] width 44 height 26
click at [848, 169] on input "NIT/10018/B" at bounding box center [876, 167] width 101 height 26
click at [994, 161] on input "Search" at bounding box center [984, 167] width 44 height 26
click at [844, 171] on input "NIT/10018/B" at bounding box center [876, 167] width 101 height 26
click at [845, 170] on input "NIT/10018/B" at bounding box center [876, 167] width 101 height 26
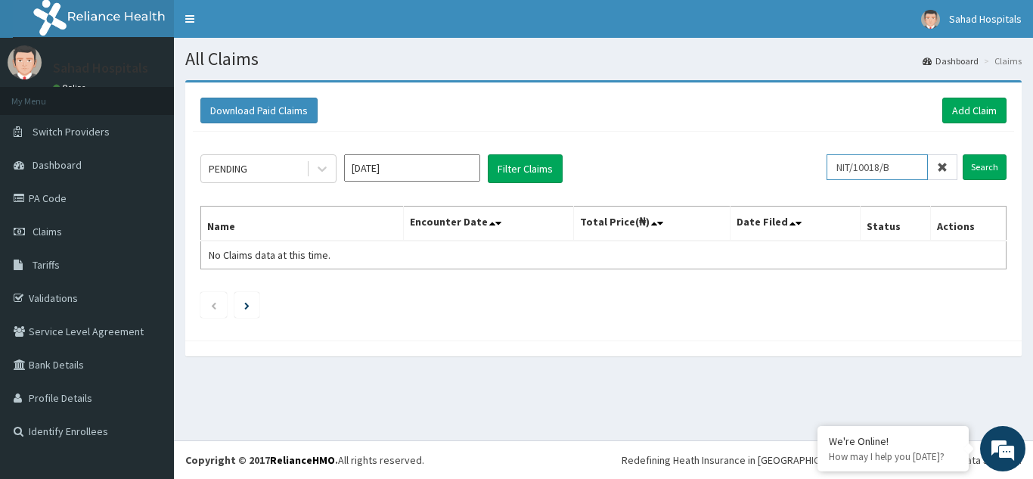
click at [845, 170] on input "NIT/10018/B" at bounding box center [876, 167] width 101 height 26
click at [66, 154] on link "Dashboard" at bounding box center [87, 164] width 174 height 33
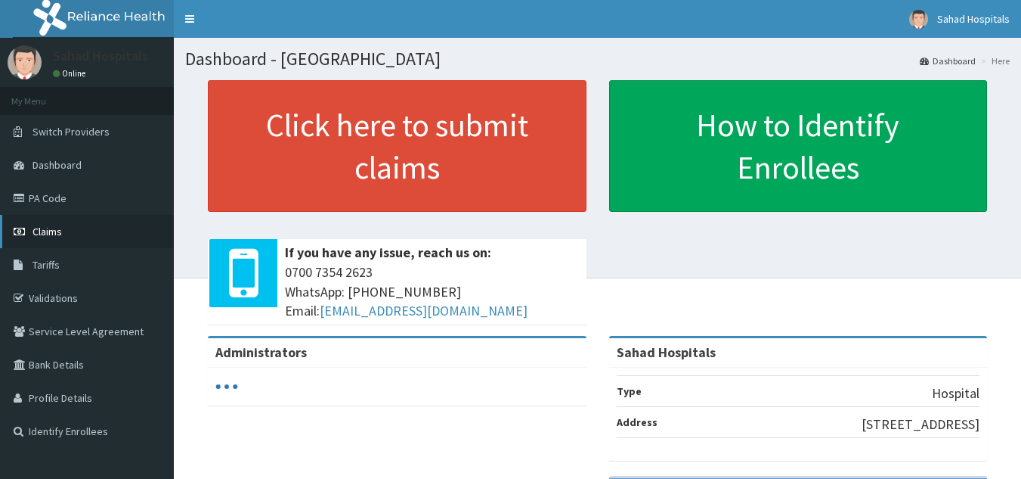
click at [48, 224] on link "Claims" at bounding box center [87, 231] width 174 height 33
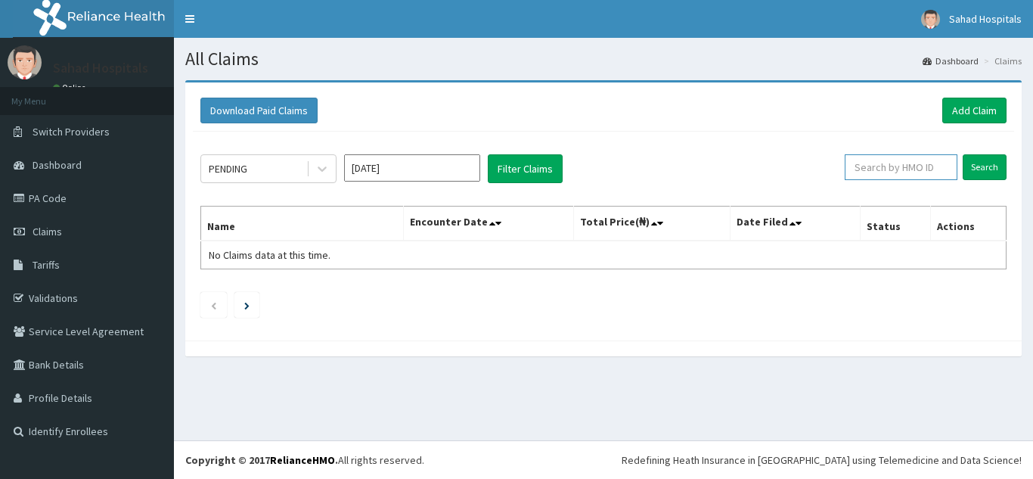
click at [862, 166] on input "text" at bounding box center [900, 167] width 113 height 26
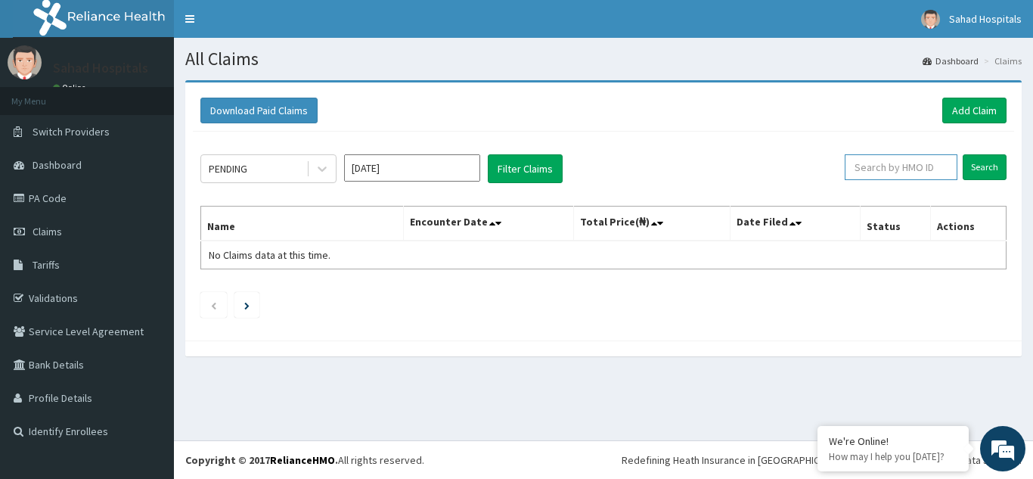
paste input "NIT/10018/B"
click at [844, 170] on input "NIT/10018/B" at bounding box center [876, 167] width 101 height 26
type input "NIT/10018/B"
click at [993, 166] on input "Search" at bounding box center [984, 167] width 44 height 26
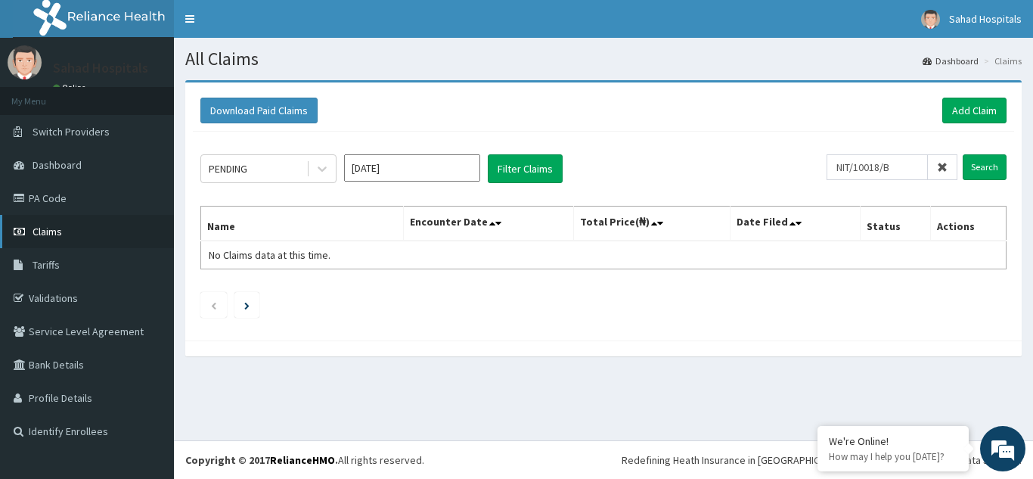
click at [49, 228] on span "Claims" at bounding box center [47, 232] width 29 height 14
click at [867, 175] on input "text" at bounding box center [900, 167] width 113 height 26
paste input "NIT/10018/B"
click at [849, 169] on input "NIT/10018/B" at bounding box center [876, 167] width 101 height 26
type input "NIT/10018/B"
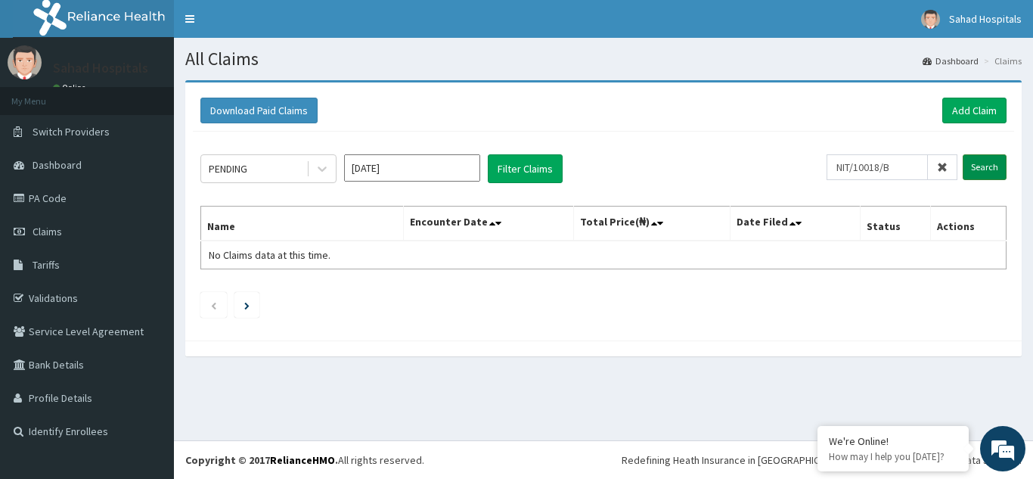
click at [999, 166] on input "Search" at bounding box center [984, 167] width 44 height 26
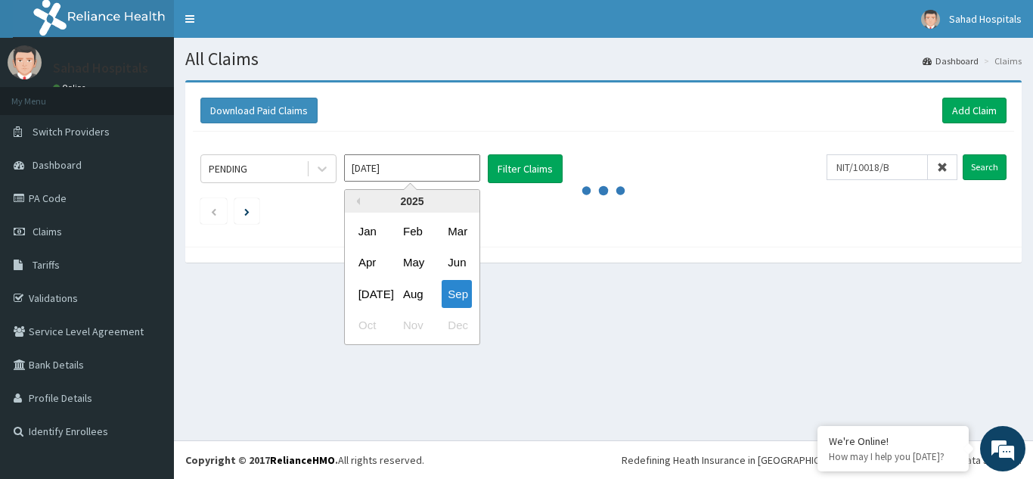
click at [405, 173] on input "Sep 2025" at bounding box center [412, 167] width 136 height 27
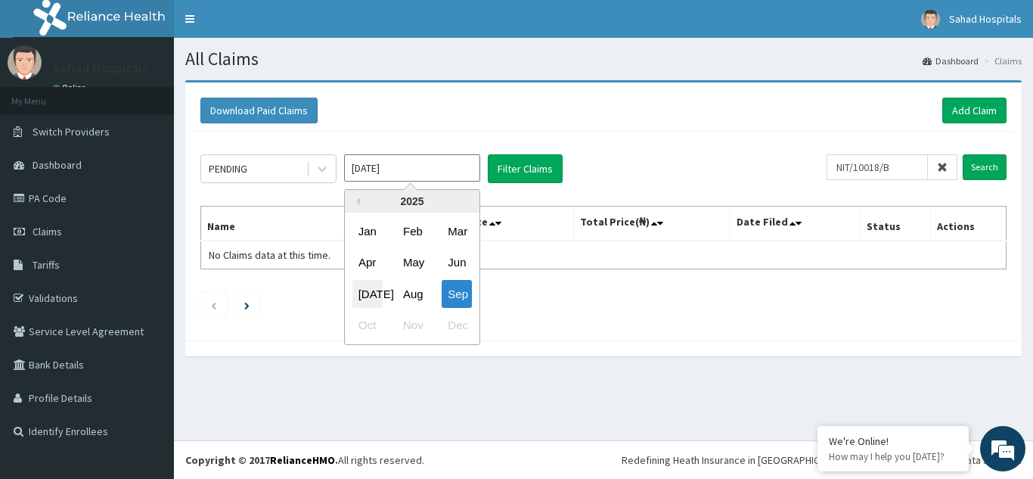
click at [359, 294] on div "Jul" at bounding box center [367, 294] width 30 height 28
type input "Jul 2025"
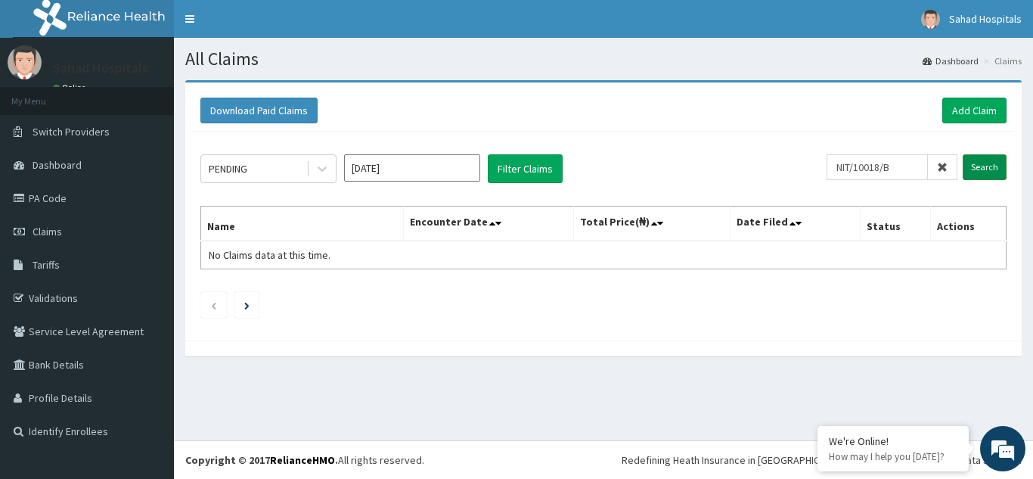
click at [990, 167] on input "Search" at bounding box center [984, 167] width 44 height 26
click at [984, 169] on input "Search" at bounding box center [984, 167] width 44 height 26
click at [965, 117] on link "Add Claim" at bounding box center [974, 111] width 64 height 26
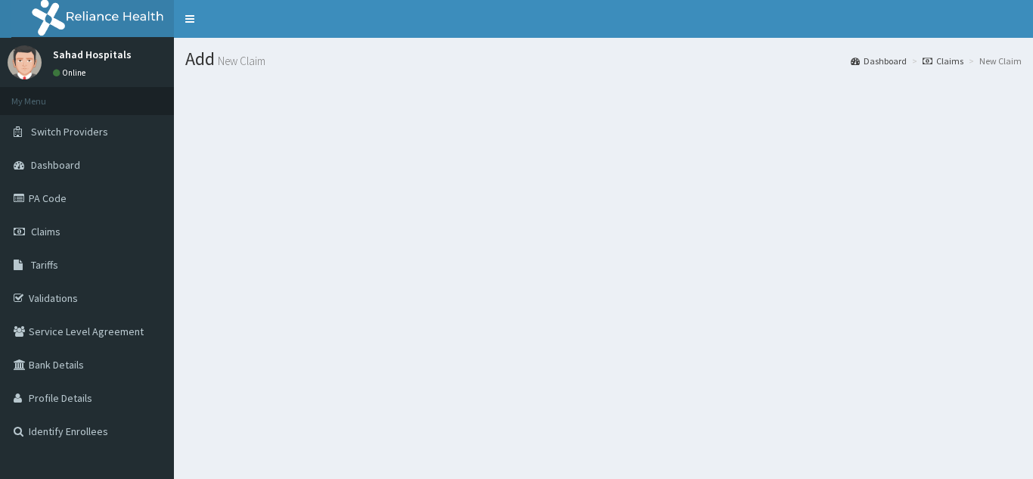
click at [965, 117] on section at bounding box center [603, 163] width 859 height 189
click at [885, 133] on section at bounding box center [603, 163] width 859 height 189
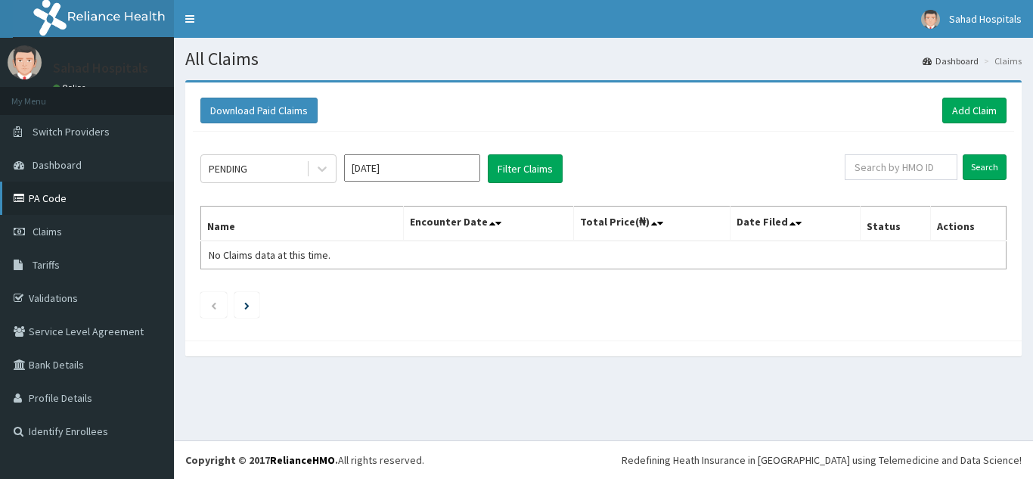
click at [54, 196] on link "PA Code" at bounding box center [87, 197] width 174 height 33
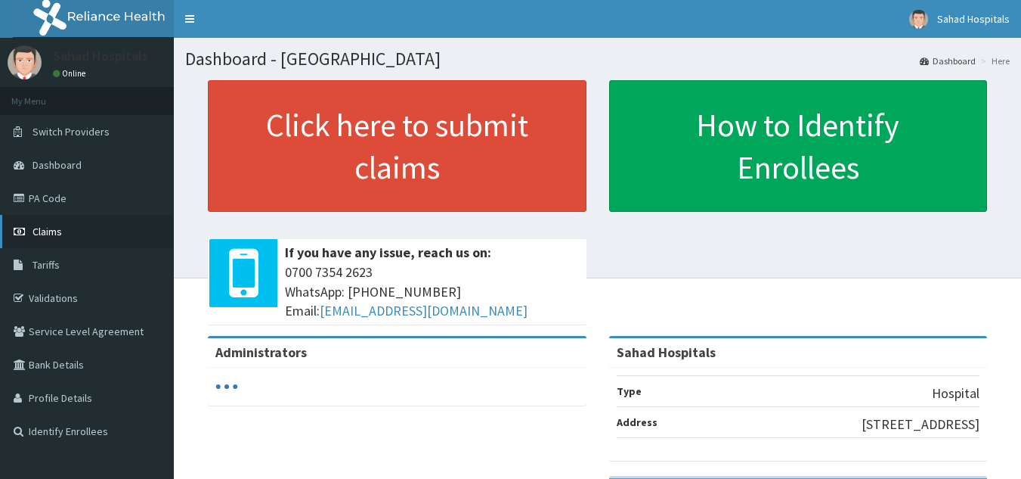
click at [46, 233] on span "Claims" at bounding box center [47, 232] width 29 height 14
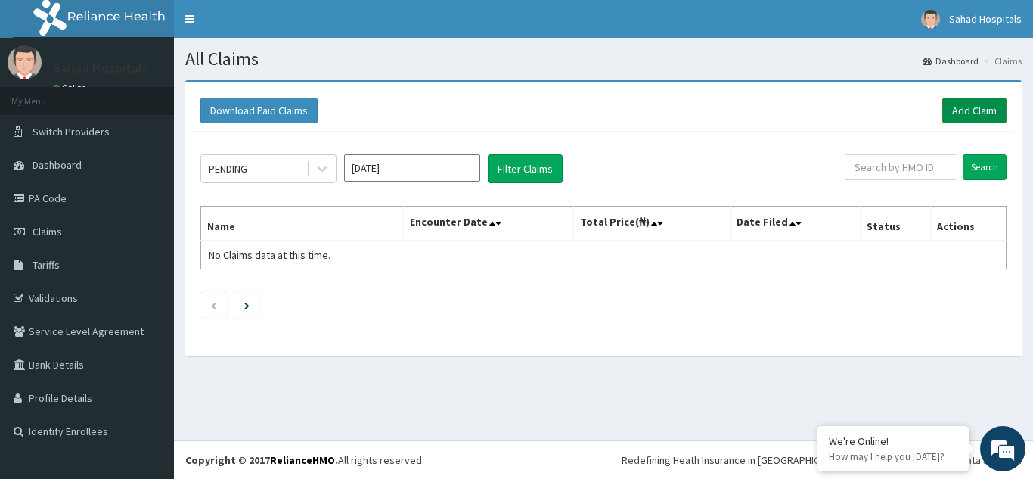
click at [973, 107] on link "Add Claim" at bounding box center [974, 111] width 64 height 26
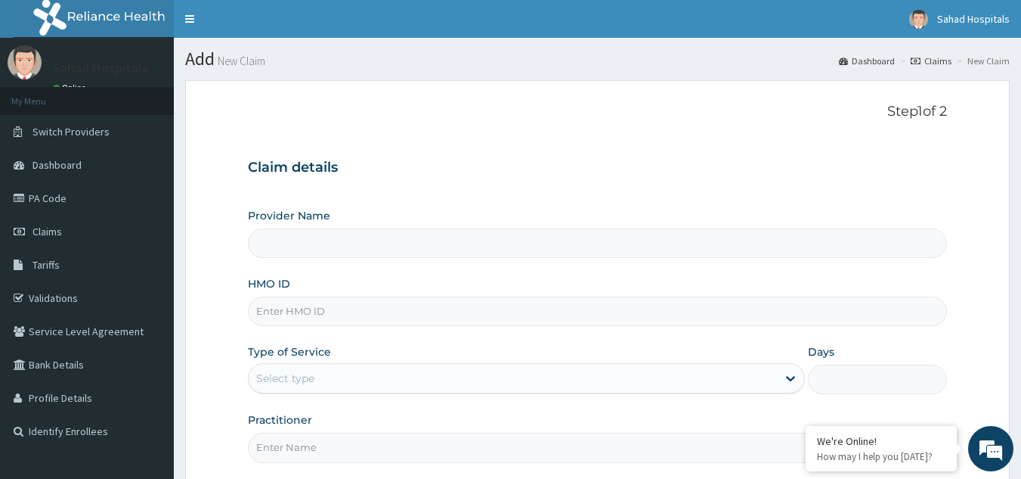
type input "Sahad Hospitals"
click at [296, 308] on input "HMO ID" at bounding box center [598, 310] width 700 height 29
paste input "NIT/10018/B"
type input "NIT/10018/B"
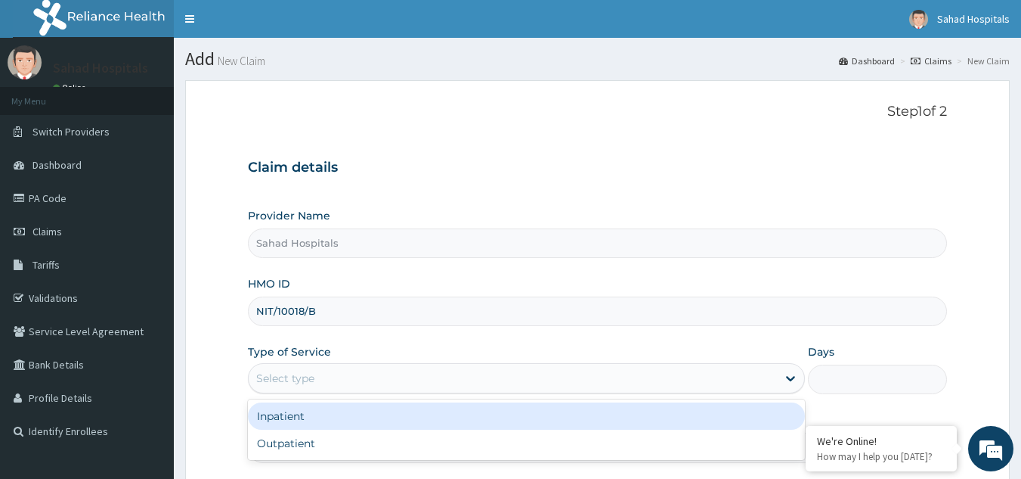
click at [307, 373] on div "Select type" at bounding box center [285, 377] width 58 height 15
click at [320, 370] on div "Select type" at bounding box center [513, 378] width 528 height 24
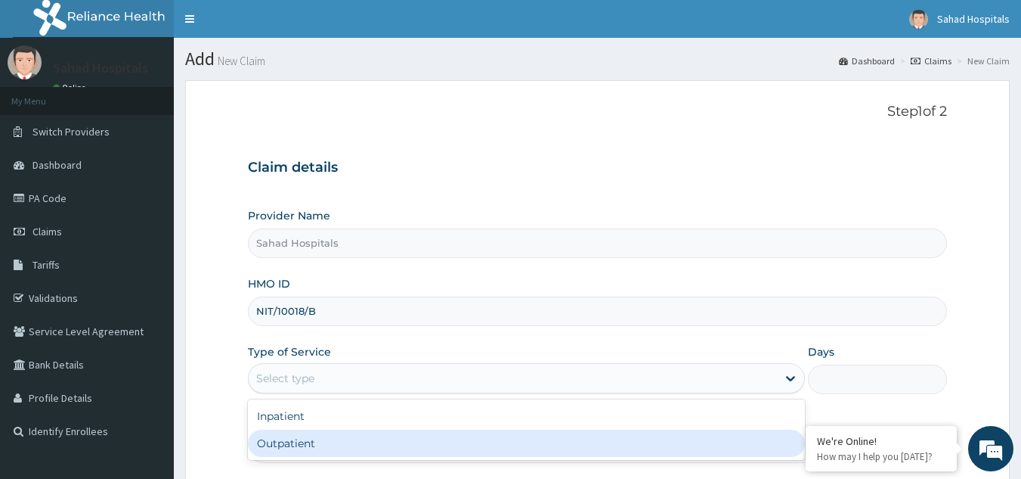
click at [270, 448] on div "Outpatient" at bounding box center [526, 442] width 557 height 27
type input "1"
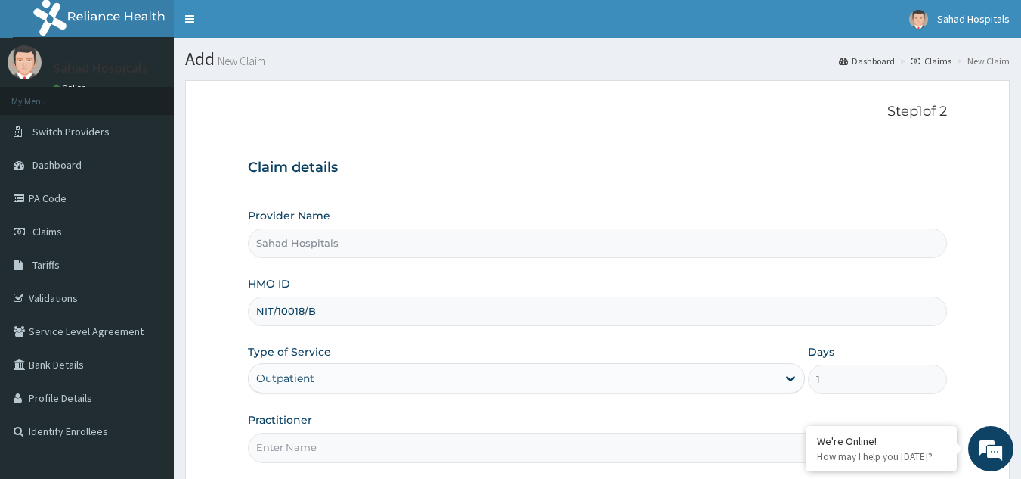
click at [270, 448] on input "Practitioner" at bounding box center [598, 446] width 700 height 29
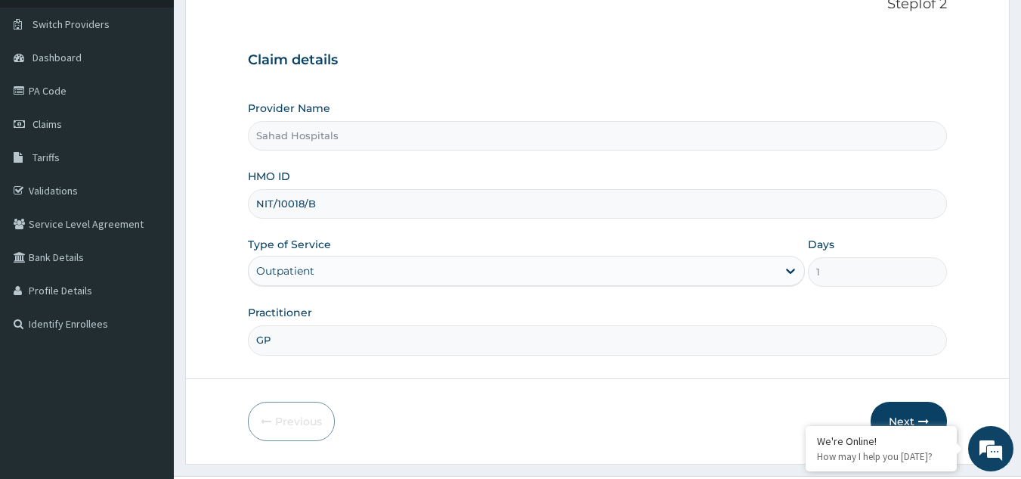
scroll to position [143, 0]
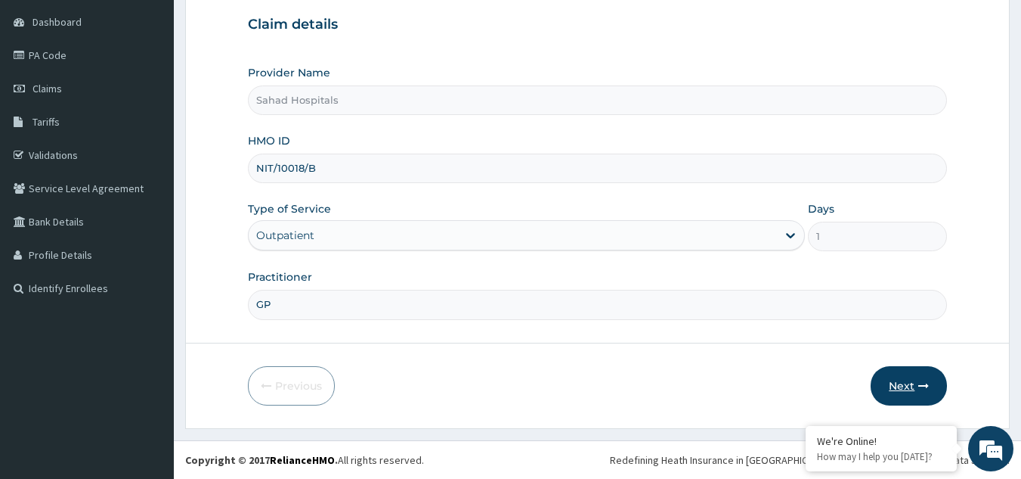
type input "GP"
click at [911, 383] on button "Next" at bounding box center [909, 385] width 76 height 39
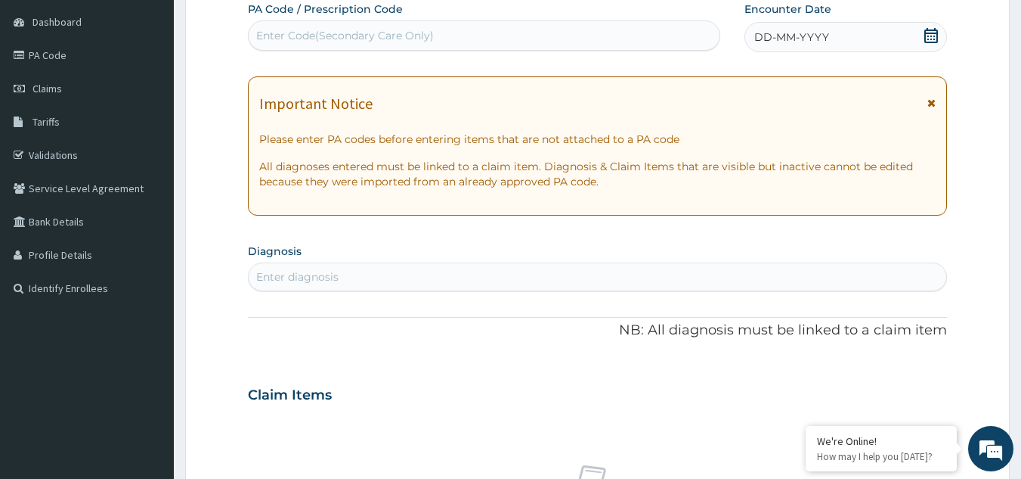
click at [677, 54] on div "PA Code / Prescription Code Enter Code(Secondary Care Only) Encounter Date DD-M…" at bounding box center [598, 393] width 700 height 782
click at [932, 30] on icon at bounding box center [932, 35] width 14 height 15
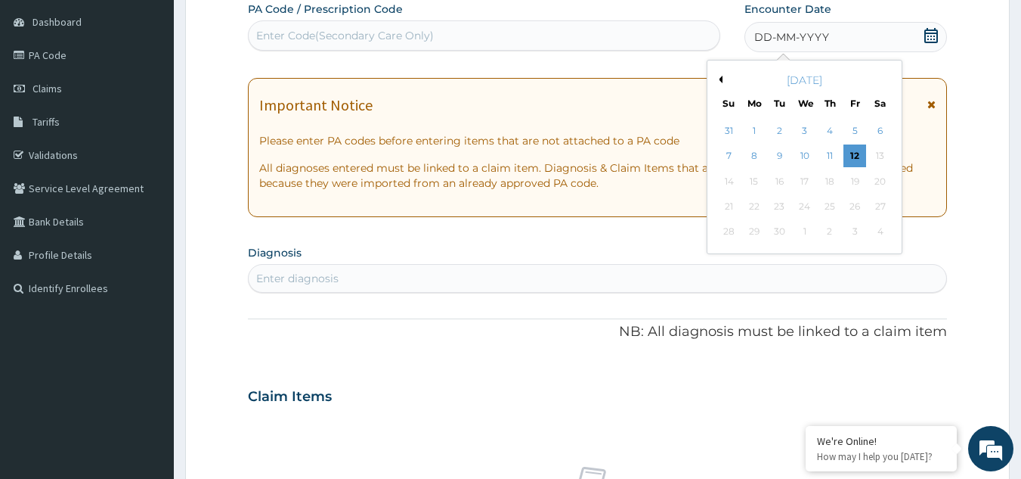
click at [718, 79] on button "Previous Month" at bounding box center [719, 80] width 8 height 8
click at [735, 228] on div "27" at bounding box center [729, 232] width 23 height 23
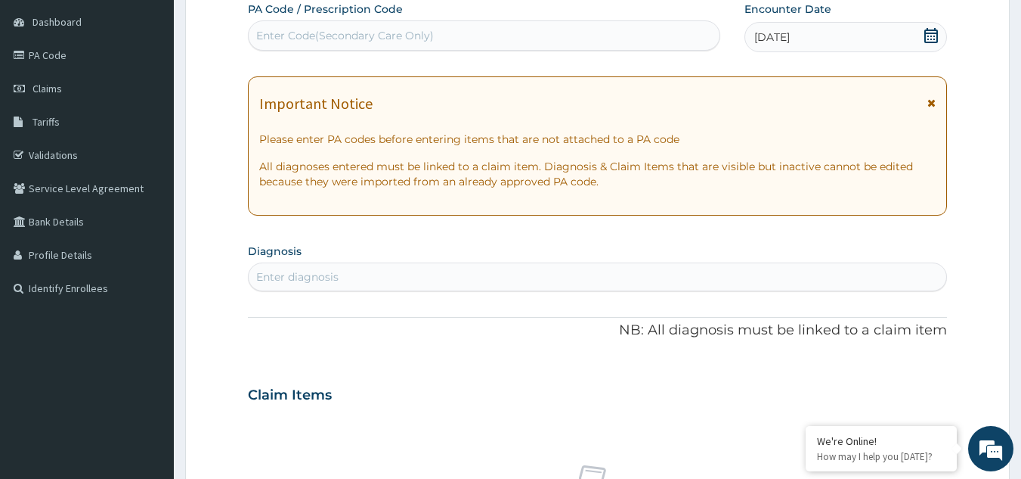
click at [293, 271] on div "Enter diagnosis" at bounding box center [297, 276] width 82 height 15
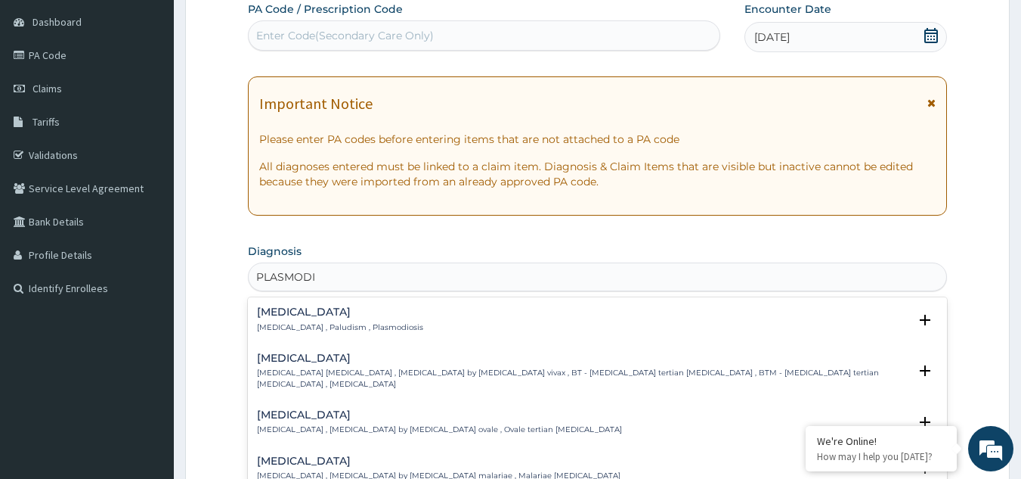
type input "PLASMODIS"
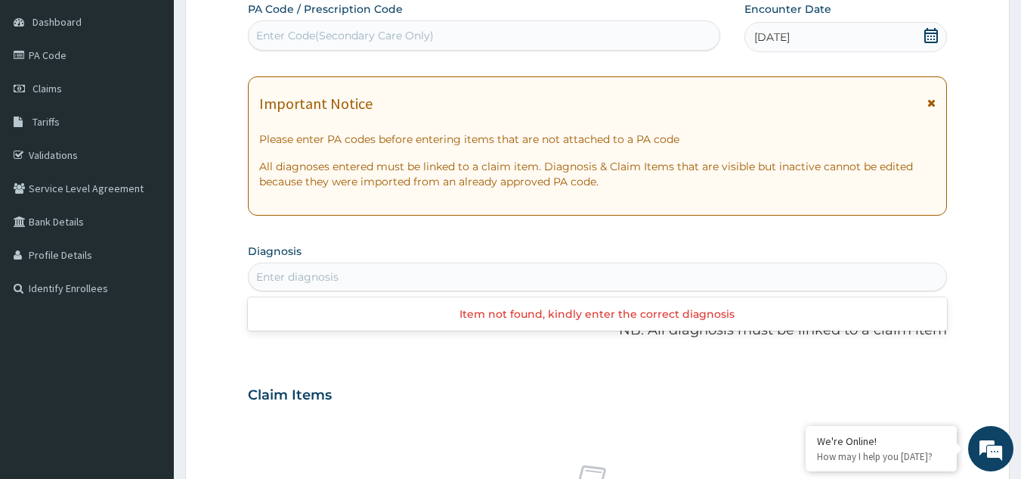
click at [335, 277] on div "Enter diagnosis" at bounding box center [598, 277] width 699 height 24
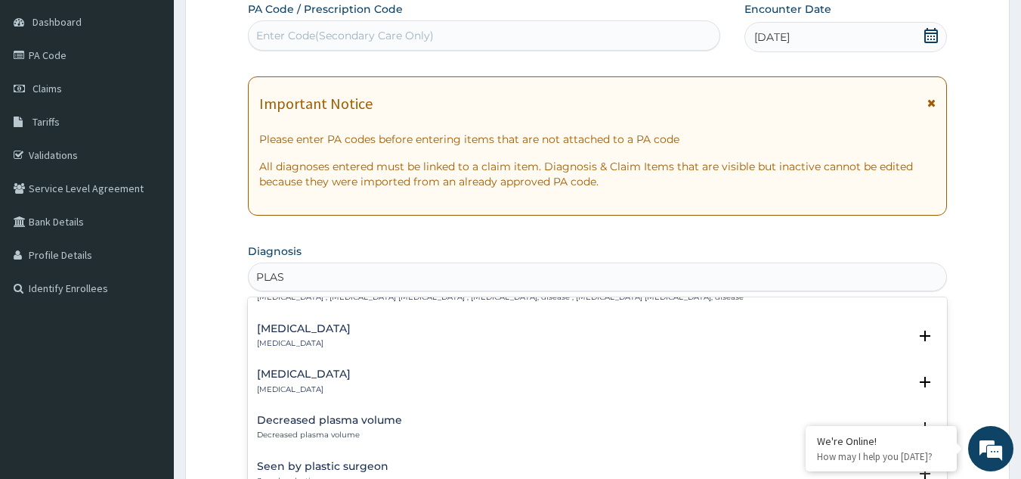
scroll to position [1189, 0]
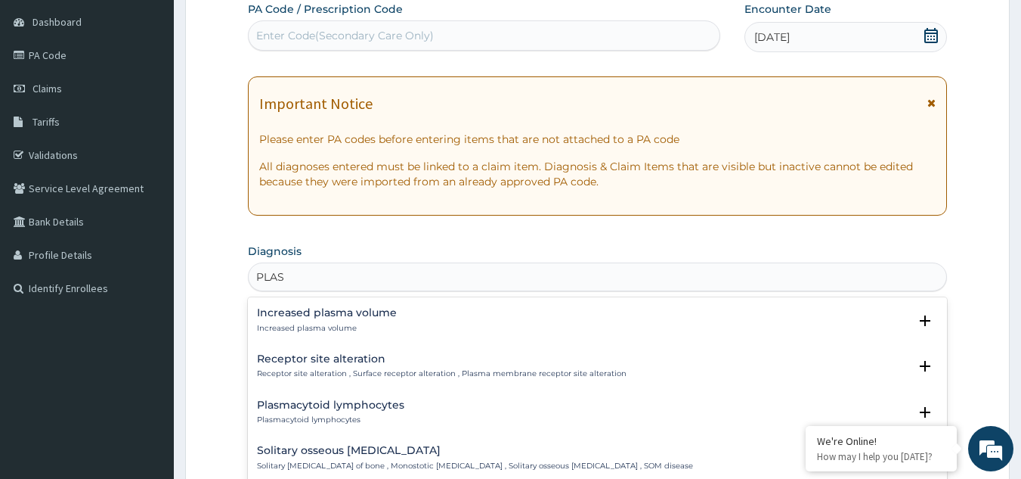
click at [947, 394] on div "Malaria Malaria , Paludism , Plasmodiosis Select Status Query Query covers susp…" at bounding box center [598, 410] width 700 height 227
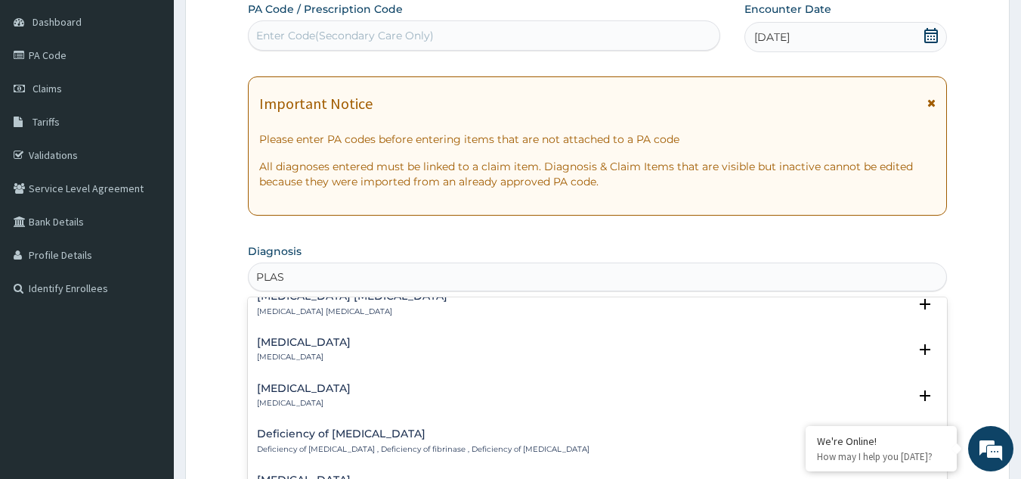
scroll to position [397, 0]
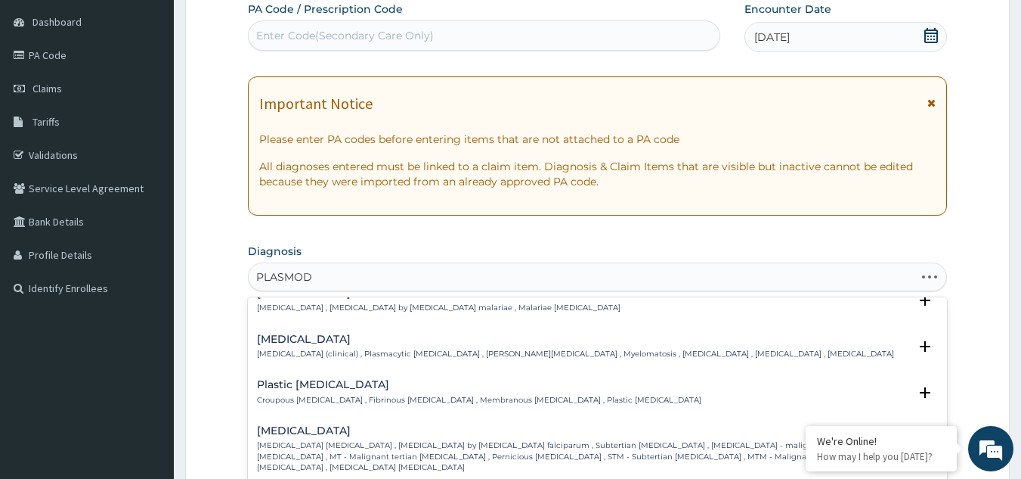
type input "PLASMODI"
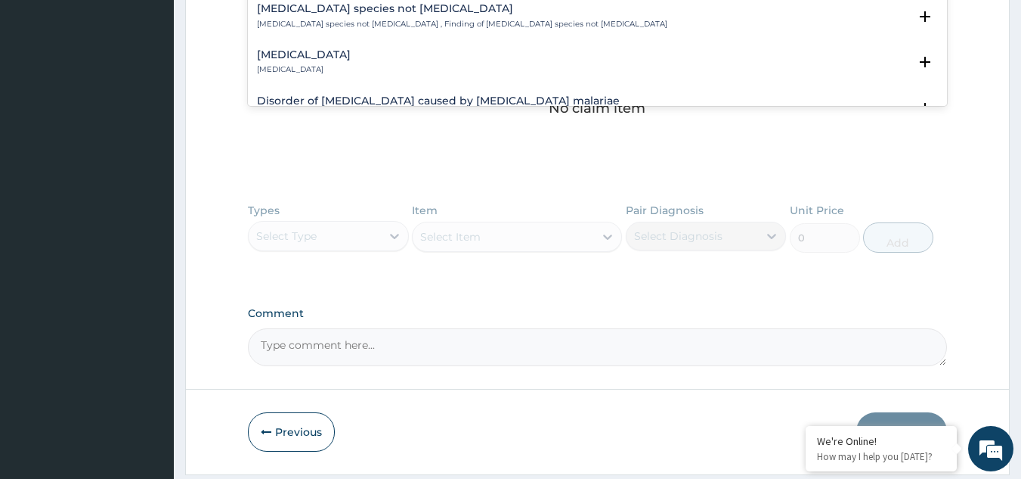
scroll to position [708, 0]
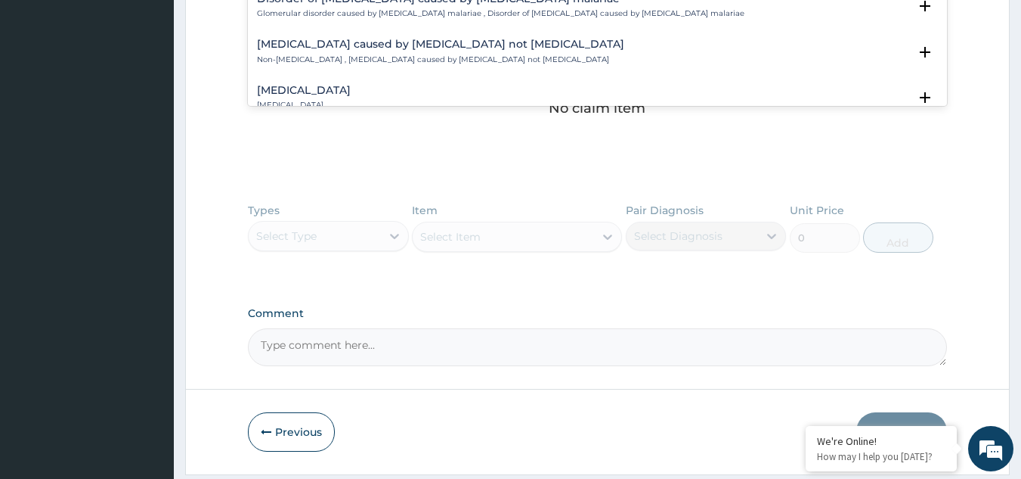
click at [351, 85] on h4 "Plasmodium falciparum malaria with cerebral complications" at bounding box center [304, 90] width 94 height 11
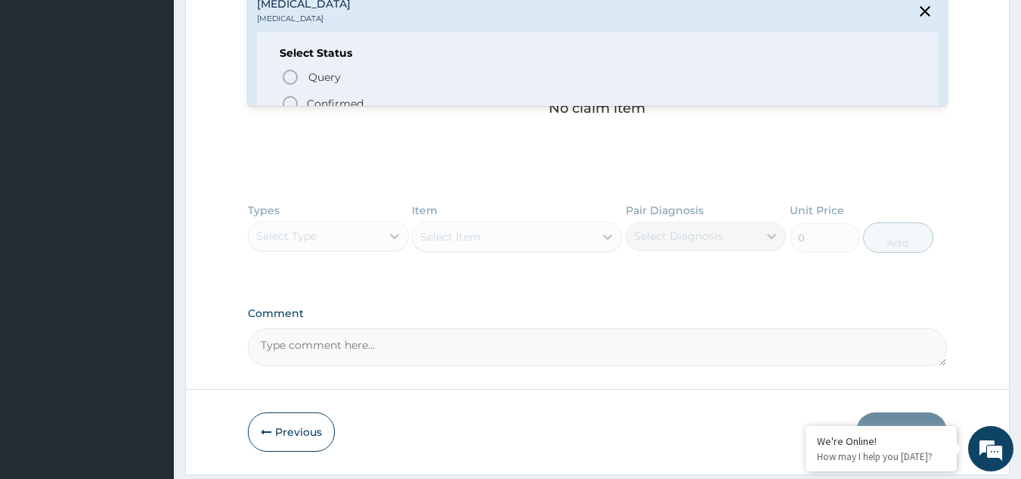
scroll to position [803, 0]
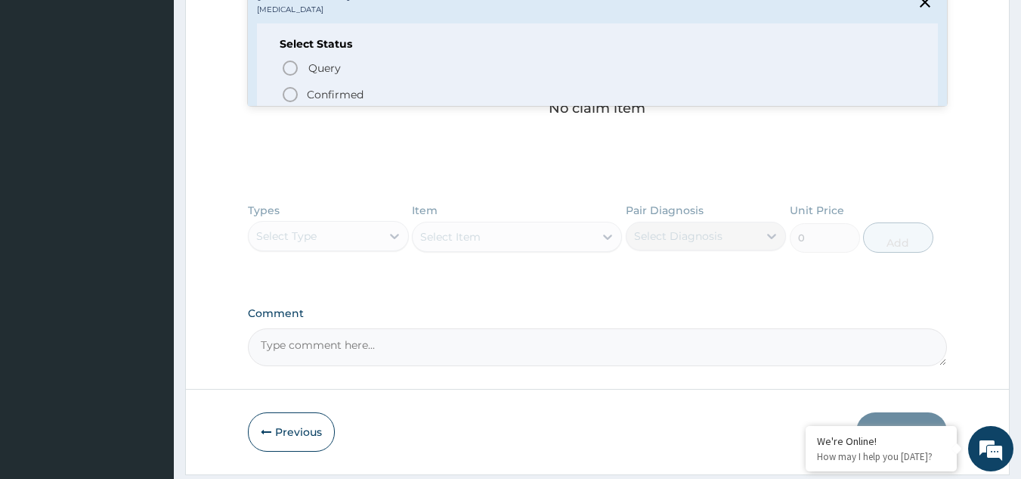
click at [282, 85] on icon "status option filled" at bounding box center [290, 94] width 18 height 18
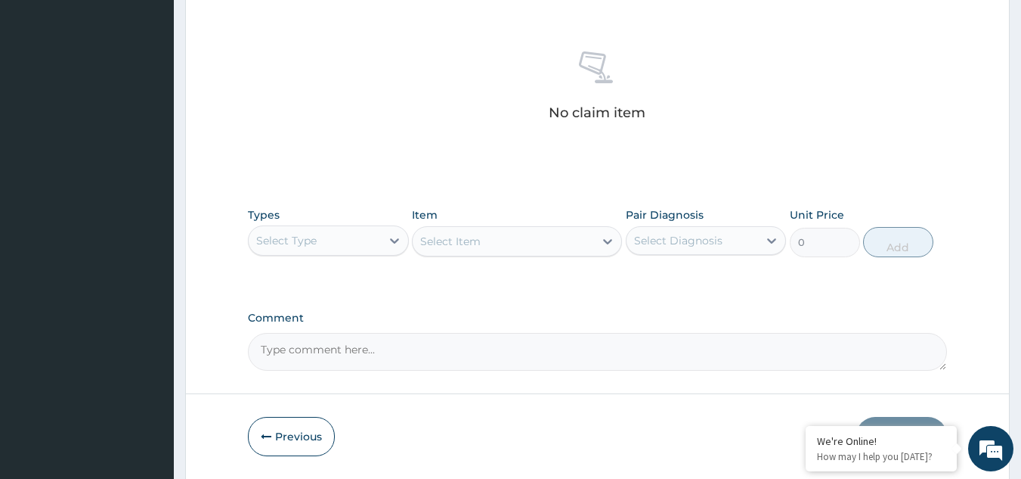
scroll to position [143, 0]
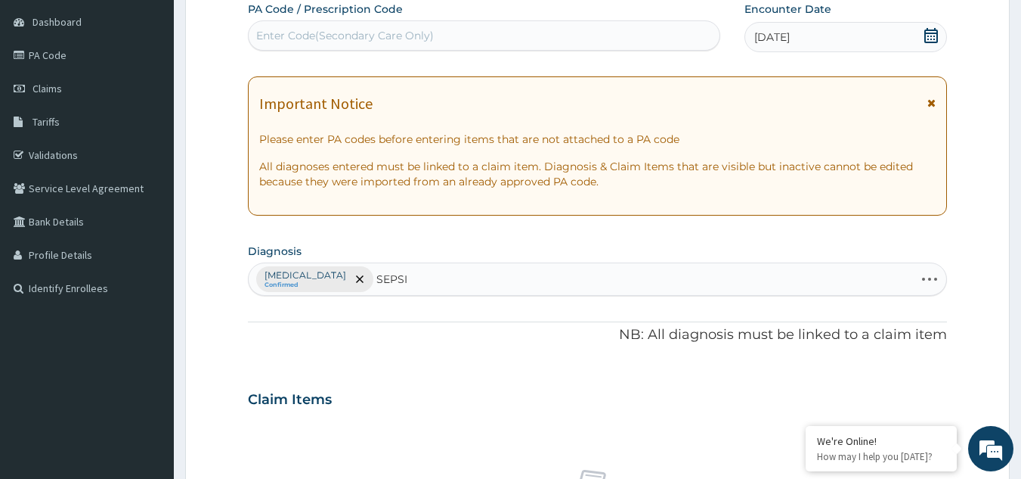
type input "SEPSIS"
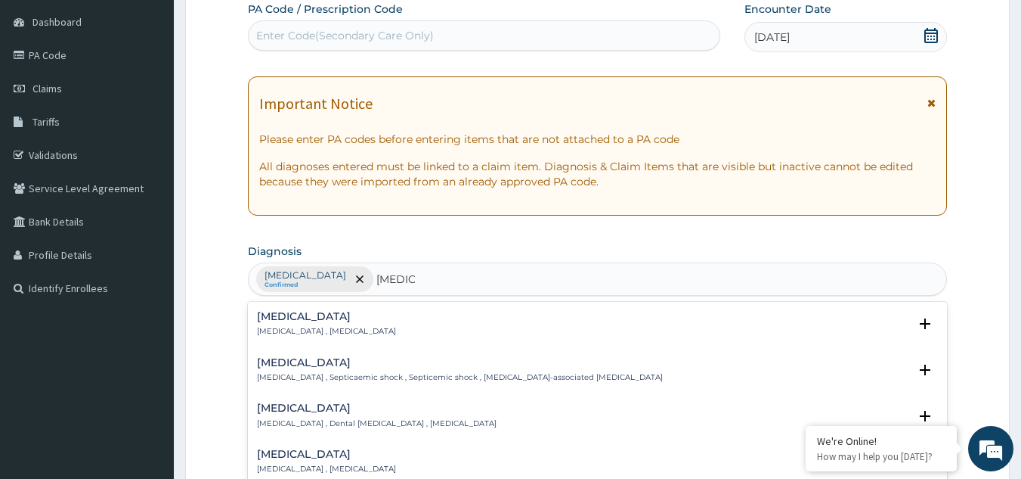
click at [274, 327] on p "Systemic infection , Sepsis" at bounding box center [326, 331] width 139 height 11
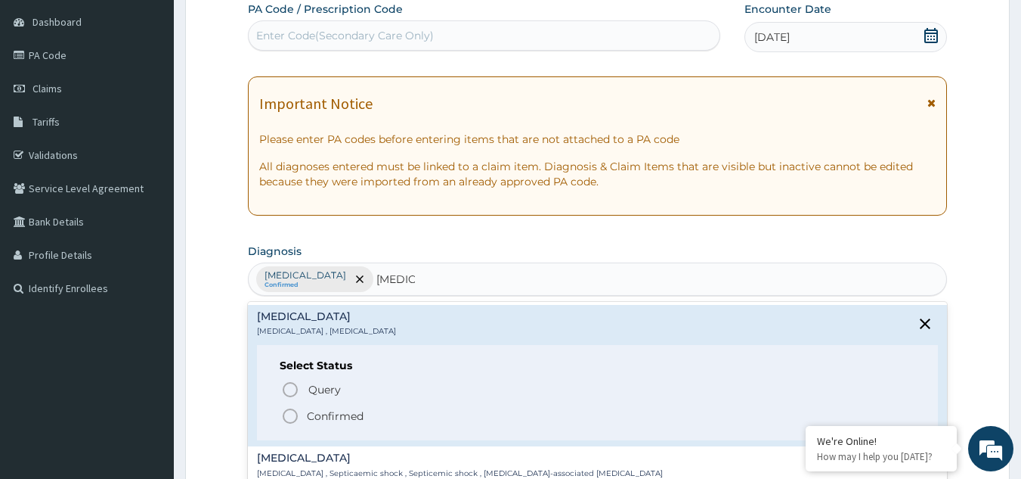
click at [290, 415] on icon "status option filled" at bounding box center [290, 416] width 18 height 18
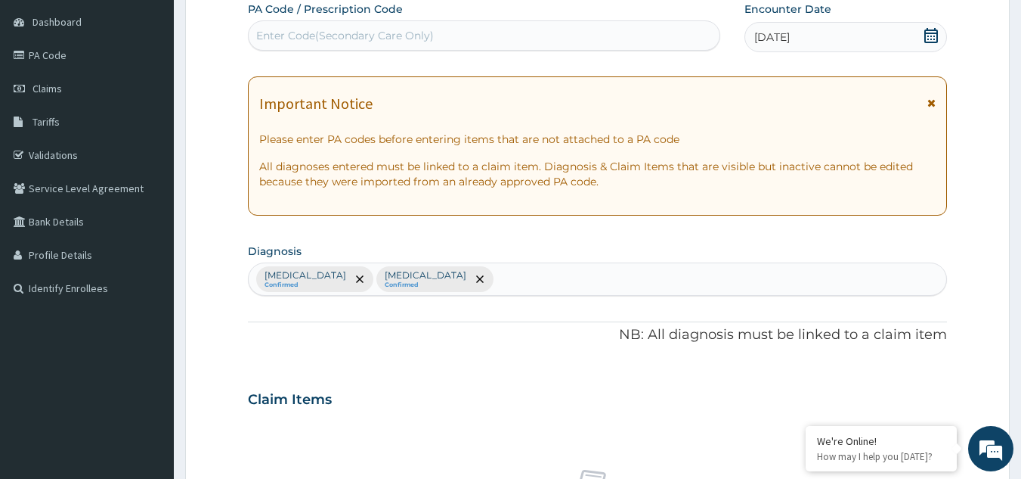
scroll to position [561, 0]
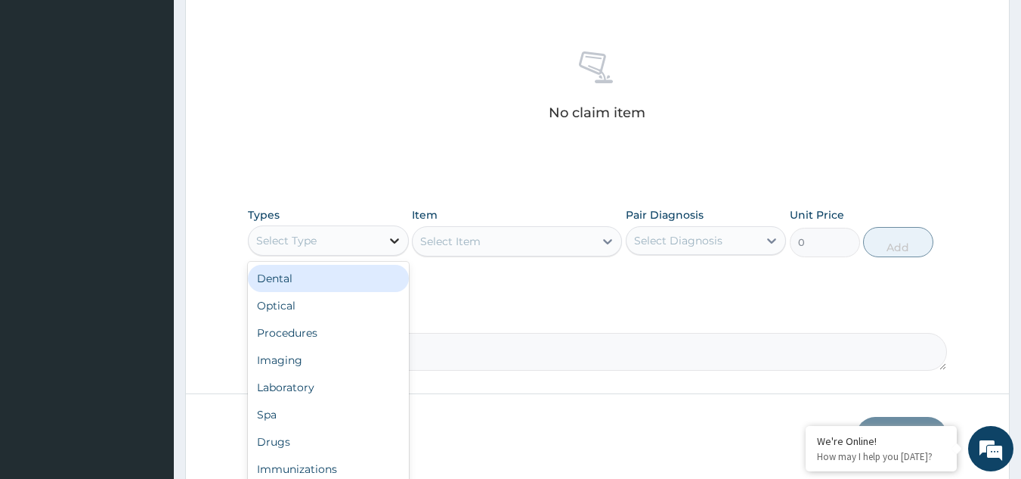
click at [406, 246] on div at bounding box center [394, 240] width 27 height 27
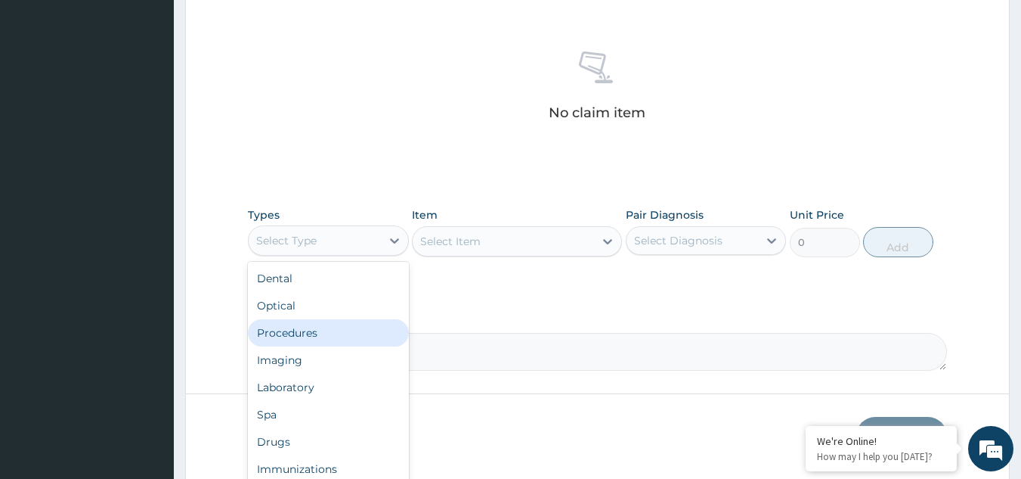
click at [310, 330] on div "Procedures" at bounding box center [328, 332] width 161 height 27
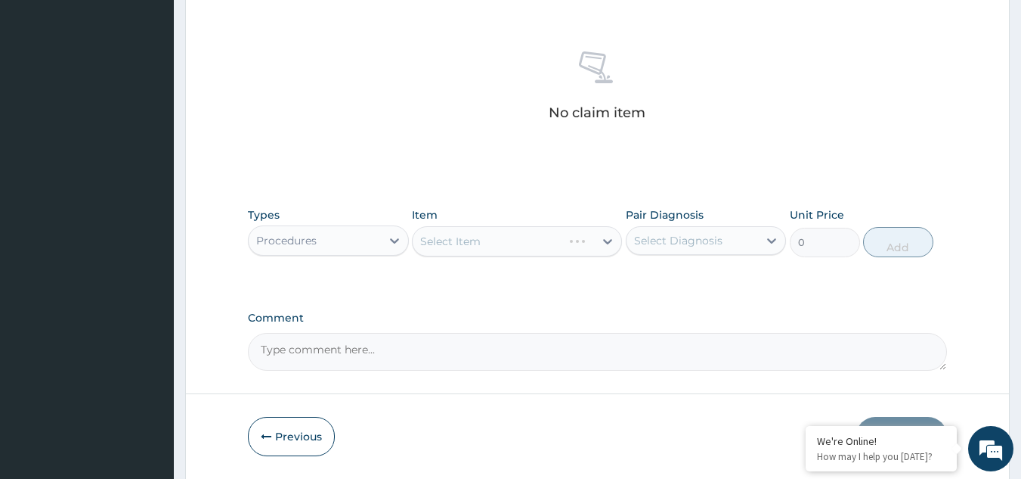
click at [448, 244] on div "Select Item" at bounding box center [517, 241] width 210 height 30
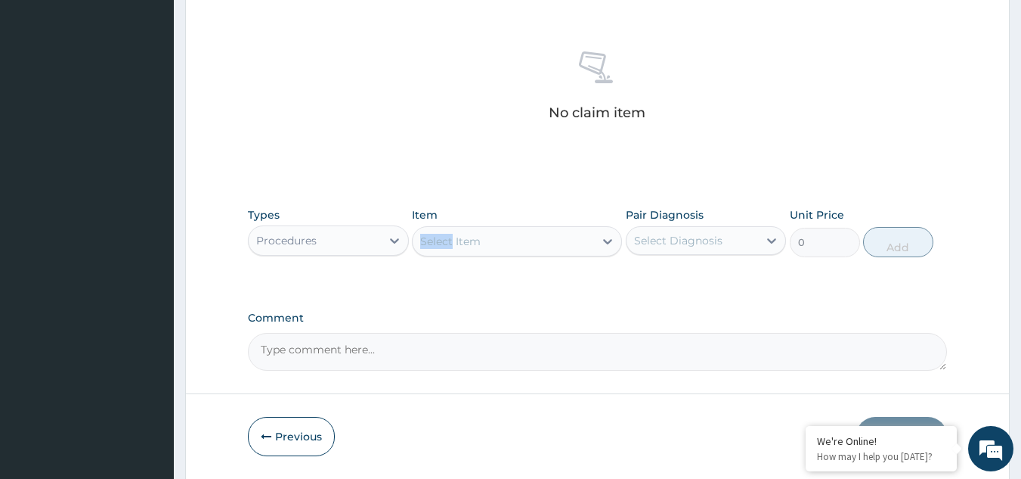
click at [556, 234] on div "Select Item" at bounding box center [503, 241] width 181 height 24
click at [571, 241] on div "Select Item" at bounding box center [503, 241] width 181 height 24
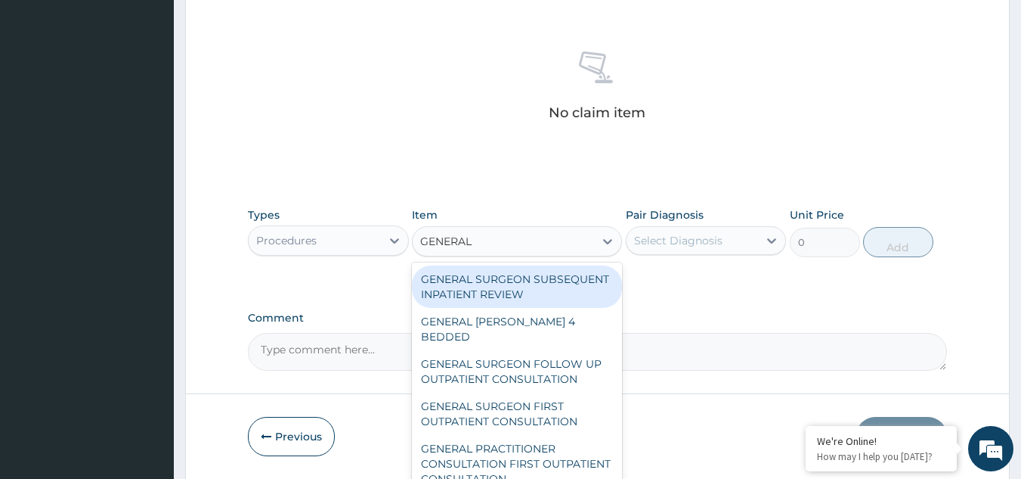
type input "GENERAL"
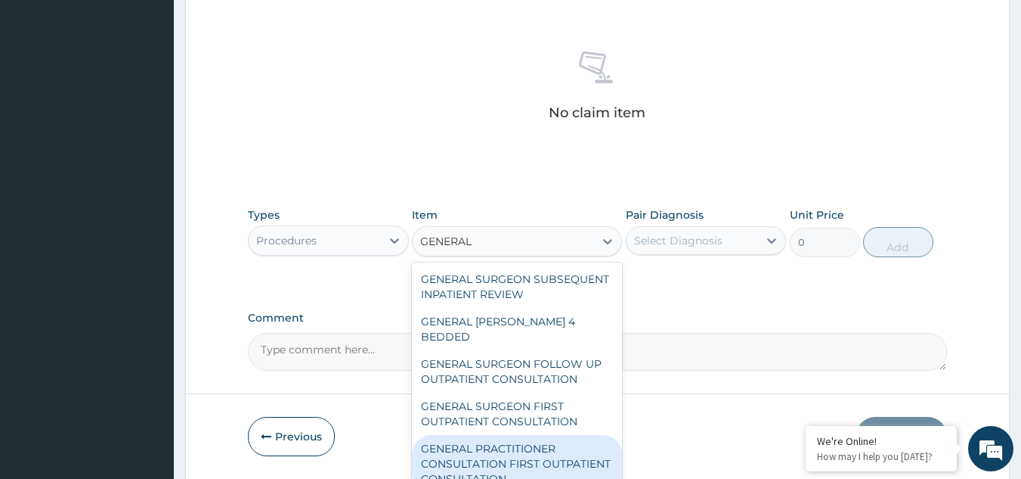
click at [584, 451] on div "GENERAL PRACTITIONER CONSULTATION FIRST OUTPATIENT CONSULTATION" at bounding box center [517, 463] width 210 height 57
type input "3000"
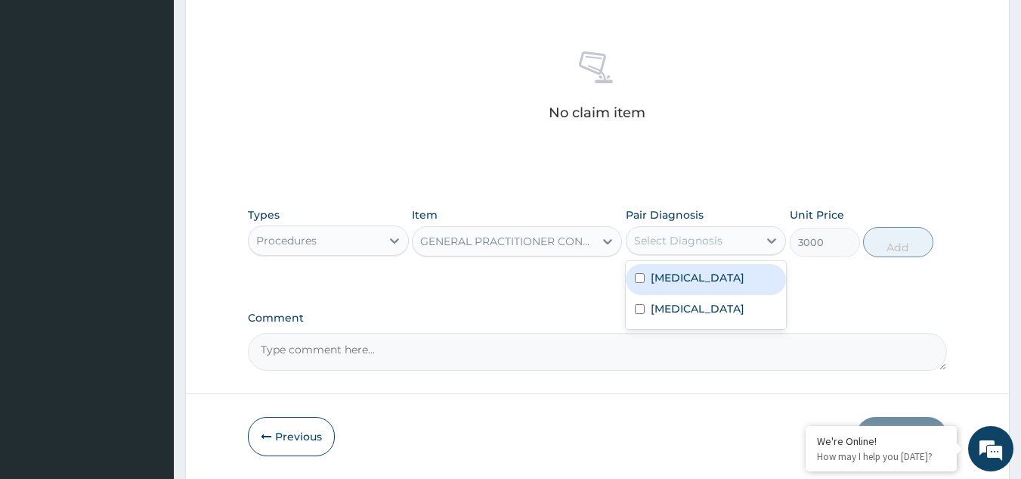
click at [702, 236] on div "Select Diagnosis" at bounding box center [678, 240] width 88 height 15
click at [631, 295] on div "Plasmodium falciparum malaria with cerebral complications" at bounding box center [706, 279] width 161 height 31
checkbox input "true"
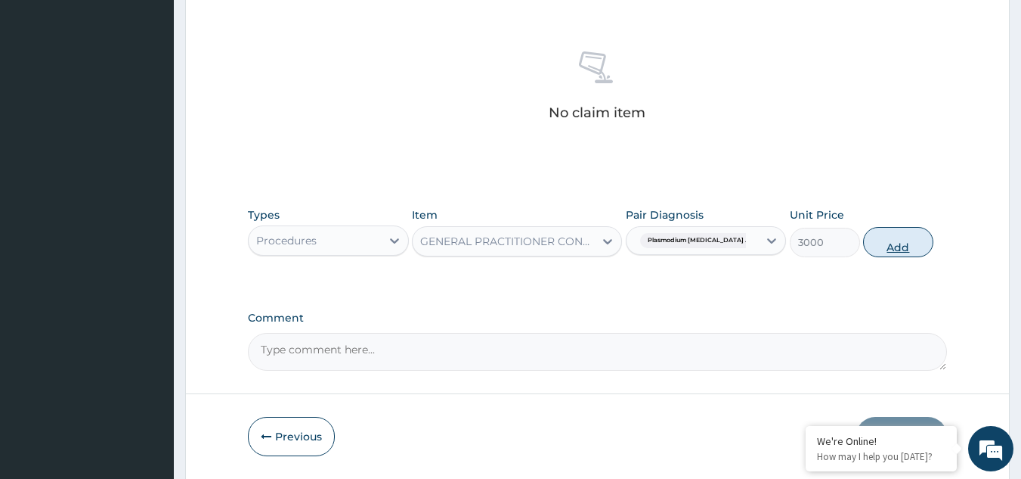
click at [886, 244] on button "Add" at bounding box center [898, 242] width 70 height 30
type input "0"
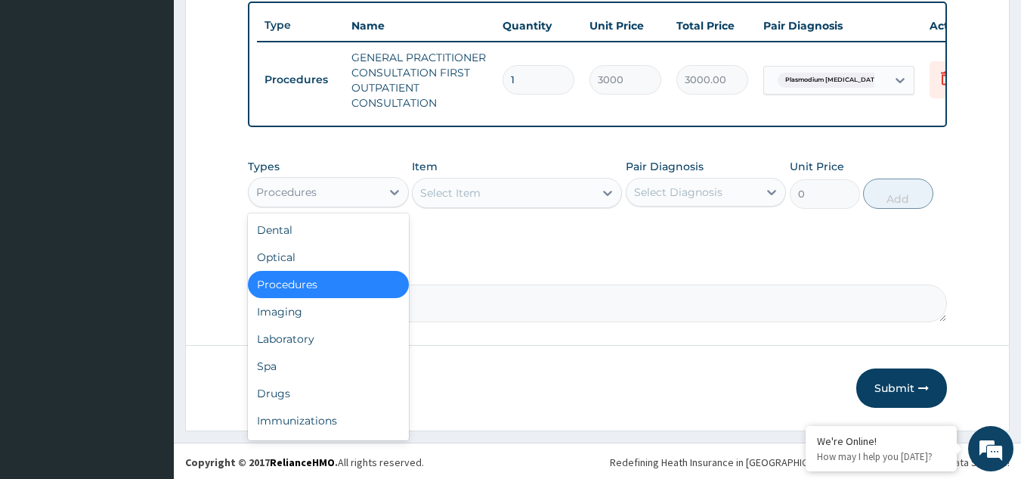
click at [380, 197] on div "Procedures" at bounding box center [315, 192] width 132 height 24
click at [295, 350] on div "Laboratory" at bounding box center [328, 338] width 161 height 27
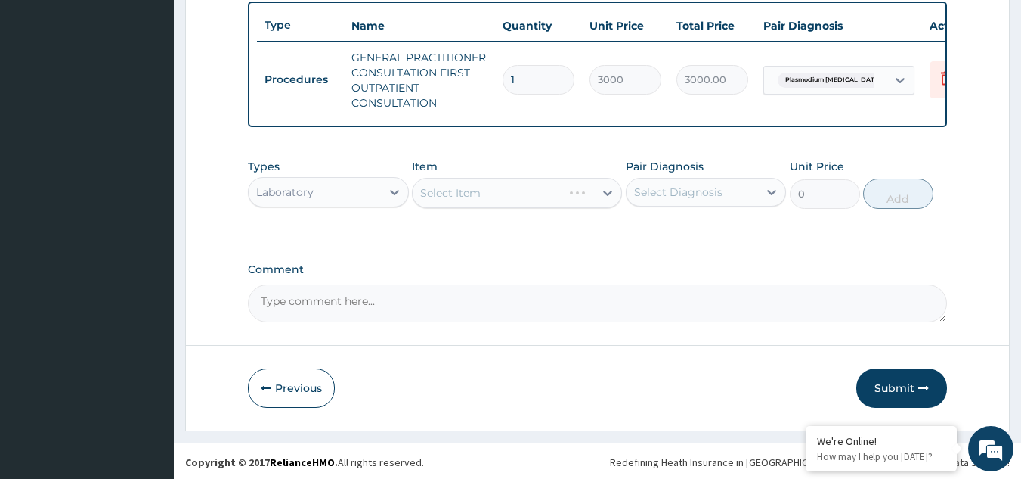
click at [481, 204] on div "Select Item" at bounding box center [517, 193] width 210 height 30
click at [478, 208] on div "Select Item" at bounding box center [517, 193] width 210 height 30
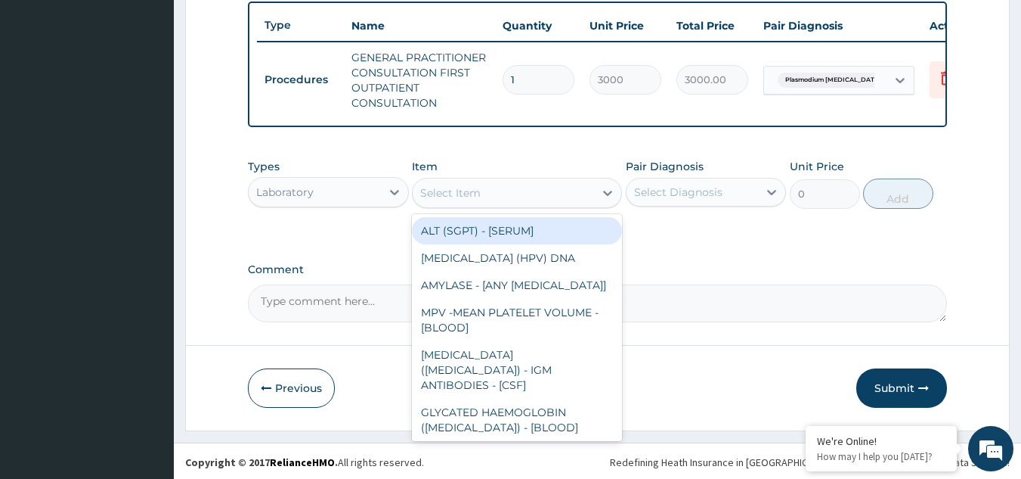
click at [478, 205] on div "Select Item" at bounding box center [503, 193] width 181 height 24
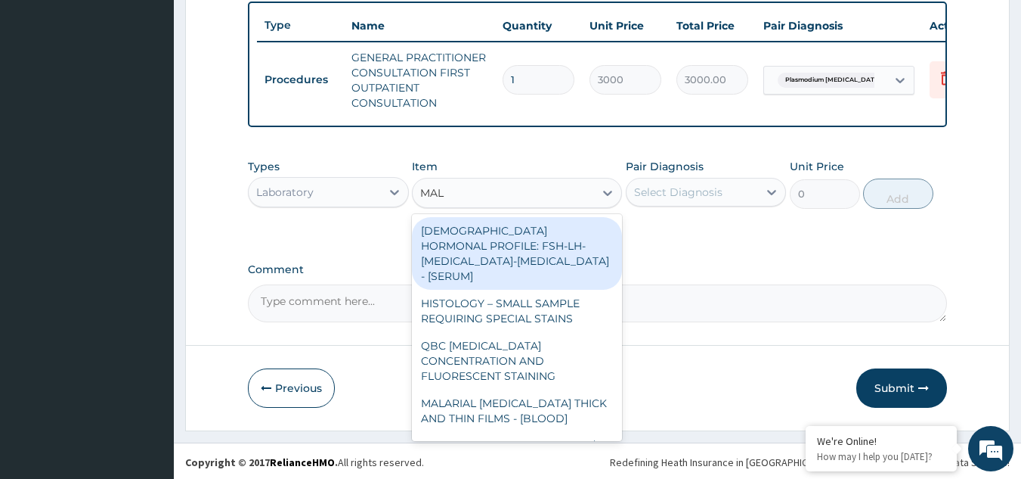
type input "MALA"
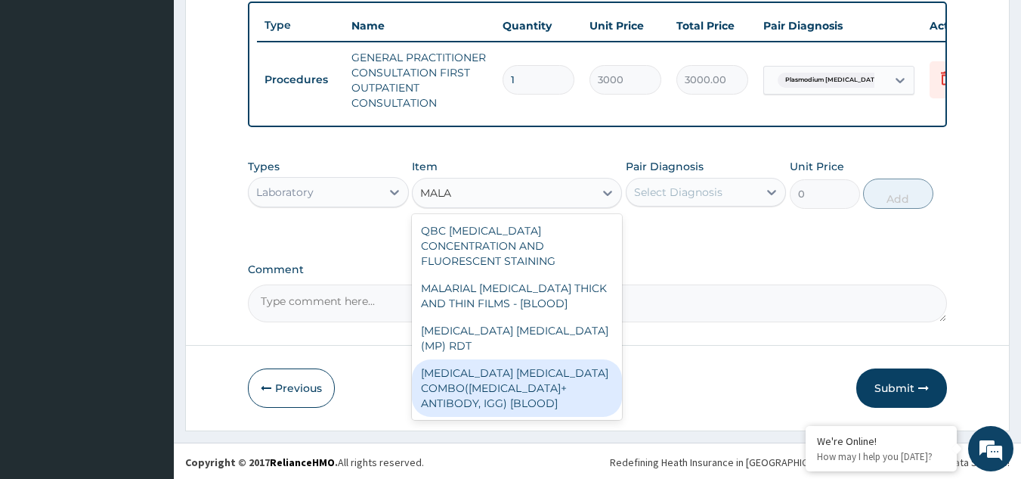
click at [528, 359] on div "MALARIA PARASITE COMBO(BLOOD FILM+ ANTIBODY, IGG) [BLOOD]" at bounding box center [517, 387] width 210 height 57
type input "2000"
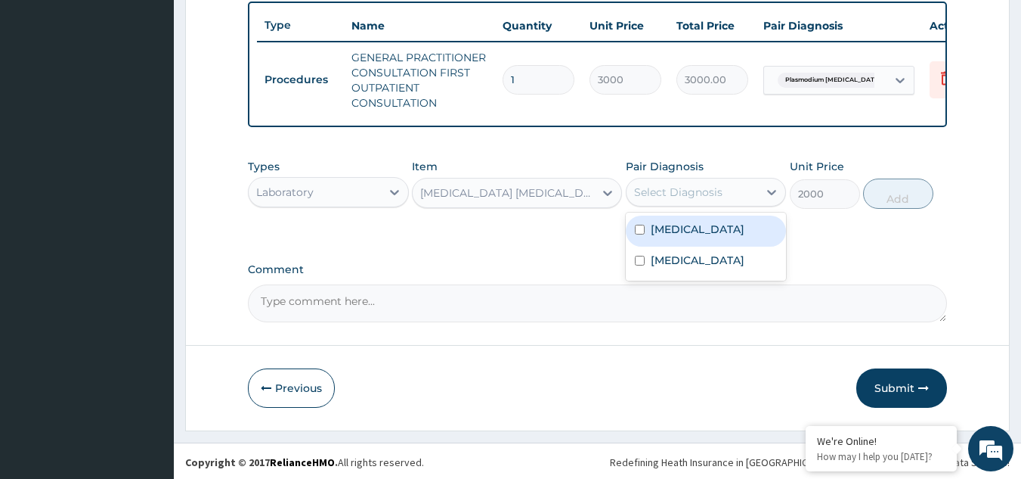
click at [685, 200] on div "Select Diagnosis" at bounding box center [678, 191] width 88 height 15
click at [637, 234] on input "checkbox" at bounding box center [640, 230] width 10 height 10
checkbox input "true"
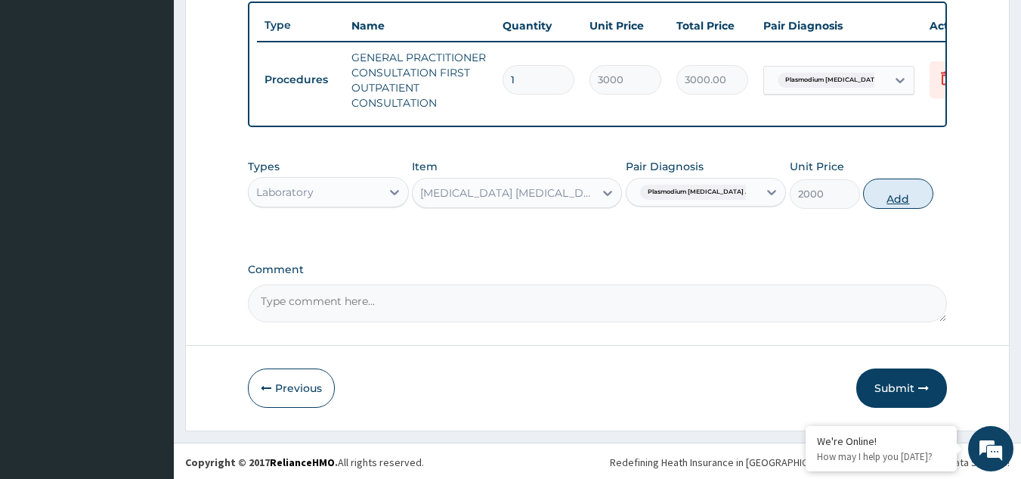
click at [902, 206] on button "Add" at bounding box center [898, 193] width 70 height 30
type input "0"
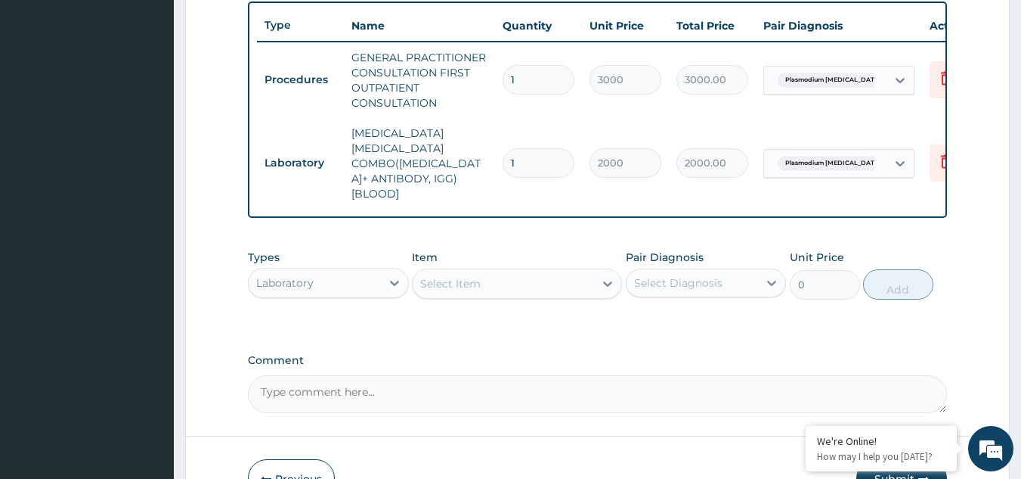
click at [488, 249] on div "Item Select Item" at bounding box center [517, 274] width 210 height 50
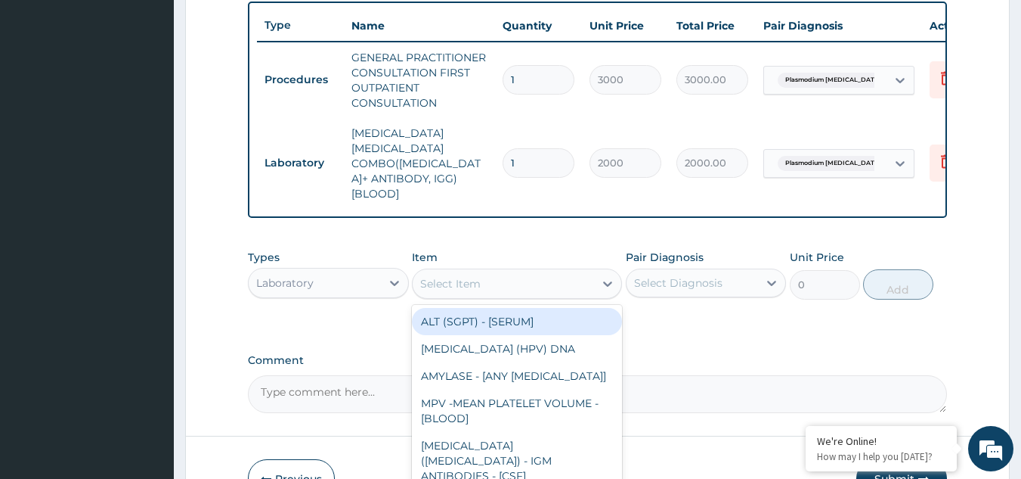
click at [477, 276] on div "Select Item" at bounding box center [450, 283] width 60 height 15
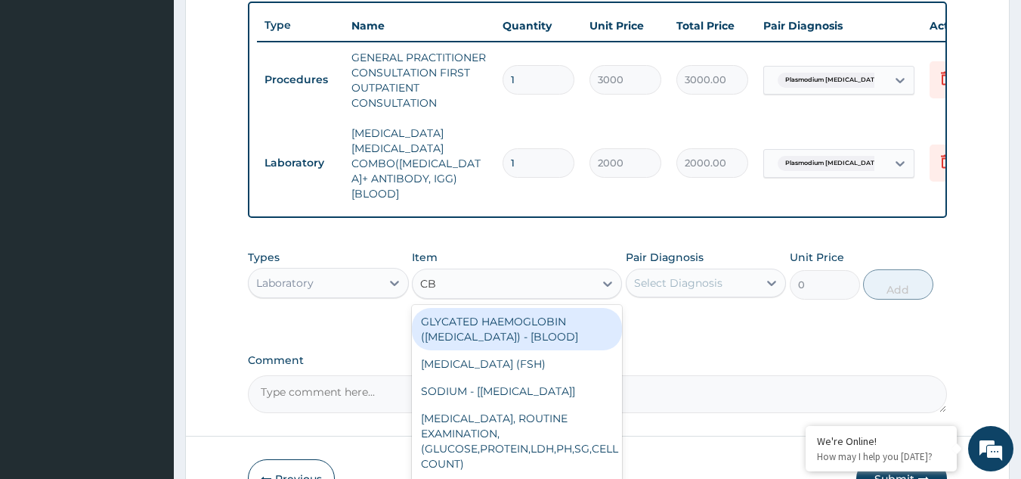
type input "CBC"
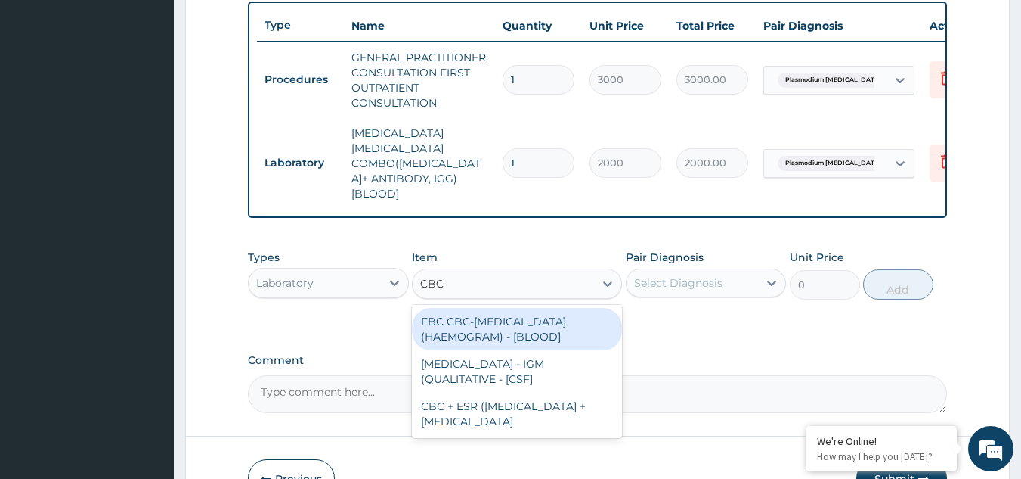
click at [491, 312] on div "FBC CBC-COMPLETE BLOOD COUNT (HAEMOGRAM) - [BLOOD]" at bounding box center [517, 329] width 210 height 42
type input "3000"
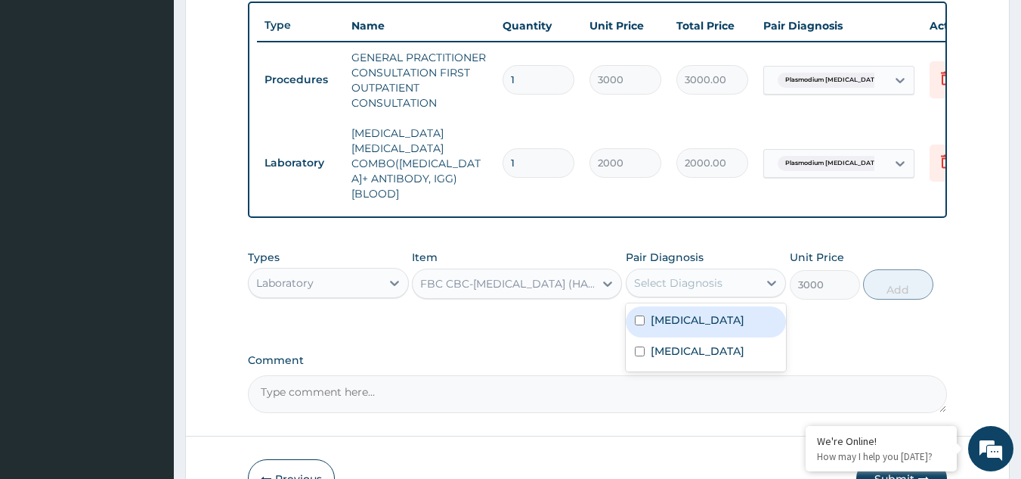
click at [711, 275] on div "Select Diagnosis" at bounding box center [678, 282] width 88 height 15
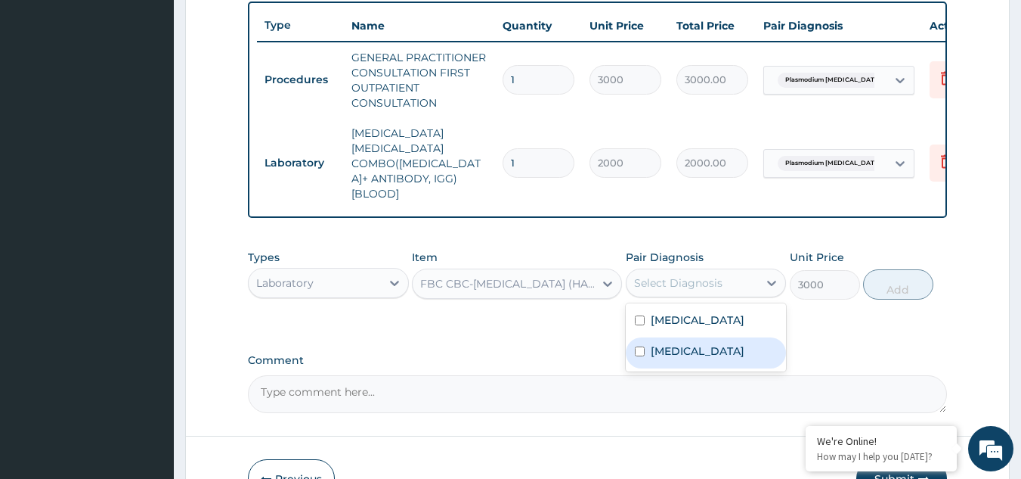
click at [639, 356] on input "checkbox" at bounding box center [640, 351] width 10 height 10
checkbox input "true"
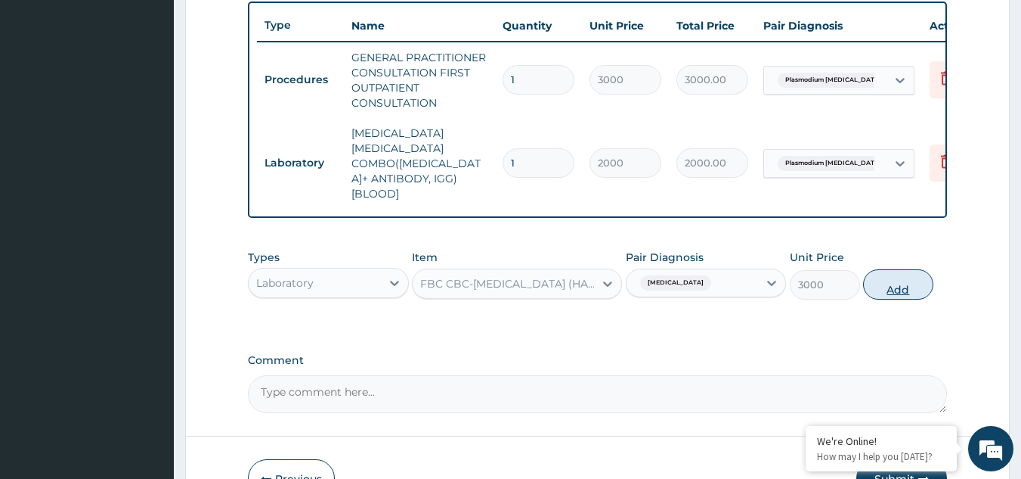
click at [911, 269] on button "Add" at bounding box center [898, 284] width 70 height 30
type input "0"
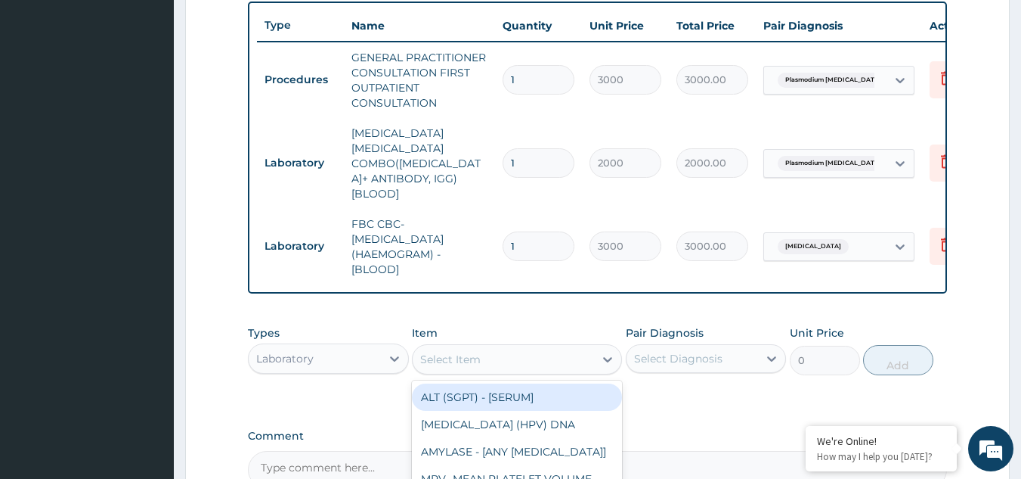
click at [502, 347] on div "Select Item" at bounding box center [503, 359] width 181 height 24
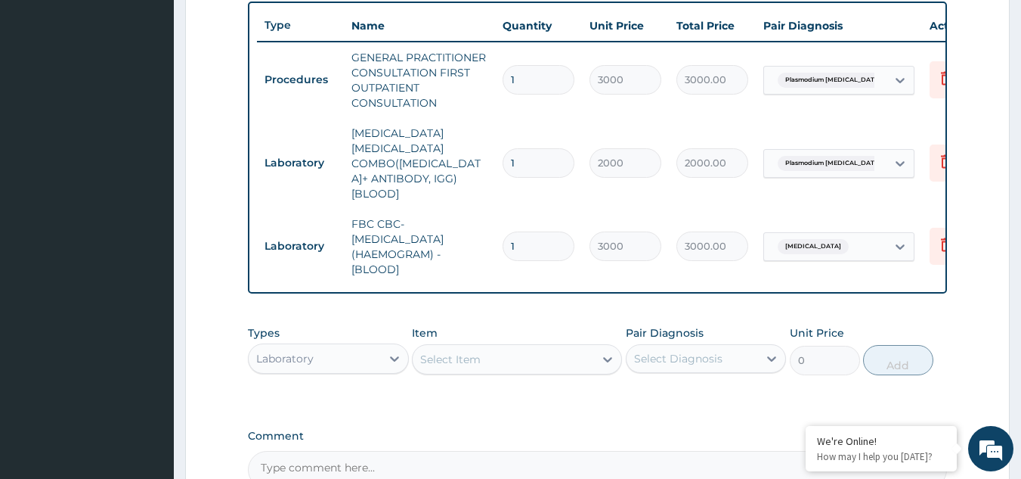
scroll to position [143, 0]
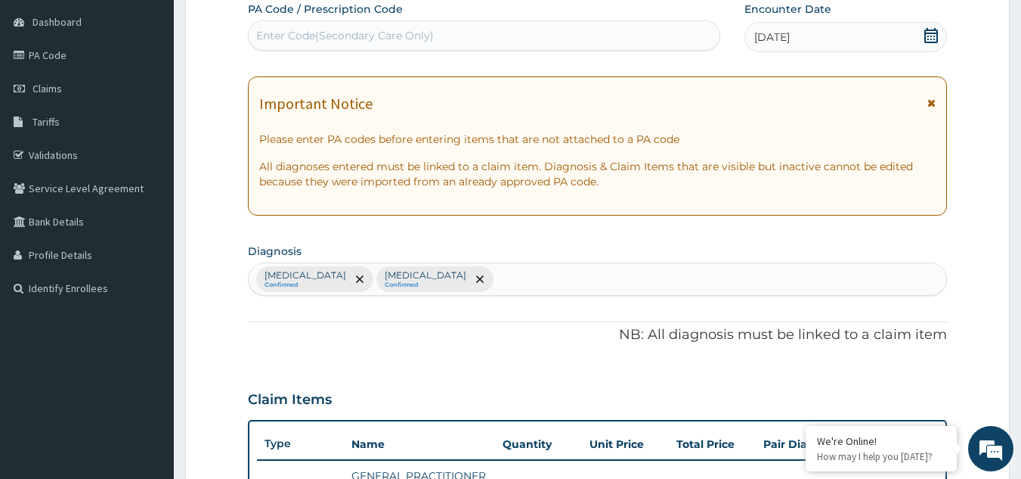
click at [662, 284] on div "Plasmodium falciparum malaria with cerebral complications Confirmed Sepsis Conf…" at bounding box center [598, 279] width 699 height 32
type input "TYPHOID"
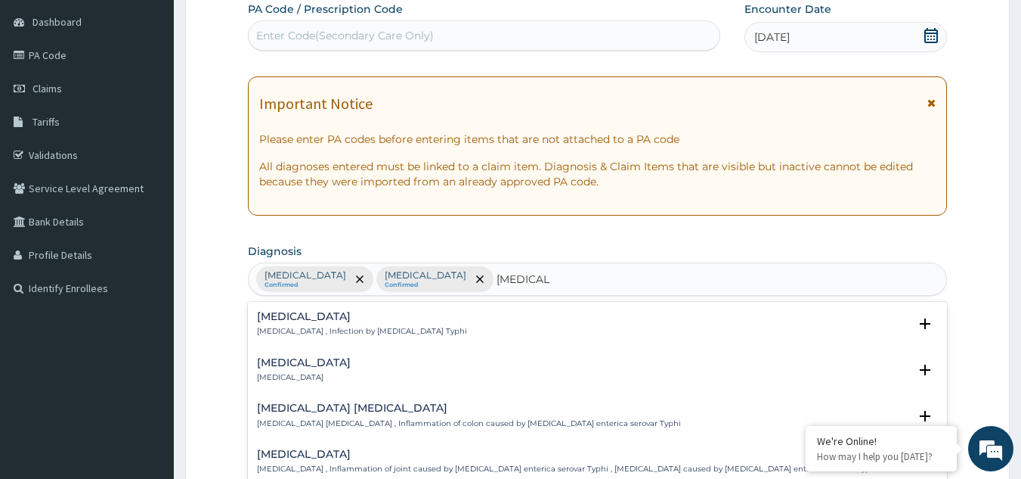
click at [348, 314] on h4 "Typhoid fever" at bounding box center [362, 316] width 210 height 11
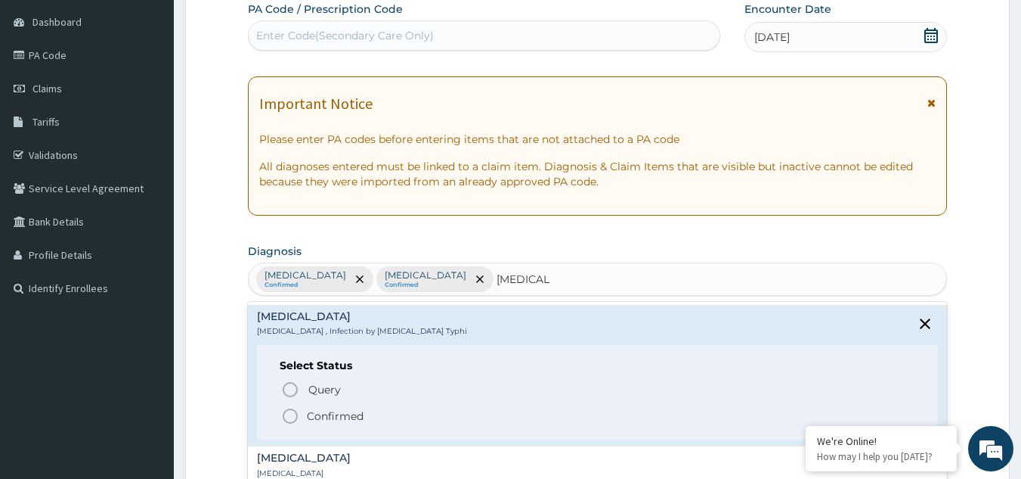
click at [280, 422] on div "Query Query covers suspected (?), Keep in view (kiv), Ruled out (r/o) Confirmed" at bounding box center [598, 402] width 637 height 46
click at [294, 414] on icon "status option filled" at bounding box center [290, 416] width 18 height 18
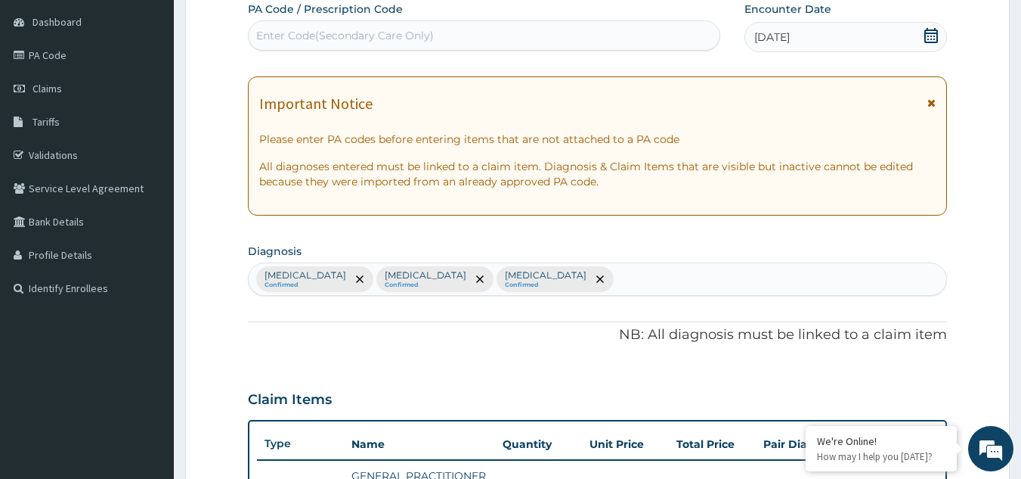
scroll to position [561, 0]
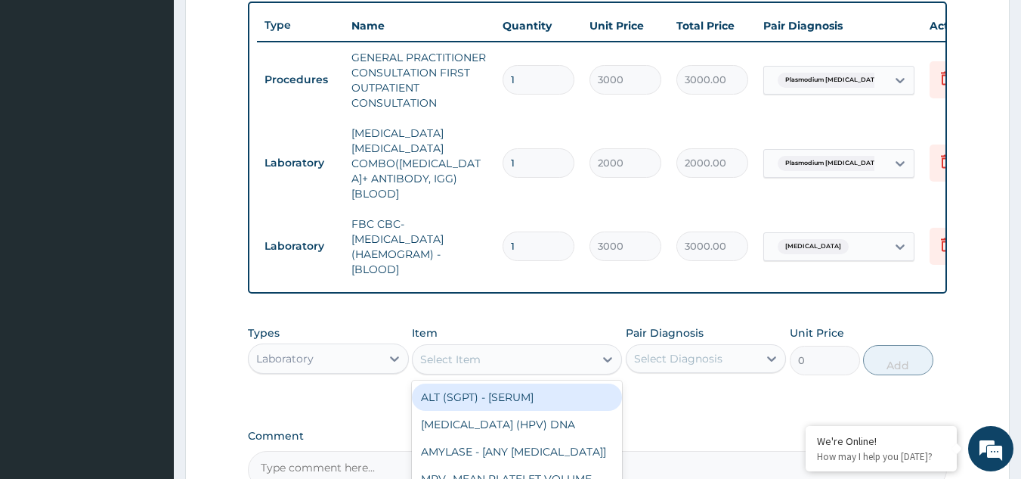
click at [479, 348] on div "Select Item" at bounding box center [503, 359] width 181 height 24
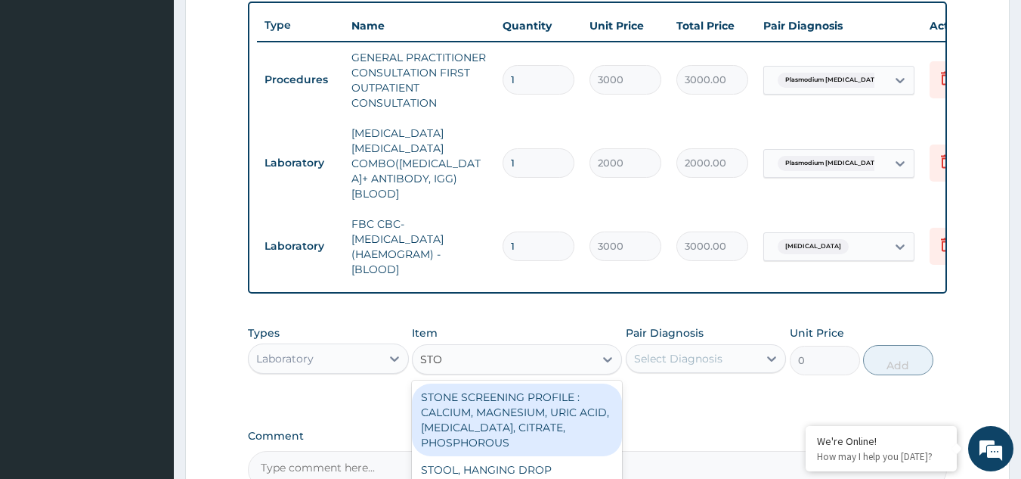
type input "STOO"
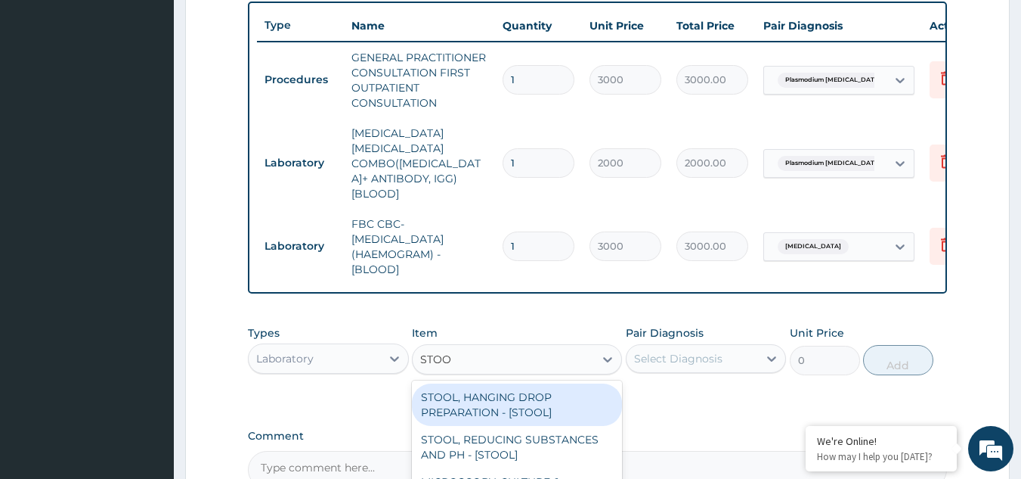
scroll to position [711, 0]
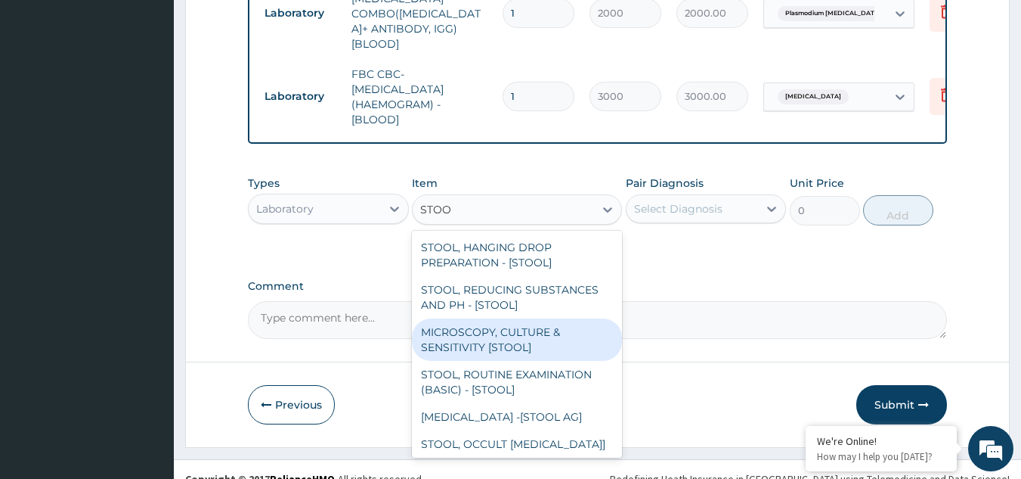
click at [504, 327] on div "MICROSCOPY, CULTURE & SENSITIVITY [STOOL]" at bounding box center [517, 339] width 210 height 42
type input "3500"
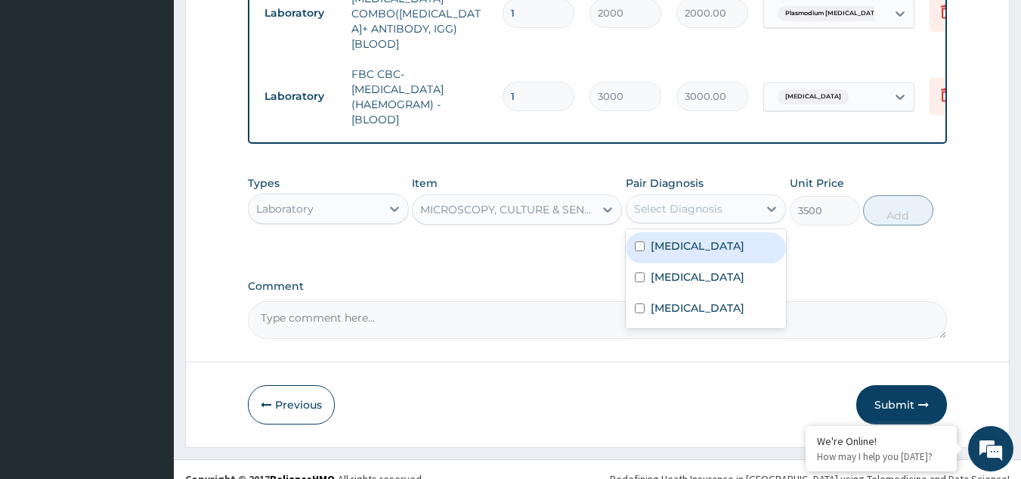
click at [727, 197] on div "Select Diagnosis" at bounding box center [693, 209] width 132 height 24
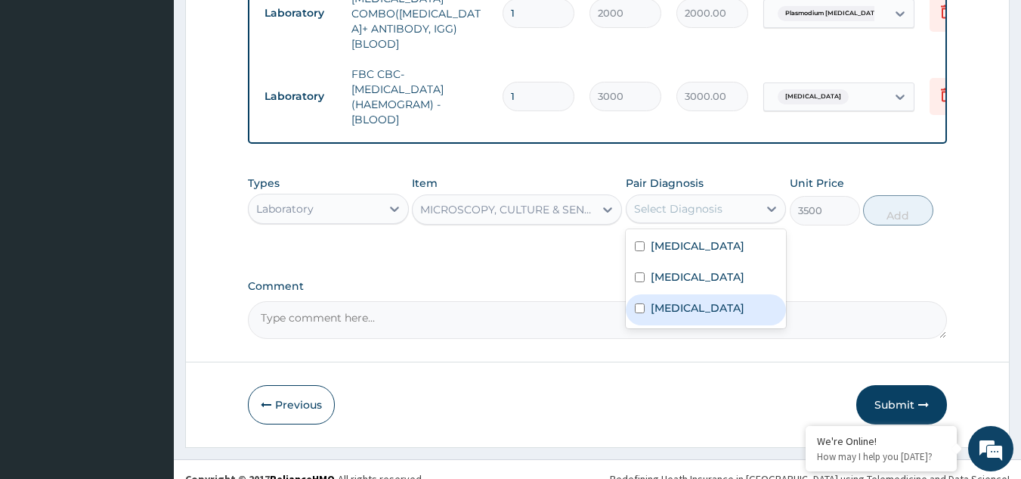
click at [645, 325] on div "Typhoid fever" at bounding box center [706, 309] width 161 height 31
checkbox input "true"
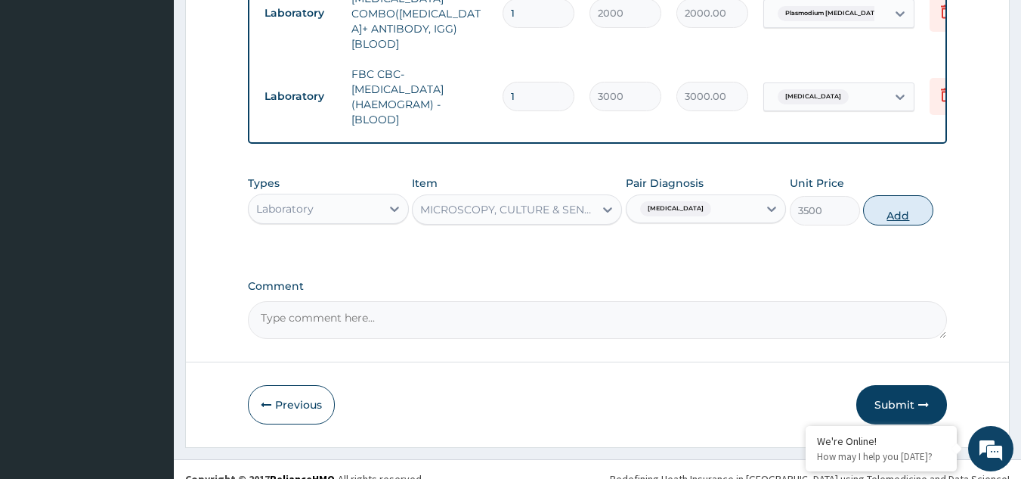
click at [897, 201] on button "Add" at bounding box center [898, 210] width 70 height 30
type input "0"
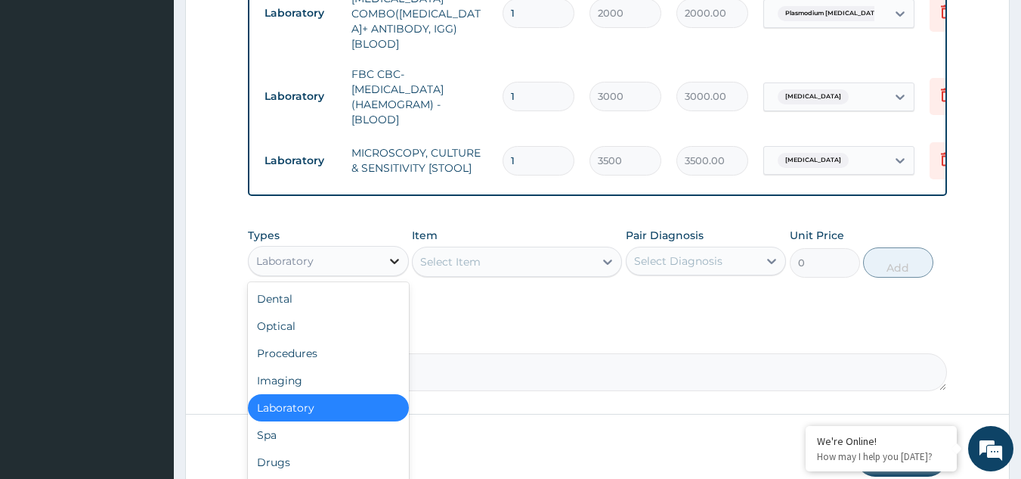
click at [393, 253] on icon at bounding box center [394, 260] width 15 height 15
click at [294, 448] on div "Drugs" at bounding box center [328, 461] width 161 height 27
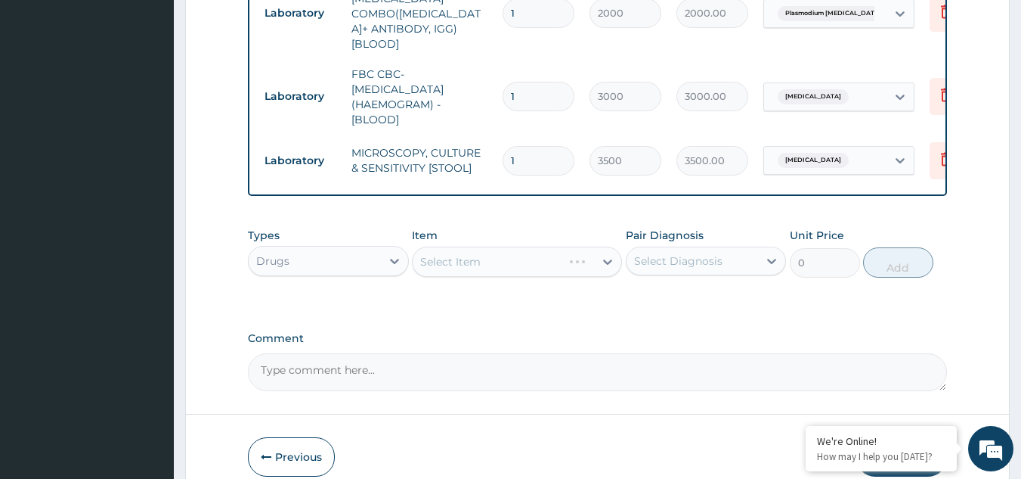
click at [489, 246] on div "Select Item" at bounding box center [517, 261] width 210 height 30
click at [529, 249] on div "Select Item" at bounding box center [517, 261] width 210 height 30
click at [559, 246] on div "Select Item" at bounding box center [517, 261] width 210 height 30
click at [577, 250] on div "Select Item" at bounding box center [517, 261] width 210 height 30
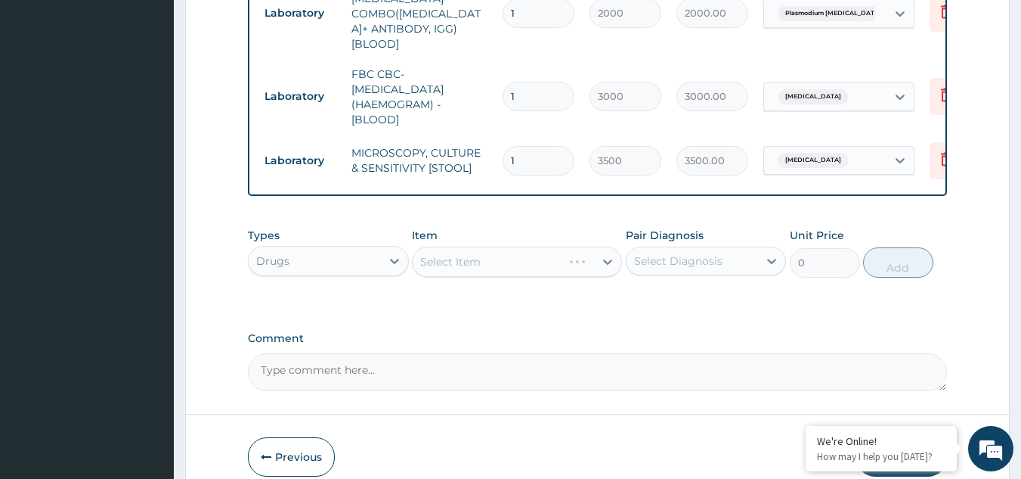
click at [577, 250] on div "Select Item" at bounding box center [517, 261] width 210 height 30
click at [525, 246] on div "Select Item" at bounding box center [517, 261] width 210 height 30
click at [550, 249] on div "Select Item" at bounding box center [503, 261] width 181 height 24
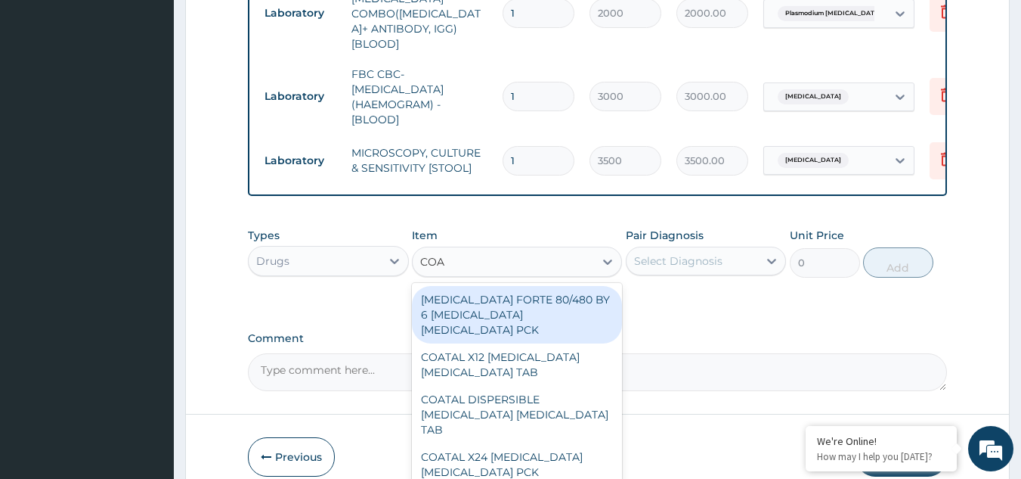
type input "COAR"
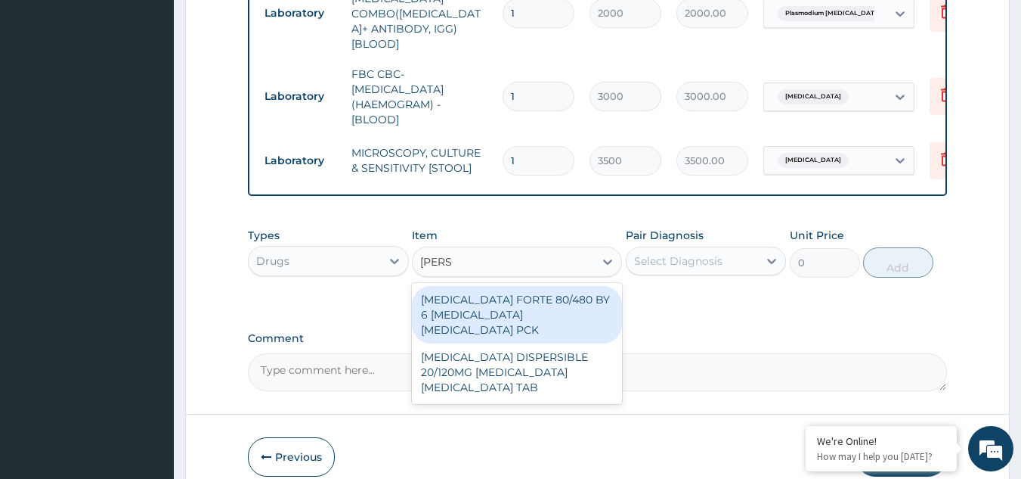
click at [548, 286] on div "COARTEM FORTE 80/480 BY 6 ARTEMETHER LUMEFANTRINE PCK" at bounding box center [517, 314] width 210 height 57
type input "5313"
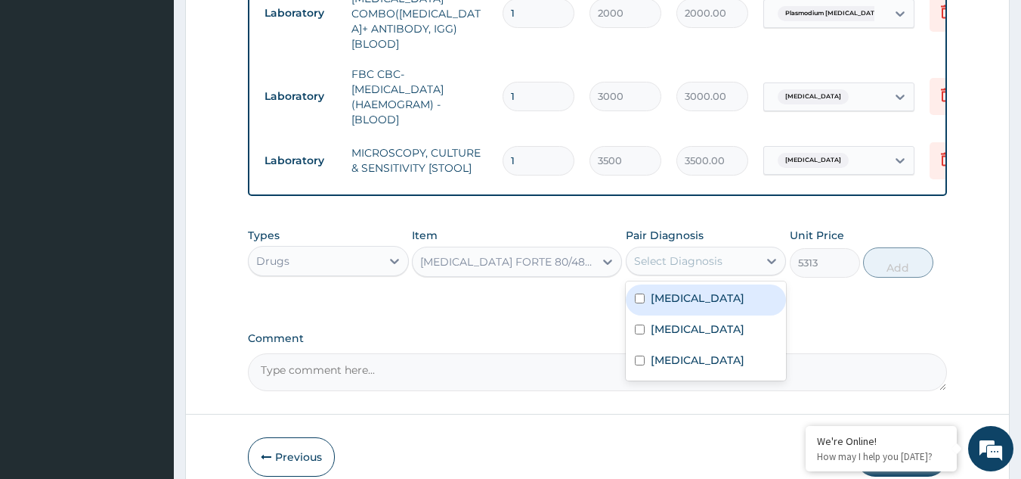
click at [705, 253] on div "Select Diagnosis" at bounding box center [678, 260] width 88 height 15
click at [640, 299] on input "checkbox" at bounding box center [640, 298] width 10 height 10
checkbox input "true"
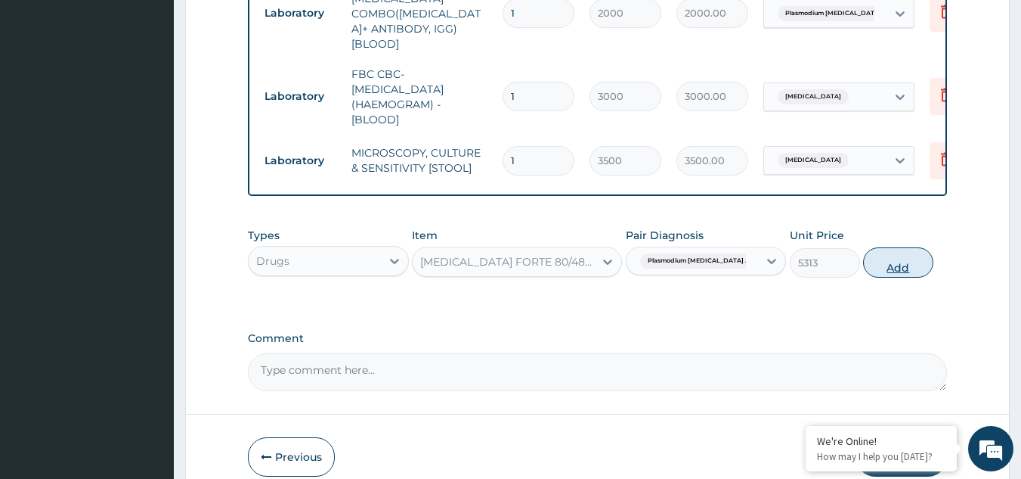
click at [907, 247] on button "Add" at bounding box center [898, 262] width 70 height 30
type input "0"
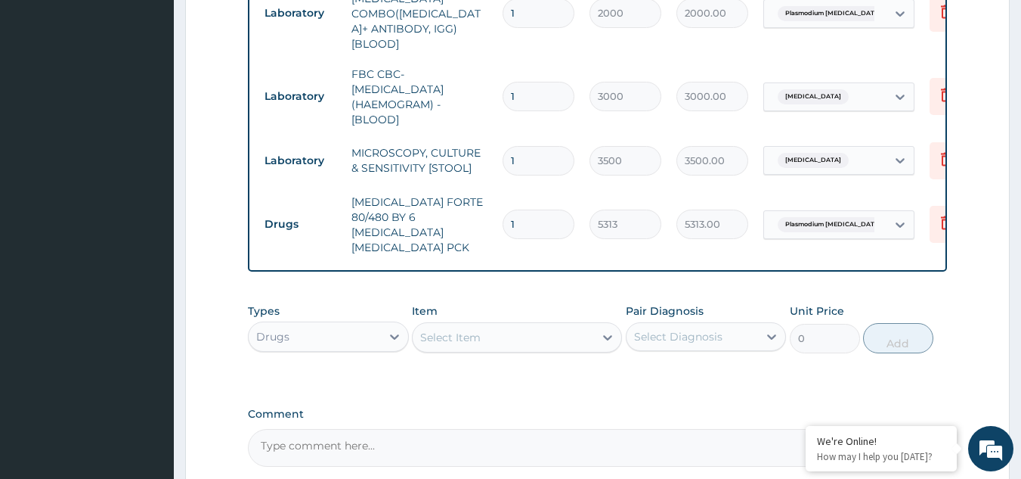
click at [455, 320] on div "Types Drugs Item Select Item Pair Diagnosis Select Diagnosis Unit Price 0 Add" at bounding box center [598, 328] width 700 height 65
click at [451, 325] on div "Select Item" at bounding box center [503, 337] width 181 height 24
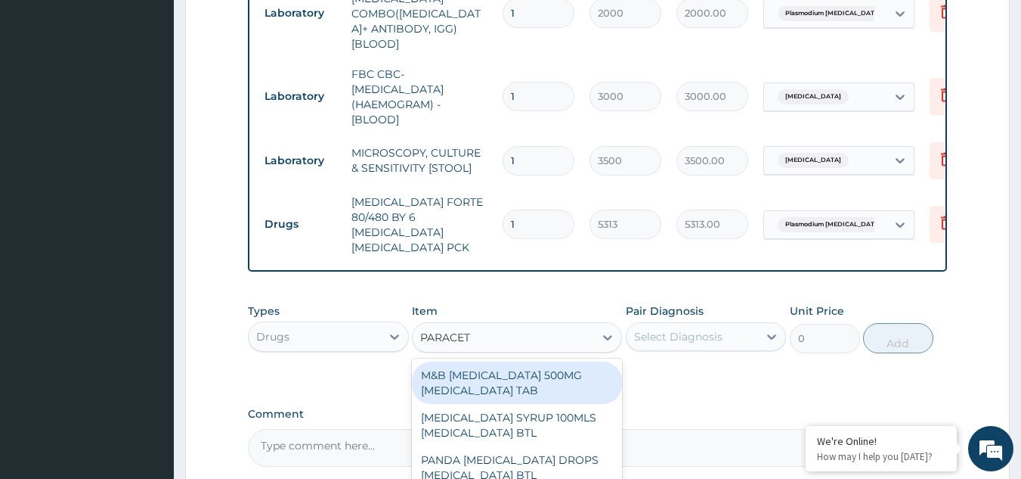
type input "PARACETA"
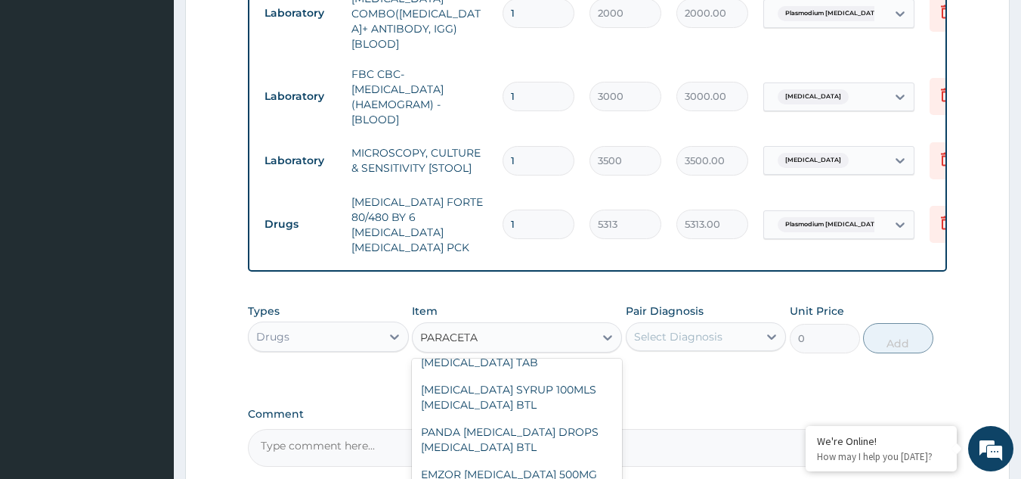
scroll to position [0, 0]
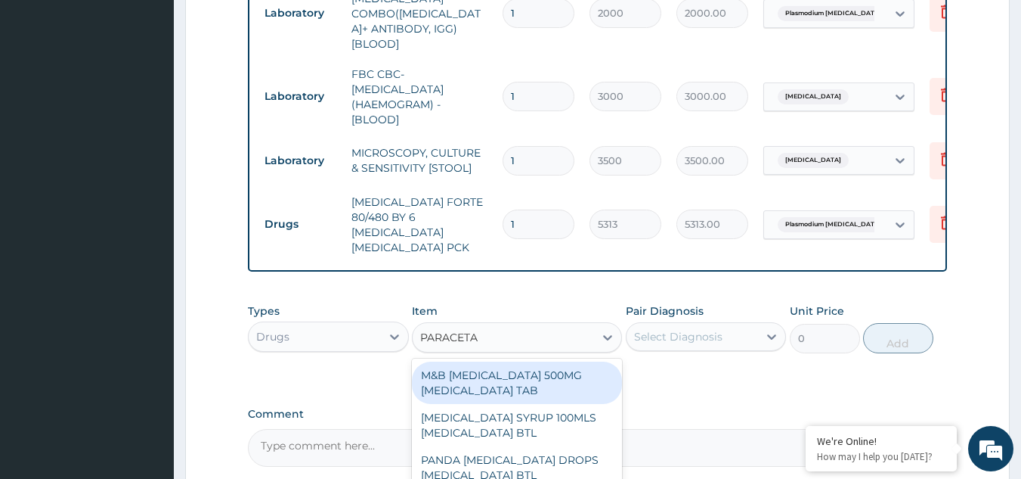
click at [552, 361] on div "M&B PARACETAMOL 500MG ACETAMINOPHEN TAB" at bounding box center [517, 382] width 210 height 42
type input "18.97999954223633"
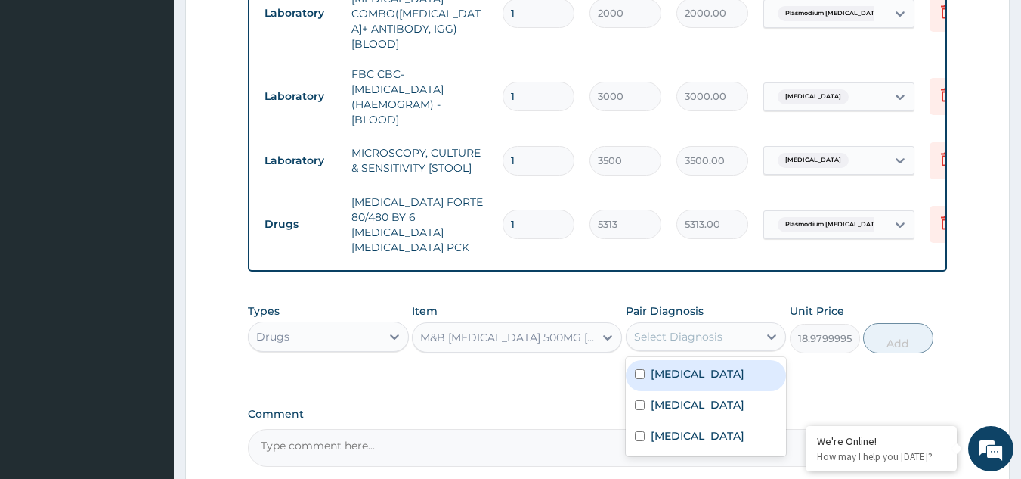
click at [697, 329] on div "Select Diagnosis" at bounding box center [678, 336] width 88 height 15
click at [639, 369] on input "checkbox" at bounding box center [640, 374] width 10 height 10
checkbox input "true"
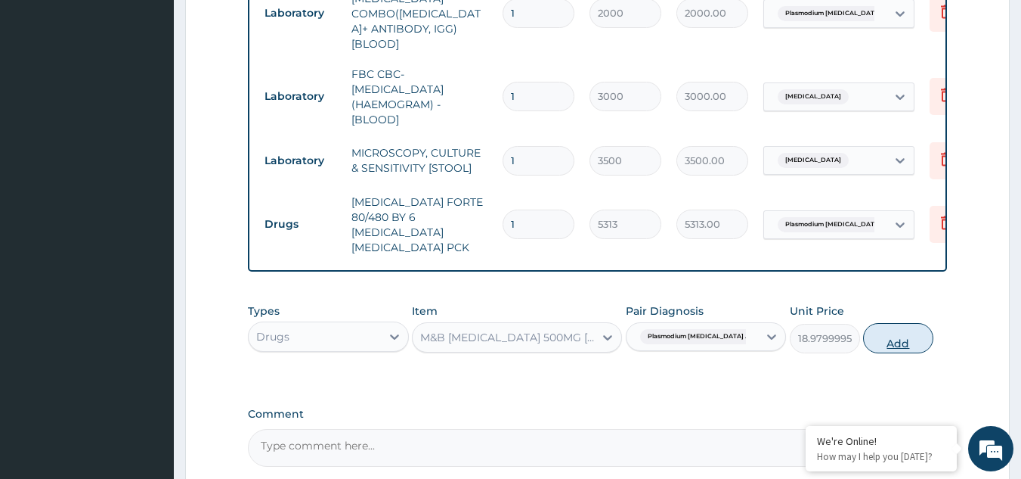
click at [894, 323] on button "Add" at bounding box center [898, 338] width 70 height 30
type input "0"
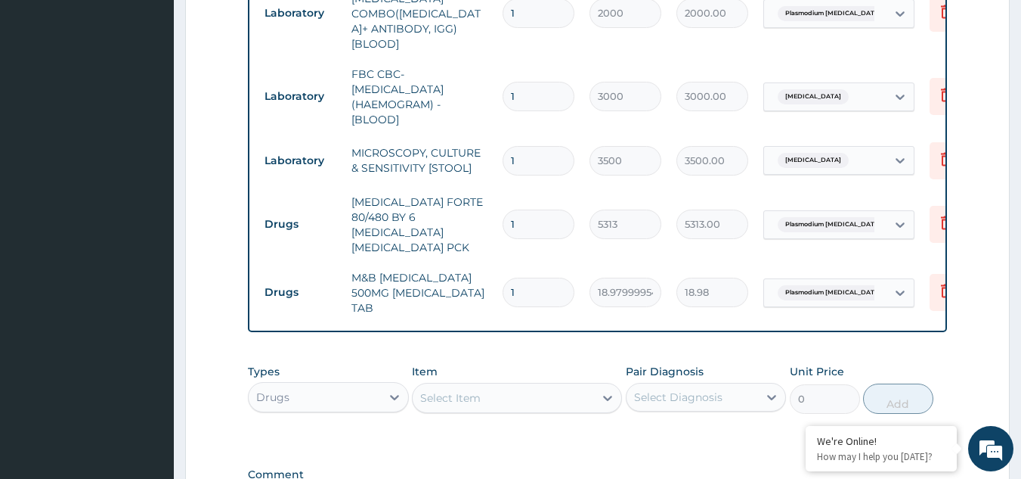
type input "18"
type input "341.64"
type input "18"
click at [566, 401] on div "Types Drugs Item Select Item Pair Diagnosis Select Diagnosis Unit Price 0 Add" at bounding box center [598, 400] width 700 height 88
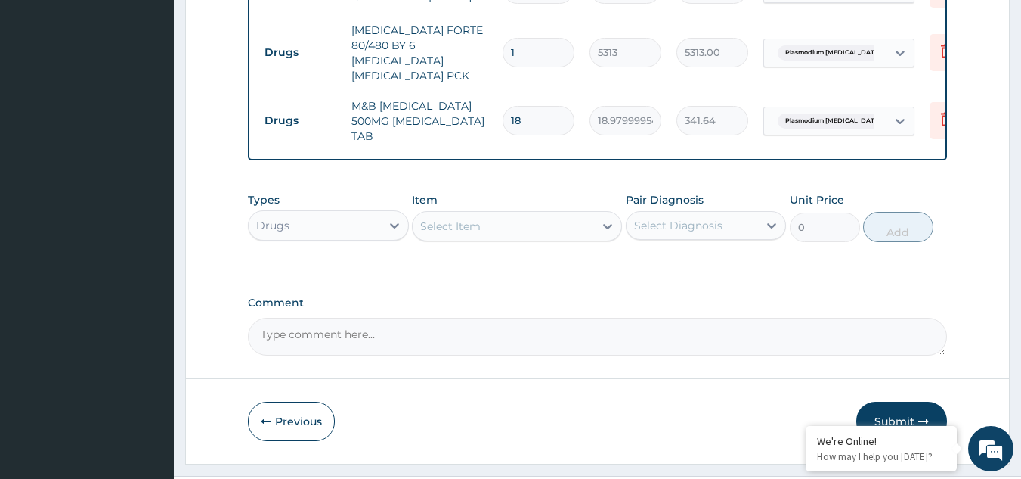
scroll to position [884, 0]
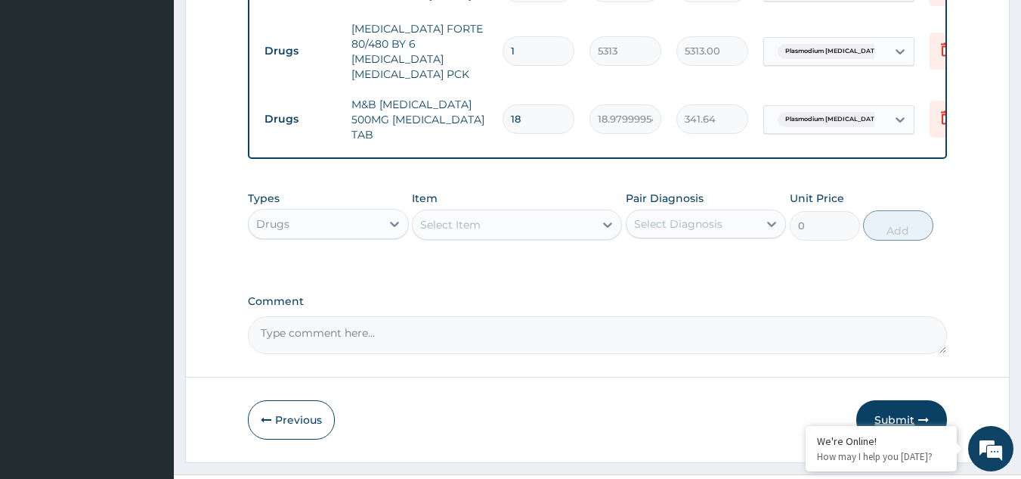
click at [905, 400] on button "Submit" at bounding box center [902, 419] width 91 height 39
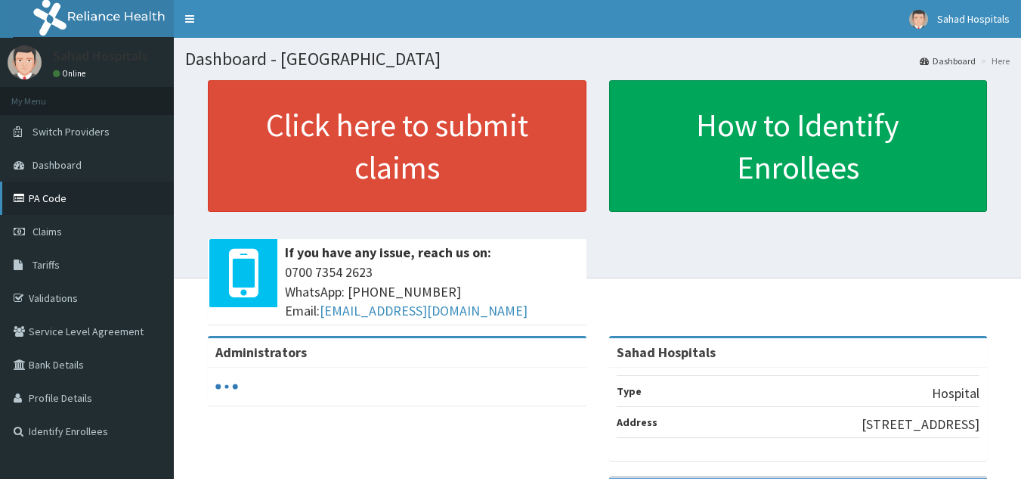
click at [57, 196] on link "PA Code" at bounding box center [87, 197] width 174 height 33
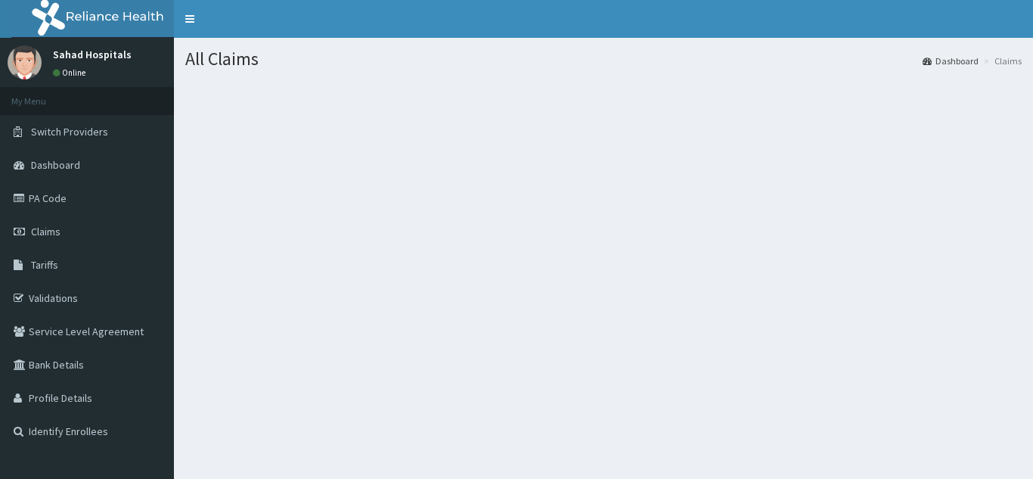
click at [819, 432] on div "All Claims Dashboard Claims" at bounding box center [603, 277] width 859 height 479
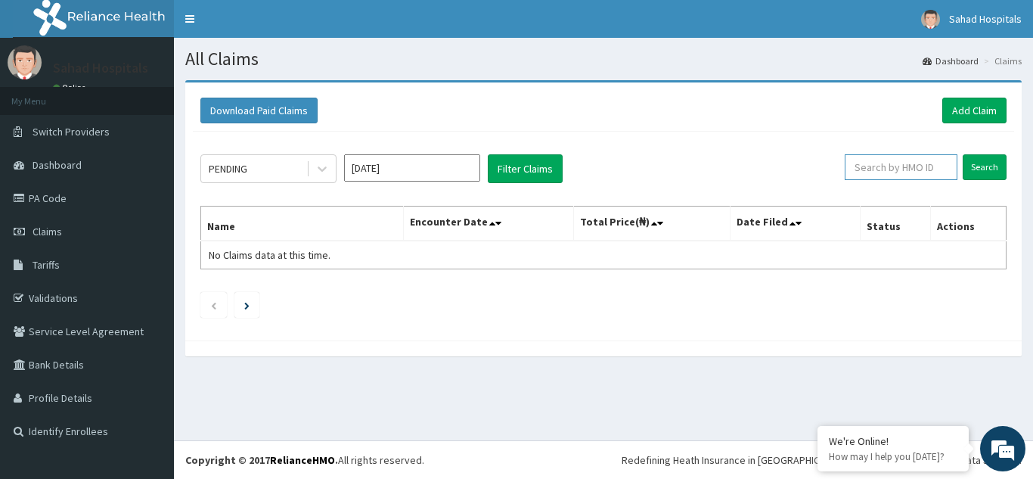
click at [888, 168] on input "text" at bounding box center [900, 167] width 113 height 26
paste input "NIT/10018/B"
type input "NIT/10018/B"
click at [984, 172] on input "Search" at bounding box center [984, 167] width 44 height 26
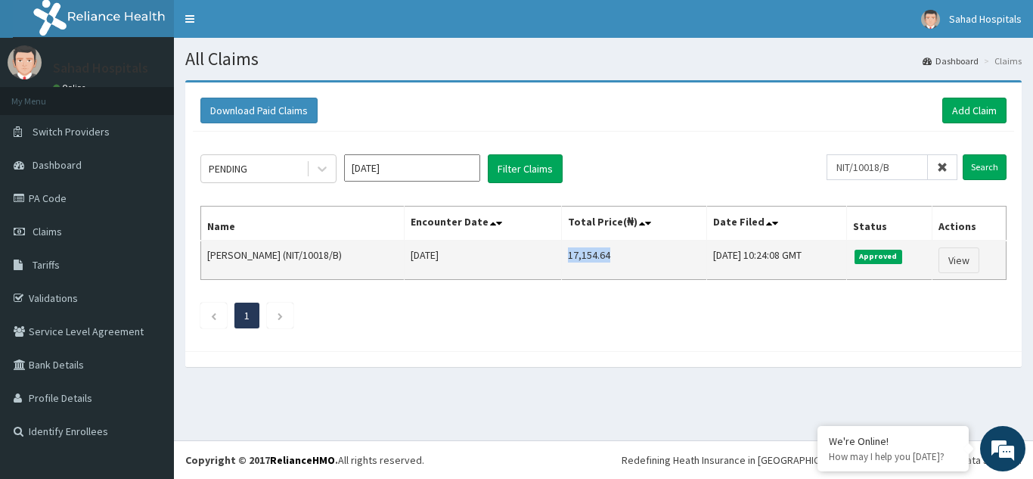
drag, startPoint x: 655, startPoint y: 243, endPoint x: 583, endPoint y: 259, distance: 74.1
click at [583, 259] on td "17,154.64" at bounding box center [633, 259] width 145 height 39
copy td "17,154.64"
